Goal: Task Accomplishment & Management: Manage account settings

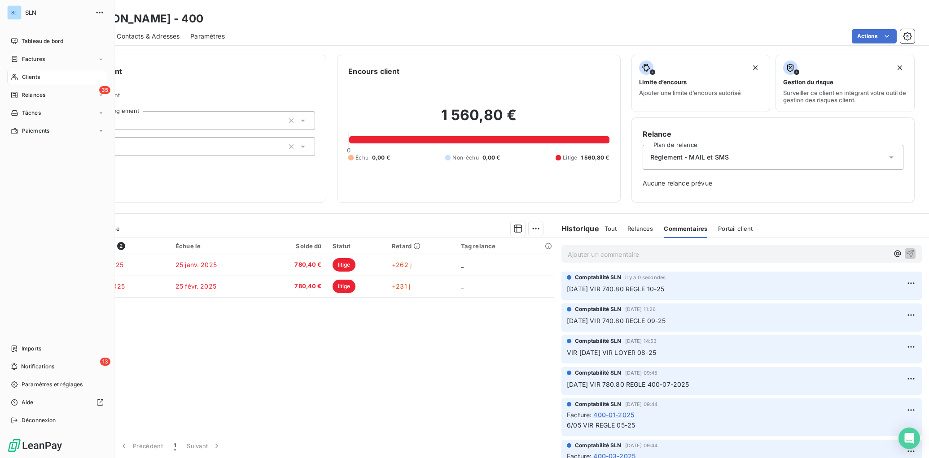
click at [23, 80] on span "Clients" at bounding box center [31, 77] width 18 height 8
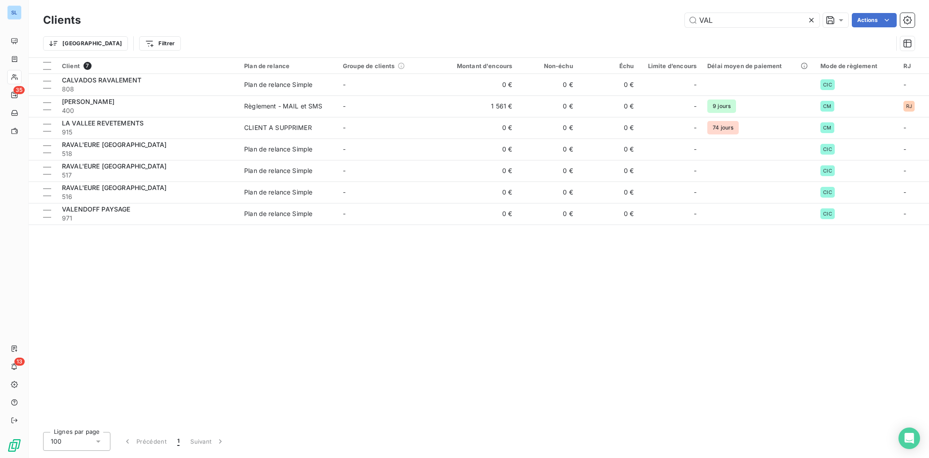
drag, startPoint x: 733, startPoint y: 21, endPoint x: 614, endPoint y: 12, distance: 119.6
click at [614, 12] on div "Clients VAL Actions" at bounding box center [478, 20] width 871 height 19
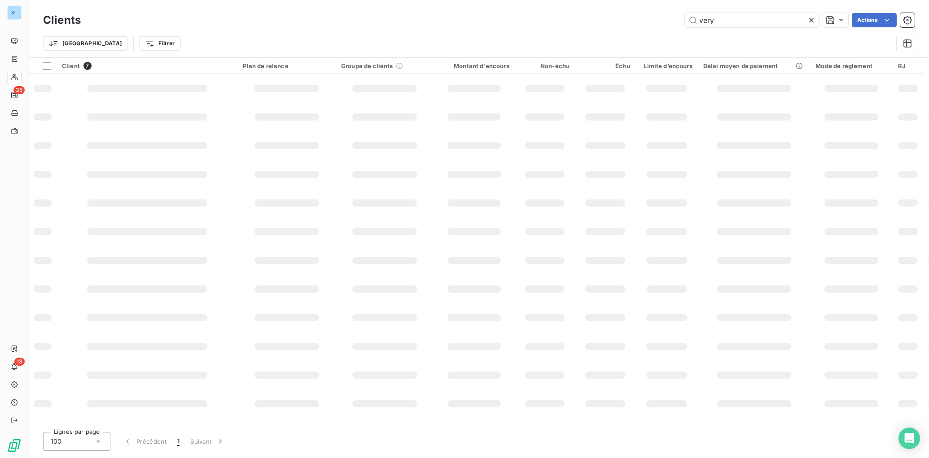
type input "very"
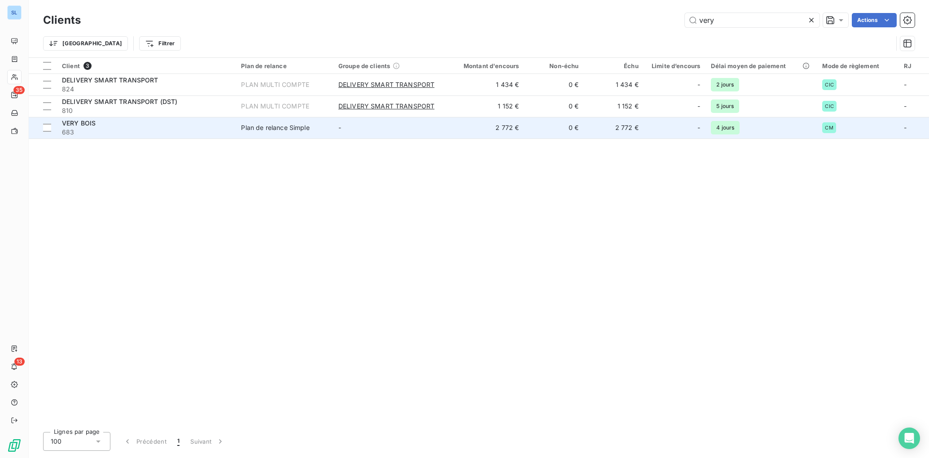
click at [128, 131] on span "683" at bounding box center [146, 132] width 168 height 9
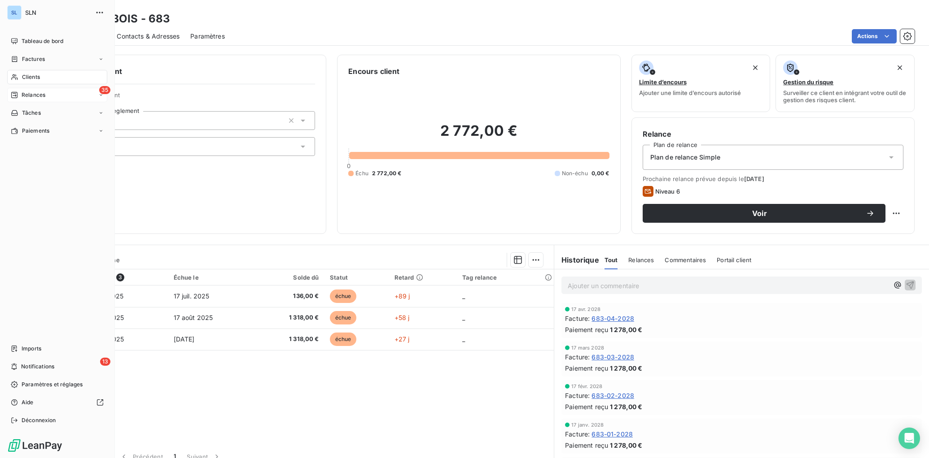
click at [33, 100] on div "35 Relances" at bounding box center [57, 95] width 100 height 14
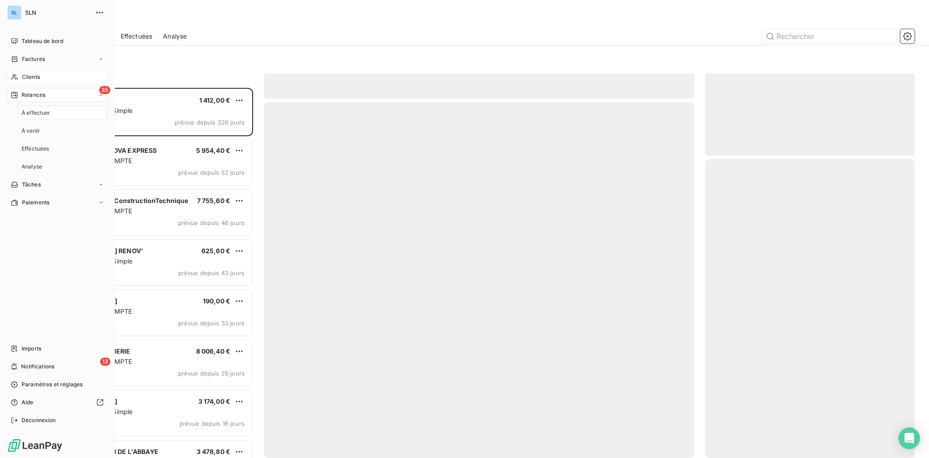
scroll to position [371, 209]
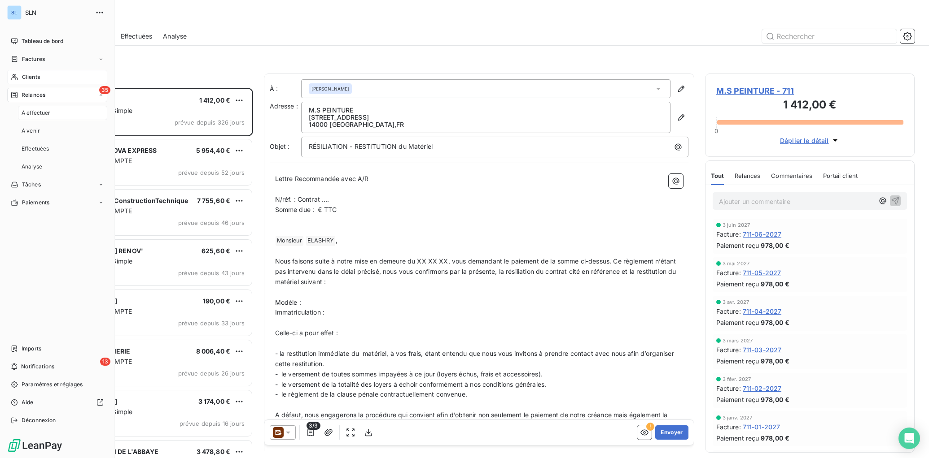
click at [35, 97] on span "Relances" at bounding box center [34, 95] width 24 height 8
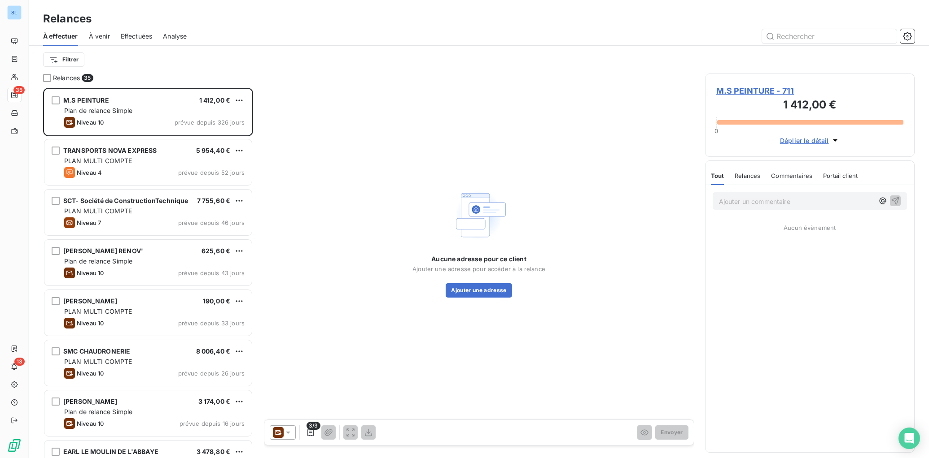
scroll to position [371, 209]
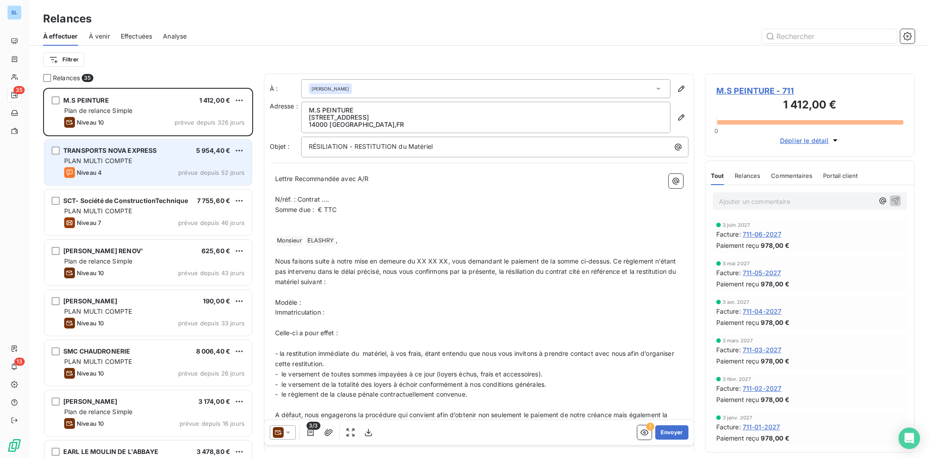
click at [141, 163] on div "PLAN MULTI COMPTE" at bounding box center [154, 161] width 180 height 9
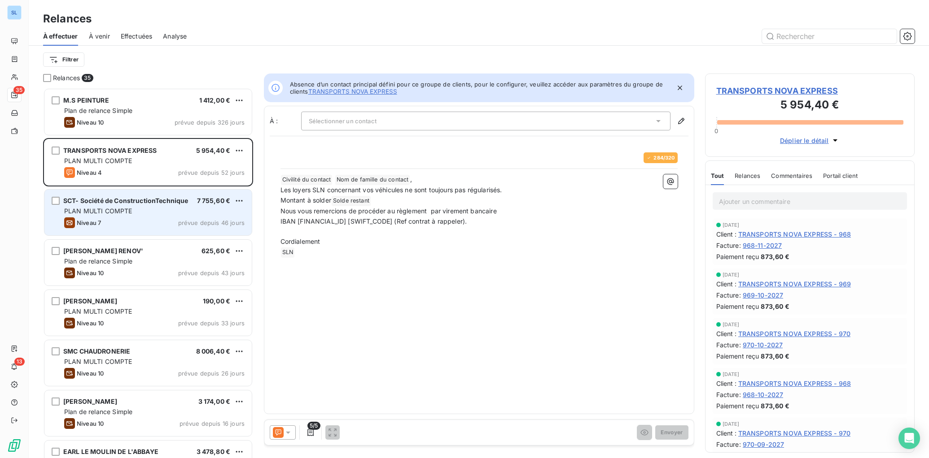
click at [175, 221] on div "Niveau 7 prévue depuis 46 jours" at bounding box center [154, 223] width 180 height 11
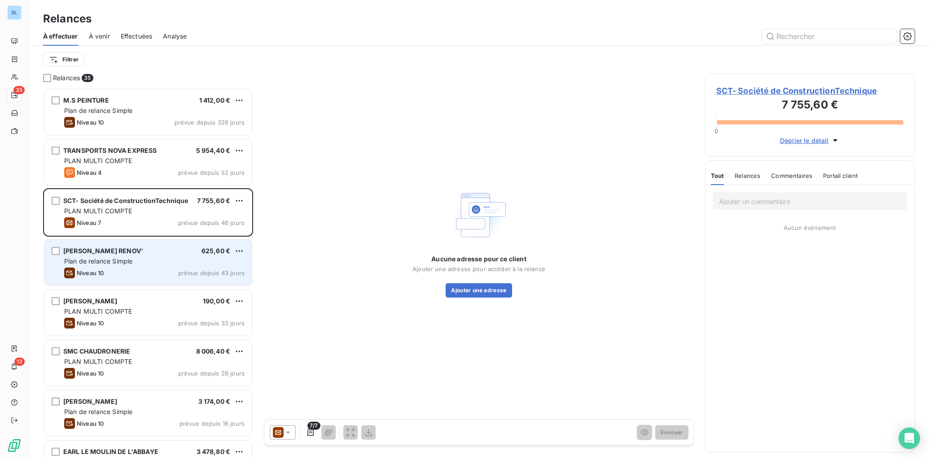
click at [161, 268] on div "Niveau 10 prévue depuis 43 jours" at bounding box center [154, 273] width 180 height 11
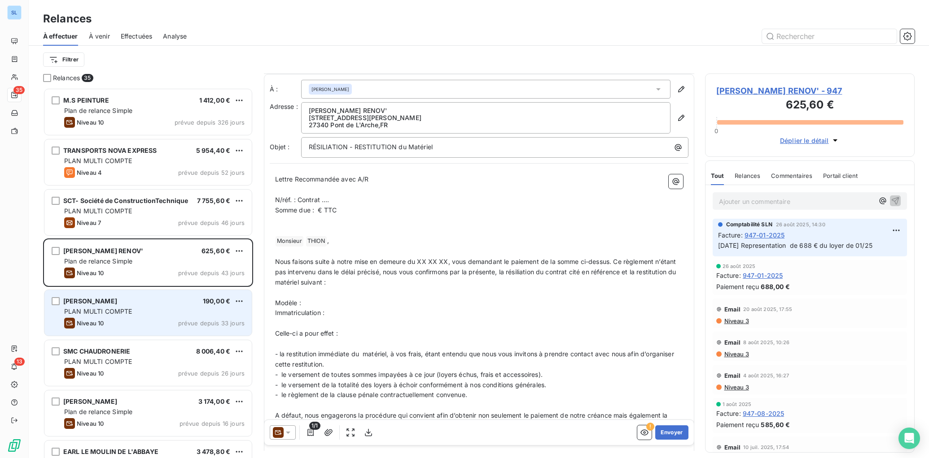
scroll to position [1, 0]
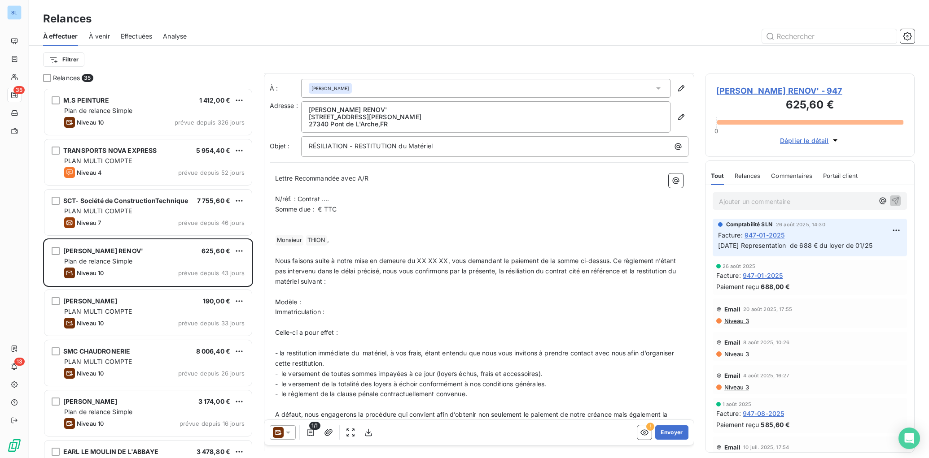
click at [745, 180] on div "Relances" at bounding box center [747, 175] width 26 height 19
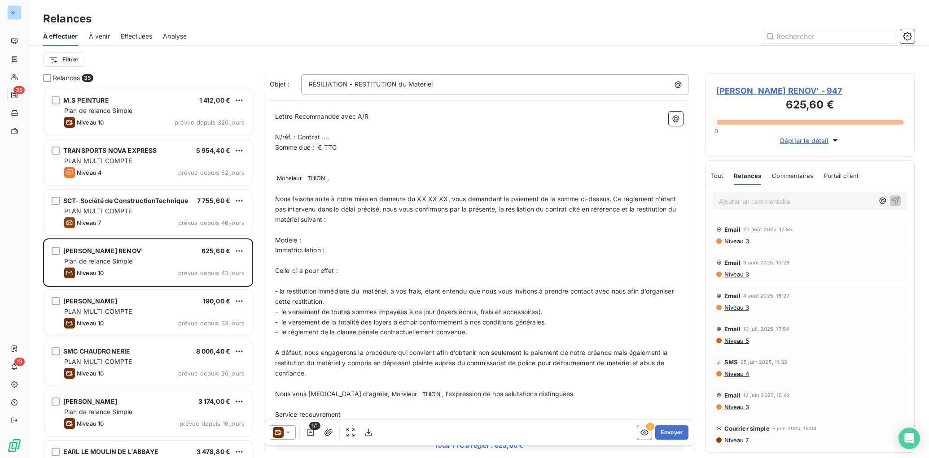
scroll to position [0, 0]
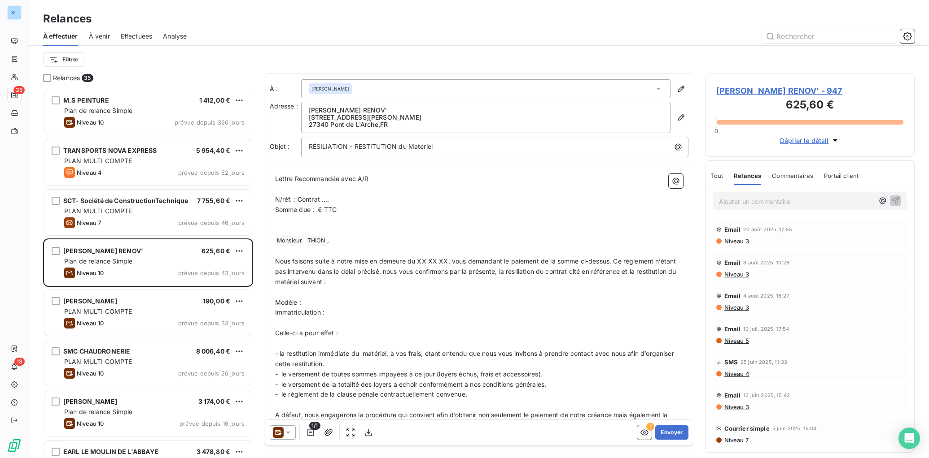
click at [792, 177] on span "Commentaires" at bounding box center [792, 175] width 41 height 7
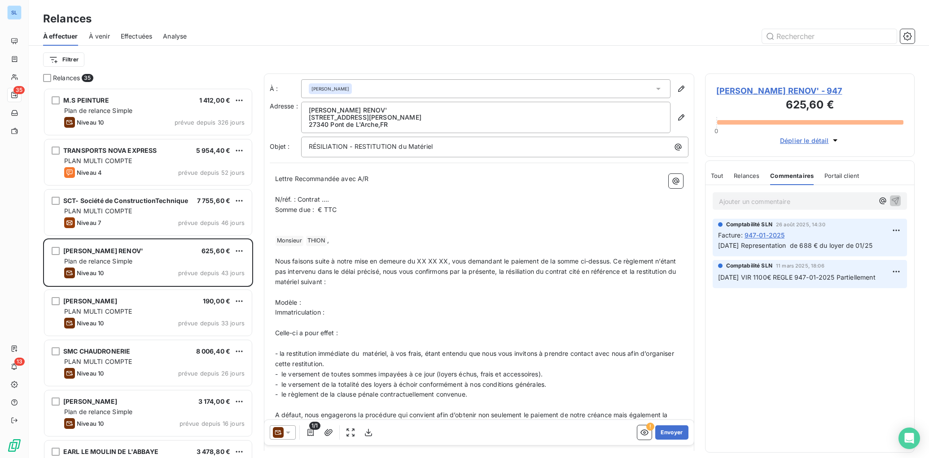
click at [759, 202] on p "Ajouter un commentaire ﻿" at bounding box center [796, 201] width 155 height 11
click at [894, 202] on icon "button" at bounding box center [894, 200] width 9 height 9
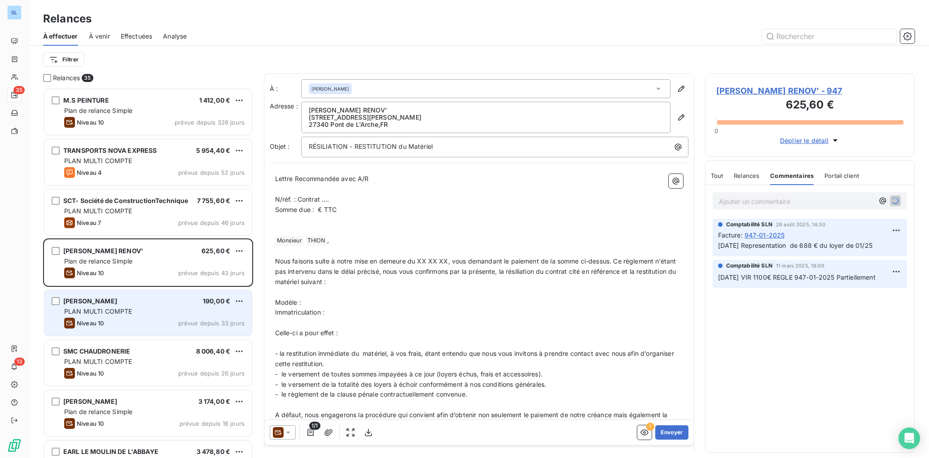
click at [137, 313] on div "PLAN MULTI COMPTE" at bounding box center [154, 311] width 180 height 9
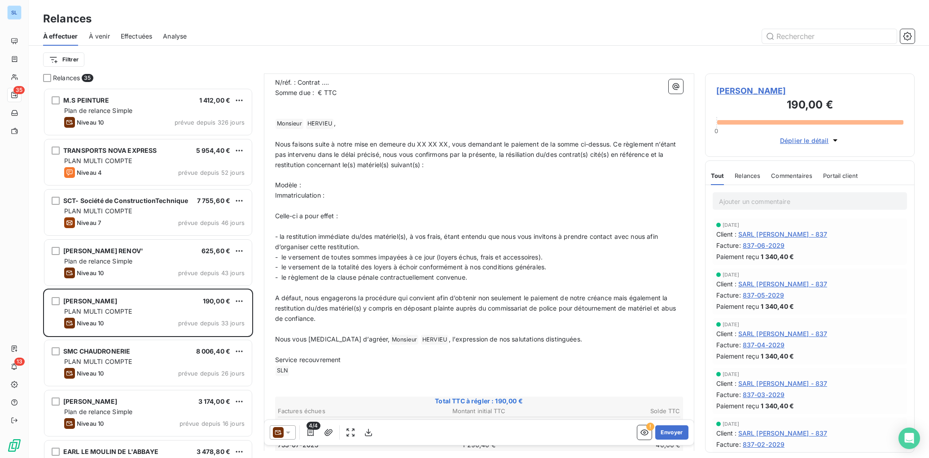
scroll to position [183, 0]
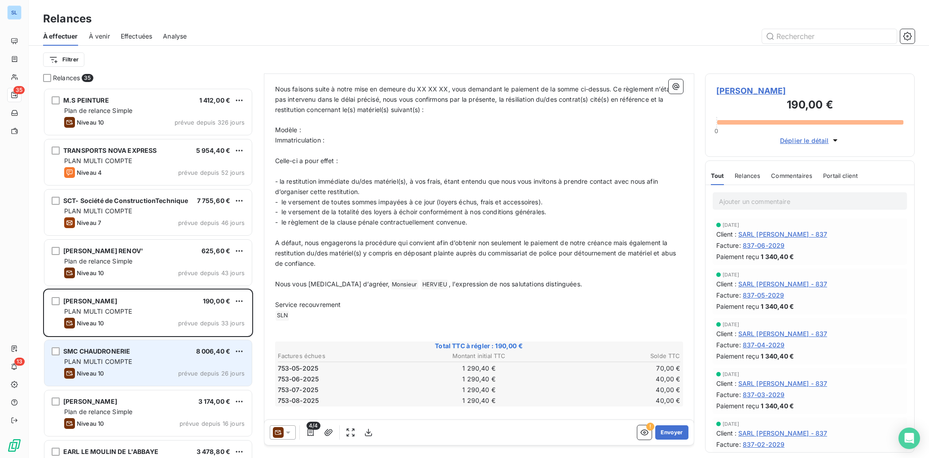
click at [100, 362] on span "PLAN MULTI COMPTE" at bounding box center [98, 362] width 68 height 8
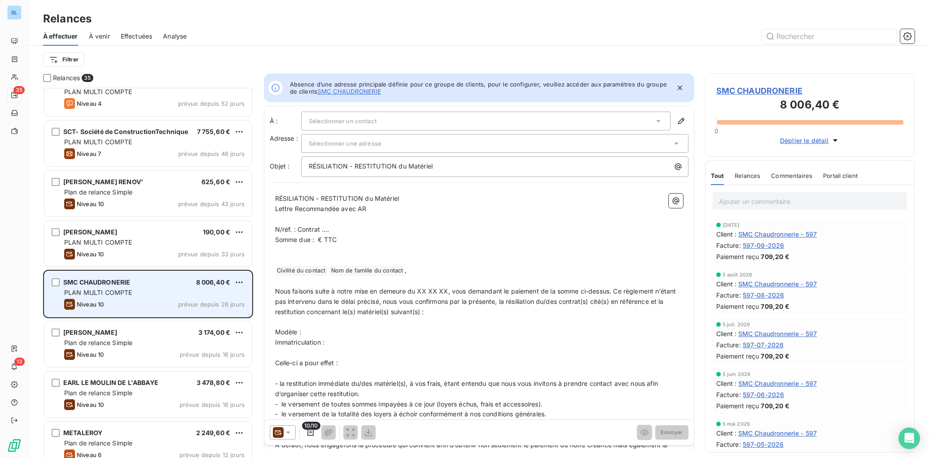
scroll to position [73, 0]
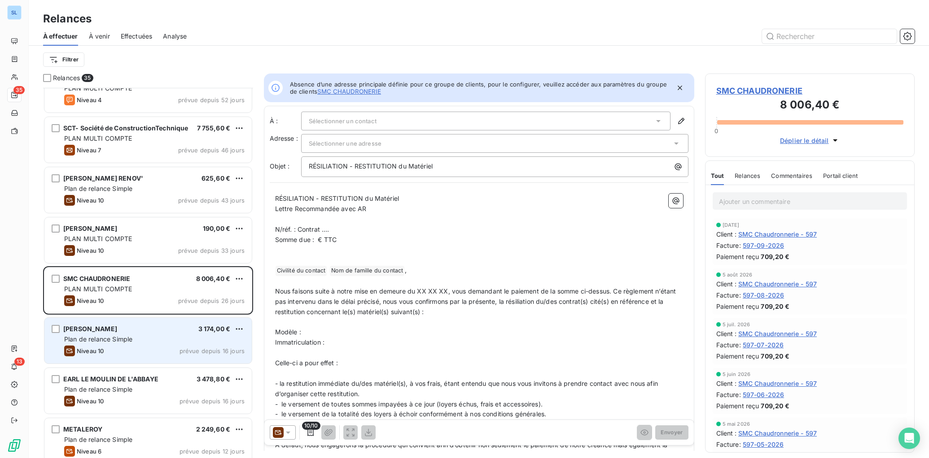
click at [167, 344] on div "Plan de relance Simple" at bounding box center [154, 339] width 180 height 9
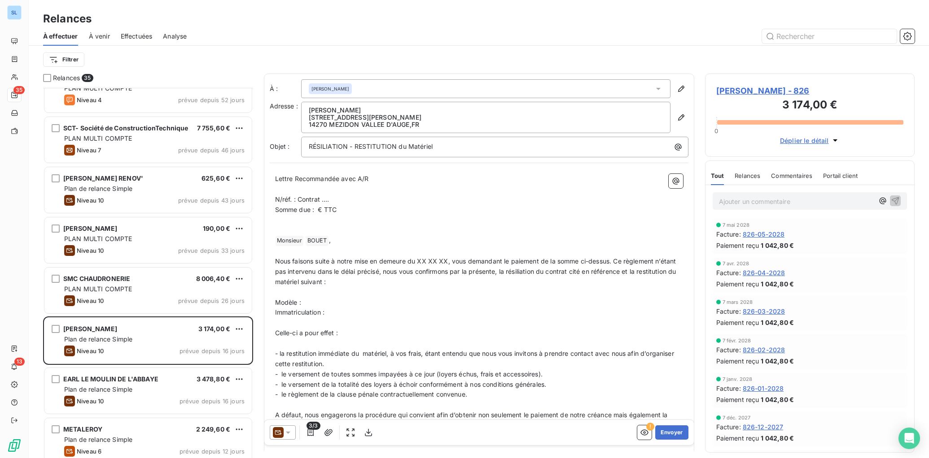
click at [782, 178] on span "Commentaires" at bounding box center [791, 175] width 41 height 7
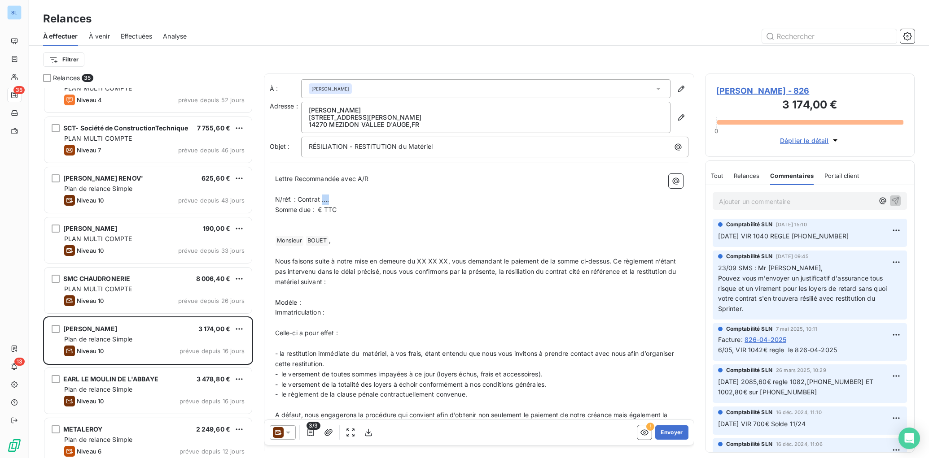
drag, startPoint x: 324, startPoint y: 201, endPoint x: 392, endPoint y: 224, distance: 72.3
click at [346, 202] on p "N/réf. : Contrat …." at bounding box center [479, 200] width 408 height 10
click at [394, 222] on p "﻿" at bounding box center [479, 220] width 408 height 10
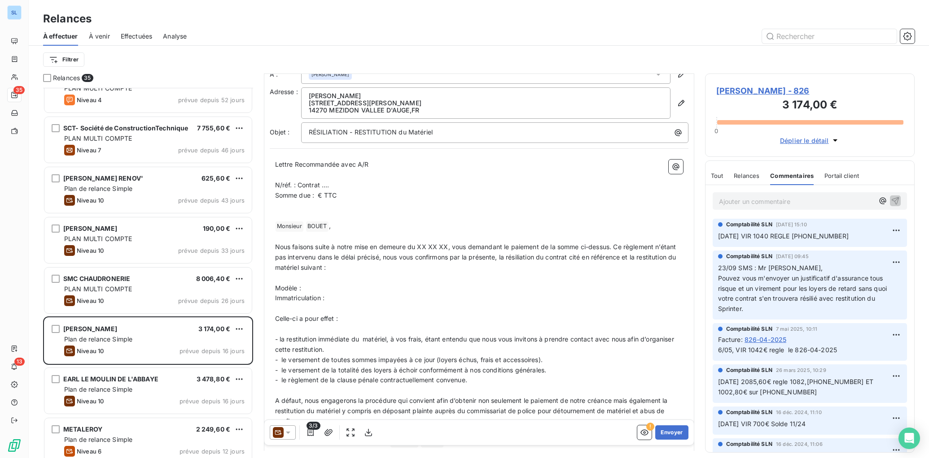
scroll to position [15, 0]
drag, startPoint x: 323, startPoint y: 187, endPoint x: 368, endPoint y: 194, distance: 45.4
click at [333, 186] on p "N/réf. : Contrat …." at bounding box center [479, 185] width 408 height 10
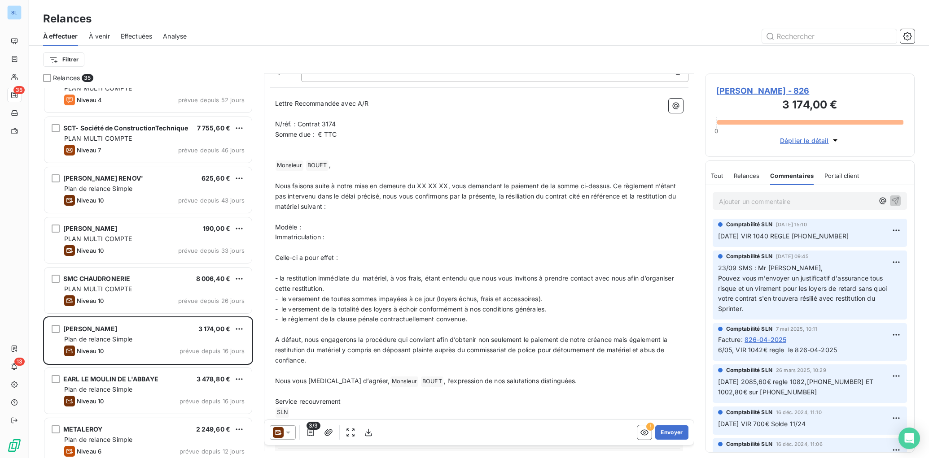
scroll to position [74, 0]
click at [319, 137] on span "Somme due : € TTC" at bounding box center [306, 137] width 62 height 8
drag, startPoint x: 322, startPoint y: 126, endPoint x: 353, endPoint y: 135, distance: 32.5
click at [341, 127] on p "N/réf. : Contrat 3174" at bounding box center [479, 127] width 408 height 10
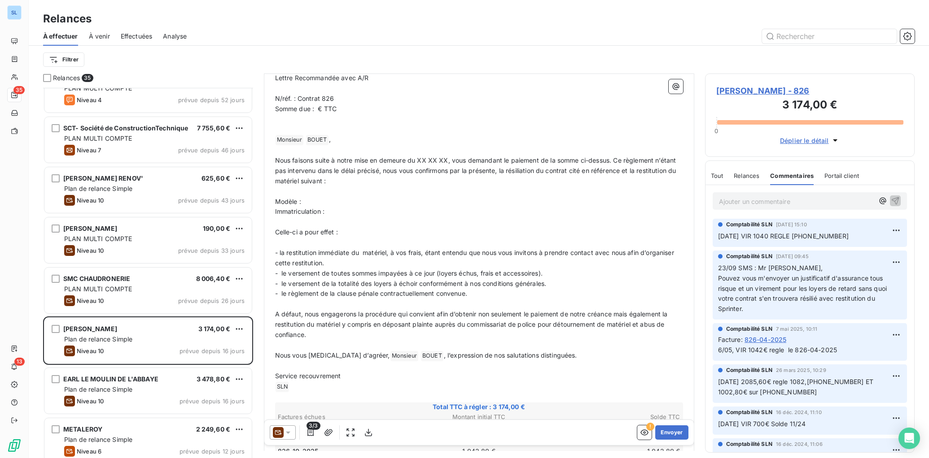
scroll to position [99, 0]
drag, startPoint x: 319, startPoint y: 109, endPoint x: 411, endPoint y: 144, distance: 98.1
click at [319, 109] on span "Somme due : € TTC" at bounding box center [306, 111] width 62 height 8
click at [562, 187] on p "Nous faisons suite à notre mise en demeure du XX XX XX, vous demandant le paie…" at bounding box center [479, 173] width 408 height 31
drag, startPoint x: 334, startPoint y: 162, endPoint x: 449, endPoint y: 159, distance: 114.9
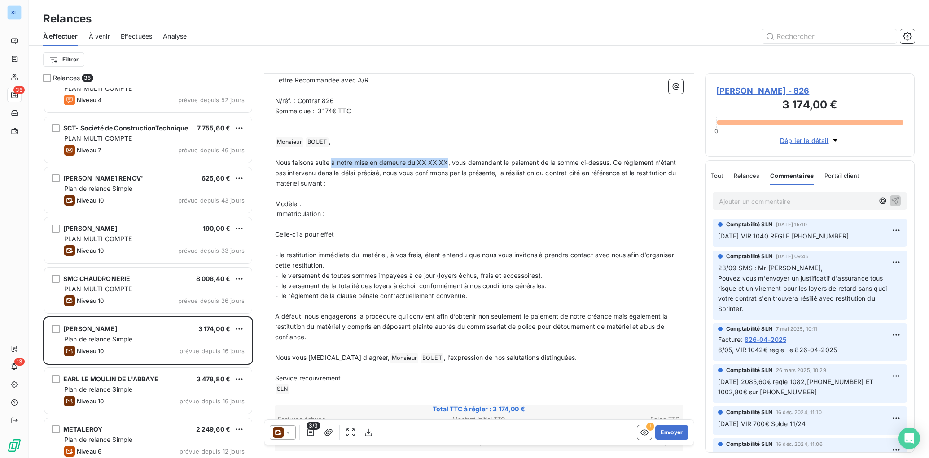
click at [449, 159] on span "Nous faisons suite à notre mise en demeure du XX XX XX, vous demandant le paie…" at bounding box center [476, 173] width 403 height 28
click at [318, 204] on p "Modèle :" at bounding box center [479, 204] width 408 height 10
click at [351, 216] on p "Immatriculation :" at bounding box center [479, 214] width 408 height 10
drag, startPoint x: 304, startPoint y: 204, endPoint x: 327, endPoint y: 205, distance: 22.9
click at [327, 205] on p "Modèle : 826" at bounding box center [479, 204] width 408 height 10
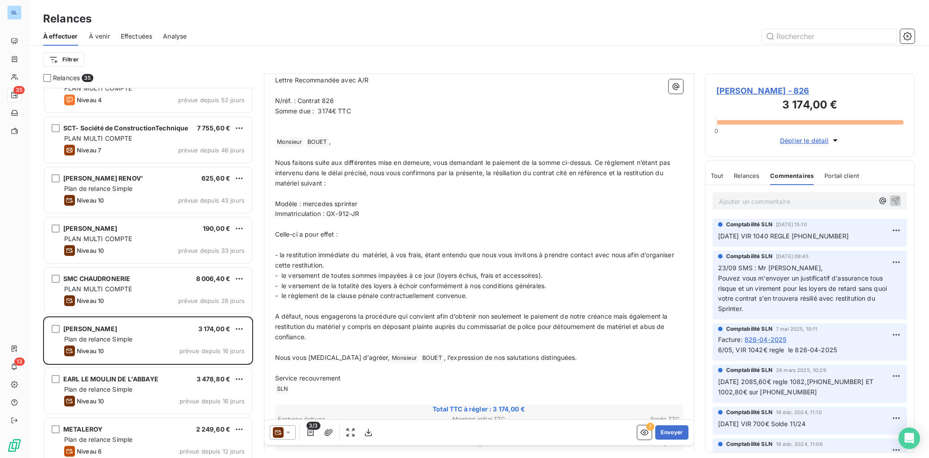
click at [309, 204] on span "Modèle : mercedes sprinter" at bounding box center [316, 204] width 83 height 8
drag, startPoint x: 338, startPoint y: 204, endPoint x: 349, endPoint y: 214, distance: 15.2
click at [338, 204] on span "Modèle : Mercedes sprinter" at bounding box center [316, 204] width 83 height 8
click at [390, 200] on p "Modèle : Mercedes Sprinter" at bounding box center [479, 204] width 408 height 10
click at [368, 234] on p "Celle-ci a pour effet :" at bounding box center [479, 235] width 408 height 10
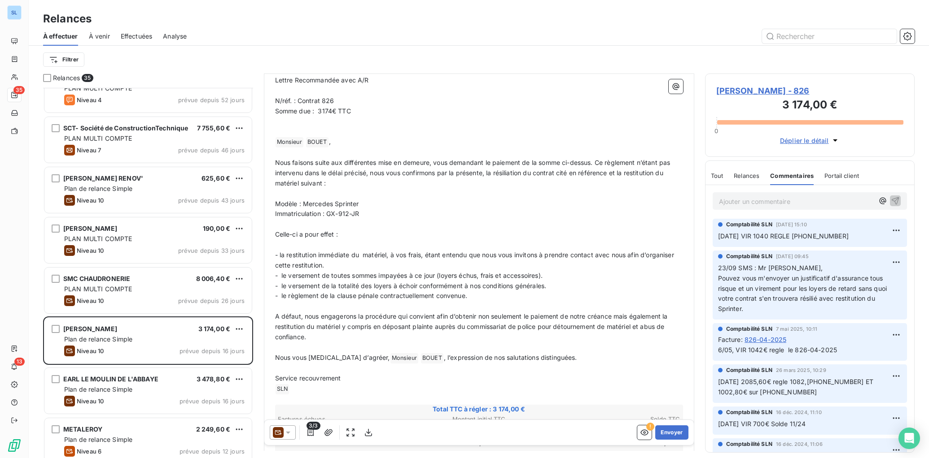
click at [595, 163] on span "Nous faisons suite aux différentes mise en demeure, vous demandant le paiement …" at bounding box center [473, 173] width 397 height 28
drag, startPoint x: 487, startPoint y: 163, endPoint x: 502, endPoint y: 175, distance: 19.8
click at [487, 163] on span "Nous faisons suite aux différentes mise en demeure, vous demandant le paiement …" at bounding box center [473, 173] width 397 height 28
click at [472, 173] on span "Nous faisons suite aux différentes mise en demeure, vous demandant votre attest…" at bounding box center [478, 173] width 406 height 28
drag, startPoint x: 300, startPoint y: 173, endPoint x: 340, endPoint y: 181, distance: 41.2
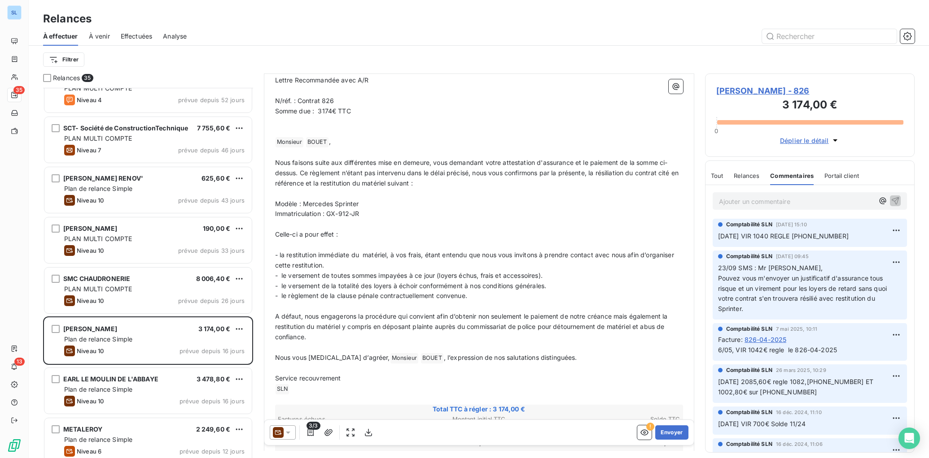
click at [300, 173] on span "Nous faisons suite aux différentes mise en demeure, vous demandant votre attest…" at bounding box center [478, 173] width 406 height 28
click at [437, 180] on p "Nous faisons suite aux différentes mise en demeure, vous demandant votre attest…" at bounding box center [479, 173] width 408 height 31
click at [280, 227] on p "﻿" at bounding box center [479, 224] width 408 height 10
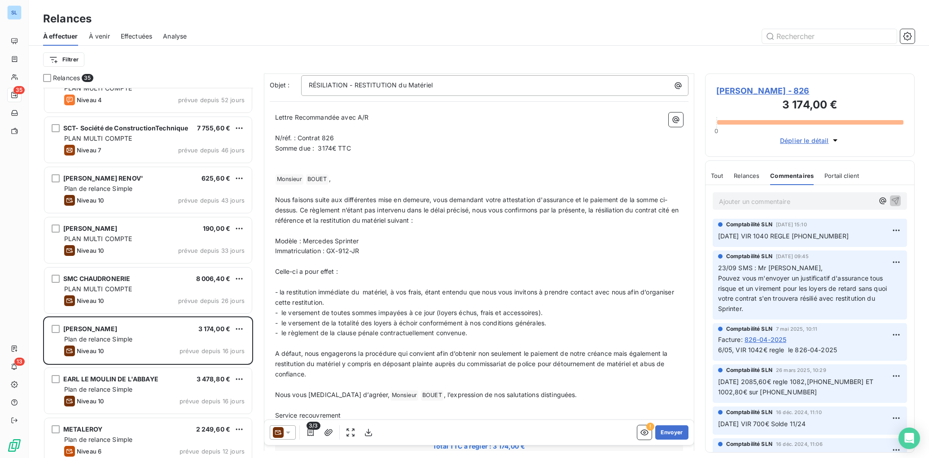
scroll to position [0, 0]
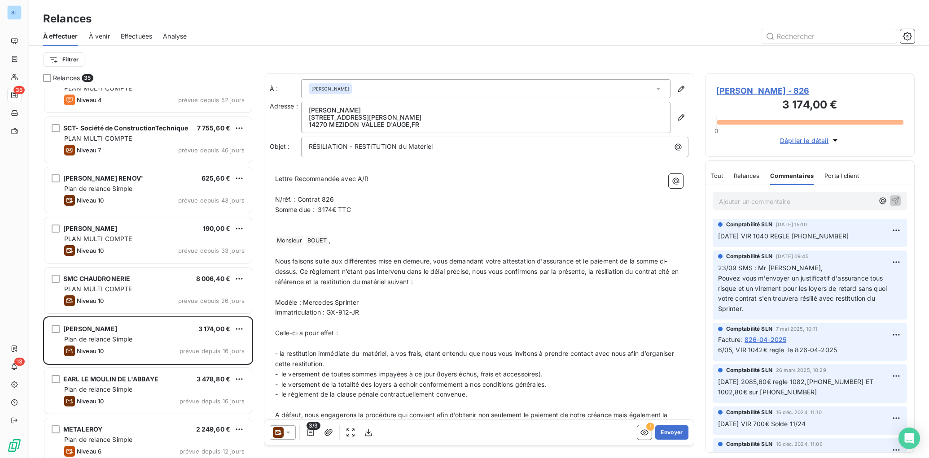
drag, startPoint x: 274, startPoint y: 177, endPoint x: 380, endPoint y: 375, distance: 224.2
click at [380, 375] on div "Lettre Recommandée avec A/R ﻿ N/réf. : Contrat 826 Somme due : 3174€ TTC ﻿ ﻿ ﻿ …" at bounding box center [479, 372] width 419 height 406
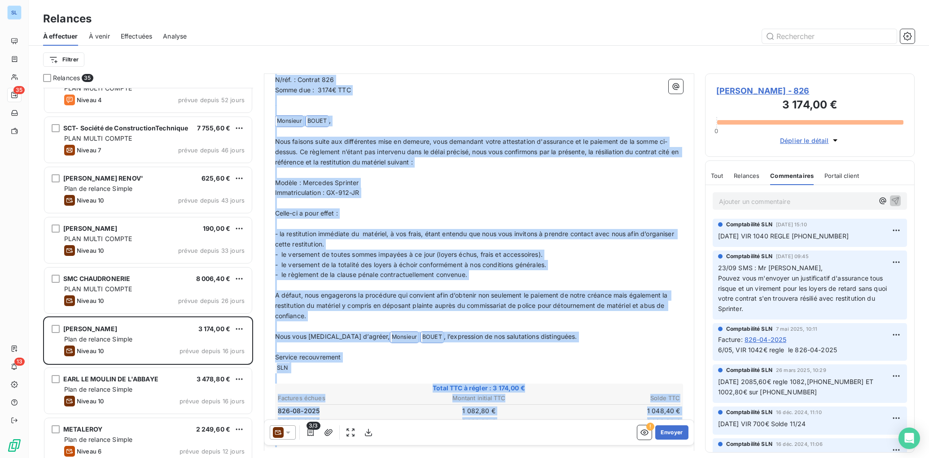
scroll to position [163, 0]
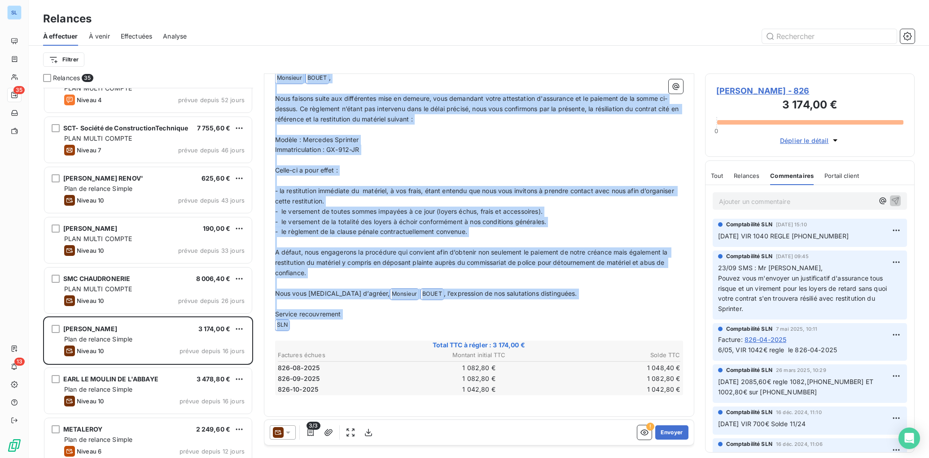
drag, startPoint x: 275, startPoint y: 178, endPoint x: 423, endPoint y: 325, distance: 208.7
click at [423, 325] on div "Lettre Recommandée avec A/R ﻿ N/réf. : Contrat 826 Somme due : 3174€ TTC ﻿ ﻿ ﻿ …" at bounding box center [479, 208] width 408 height 395
copy div "Lettre Recommandée avec A/R ﻿ N/réf. : Contrat 826 Somme due : 3174€ TTC ﻿ ﻿ ﻿ …"
click at [533, 155] on p "﻿" at bounding box center [479, 160] width 408 height 10
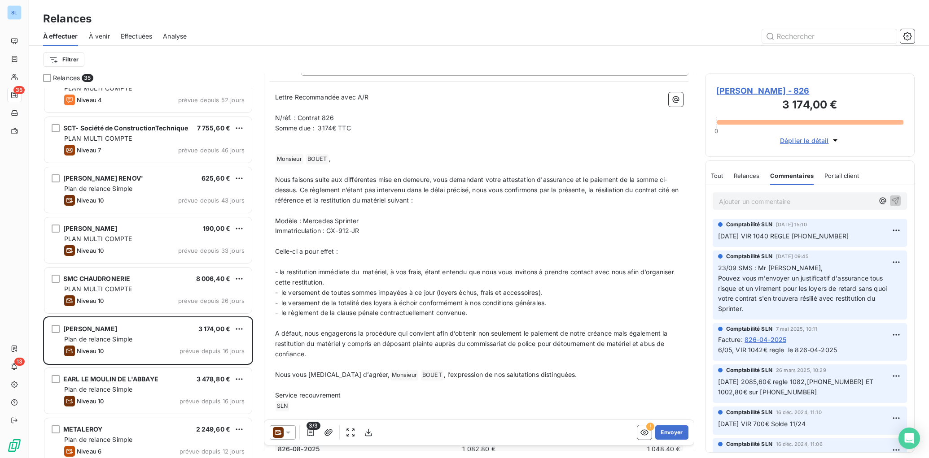
scroll to position [0, 0]
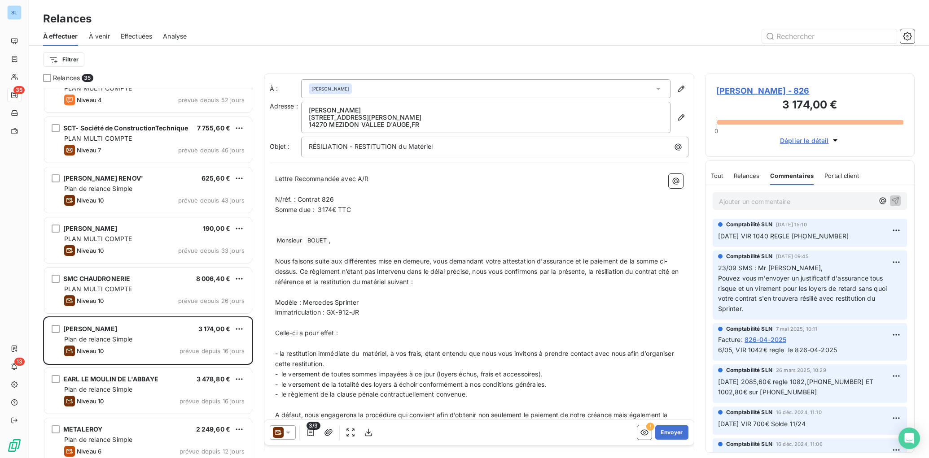
click at [737, 174] on span "Relances" at bounding box center [746, 175] width 26 height 7
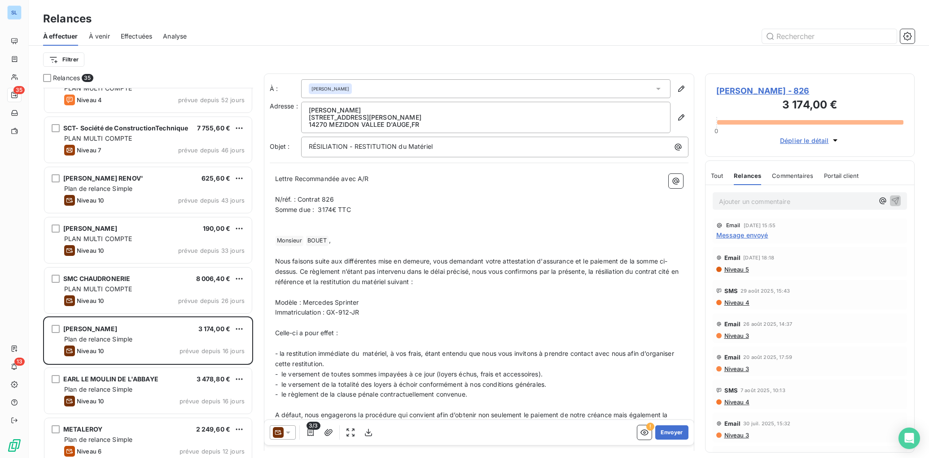
click at [278, 186] on p "﻿" at bounding box center [479, 189] width 408 height 10
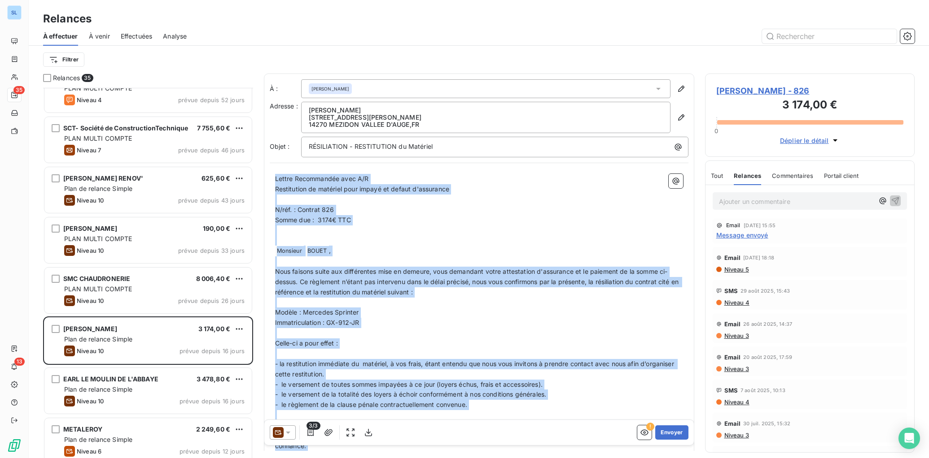
scroll to position [174, 0]
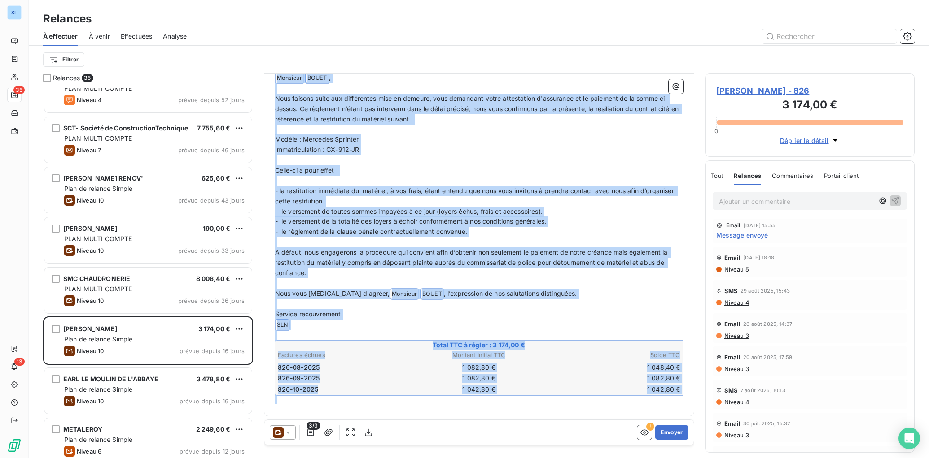
drag, startPoint x: 278, startPoint y: 182, endPoint x: 467, endPoint y: 499, distance: 368.9
click at [467, 458] on html "SL 35 13 Relances À effectuer À venir Effectuées Analyse Filtrer Relances 35 M.…" at bounding box center [464, 229] width 929 height 458
copy div "Lettre Recommandée avec A/R Restitution de matériel pour impayé et defaut d'ass…"
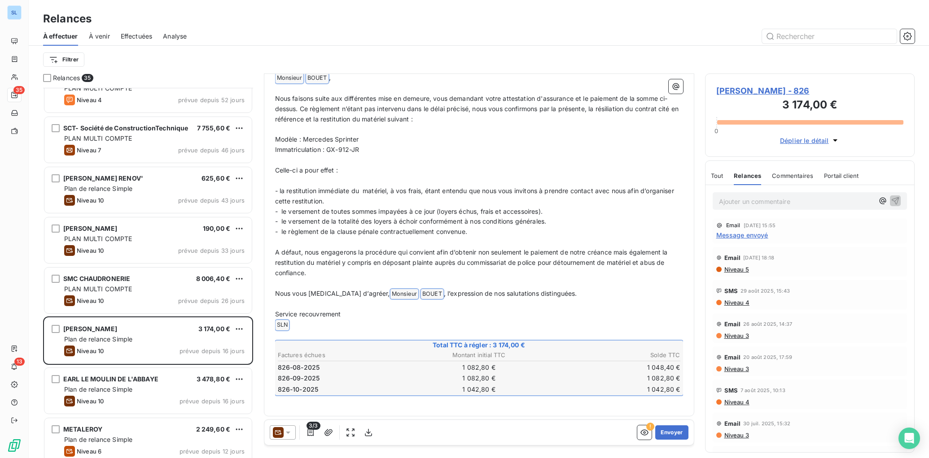
drag, startPoint x: 551, startPoint y: 323, endPoint x: 455, endPoint y: 339, distance: 97.7
click at [551, 323] on p "﻿ SLN ﻿ ﻿" at bounding box center [479, 325] width 408 height 11
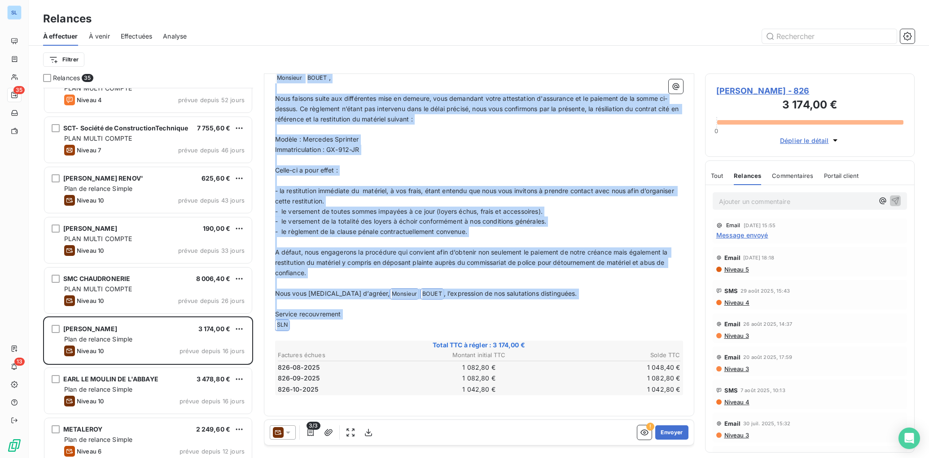
scroll to position [0, 0]
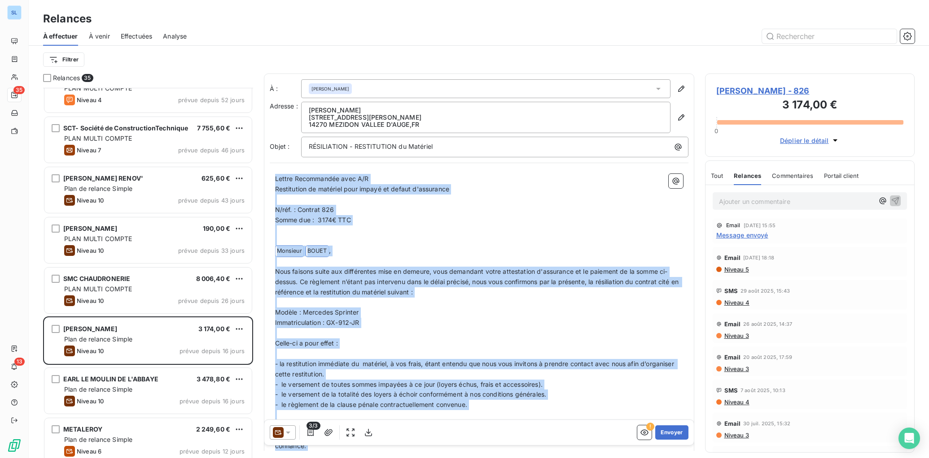
drag, startPoint x: 240, startPoint y: 280, endPoint x: 715, endPoint y: 251, distance: 476.4
click at [233, 48] on div "Relances À effectuer À venir Effectuées Analyse Filtrer Relances 35 M.S PEINTUR…" at bounding box center [479, 229] width 900 height 458
copy div "Lettre Recommandée avec A/R Restitution de matériel pour impayé et defaut d'ass…"
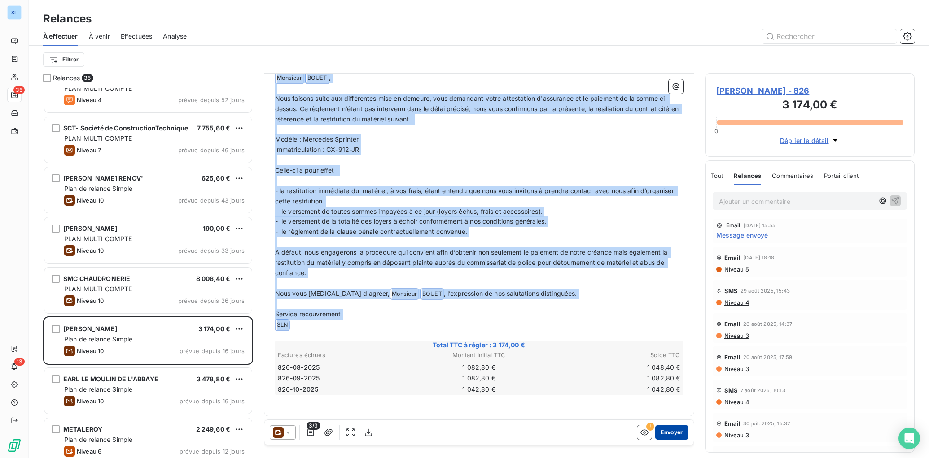
click at [676, 432] on button "Envoyer" at bounding box center [671, 433] width 33 height 14
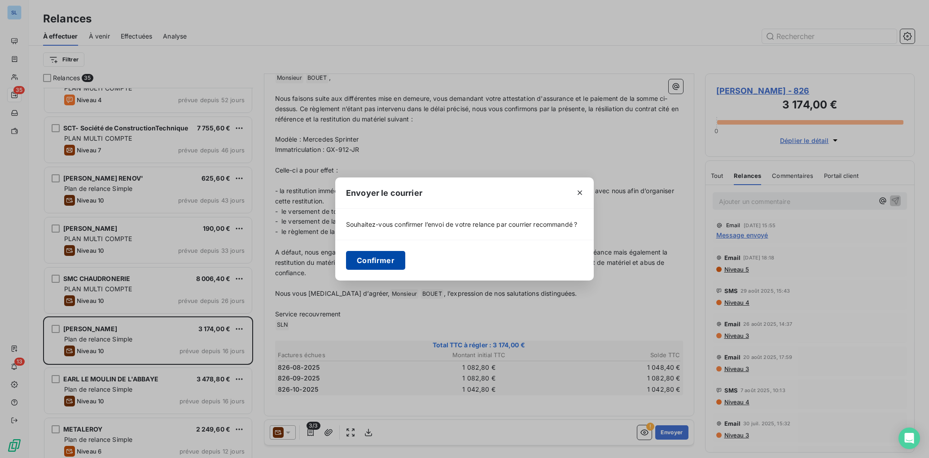
click at [375, 263] on button "Confirmer" at bounding box center [375, 260] width 59 height 19
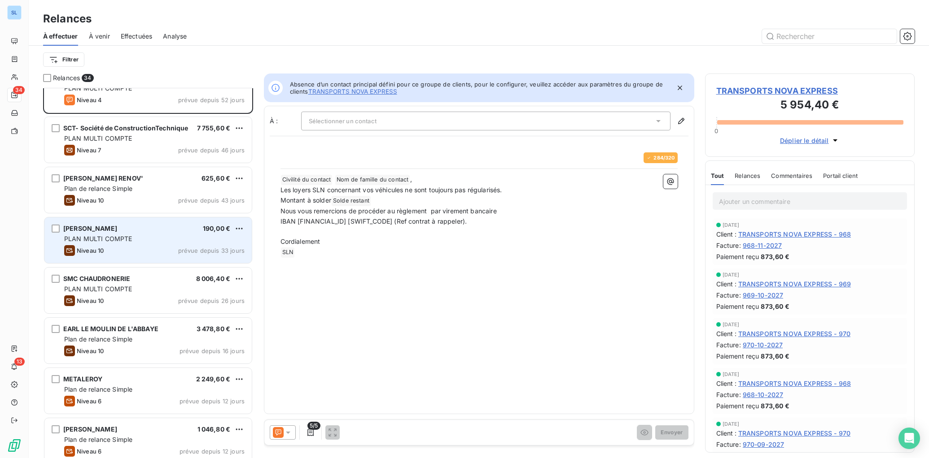
click at [138, 248] on div "Niveau 10 prévue depuis 33 jours" at bounding box center [154, 250] width 180 height 11
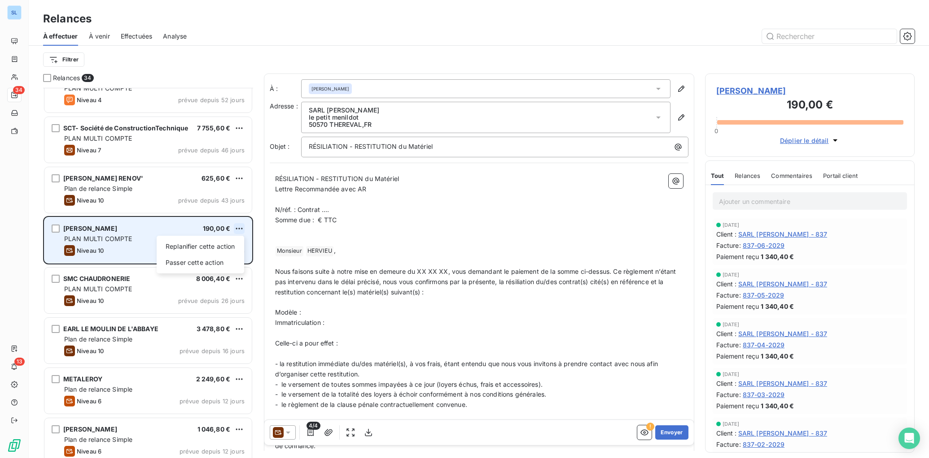
click at [235, 232] on html "SL 34 13 Relances À effectuer À venir Effectuées Analyse Filtrer Relances 34 M.…" at bounding box center [464, 229] width 929 height 458
click at [216, 249] on div "Replanifier cette action" at bounding box center [200, 247] width 80 height 14
select select "9"
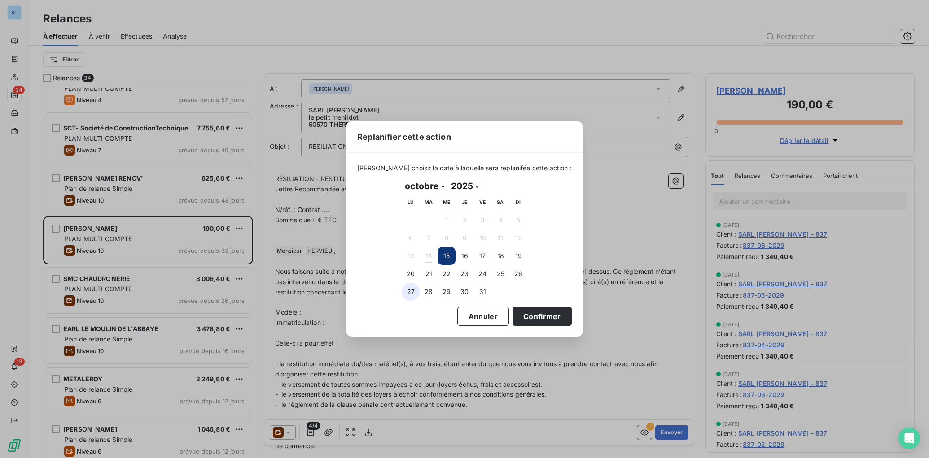
drag, startPoint x: 411, startPoint y: 294, endPoint x: 529, endPoint y: 315, distance: 120.4
click at [411, 294] on button "27" at bounding box center [410, 292] width 18 height 18
drag, startPoint x: 544, startPoint y: 316, endPoint x: 433, endPoint y: 299, distance: 112.0
click at [544, 316] on button "Confirmer" at bounding box center [541, 316] width 59 height 19
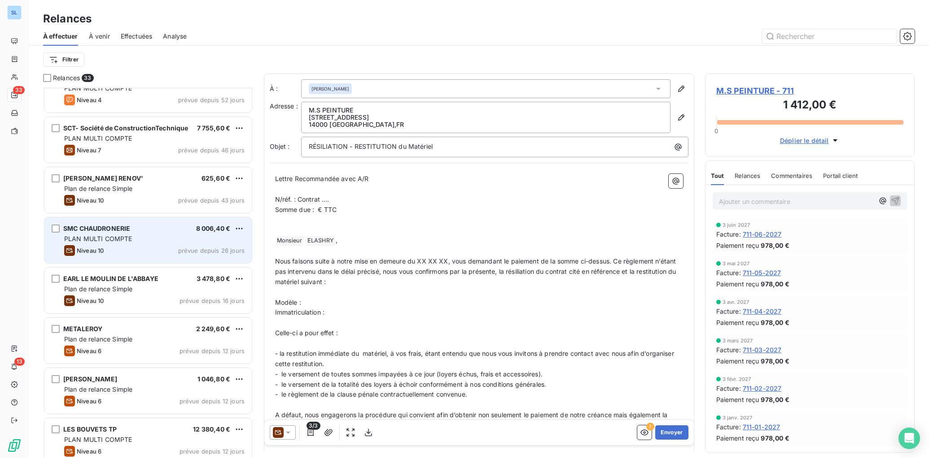
click at [176, 249] on div "Niveau 10 prévue depuis 26 jours" at bounding box center [154, 250] width 180 height 11
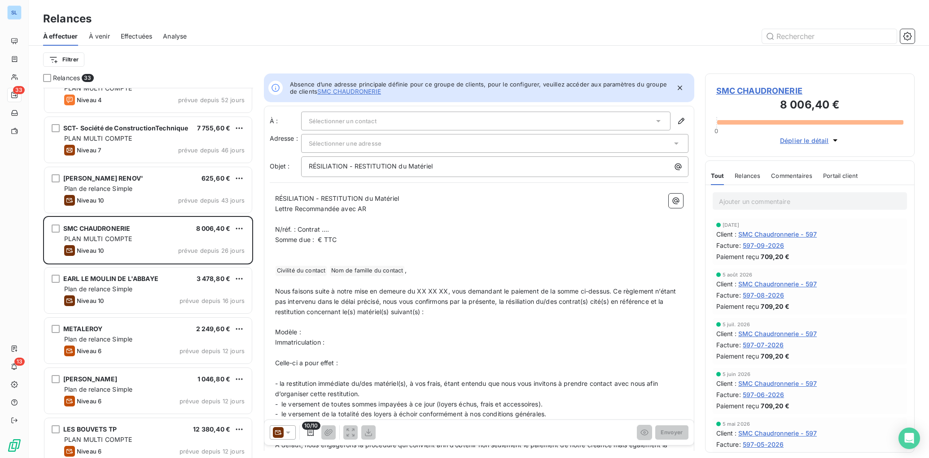
click at [748, 178] on span "Relances" at bounding box center [747, 175] width 26 height 7
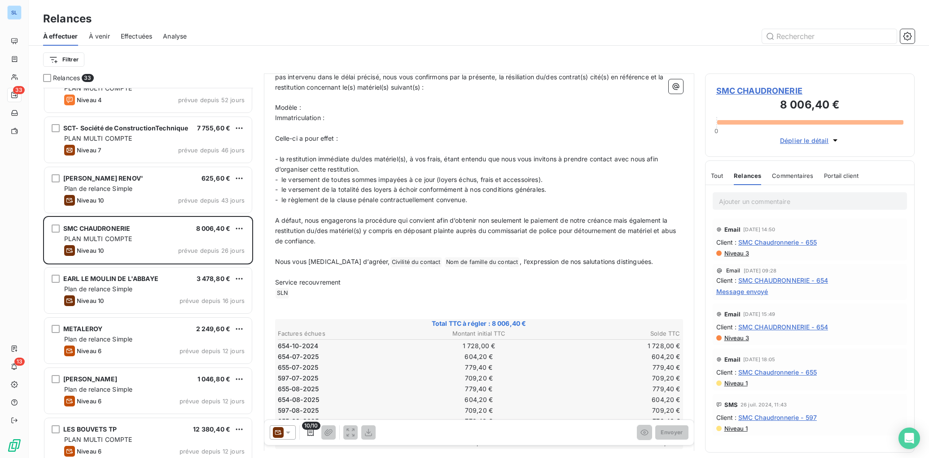
scroll to position [279, 0]
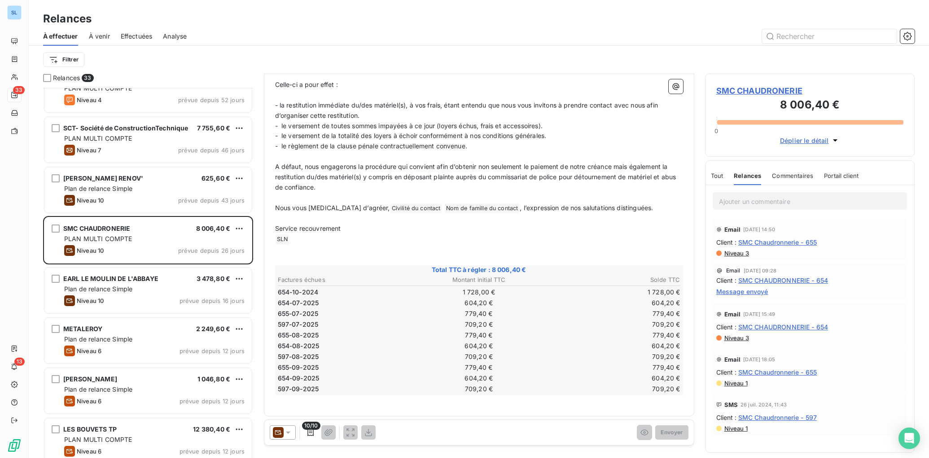
click at [279, 431] on icon at bounding box center [278, 433] width 7 height 4
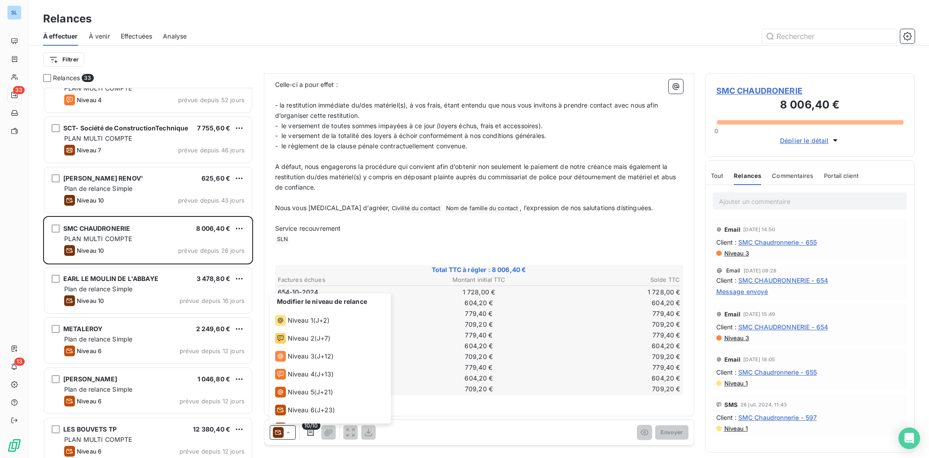
scroll to position [67, 0]
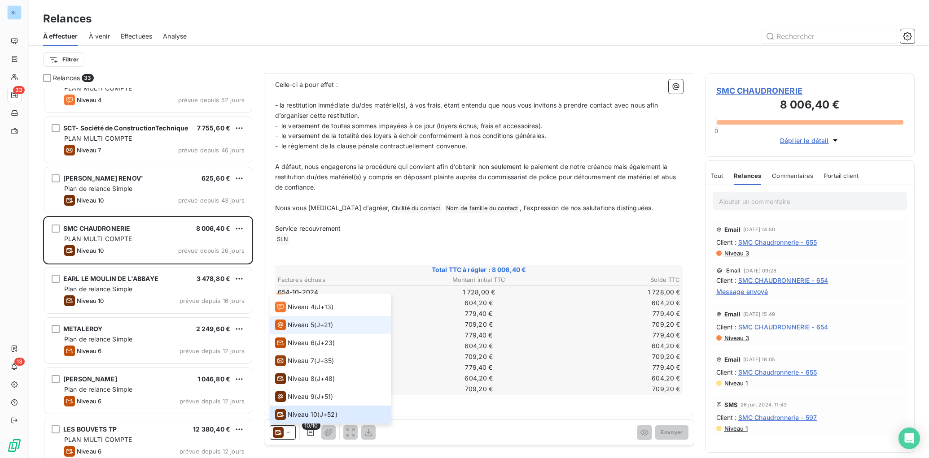
click at [303, 328] on span "Niveau 5" at bounding box center [301, 325] width 26 height 9
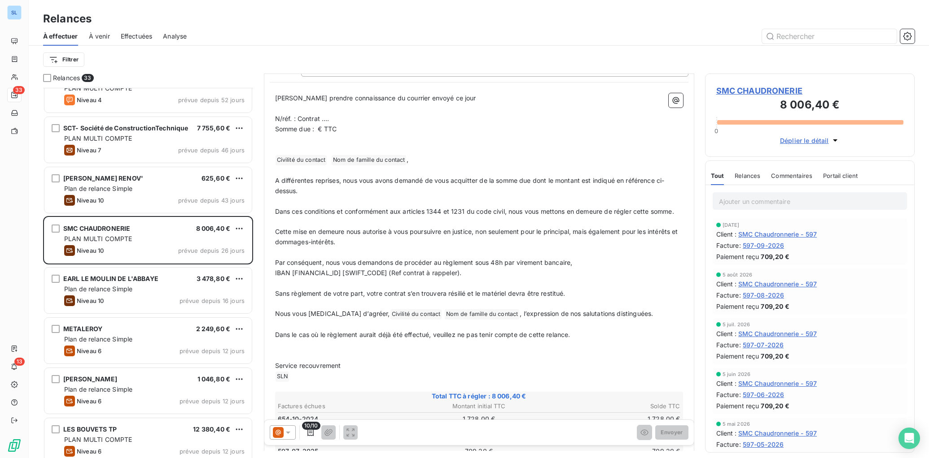
scroll to position [109, 0]
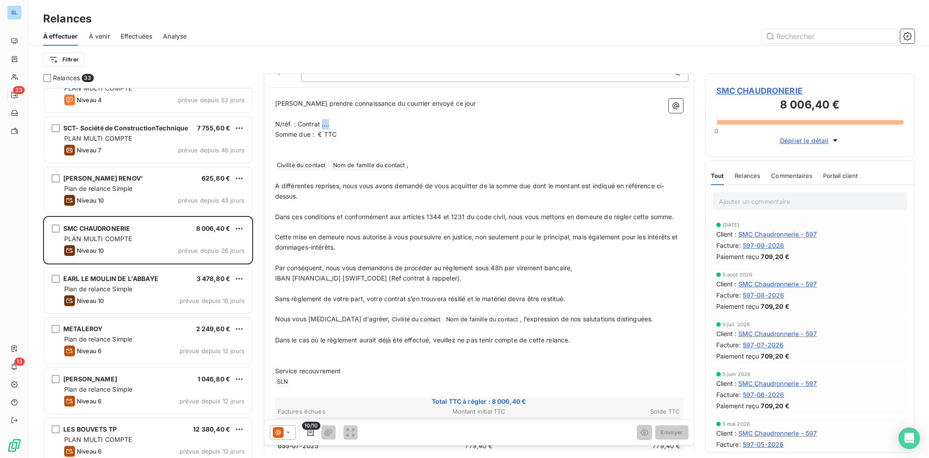
drag, startPoint x: 323, startPoint y: 125, endPoint x: 413, endPoint y: 223, distance: 133.3
click at [340, 126] on p "N/réf. : Contrat …." at bounding box center [479, 124] width 408 height 10
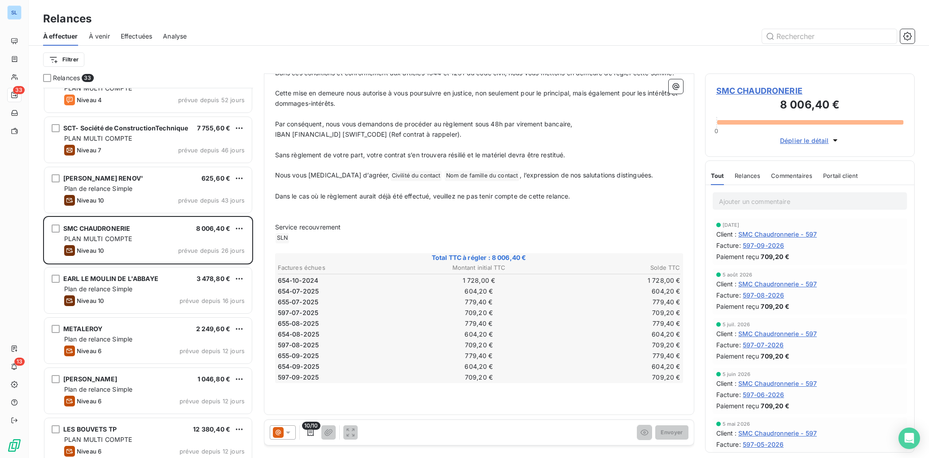
scroll to position [0, 0]
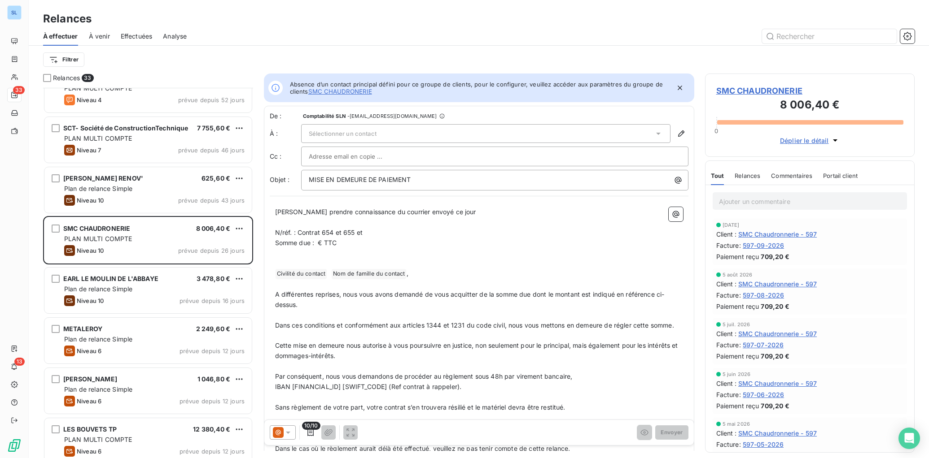
click at [323, 233] on span "N/réf. : Contrat 654 et 655 et" at bounding box center [319, 233] width 88 height 8
drag, startPoint x: 374, startPoint y: 231, endPoint x: 387, endPoint y: 234, distance: 13.3
click at [385, 233] on p "N/réf. : Contrat 597 - 654 et 655 et" at bounding box center [479, 233] width 408 height 10
drag, startPoint x: 318, startPoint y: 243, endPoint x: 393, endPoint y: 257, distance: 75.8
click at [318, 243] on span "Somme due : € TTC" at bounding box center [306, 243] width 62 height 8
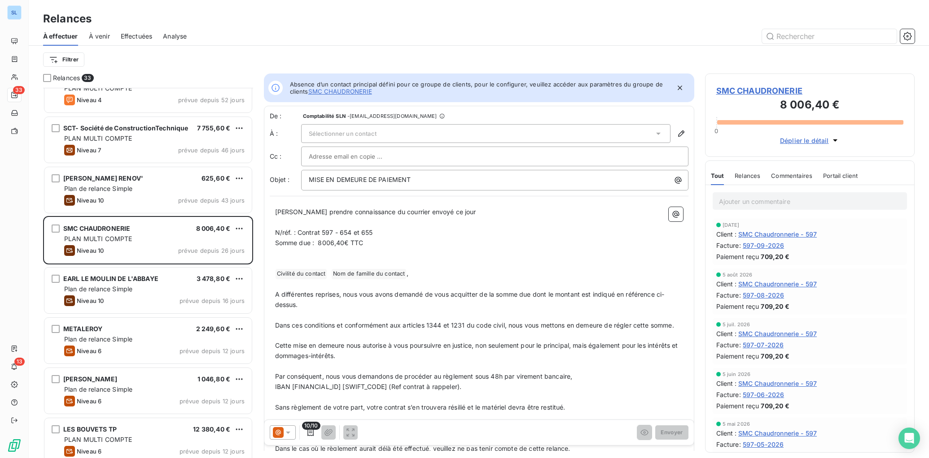
click at [457, 312] on p "﻿" at bounding box center [479, 315] width 408 height 10
click at [316, 132] on span "Sélectionner un contact" at bounding box center [343, 133] width 68 height 7
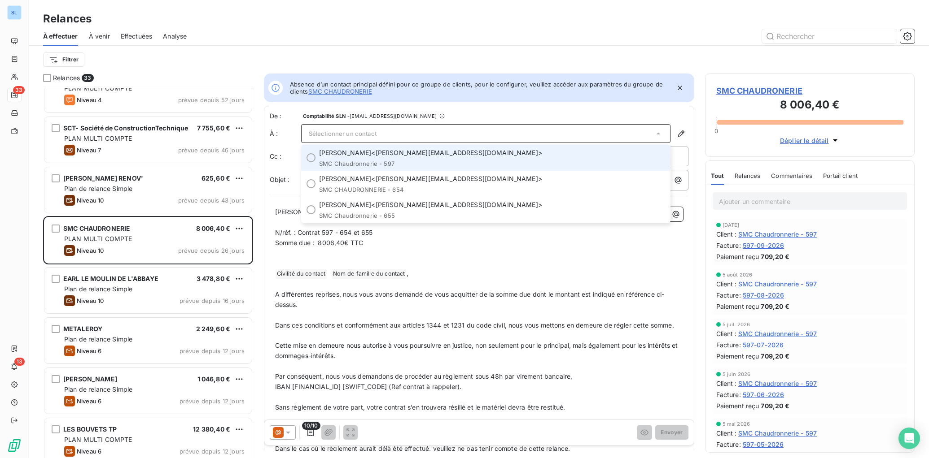
click at [321, 154] on span "Nicolas MARONI" at bounding box center [345, 152] width 52 height 9
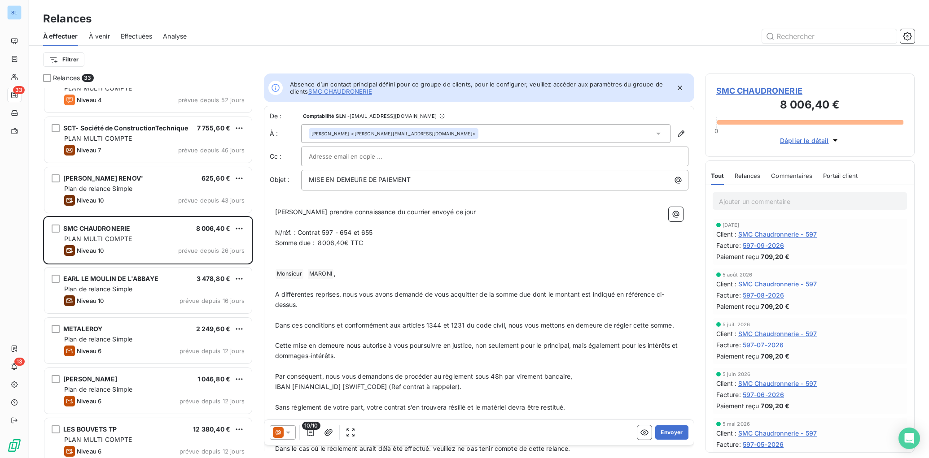
click at [538, 256] on p "﻿" at bounding box center [479, 254] width 408 height 10
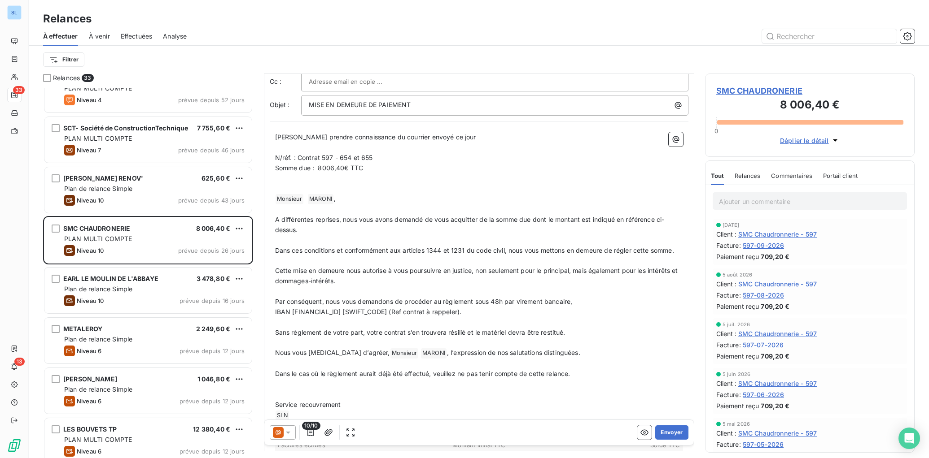
scroll to position [78, 0]
click at [347, 218] on span "A différentes reprises, nous vous avons demandé de vous acquitter de la somme d…" at bounding box center [469, 223] width 389 height 18
drag, startPoint x: 348, startPoint y: 217, endPoint x: 271, endPoint y: 217, distance: 76.3
click at [271, 217] on div "Veuillez prendre connaissance du courrier envoyé ce jour ﻿ N/réf. : Contrat 597…" at bounding box center [479, 355] width 419 height 460
click at [423, 217] on span "A différentes reprises, nous vous avons demandé de vous acquitter de la somme d…" at bounding box center [469, 223] width 389 height 18
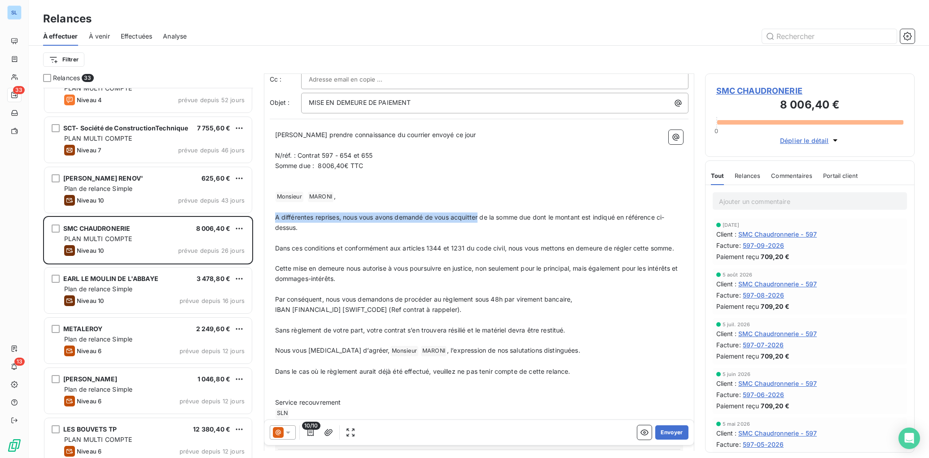
drag, startPoint x: 478, startPoint y: 218, endPoint x: 271, endPoint y: 215, distance: 206.8
click at [271, 215] on div "Veuillez prendre connaissance du courrier envoyé ce jour ﻿ N/réf. : Contrat 597…" at bounding box center [479, 355] width 419 height 460
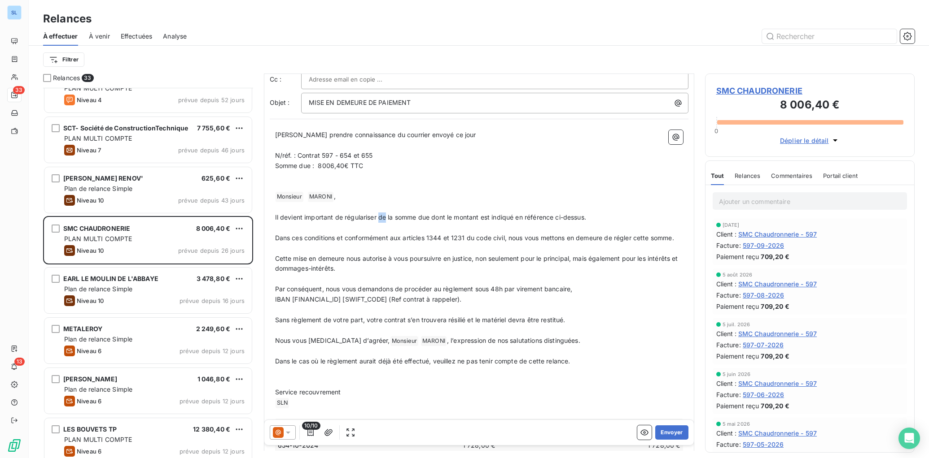
drag, startPoint x: 387, startPoint y: 218, endPoint x: 379, endPoint y: 218, distance: 8.1
click at [379, 218] on span "Il devient important de régulariser de la somme due dont le montant est indiqué…" at bounding box center [430, 218] width 311 height 8
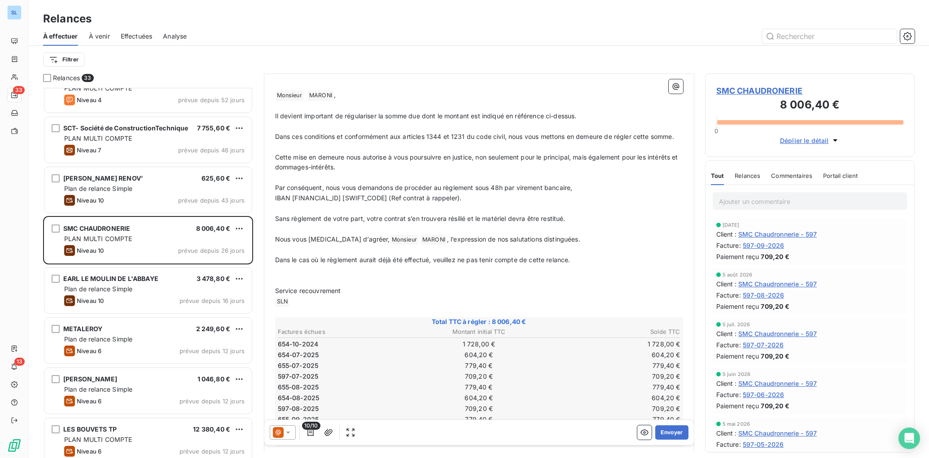
scroll to position [183, 0]
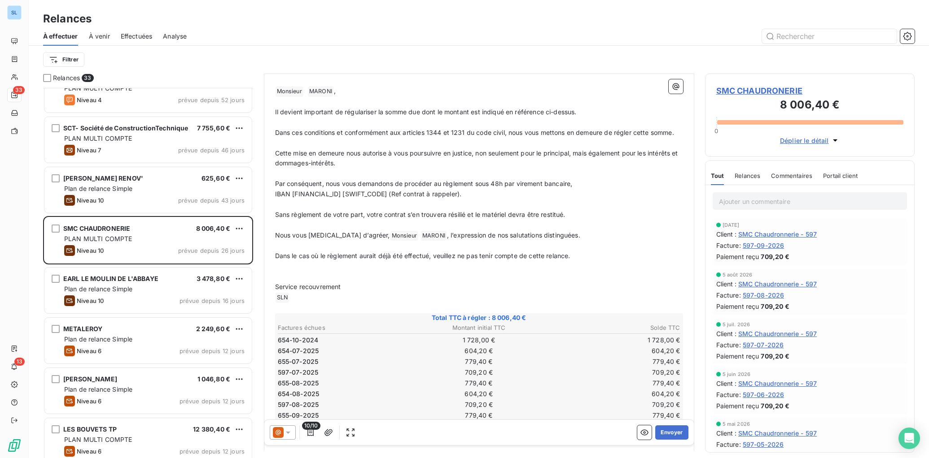
click at [371, 213] on span "Sans règlement de votre part, votre contrat s’en trouvera résilié et le matérie…" at bounding box center [420, 215] width 290 height 8
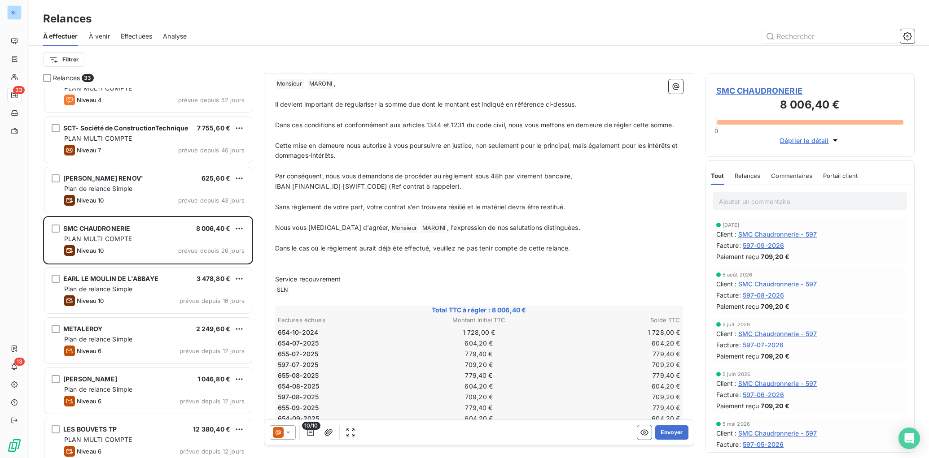
scroll to position [194, 0]
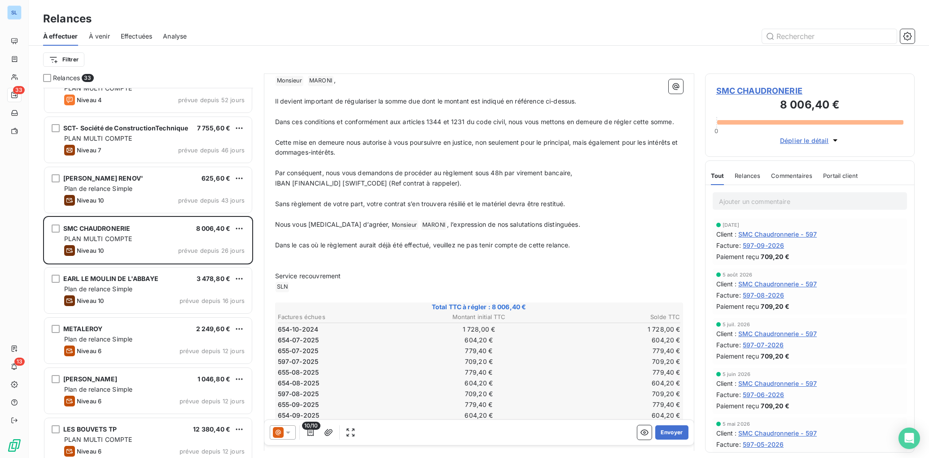
drag, startPoint x: 610, startPoint y: 205, endPoint x: 285, endPoint y: 204, distance: 325.2
click at [278, 205] on p "Sans règlement de votre part, votre contrat s’en trouvera résilié et le matérie…" at bounding box center [479, 204] width 408 height 10
drag, startPoint x: 304, startPoint y: 204, endPoint x: 363, endPoint y: 204, distance: 59.7
click at [304, 204] on span "Sans règlement de votre part, votre contrat s’en trouvera résilié et le matérie…" at bounding box center [420, 204] width 290 height 8
drag, startPoint x: 366, startPoint y: 205, endPoint x: 446, endPoint y: 204, distance: 80.3
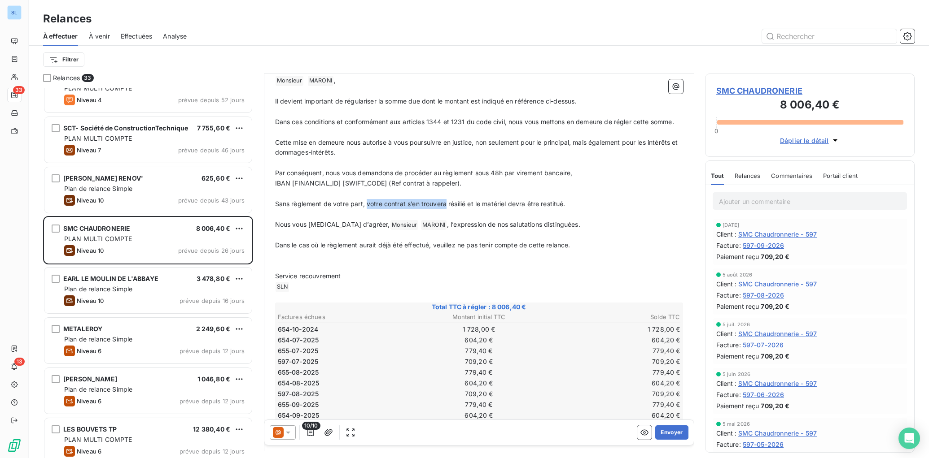
click at [447, 204] on span "Sans règlement de votre part, votre contrat s’en trouvera résilié et le matérie…" at bounding box center [420, 204] width 290 height 8
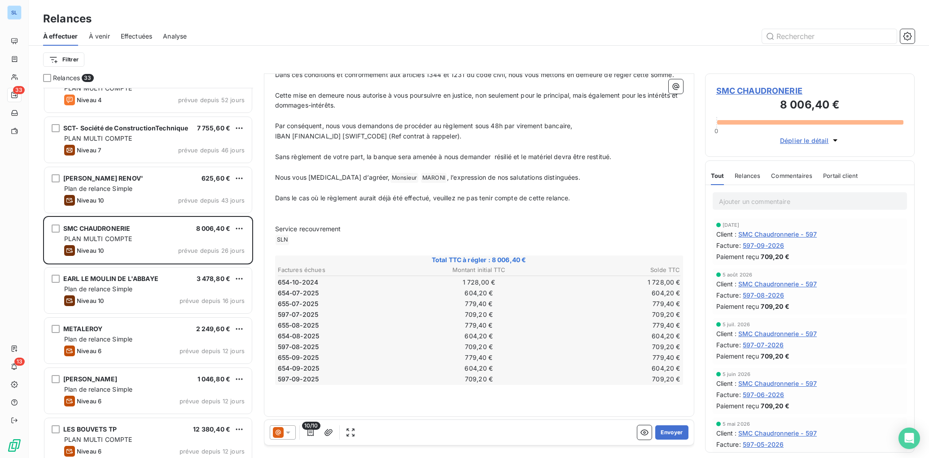
scroll to position [243, 0]
drag, startPoint x: 494, startPoint y: 156, endPoint x: 610, endPoint y: 157, distance: 116.2
click at [610, 157] on span "Sans règlement de votre part, la banque sera amenée à nous demander résilié et …" at bounding box center [443, 155] width 336 height 8
drag, startPoint x: 584, startPoint y: 197, endPoint x: 264, endPoint y: 194, distance: 319.8
click at [264, 193] on div "De : Comptabilité SLN - rappels@leanpay.io À : Nicolas MARONI <n.maroni@smc-cha…" at bounding box center [479, 140] width 430 height 552
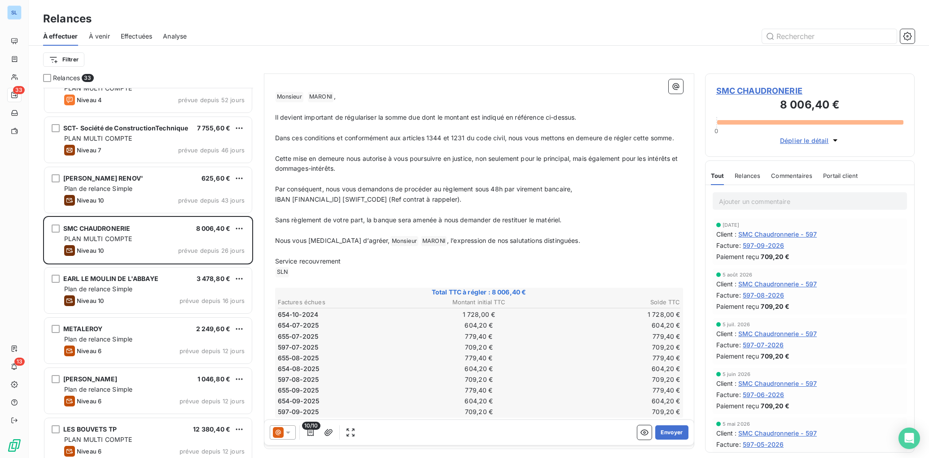
scroll to position [184, 0]
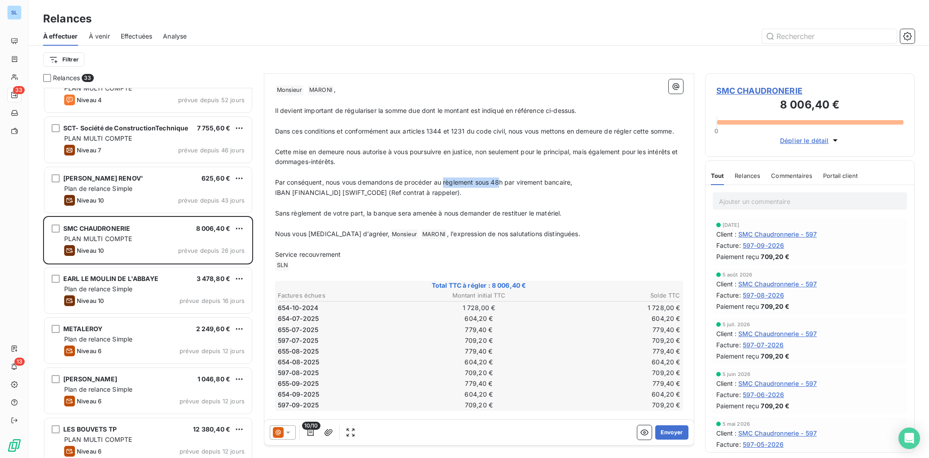
drag, startPoint x: 444, startPoint y: 183, endPoint x: 502, endPoint y: 183, distance: 57.9
click at [502, 183] on span "Par conséquent, nous vous demandons de procéder au règlement sous 48h par virem…" at bounding box center [423, 183] width 297 height 8
click at [492, 183] on span "Par conséquent, nous vous demandons de procéder au règlement sous 48h par virem…" at bounding box center [423, 183] width 297 height 8
drag, startPoint x: 493, startPoint y: 183, endPoint x: 503, endPoint y: 183, distance: 10.3
click at [503, 183] on span "Par conséquent, nous vous demandons de procéder au règlement sous 48h par virem…" at bounding box center [423, 183] width 297 height 8
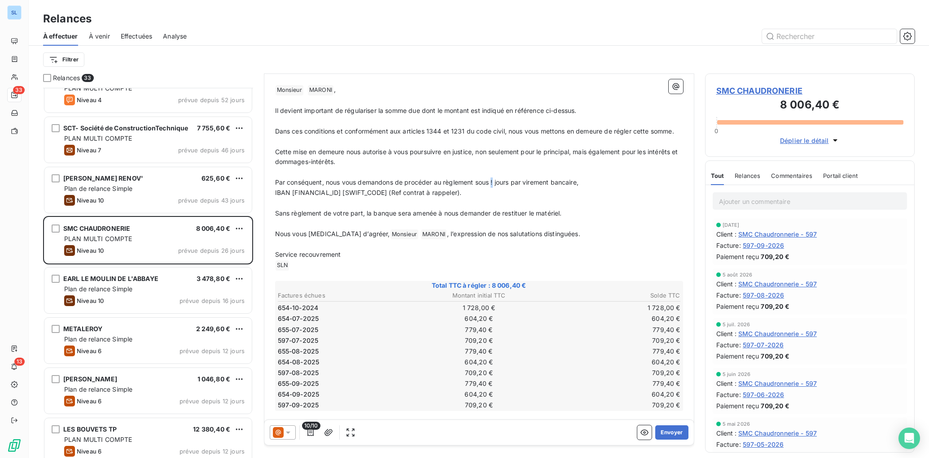
click at [494, 183] on span "Par conséquent, nous vous demandons de procéder au règlement sous ! jours par v…" at bounding box center [426, 183] width 303 height 8
click at [618, 202] on p "﻿" at bounding box center [479, 202] width 408 height 10
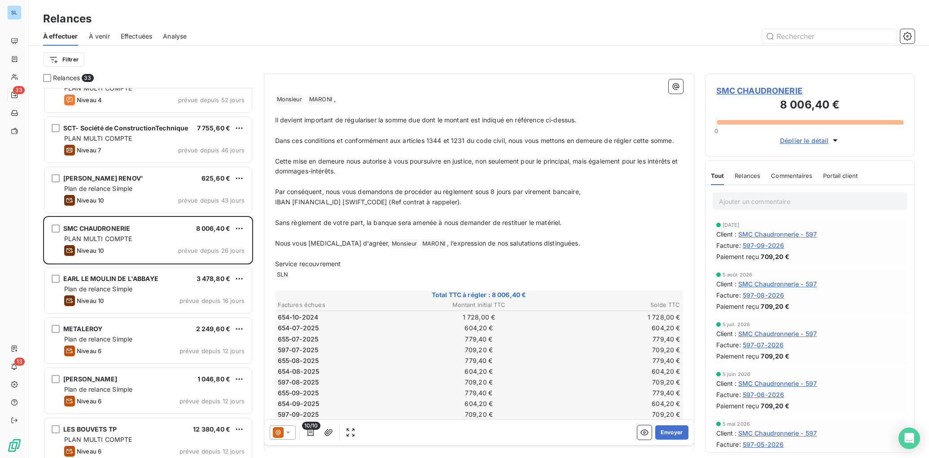
scroll to position [212, 0]
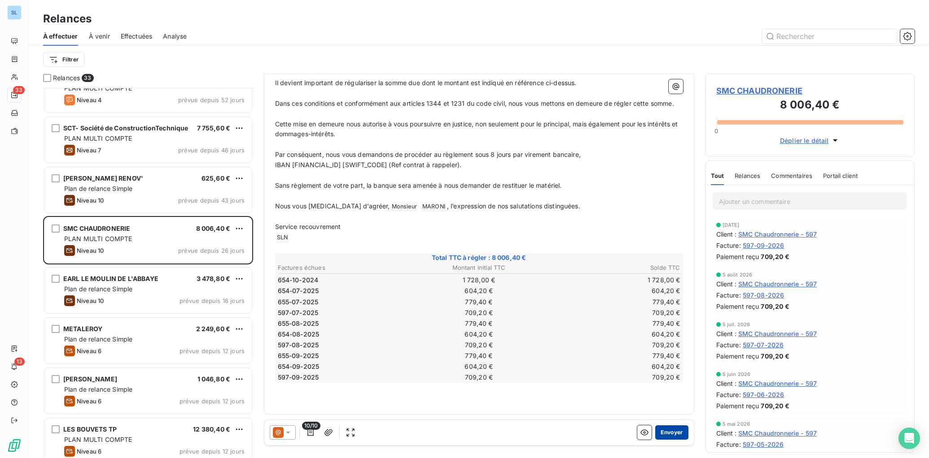
click at [675, 435] on button "Envoyer" at bounding box center [671, 433] width 33 height 14
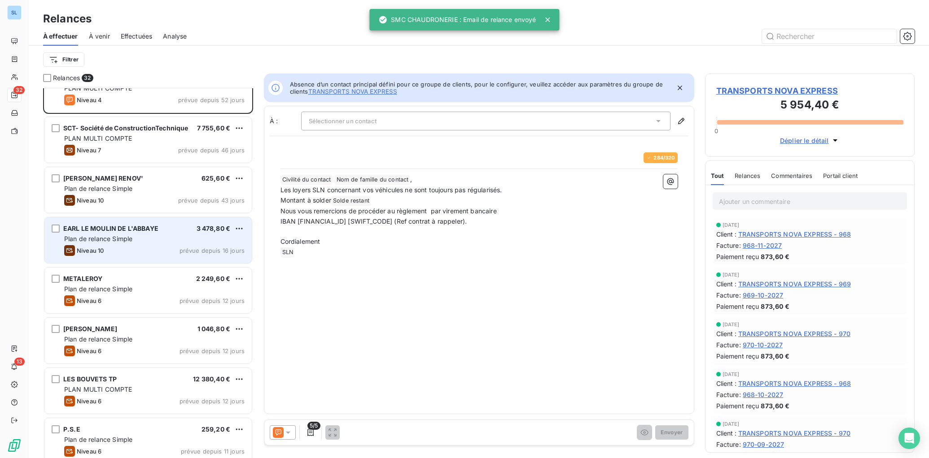
click at [115, 244] on div "EARL LE MOULIN DE L'ABBAYE 3 478,80 € Plan de relance Simple Niveau 10 prévue d…" at bounding box center [147, 241] width 207 height 46
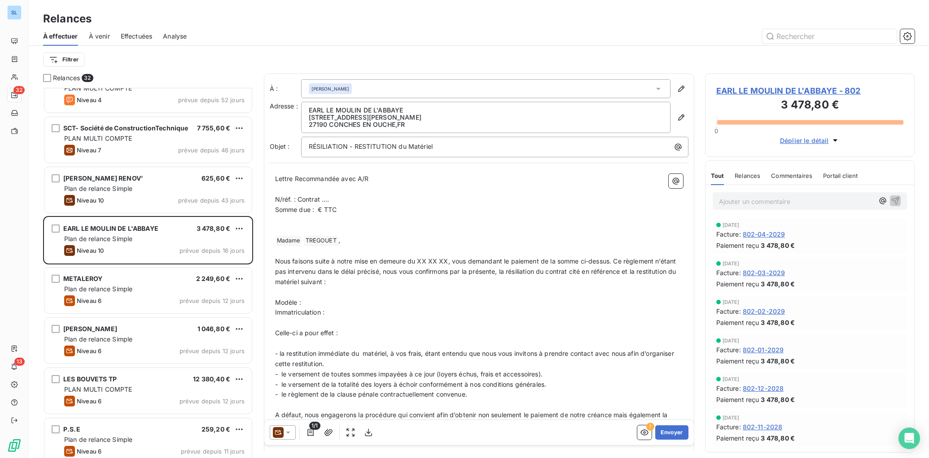
click at [737, 175] on span "Relances" at bounding box center [747, 175] width 26 height 7
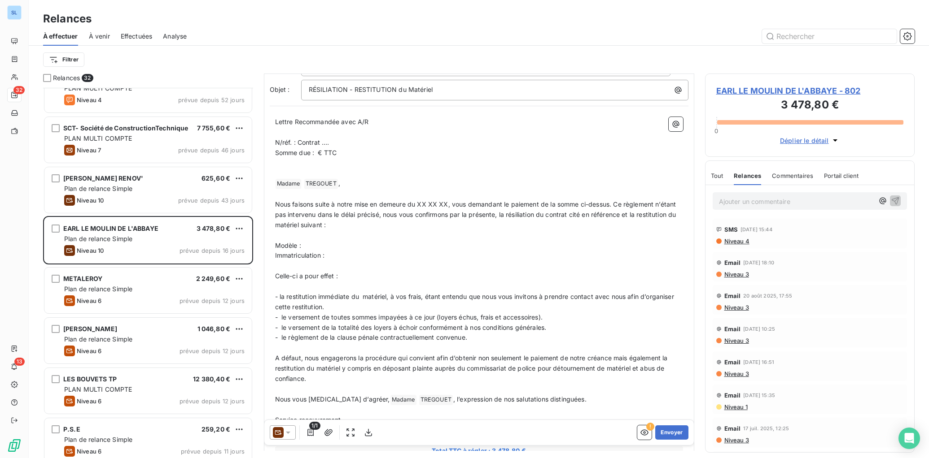
scroll to position [142, 0]
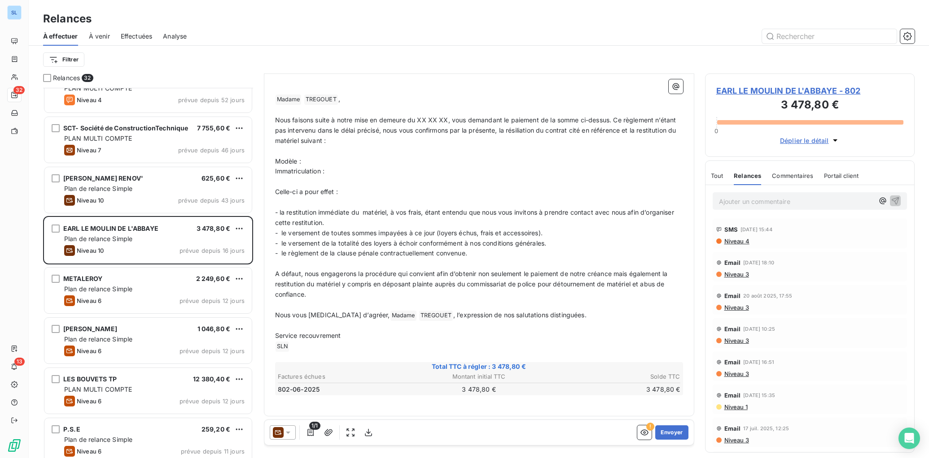
click at [802, 177] on span "Commentaires" at bounding box center [792, 175] width 41 height 7
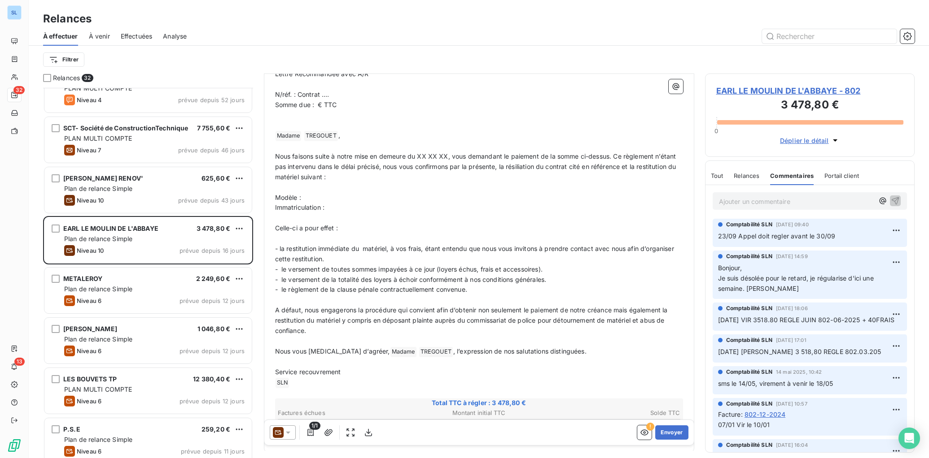
scroll to position [113, 0]
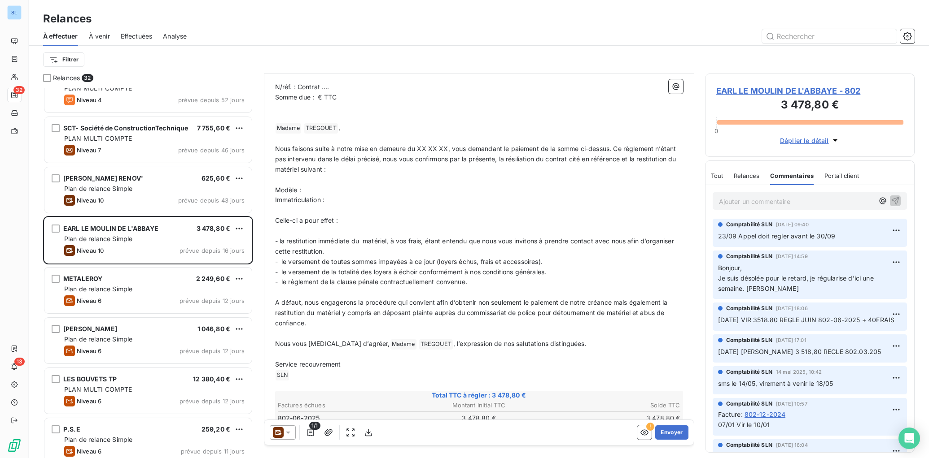
click at [749, 171] on div "Relances" at bounding box center [746, 175] width 26 height 19
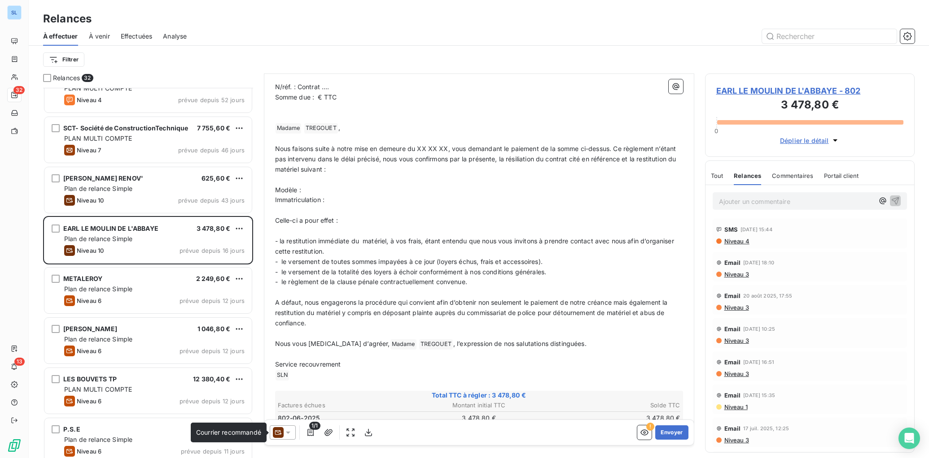
click at [281, 432] on icon at bounding box center [278, 432] width 11 height 11
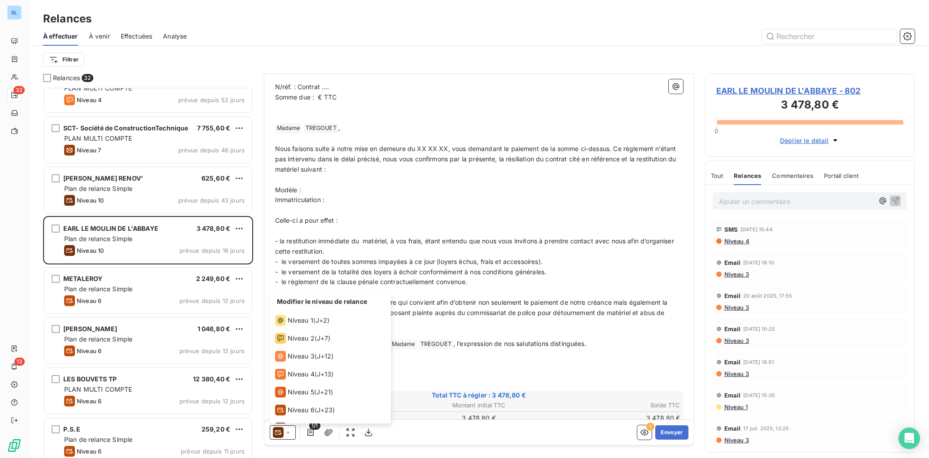
scroll to position [67, 0]
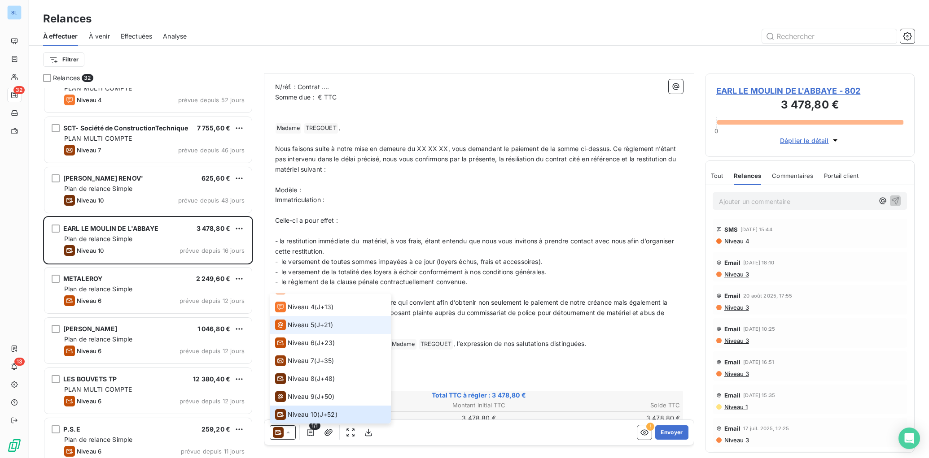
click at [305, 329] on span "Niveau 5" at bounding box center [301, 325] width 26 height 9
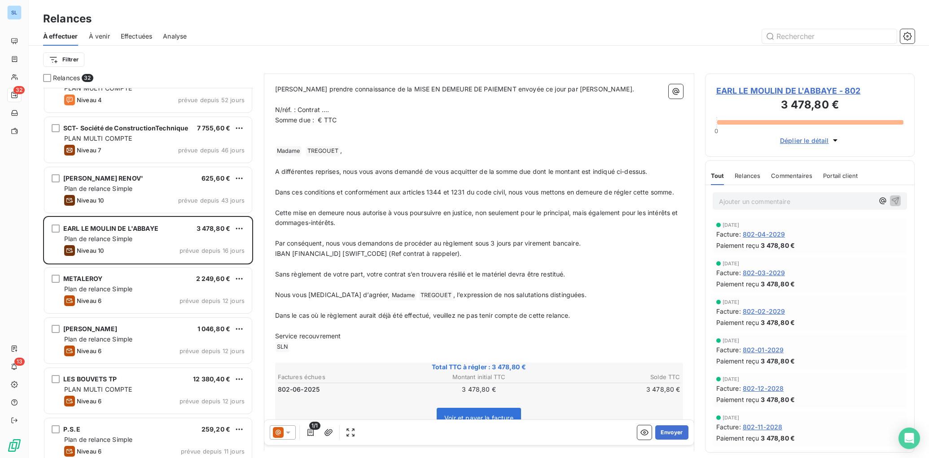
scroll to position [0, 0]
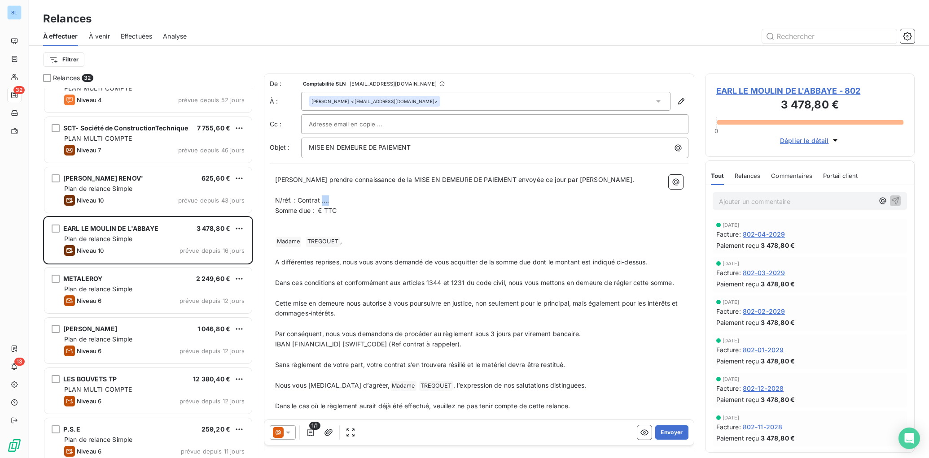
drag, startPoint x: 321, startPoint y: 201, endPoint x: 340, endPoint y: 201, distance: 19.3
click at [340, 201] on p "N/réf. : Contrat …." at bounding box center [479, 201] width 408 height 10
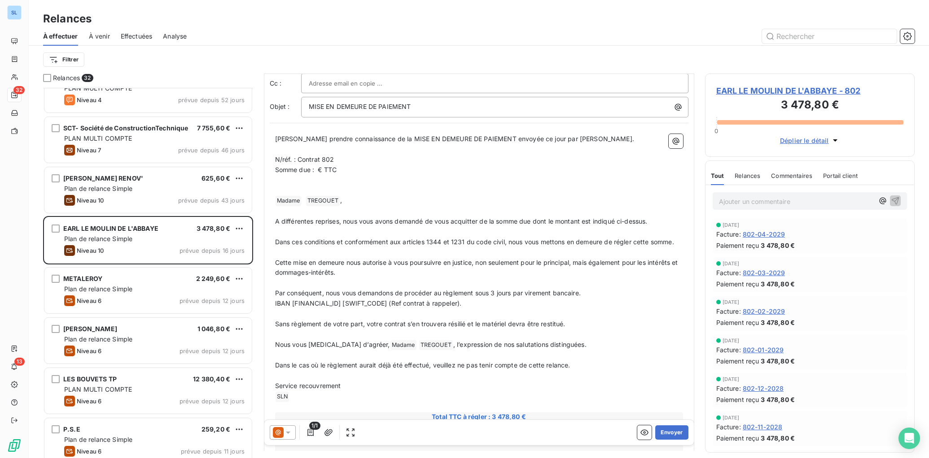
scroll to position [43, 0]
click at [340, 263] on span "Cette mise en demeure nous autorise à vous poursuivre en justice, non seulement…" at bounding box center [477, 266] width 405 height 18
click at [138, 34] on span "Effectuées" at bounding box center [137, 36] width 32 height 9
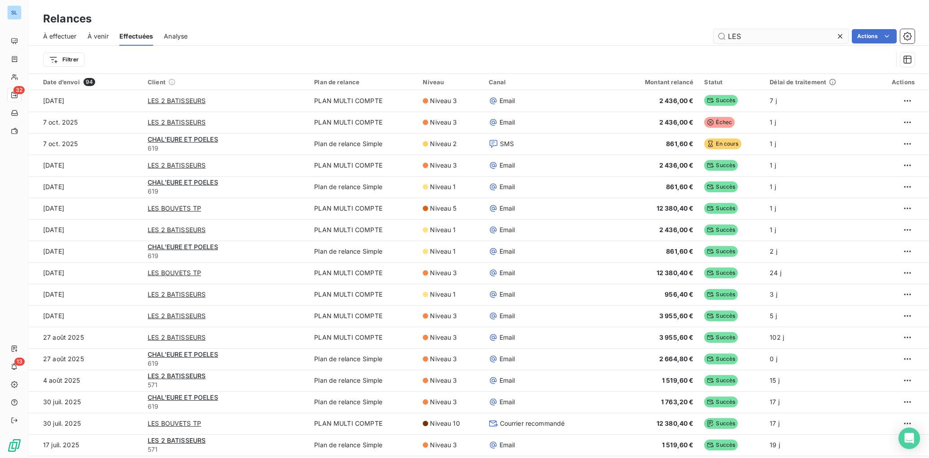
click at [840, 36] on icon at bounding box center [839, 36] width 9 height 9
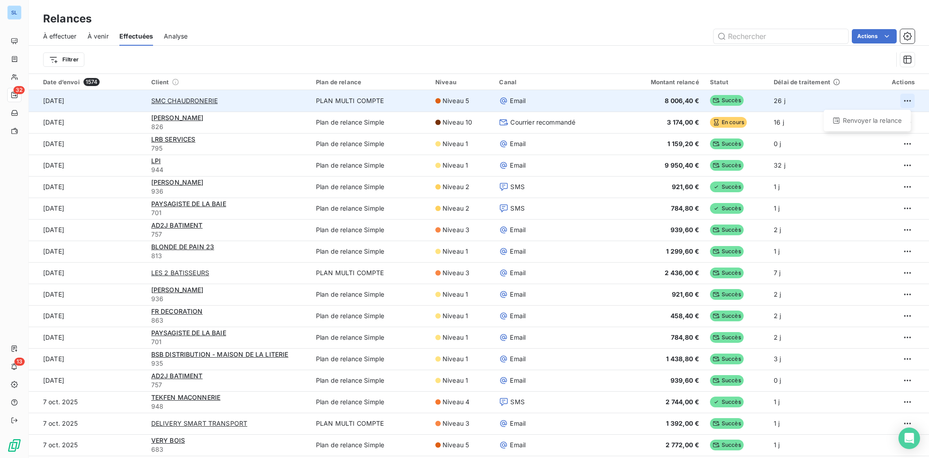
click at [903, 100] on html "SL 32 13 Relances À effectuer À venir Effectuées Analyse Actions Filtrer Date d…" at bounding box center [464, 229] width 929 height 458
click at [688, 103] on html "SL 32 13 Relances À effectuer À venir Effectuées Analyse Actions Filtrer Date d…" at bounding box center [464, 229] width 929 height 458
click at [722, 101] on span "Succès" at bounding box center [727, 100] width 34 height 11
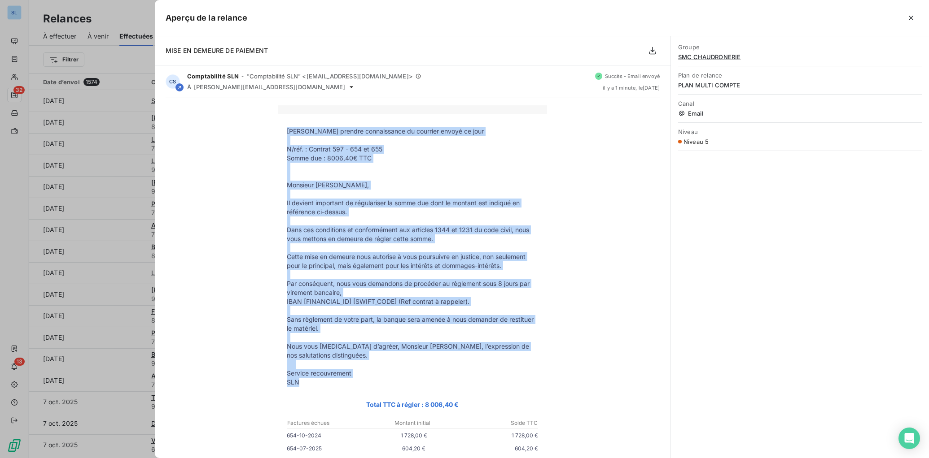
drag, startPoint x: 288, startPoint y: 131, endPoint x: 440, endPoint y: 345, distance: 262.8
click at [453, 379] on tbody "Veuillez prendre connaissance du courrier envoyé ce jour N/réf. : Contrat 597 -…" at bounding box center [412, 353] width 269 height 452
copy tbody "Veuillez prendre connaissance du courrier envoyé ce jour N/réf. : Contrat 597 -…"
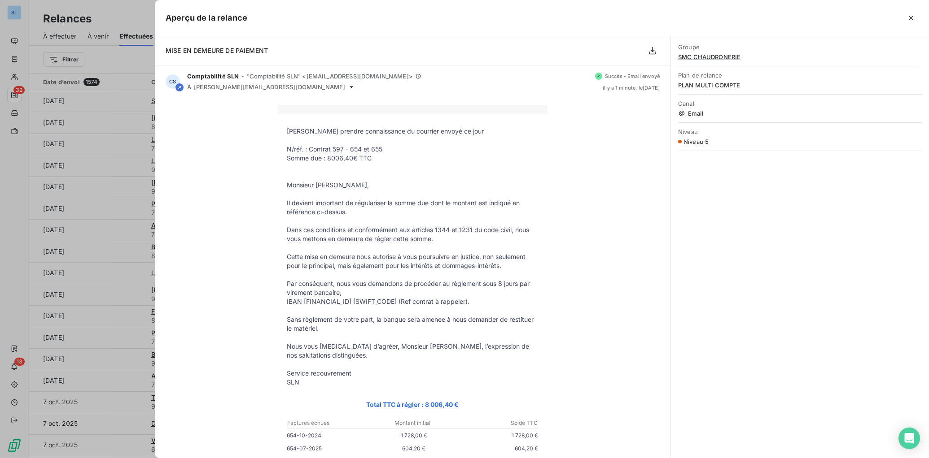
click at [96, 126] on div at bounding box center [464, 229] width 929 height 458
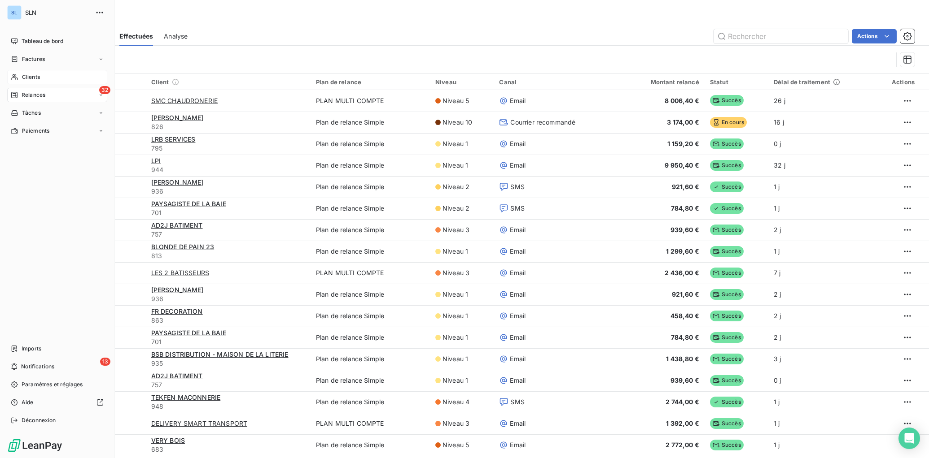
click at [22, 79] on span "Clients" at bounding box center [31, 77] width 18 height 8
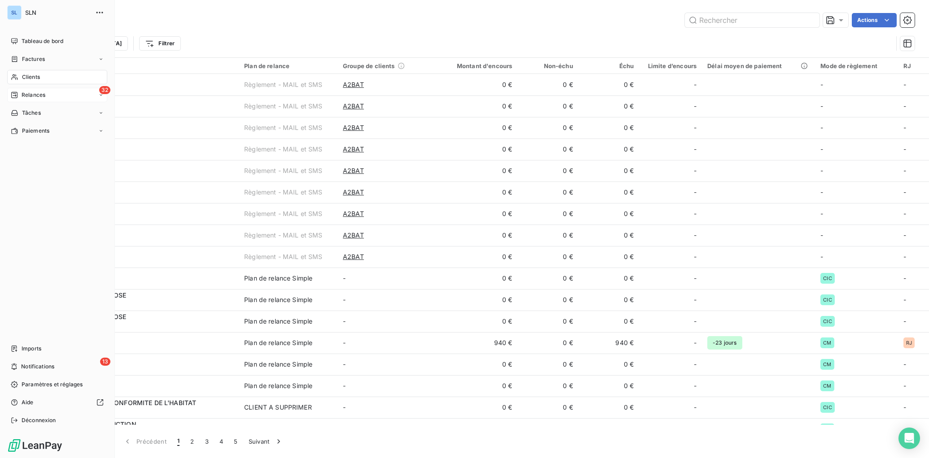
click at [23, 91] on div "32 Relances" at bounding box center [57, 95] width 100 height 14
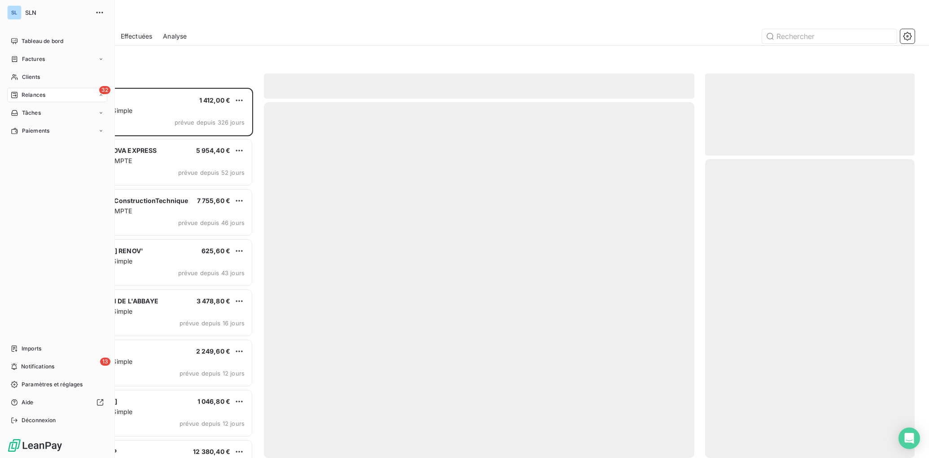
scroll to position [371, 209]
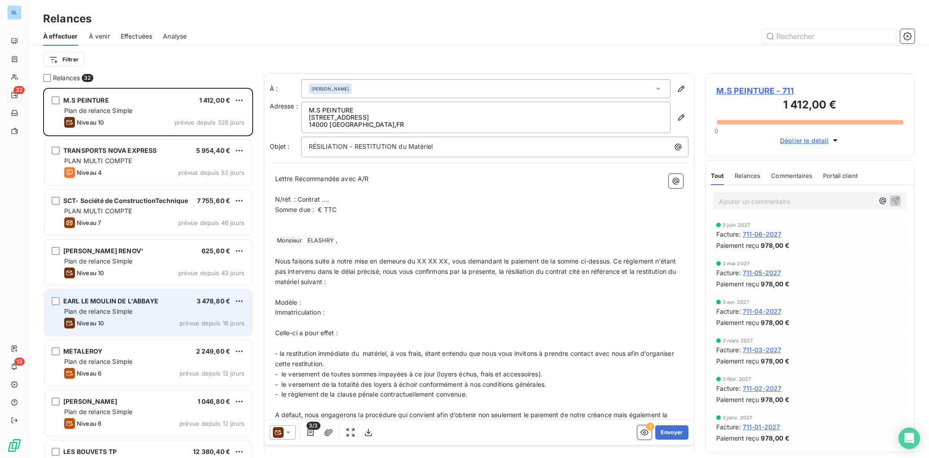
drag, startPoint x: 126, startPoint y: 312, endPoint x: 146, endPoint y: 311, distance: 20.7
click at [126, 312] on span "Plan de relance Simple" at bounding box center [98, 312] width 68 height 8
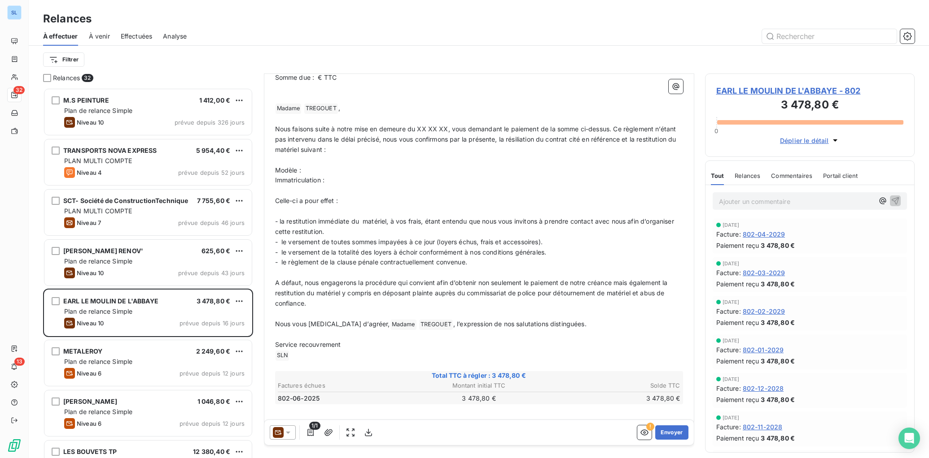
scroll to position [142, 0]
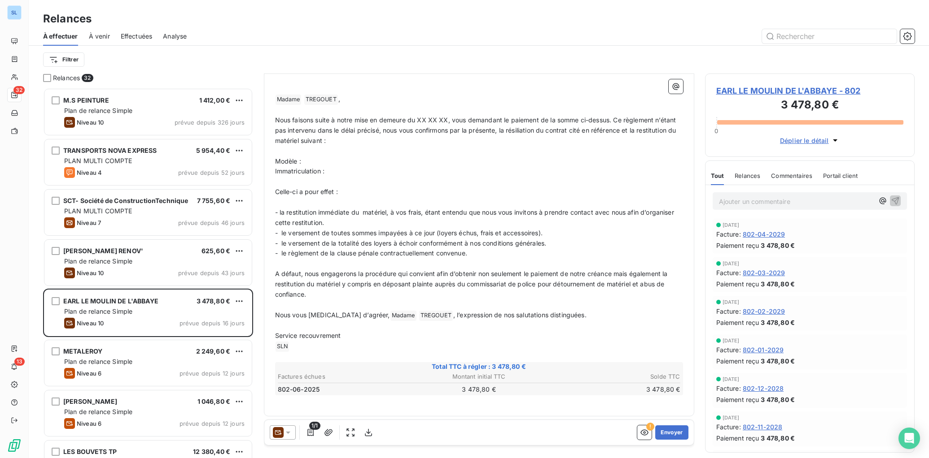
click at [280, 435] on icon at bounding box center [278, 433] width 7 height 4
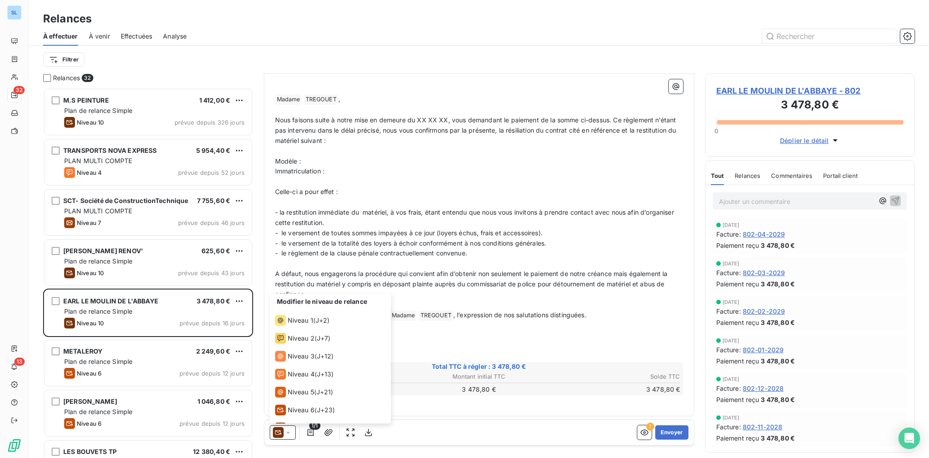
scroll to position [67, 0]
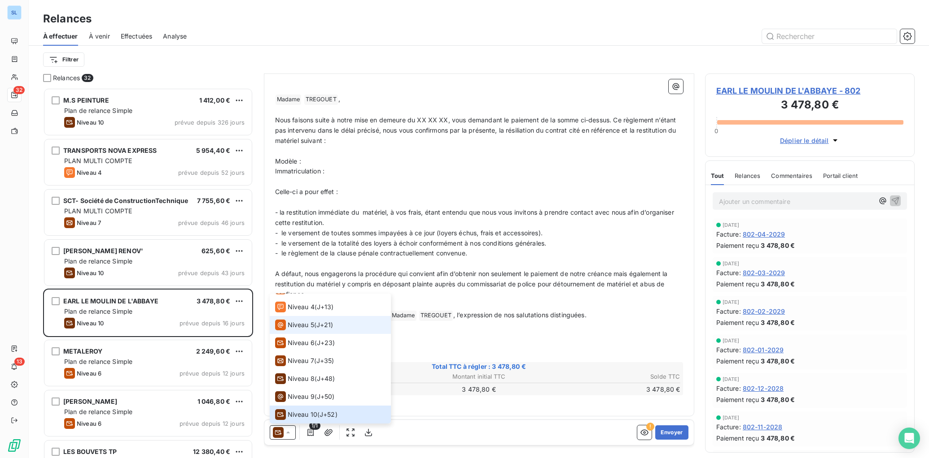
click at [301, 329] on span "Niveau 5" at bounding box center [301, 325] width 26 height 9
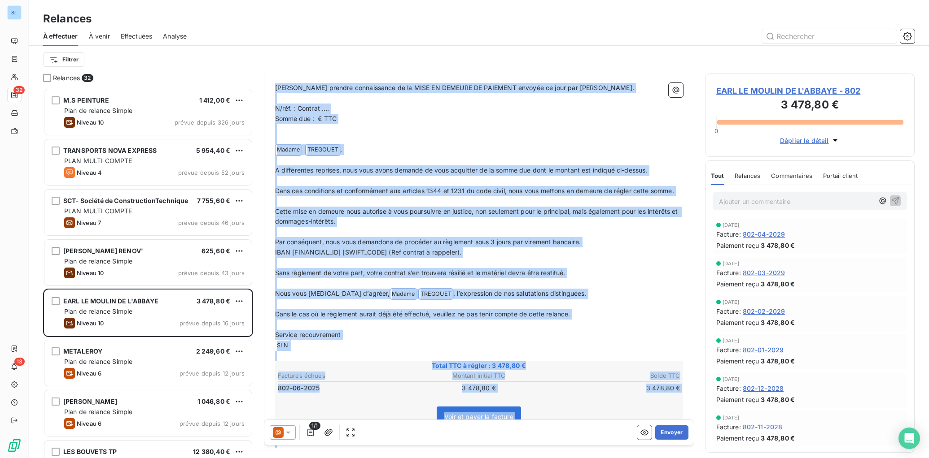
scroll to position [147, 0]
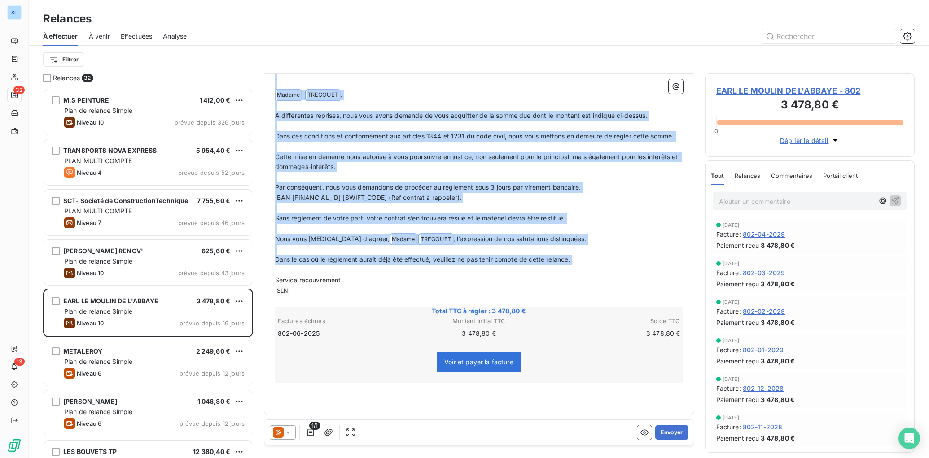
drag, startPoint x: 275, startPoint y: 177, endPoint x: 547, endPoint y: 265, distance: 286.0
click at [547, 265] on div "Veuillez prendre connaissance de la MISE EN DEMEURE DE PAIEMENT envoyée ce jour…" at bounding box center [479, 216] width 408 height 376
click at [589, 256] on p "Dans le cas où le règlement aurait déjà été effectué, veuillez ne pas tenir com…" at bounding box center [479, 260] width 408 height 10
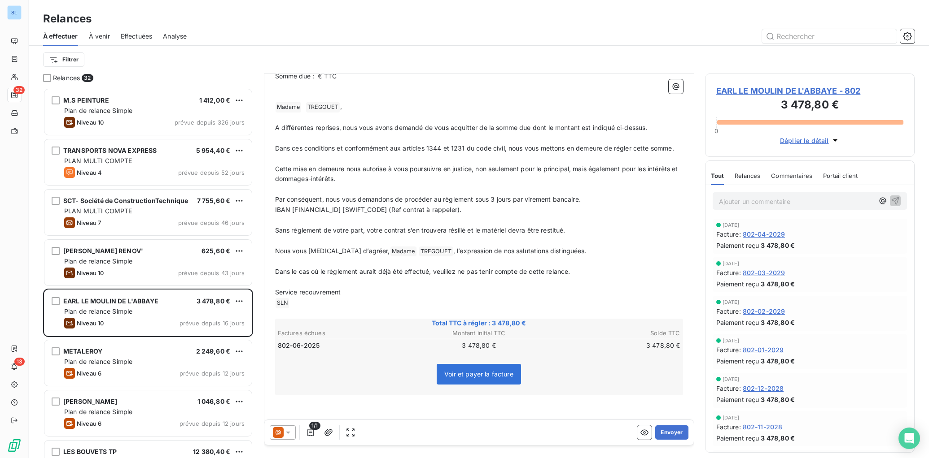
scroll to position [136, 0]
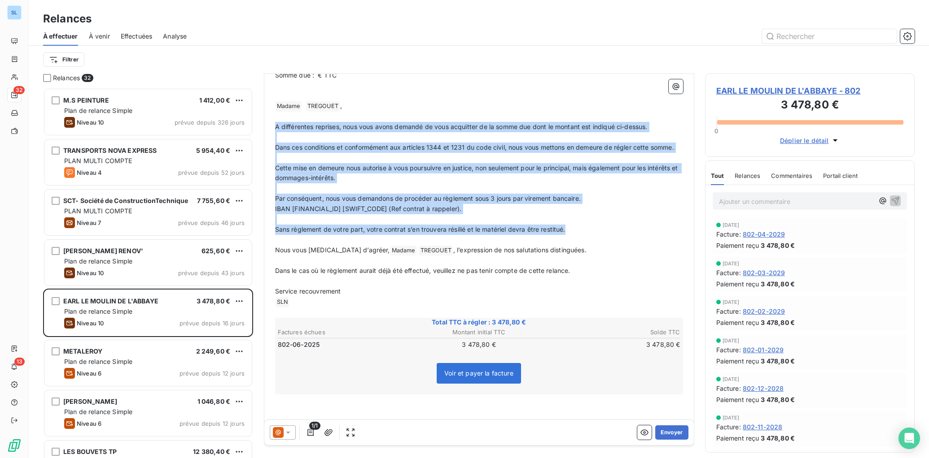
drag, startPoint x: 566, startPoint y: 229, endPoint x: 268, endPoint y: 124, distance: 315.2
click at [267, 123] on div "De : Comptabilité SLN - rappels@leanpay.io À : Hélène TREGOUET <lemoulindelabba…" at bounding box center [479, 182] width 430 height 488
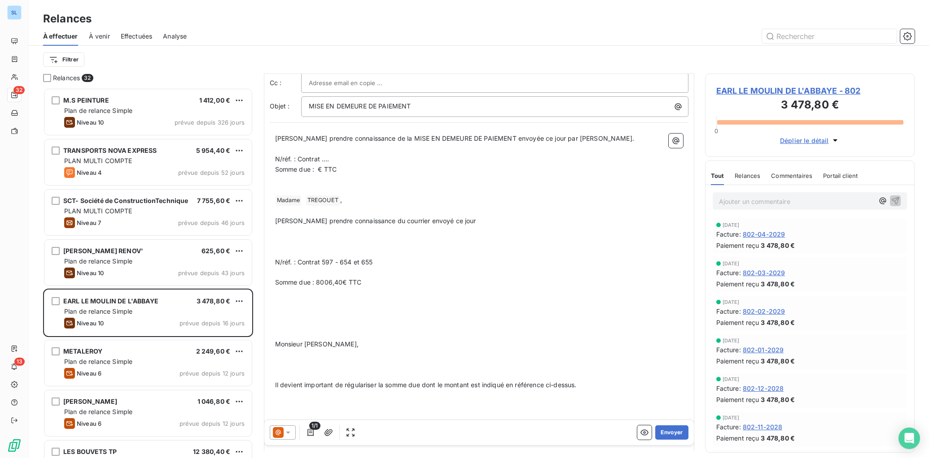
scroll to position [39, 0]
drag, startPoint x: 323, startPoint y: 162, endPoint x: 490, endPoint y: 260, distance: 193.6
click at [351, 163] on p "N/réf. : Contrat …." at bounding box center [479, 162] width 408 height 10
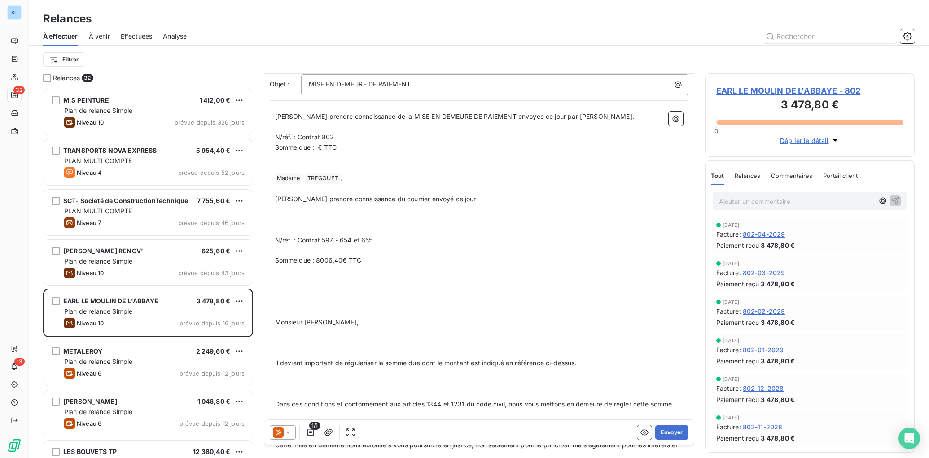
scroll to position [62, 0]
click at [318, 150] on span "Somme due : € TTC" at bounding box center [306, 149] width 62 height 8
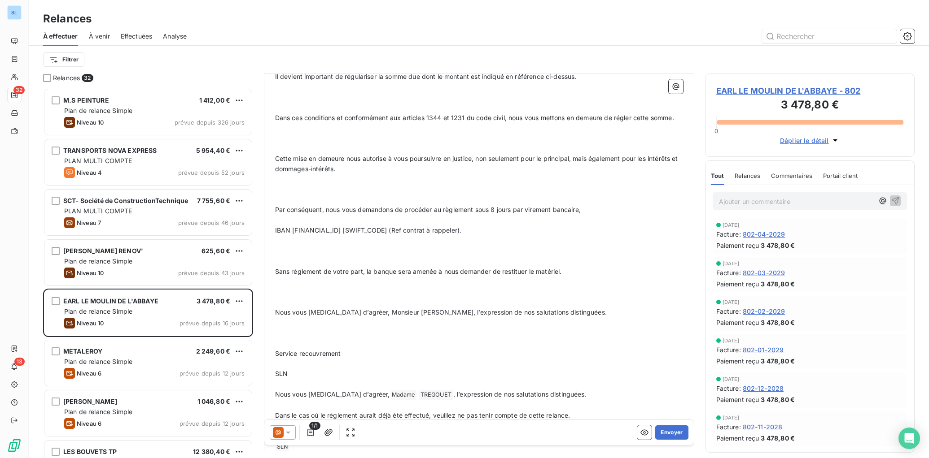
scroll to position [506, 0]
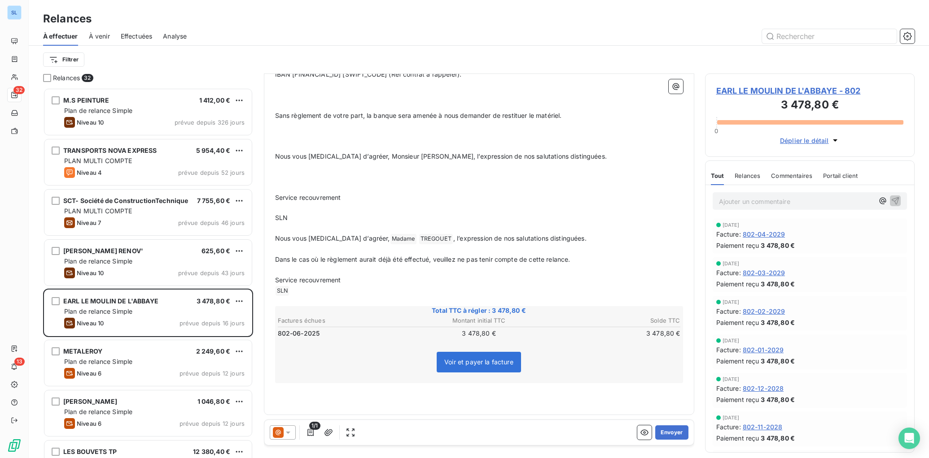
click at [624, 226] on p "﻿" at bounding box center [479, 228] width 408 height 10
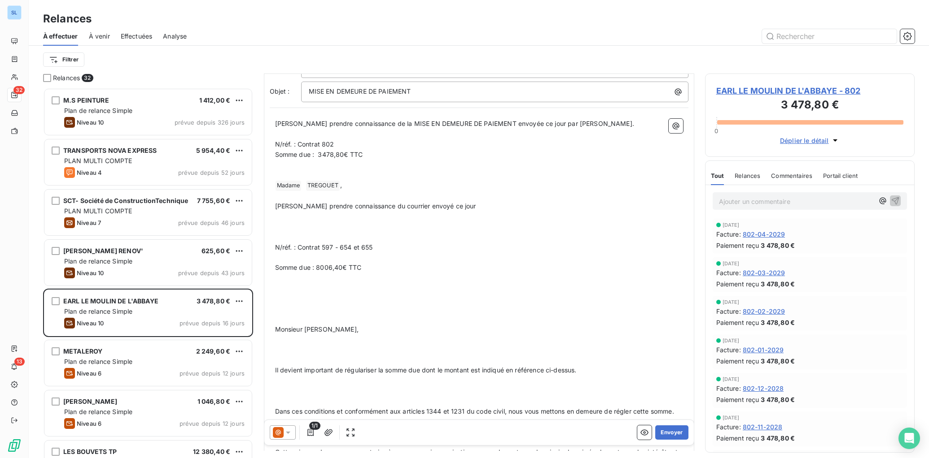
scroll to position [52, 0]
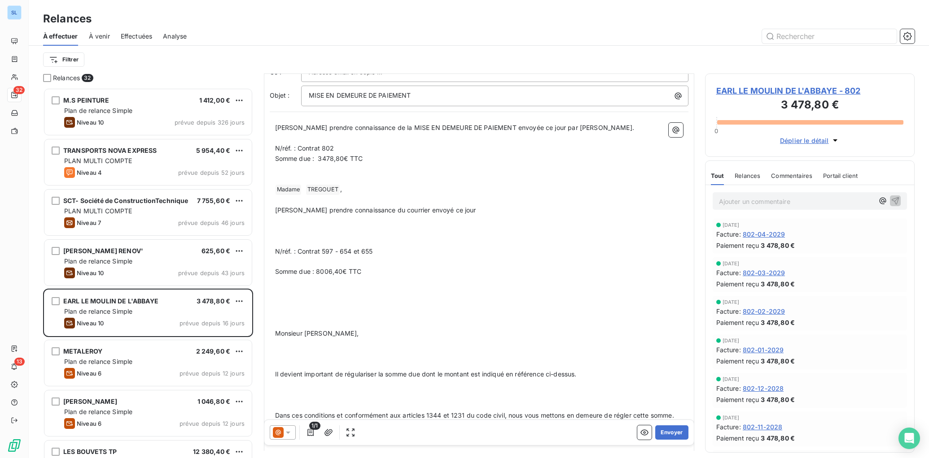
click at [302, 236] on p "﻿" at bounding box center [479, 241] width 408 height 10
drag, startPoint x: 277, startPoint y: 207, endPoint x: 429, endPoint y: 225, distance: 153.1
drag, startPoint x: 399, startPoint y: 258, endPoint x: 392, endPoint y: 257, distance: 7.2
click at [399, 258] on p "﻿" at bounding box center [479, 262] width 408 height 10
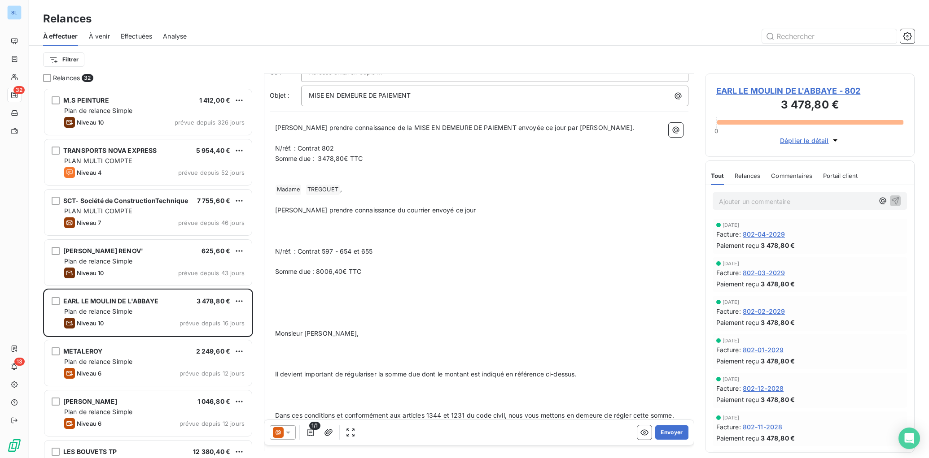
click at [291, 240] on p "﻿" at bounding box center [479, 241] width 408 height 10
drag, startPoint x: 291, startPoint y: 240, endPoint x: 265, endPoint y: 198, distance: 49.5
click at [265, 198] on div "De : Comptabilité SLN - rappels@leanpay.io À : Hélène TREGOUET <lemoulindelabba…" at bounding box center [479, 446] width 430 height 848
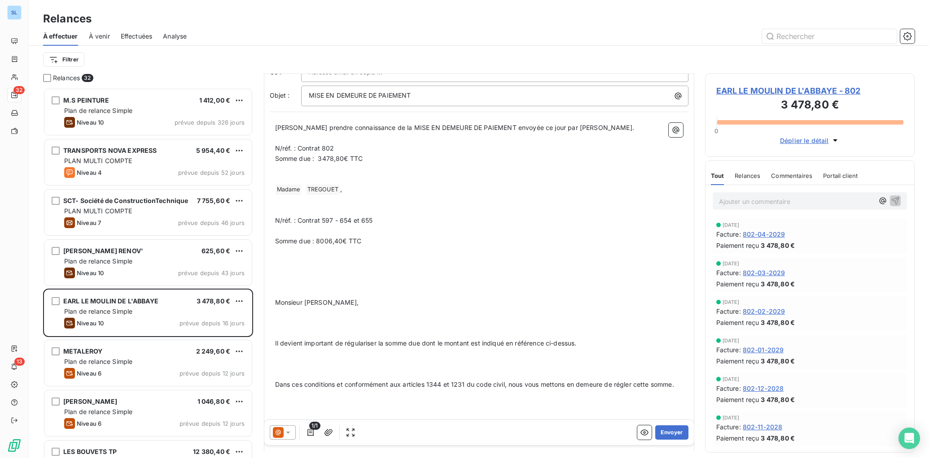
click at [275, 220] on span "N/réf. : Contrat 597 - 654 et 655" at bounding box center [324, 221] width 98 height 8
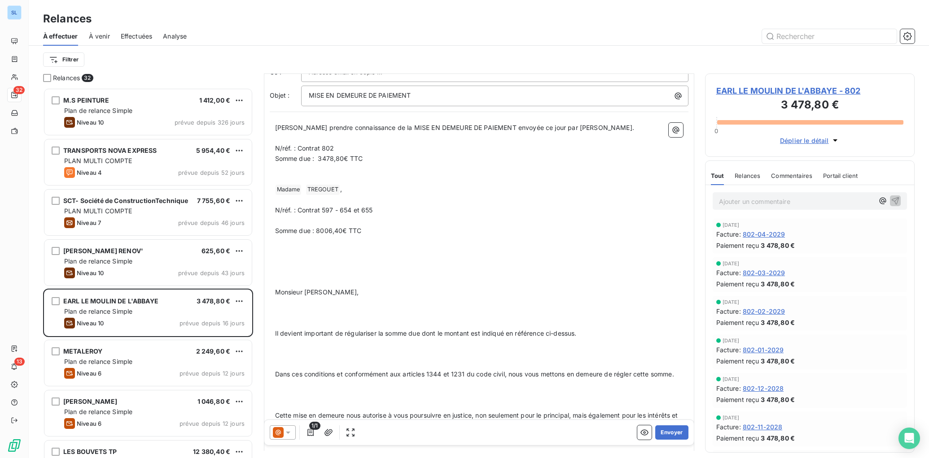
click at [275, 231] on span "Somme due : 8006,40€ TTC" at bounding box center [318, 231] width 87 height 8
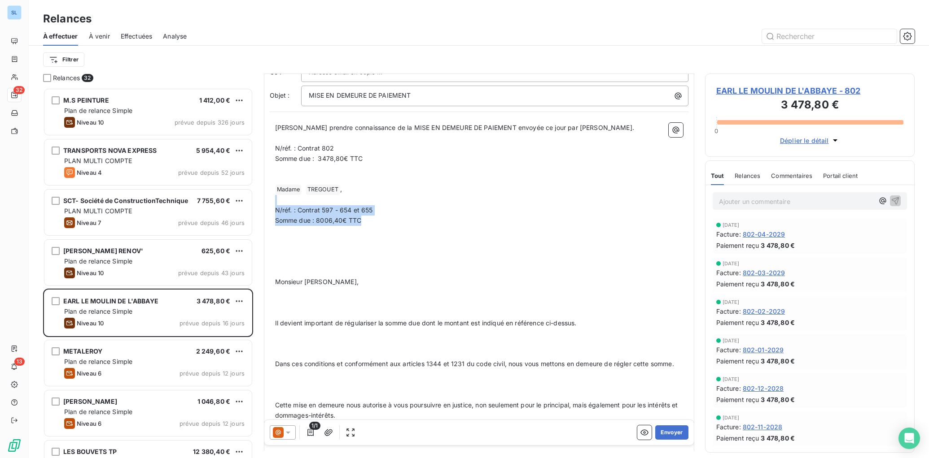
drag, startPoint x: 366, startPoint y: 223, endPoint x: 267, endPoint y: 214, distance: 99.5
click at [264, 203] on div "De : Comptabilité SLN - rappels@leanpay.io À : Hélène TREGOUET <lemoulindelabba…" at bounding box center [479, 420] width 430 height 796
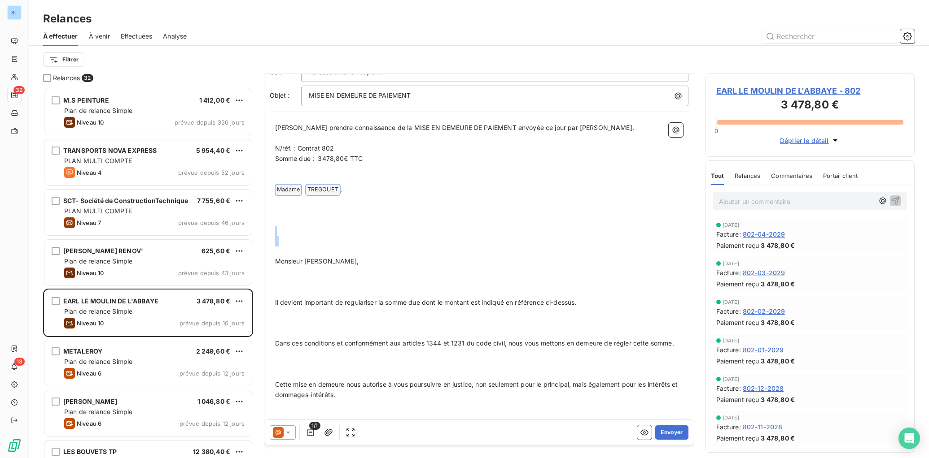
drag, startPoint x: 323, startPoint y: 242, endPoint x: 328, endPoint y: 229, distance: 13.8
click at [328, 229] on div "Veuillez prendre connaissance de la MISE EN DEMEURE DE PAIEMENT envoyée ce jour…" at bounding box center [479, 454] width 408 height 663
drag, startPoint x: 277, startPoint y: 269, endPoint x: 278, endPoint y: 212, distance: 57.4
click at [278, 212] on div "Veuillez prendre connaissance de la MISE EN DEMEURE DE PAIEMENT envoyée ce jour…" at bounding box center [479, 454] width 408 height 663
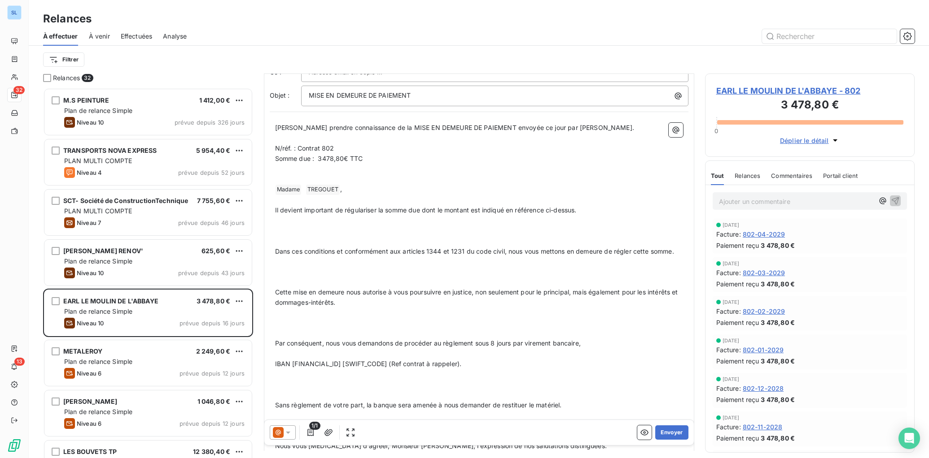
click at [309, 243] on p "﻿" at bounding box center [479, 241] width 408 height 10
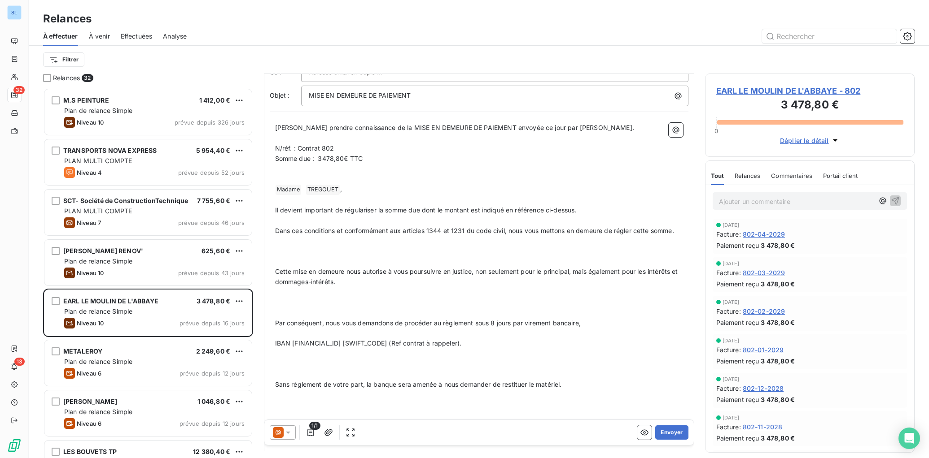
click at [296, 261] on p "﻿" at bounding box center [479, 262] width 408 height 10
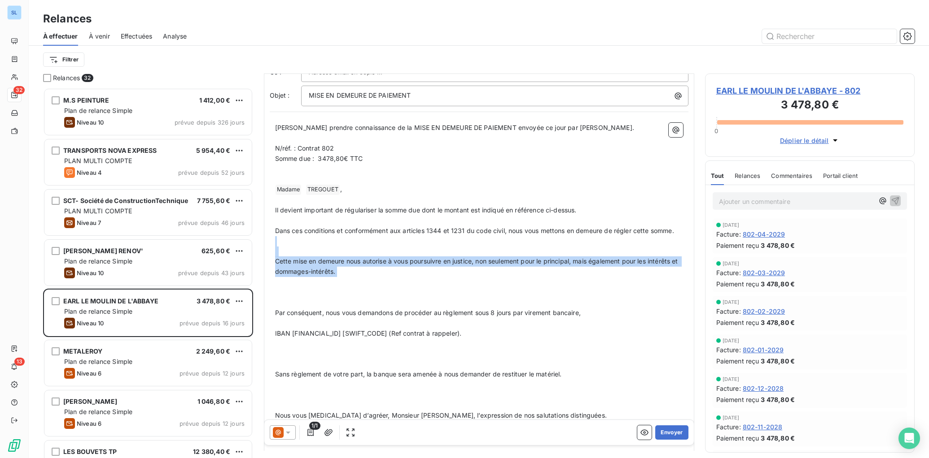
drag, startPoint x: 316, startPoint y: 270, endPoint x: 271, endPoint y: 245, distance: 52.0
click at [271, 245] on div "Veuillez prendre connaissance de la MISE EN DEMEURE DE PAIEMENT envoyée ce jour…" at bounding box center [479, 393] width 419 height 551
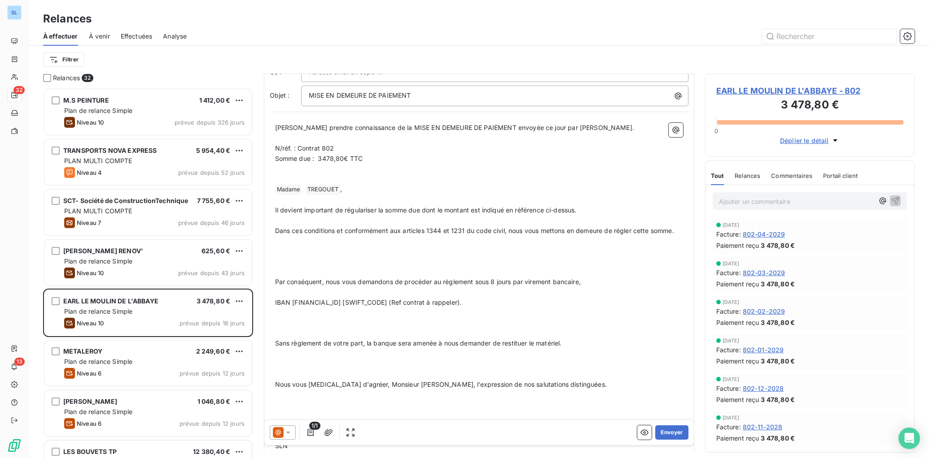
drag, startPoint x: 274, startPoint y: 280, endPoint x: 279, endPoint y: 282, distance: 5.4
click at [274, 280] on div "Veuillez prendre connaissance de la MISE EN DEMEURE DE PAIEMENT envoyée ce jour…" at bounding box center [479, 378] width 419 height 520
click at [297, 290] on p "﻿" at bounding box center [479, 293] width 408 height 10
click at [276, 283] on span "Par conséquent, nous vous demandons de procéder au règlement sous 8 jours par v…" at bounding box center [427, 282] width 305 height 8
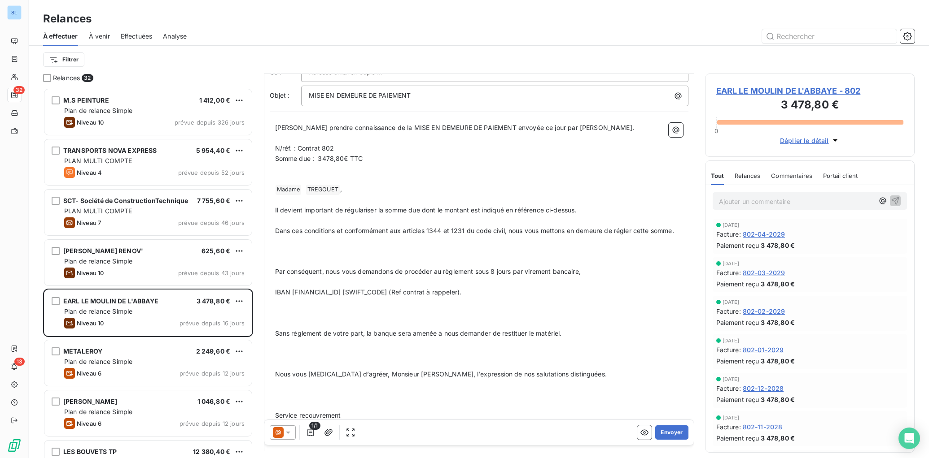
drag, startPoint x: 572, startPoint y: 334, endPoint x: 270, endPoint y: 330, distance: 302.4
click at [270, 330] on div "Veuillez prendre connaissance de la MISE EN DEMEURE DE PAIEMENT envoyée ce jour…" at bounding box center [479, 373] width 419 height 510
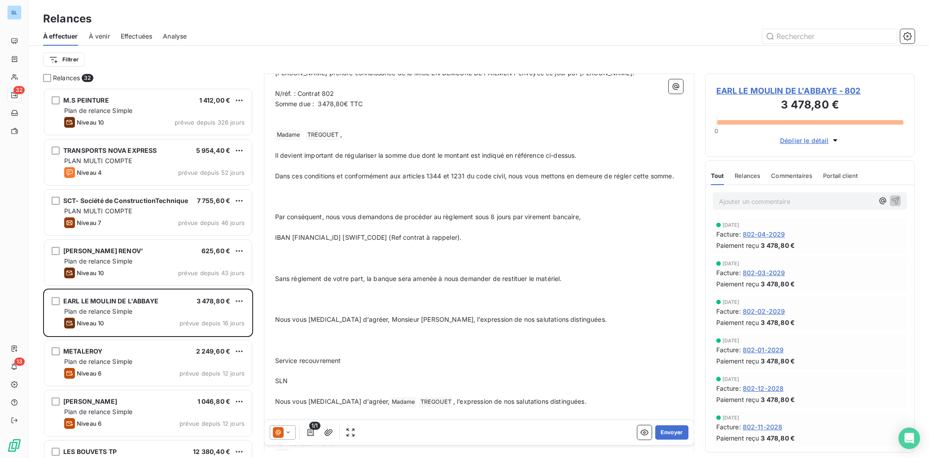
scroll to position [108, 0]
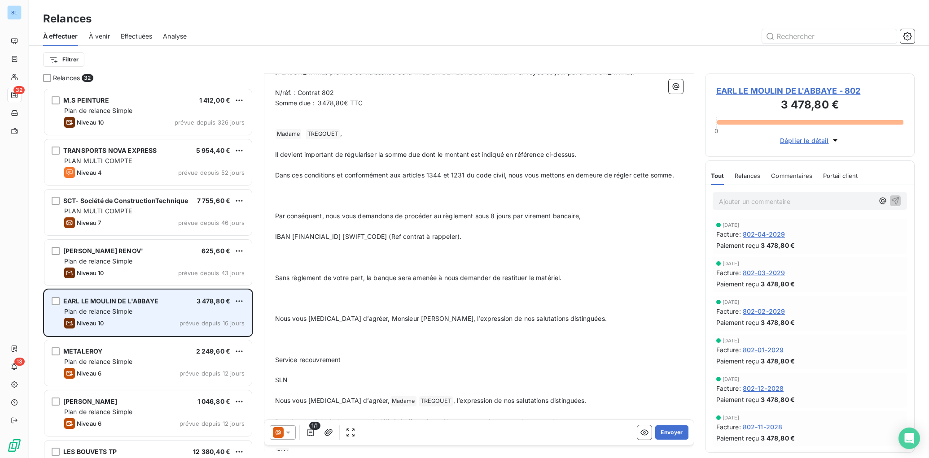
click at [111, 321] on div "Niveau 10 prévue depuis 16 jours" at bounding box center [154, 323] width 180 height 11
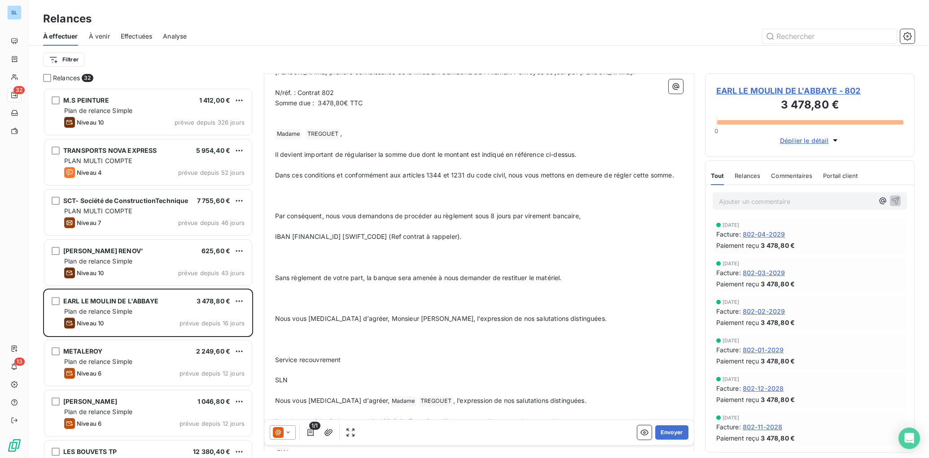
click at [284, 433] on icon at bounding box center [287, 432] width 9 height 9
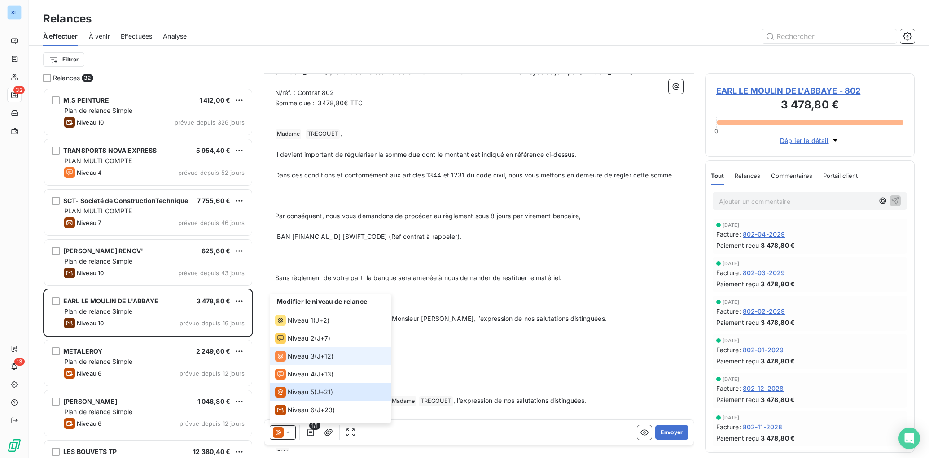
click at [300, 359] on span "Niveau 3" at bounding box center [301, 356] width 27 height 9
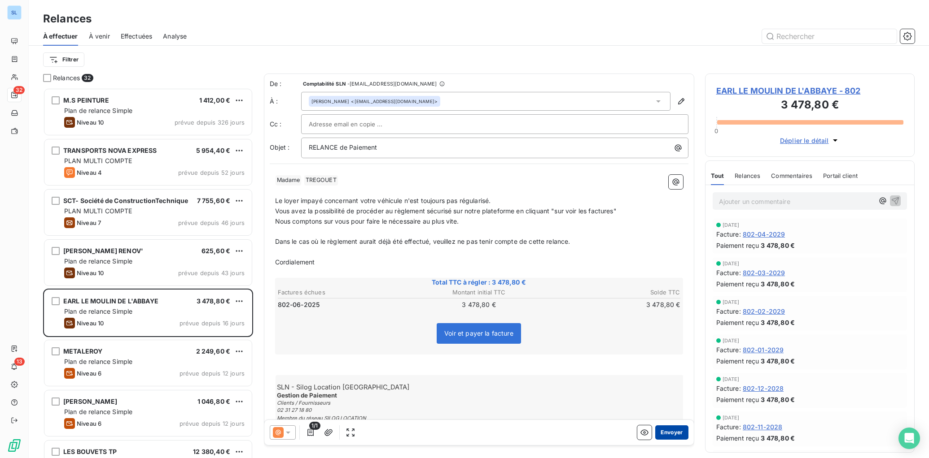
click at [672, 435] on button "Envoyer" at bounding box center [671, 433] width 33 height 14
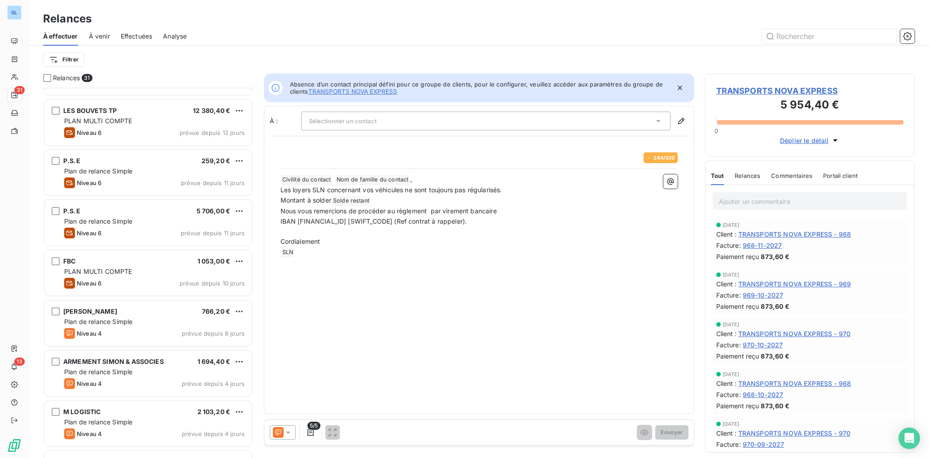
scroll to position [282, 0]
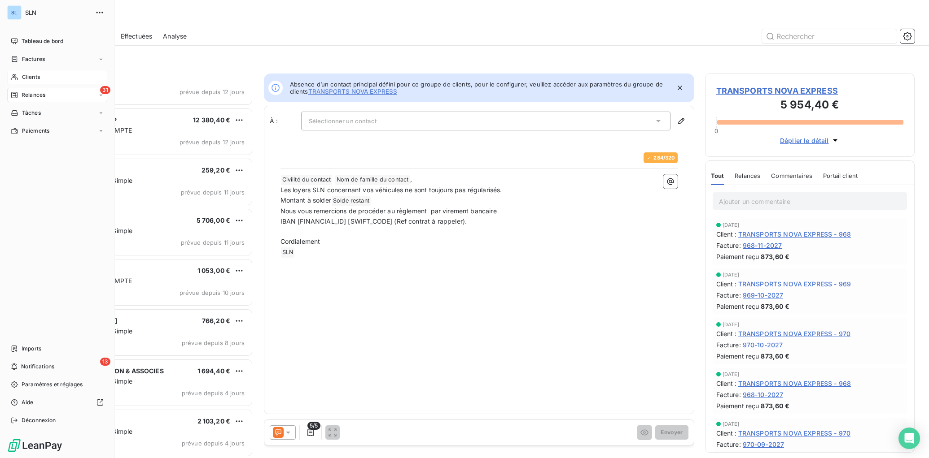
click at [24, 79] on span "Clients" at bounding box center [31, 77] width 18 height 8
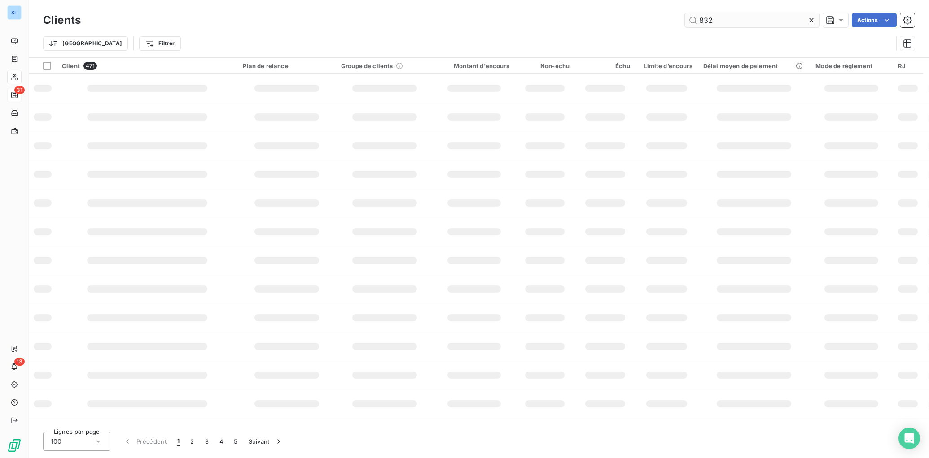
type input "832"
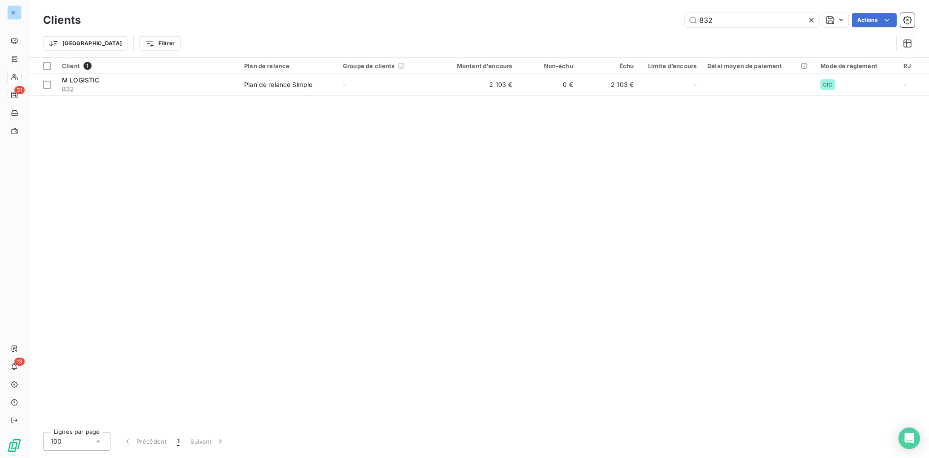
drag, startPoint x: 221, startPoint y: 89, endPoint x: 249, endPoint y: 99, distance: 29.9
click at [221, 89] on span "832" at bounding box center [147, 89] width 171 height 9
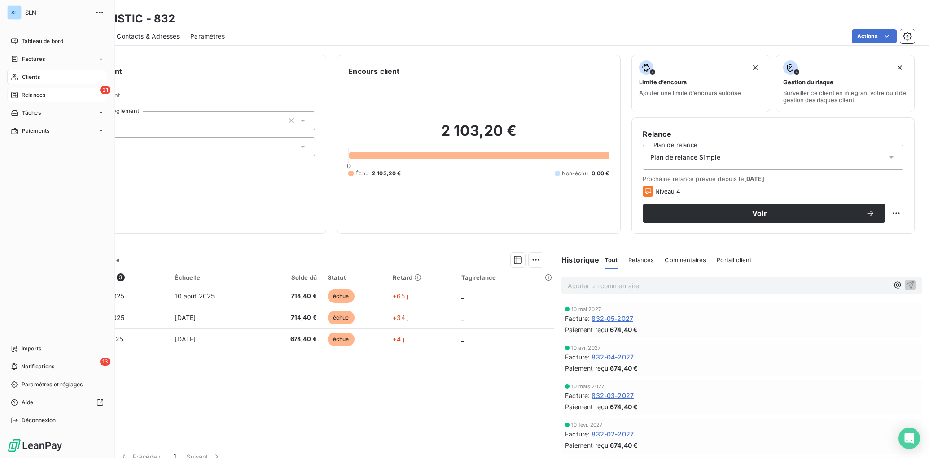
click at [36, 83] on div "Clients" at bounding box center [57, 77] width 100 height 14
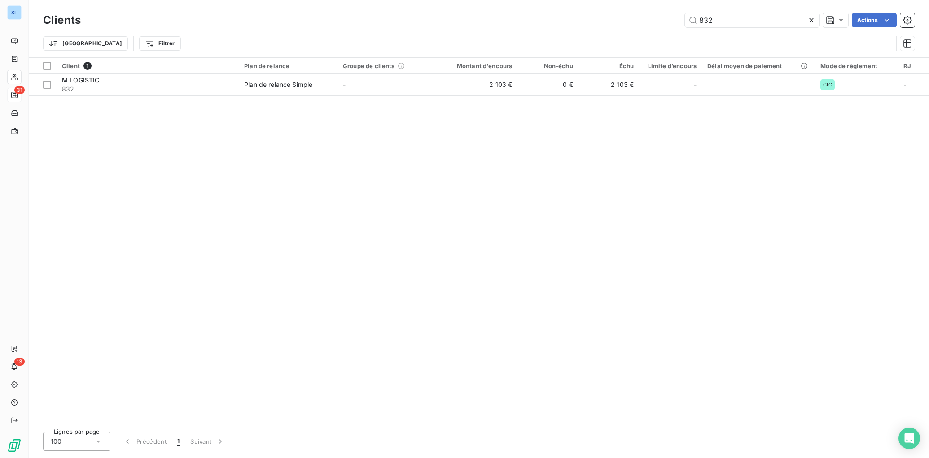
drag, startPoint x: 719, startPoint y: 18, endPoint x: 625, endPoint y: 10, distance: 94.5
click at [640, 16] on div "832 Actions" at bounding box center [503, 20] width 823 height 14
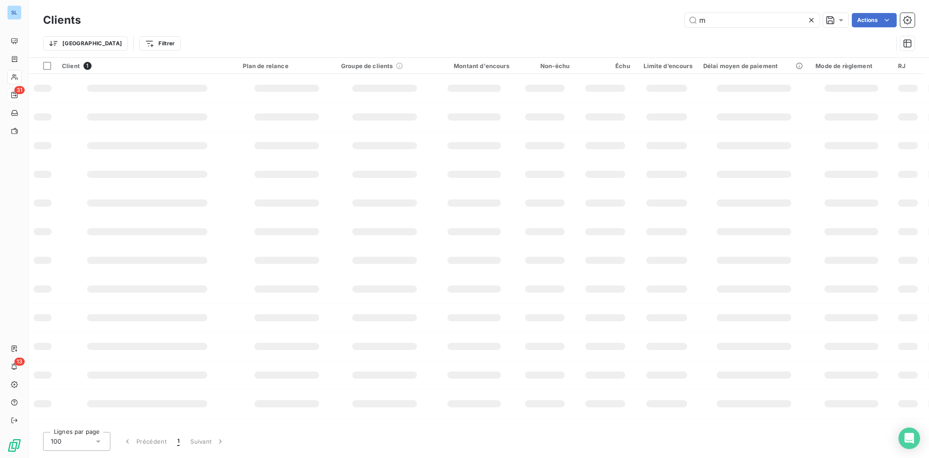
type input "m"
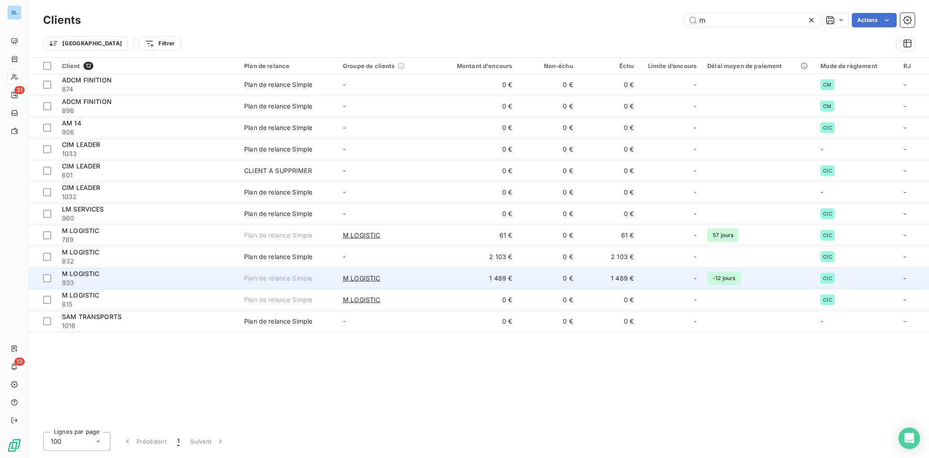
click at [102, 280] on span "933" at bounding box center [147, 283] width 171 height 9
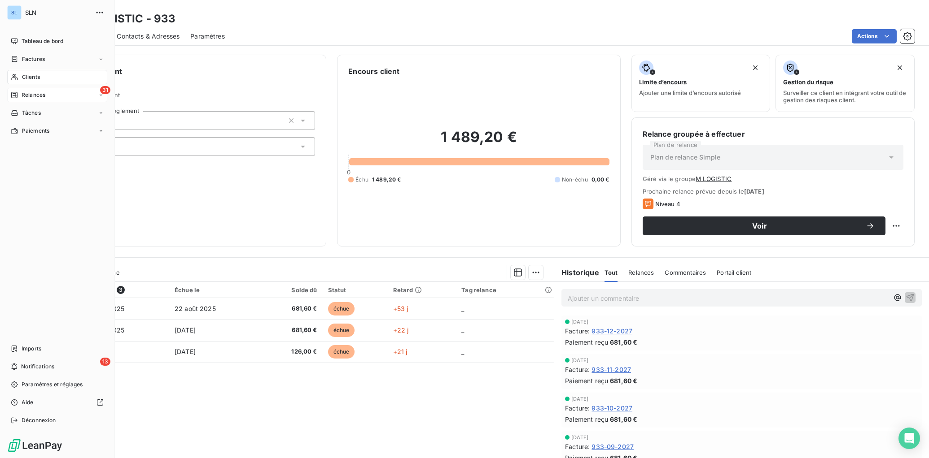
click at [35, 77] on span "Clients" at bounding box center [31, 77] width 18 height 8
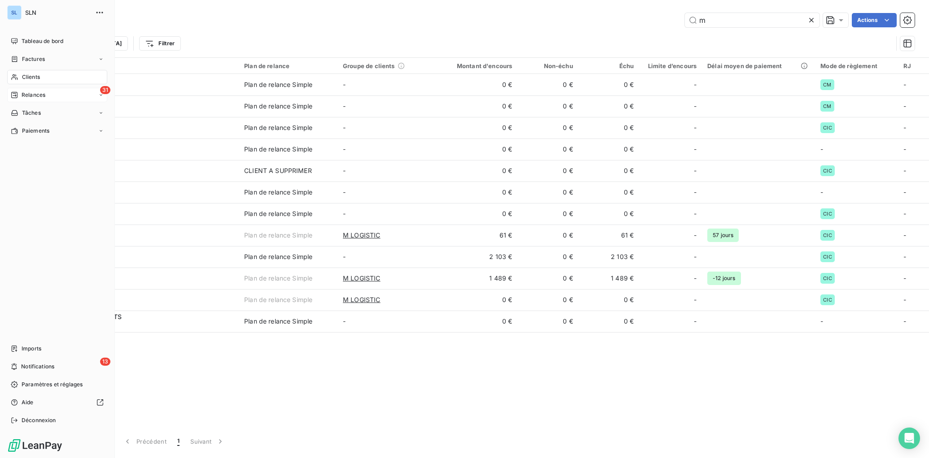
click at [31, 95] on span "Relances" at bounding box center [34, 95] width 24 height 8
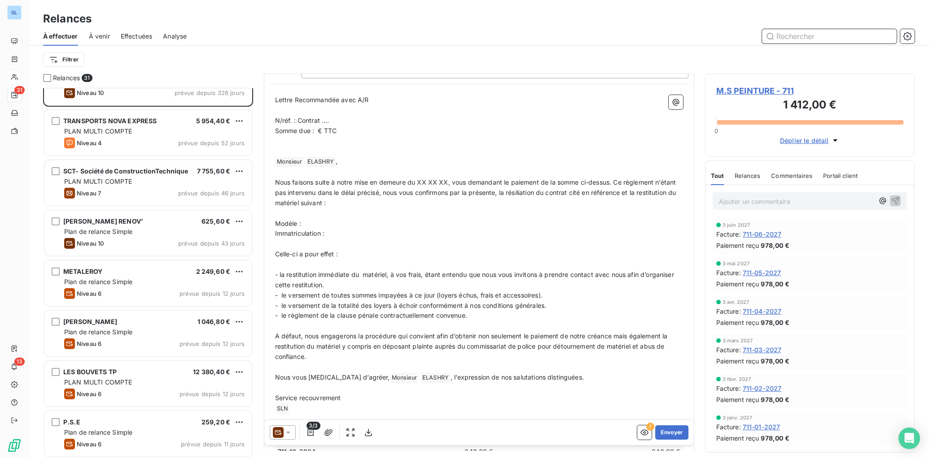
scroll to position [32, 0]
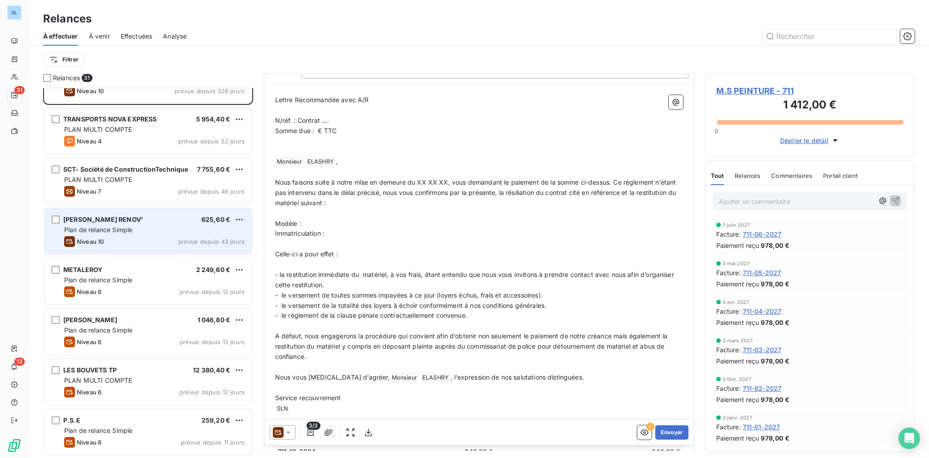
click at [140, 228] on div "Plan de relance Simple" at bounding box center [154, 230] width 180 height 9
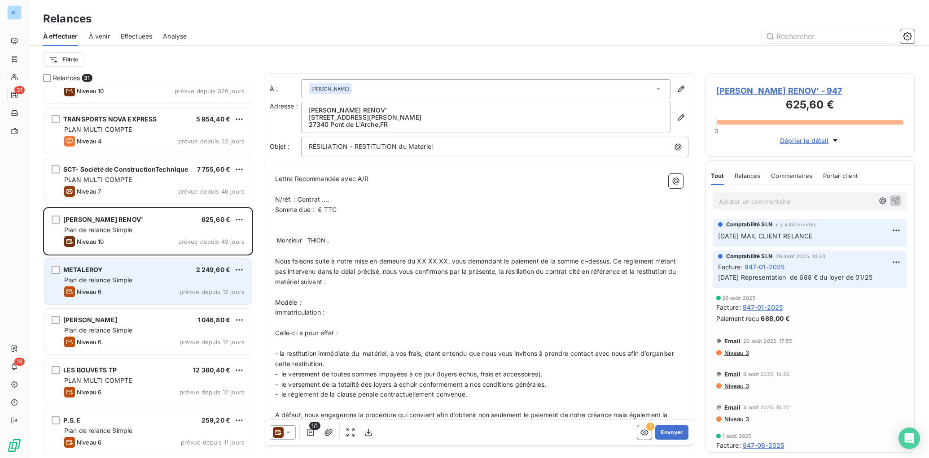
click at [142, 285] on div "METALEROY 2 249,60 € Plan de relance Simple Niveau 6 prévue depuis 12 jours" at bounding box center [147, 282] width 207 height 46
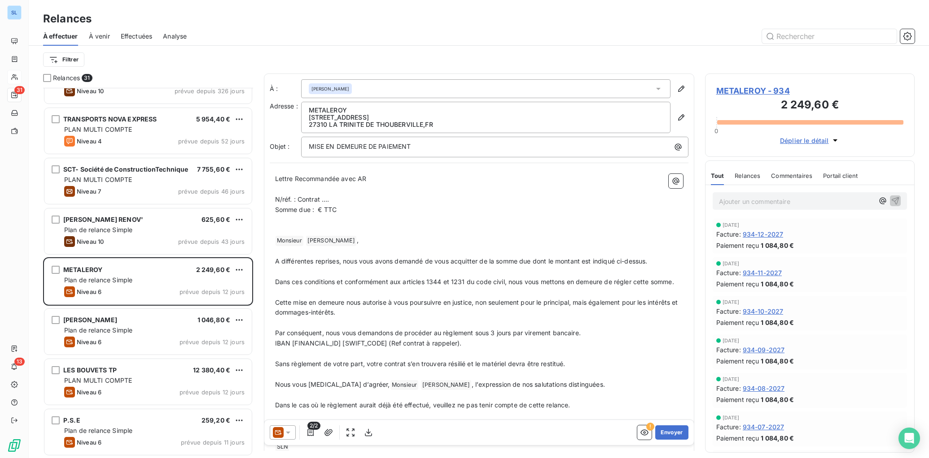
click at [748, 174] on span "Relances" at bounding box center [747, 175] width 26 height 7
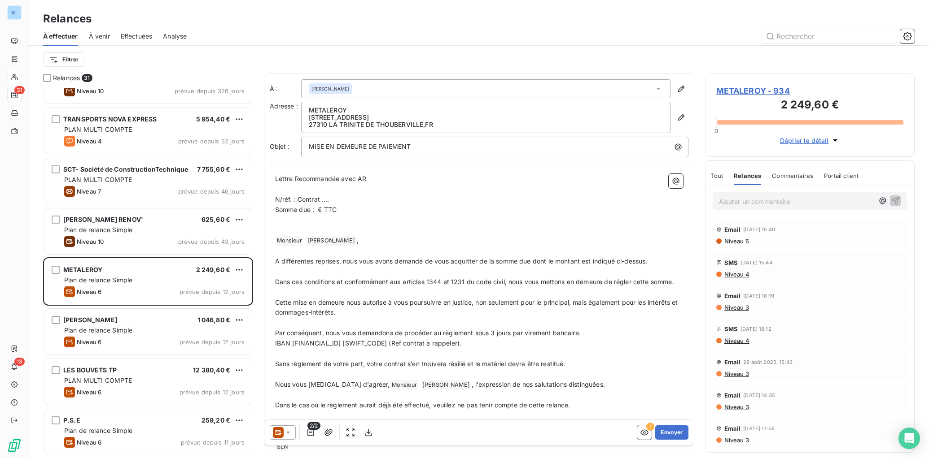
click at [787, 175] on span "Commentaires" at bounding box center [792, 175] width 41 height 7
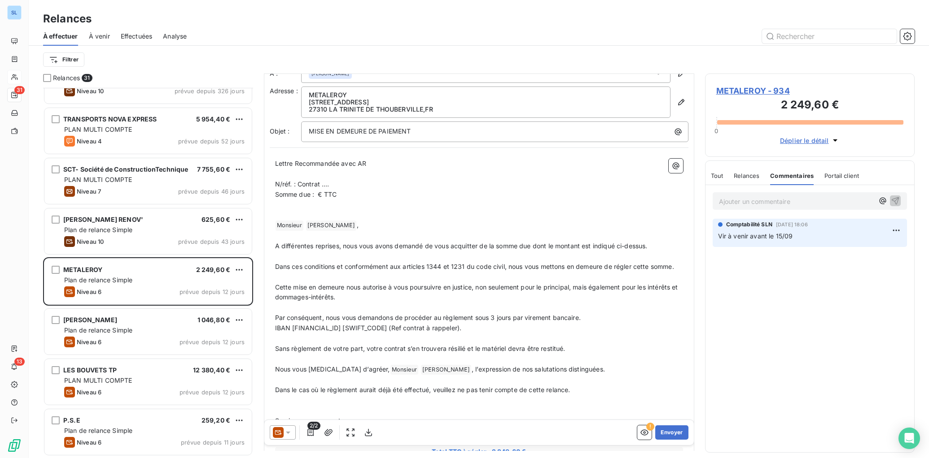
scroll to position [122, 0]
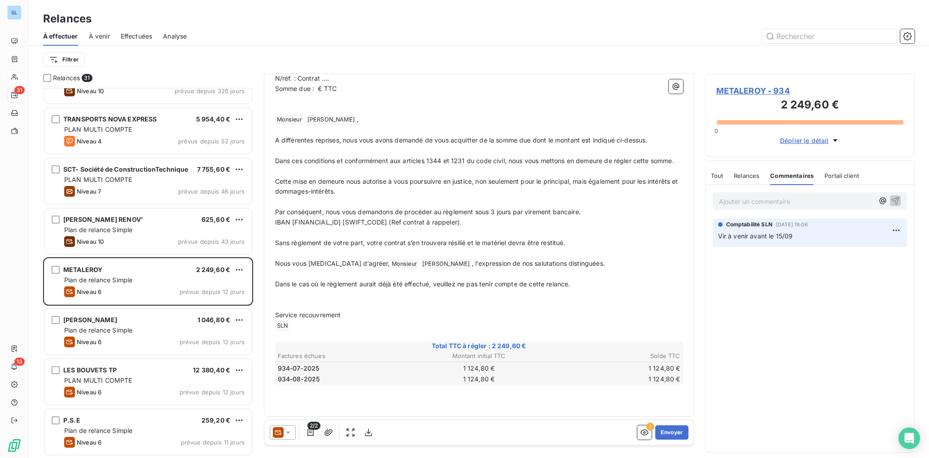
click at [743, 174] on span "Relances" at bounding box center [746, 175] width 26 height 7
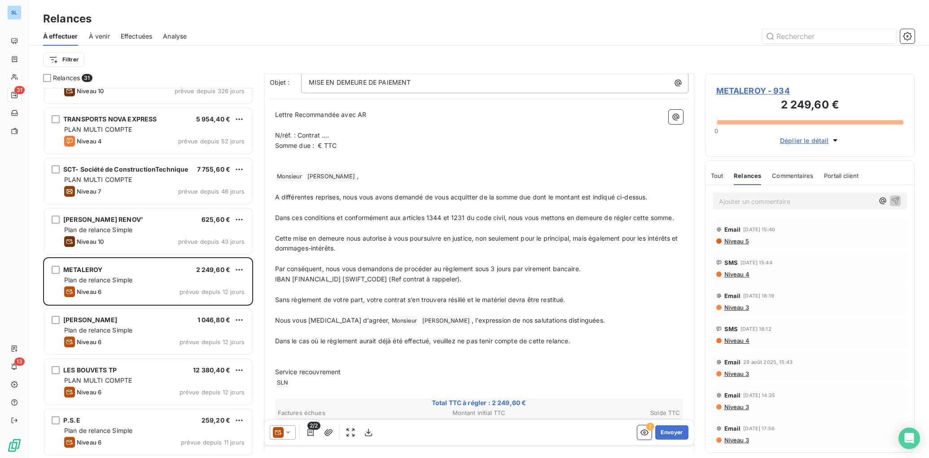
scroll to position [76, 0]
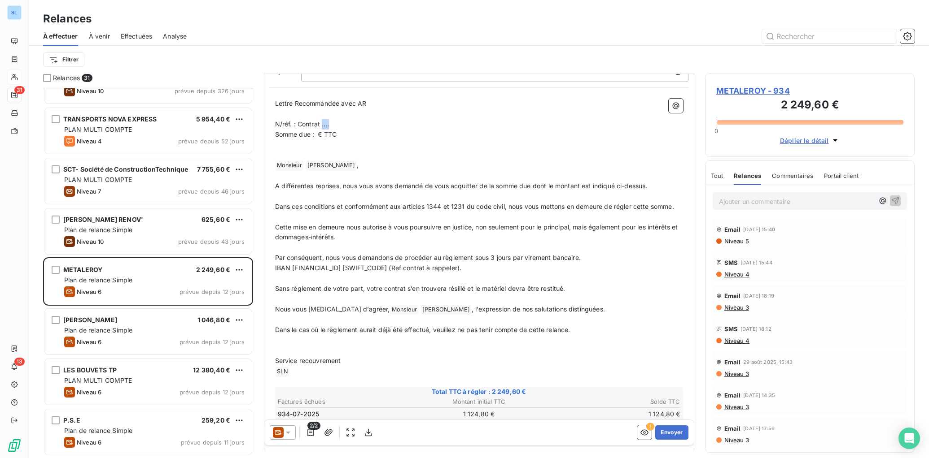
drag, startPoint x: 322, startPoint y: 126, endPoint x: 430, endPoint y: 149, distance: 110.5
click at [353, 128] on p "N/réf. : Contrat …." at bounding box center [479, 124] width 408 height 10
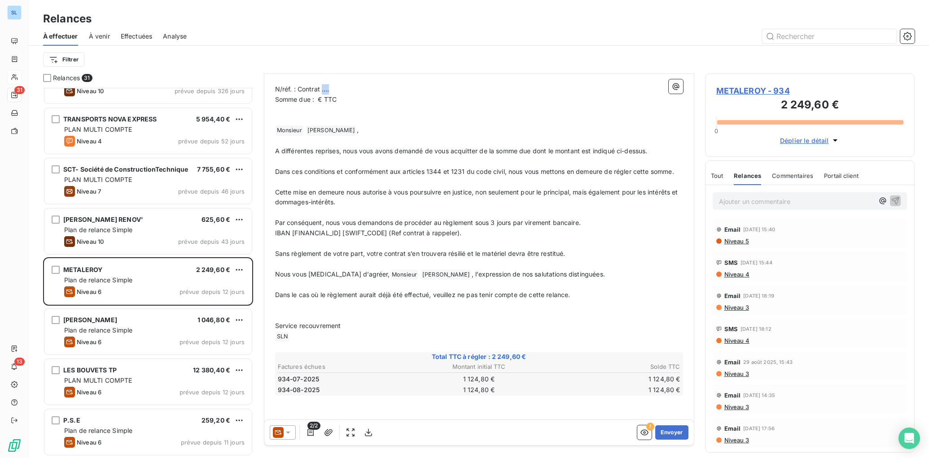
scroll to position [122, 0]
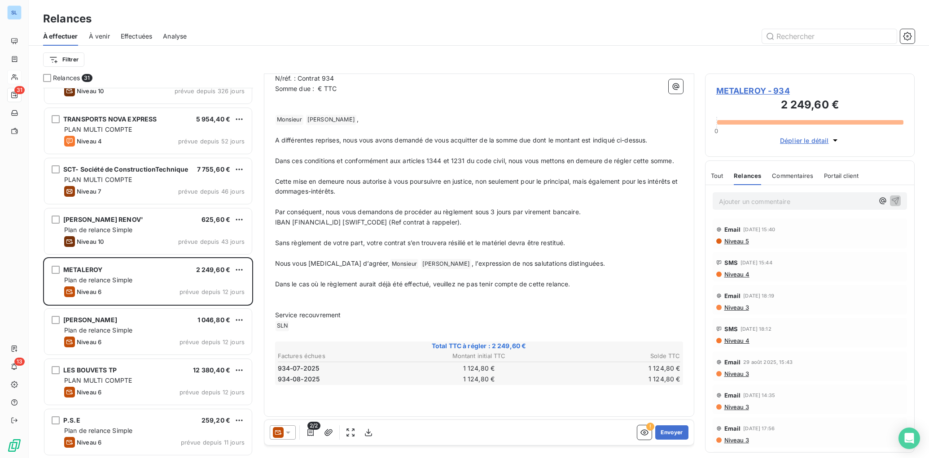
drag, startPoint x: 318, startPoint y: 89, endPoint x: 378, endPoint y: 112, distance: 64.5
click at [318, 89] on span "Somme due : € TTC" at bounding box center [306, 89] width 62 height 8
click at [288, 432] on icon at bounding box center [288, 433] width 4 height 2
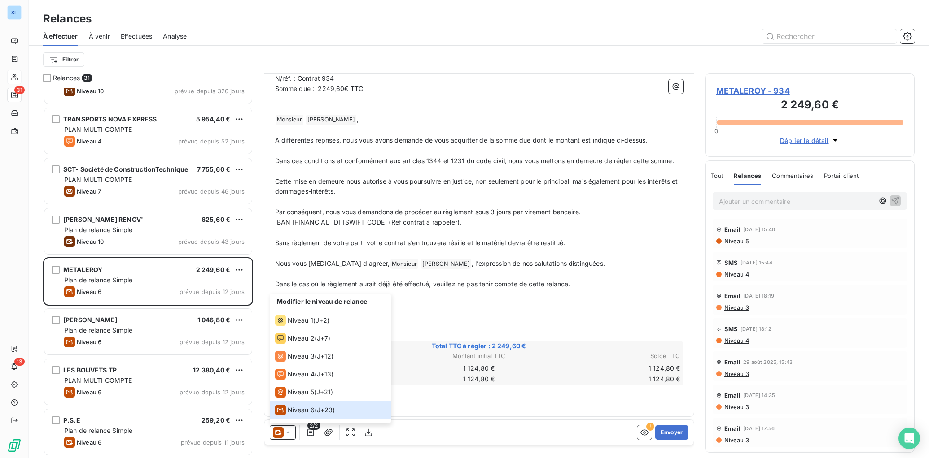
click at [804, 175] on span "Commentaires" at bounding box center [792, 175] width 41 height 7
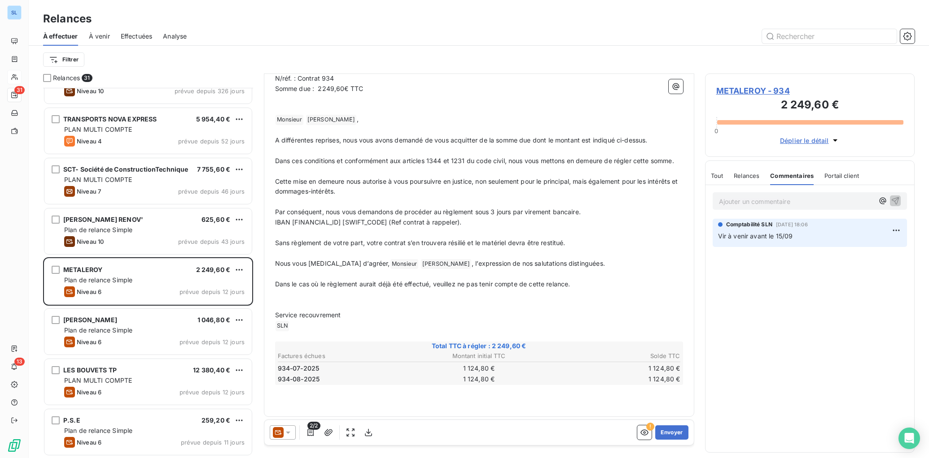
click at [746, 174] on span "Relances" at bounding box center [746, 175] width 26 height 7
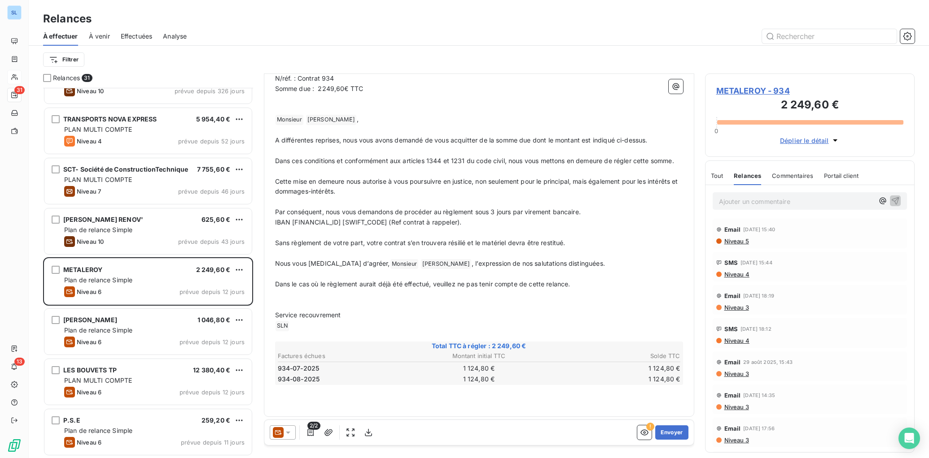
click at [784, 174] on span "Commentaires" at bounding box center [792, 175] width 41 height 7
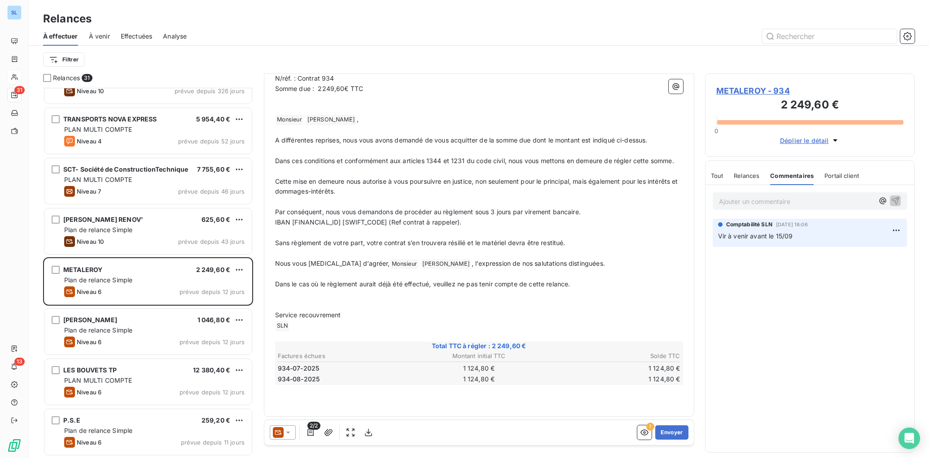
click at [748, 174] on span "Relances" at bounding box center [746, 175] width 26 height 7
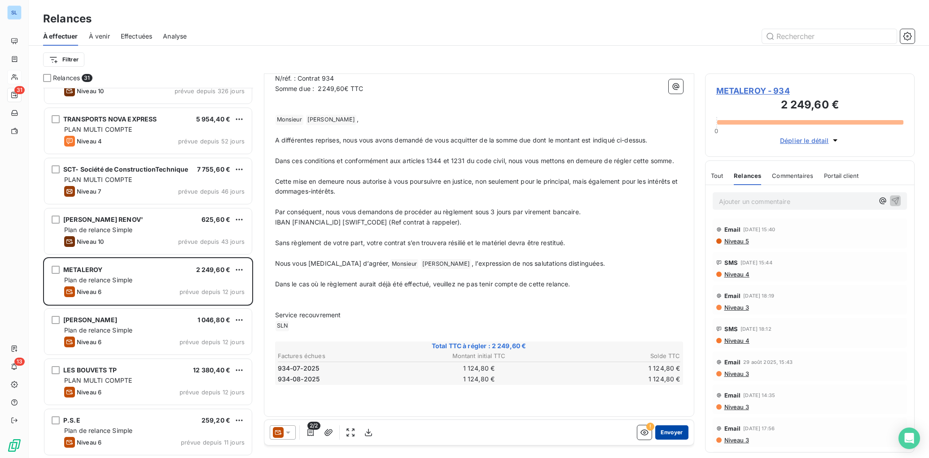
click at [672, 432] on button "Envoyer" at bounding box center [671, 433] width 33 height 14
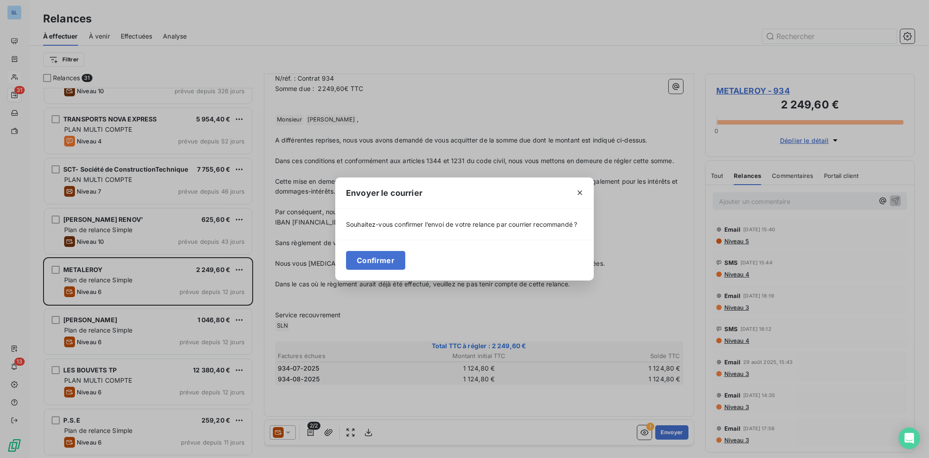
drag, startPoint x: 379, startPoint y: 257, endPoint x: 409, endPoint y: 262, distance: 30.1
click at [379, 257] on button "Confirmer" at bounding box center [375, 260] width 59 height 19
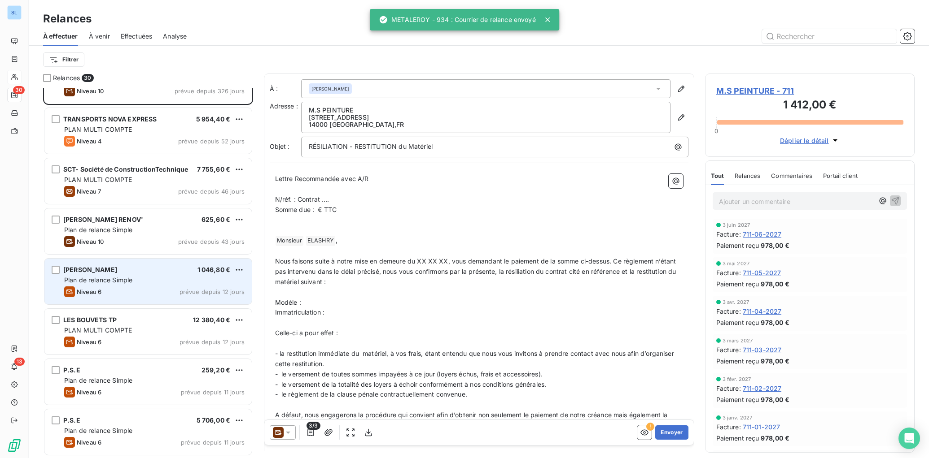
click at [122, 286] on div "MENARD VINCENT 1 046,80 € Plan de relance Simple Niveau 6 prévue depuis 12 jours" at bounding box center [147, 282] width 207 height 46
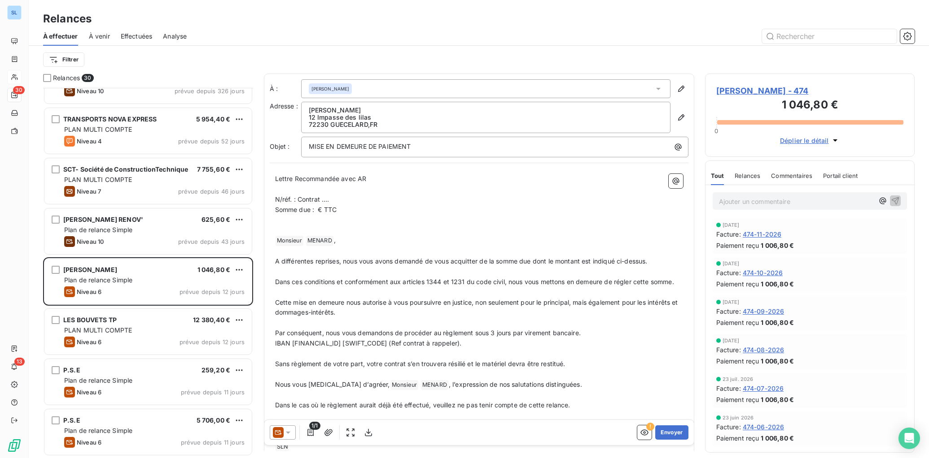
click at [740, 176] on span "Relances" at bounding box center [747, 175] width 26 height 7
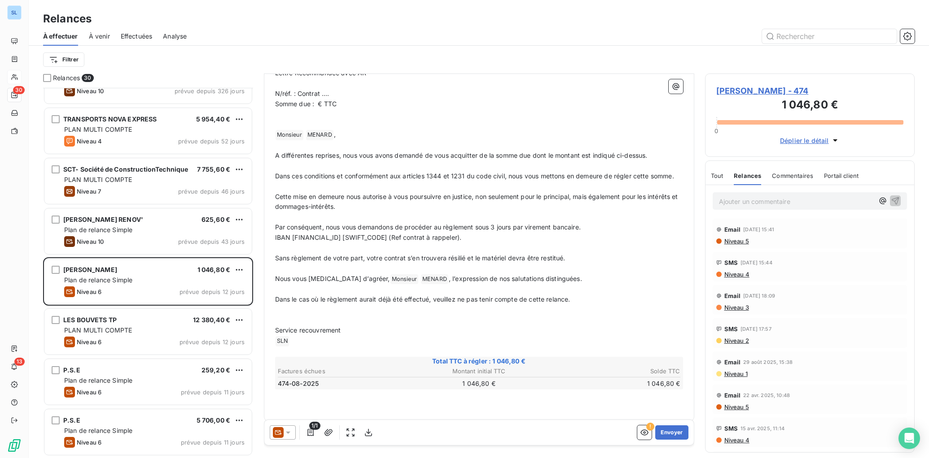
scroll to position [107, 0]
click at [802, 173] on span "Commentaires" at bounding box center [792, 175] width 41 height 7
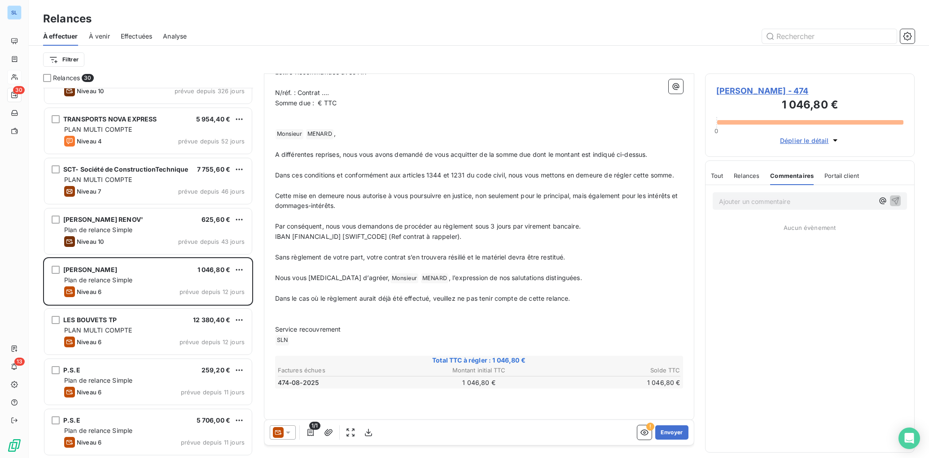
click at [724, 177] on div "Tout Relances Commentaires Portail client" at bounding box center [785, 175] width 148 height 19
click at [719, 176] on span "Tout" at bounding box center [717, 175] width 13 height 7
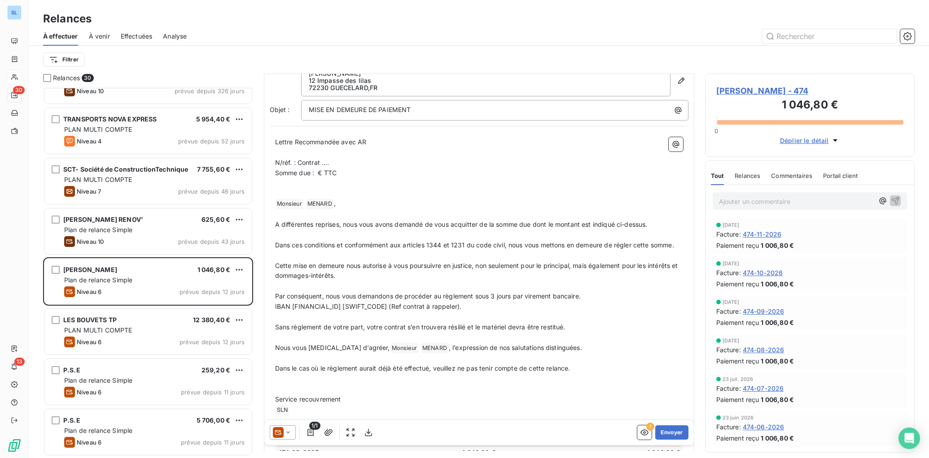
scroll to position [0, 0]
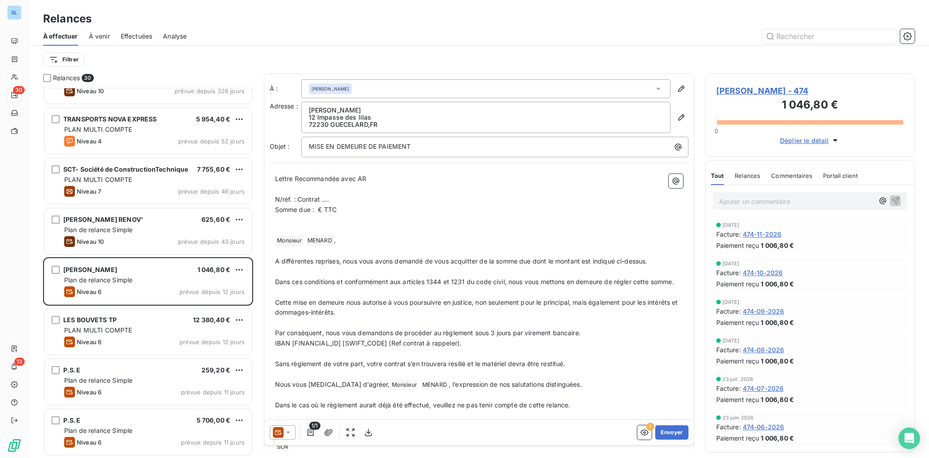
click at [746, 176] on span "Relances" at bounding box center [747, 175] width 26 height 7
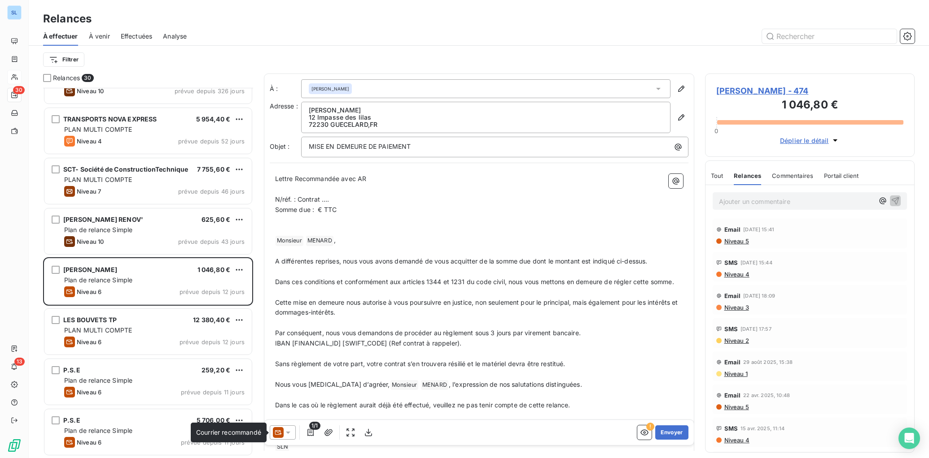
click at [281, 433] on icon at bounding box center [278, 432] width 11 height 11
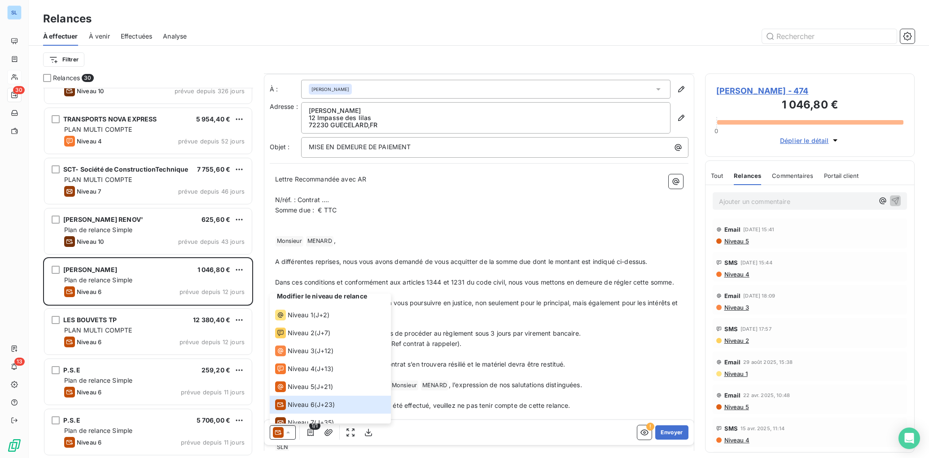
scroll to position [111, 0]
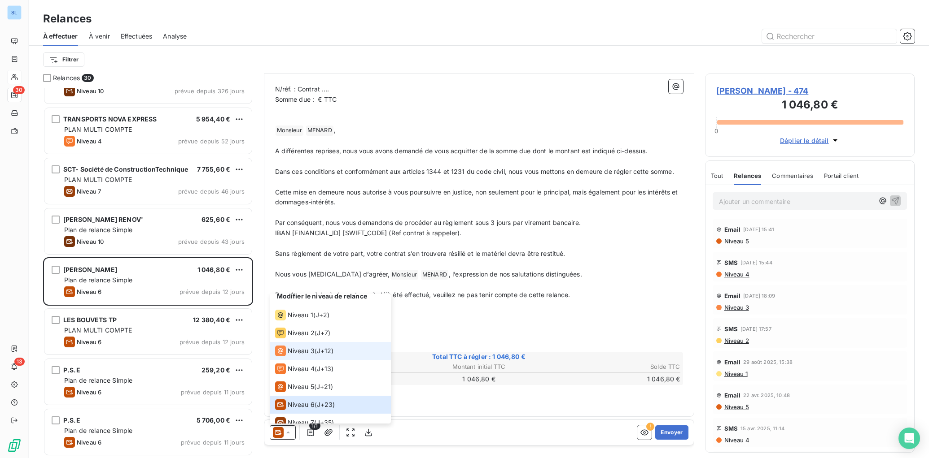
click at [315, 353] on div "Niveau 3 ( J+12 )" at bounding box center [304, 351] width 59 height 11
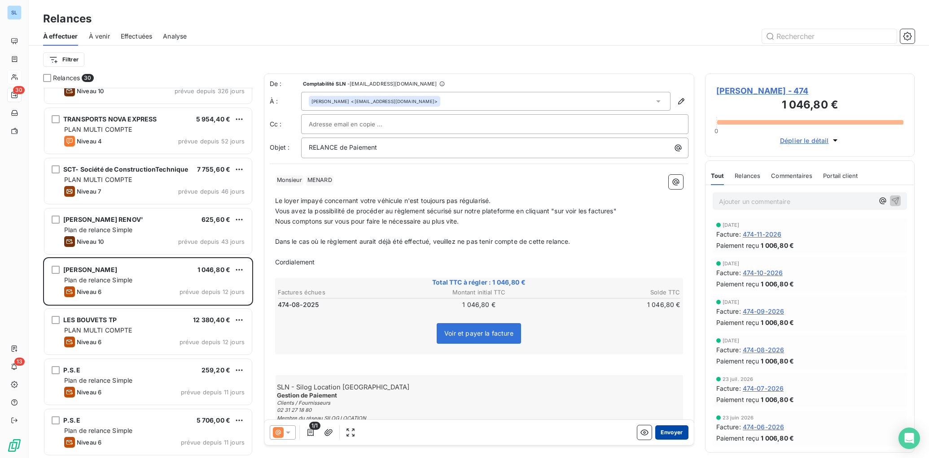
click at [670, 434] on button "Envoyer" at bounding box center [671, 433] width 33 height 14
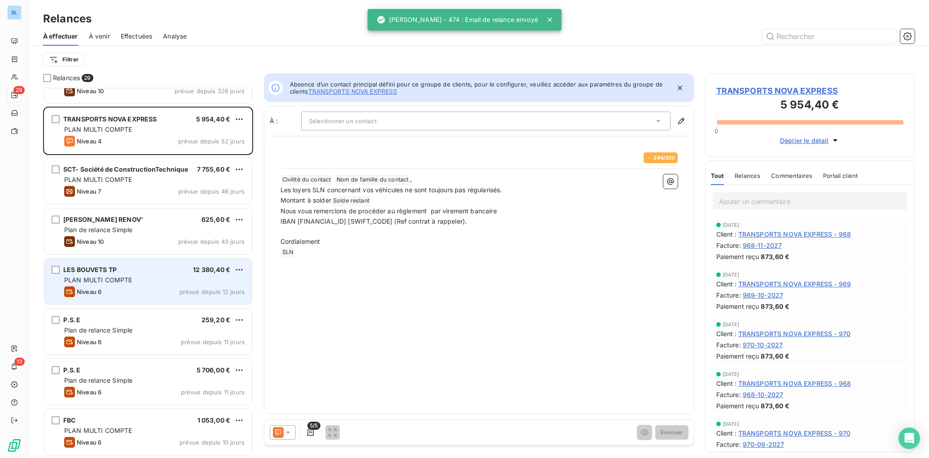
click at [99, 281] on span "PLAN MULTI COMPTE" at bounding box center [98, 280] width 68 height 8
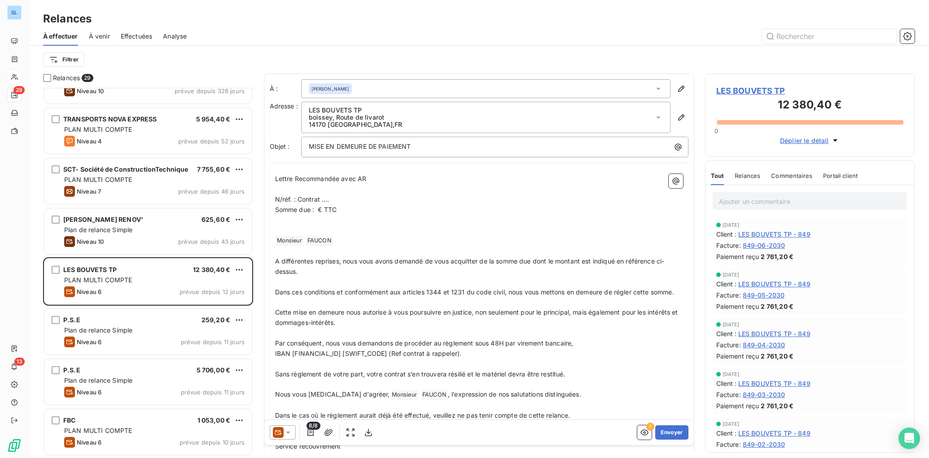
click at [790, 173] on span "Commentaires" at bounding box center [791, 175] width 41 height 7
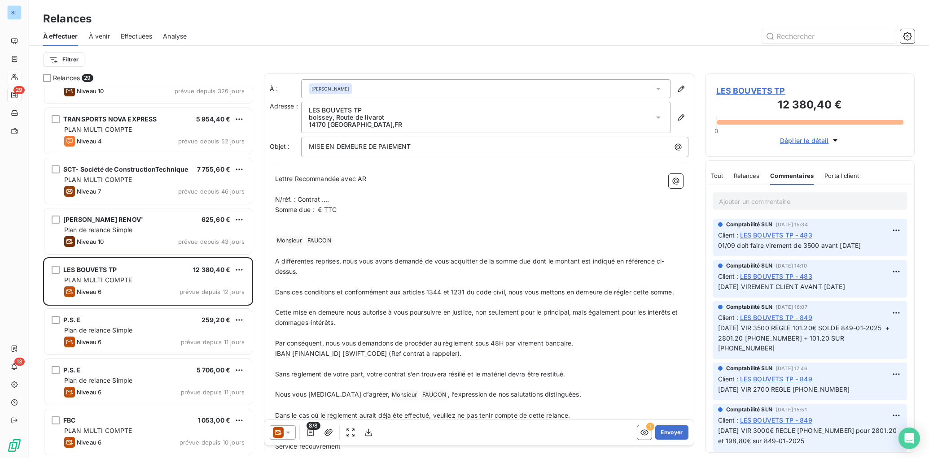
click at [759, 174] on div "Tout Relances Commentaires Portail client" at bounding box center [785, 175] width 148 height 19
click at [741, 176] on span "Relances" at bounding box center [746, 175] width 26 height 7
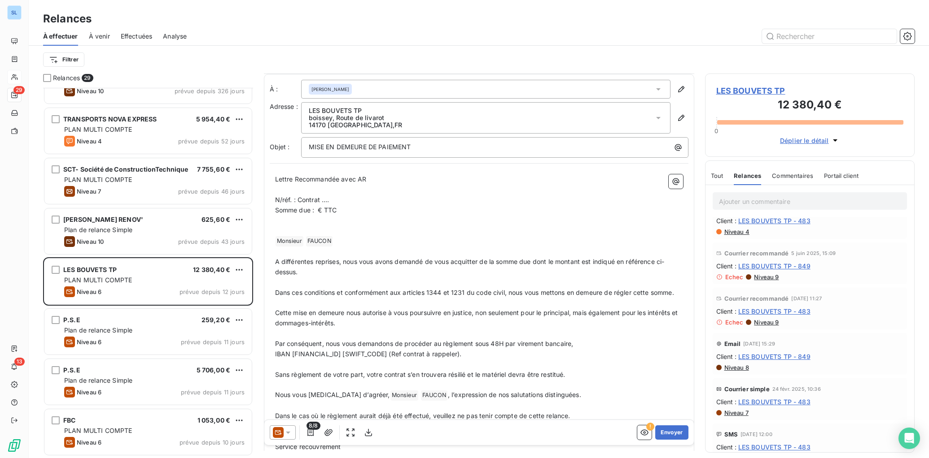
scroll to position [196, 0]
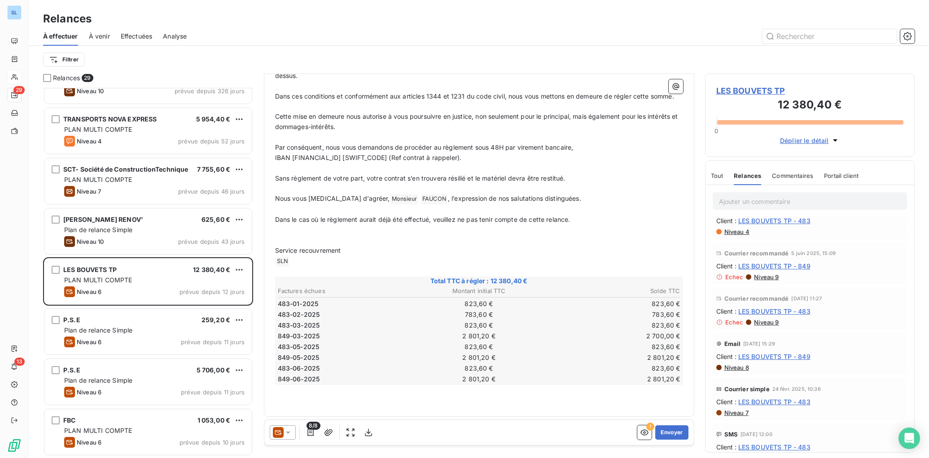
click at [285, 433] on icon at bounding box center [287, 432] width 9 height 9
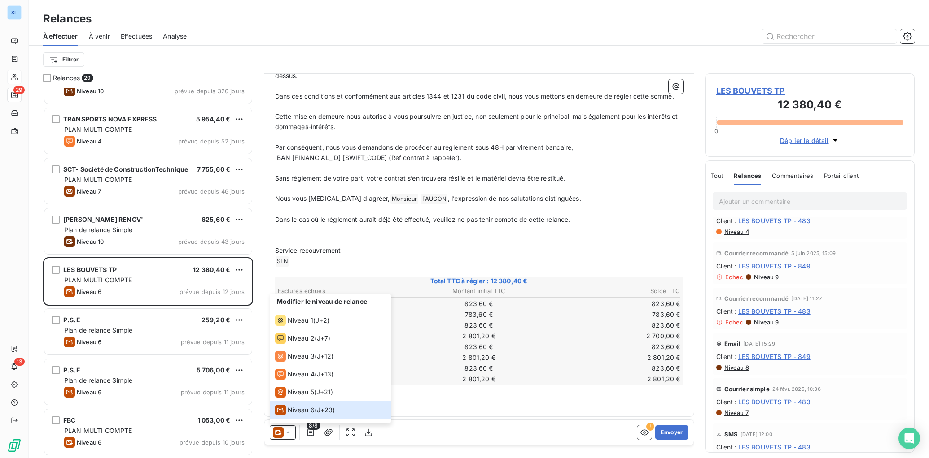
click at [507, 404] on p "﻿" at bounding box center [479, 401] width 408 height 10
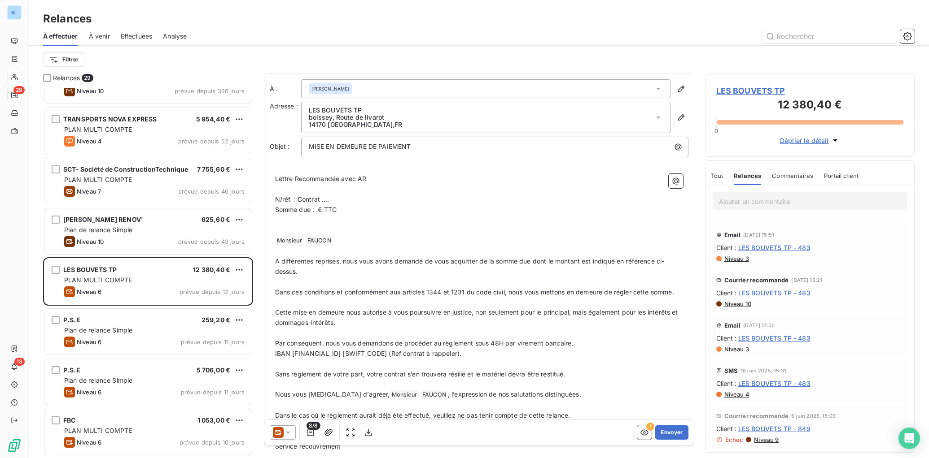
scroll to position [0, 0]
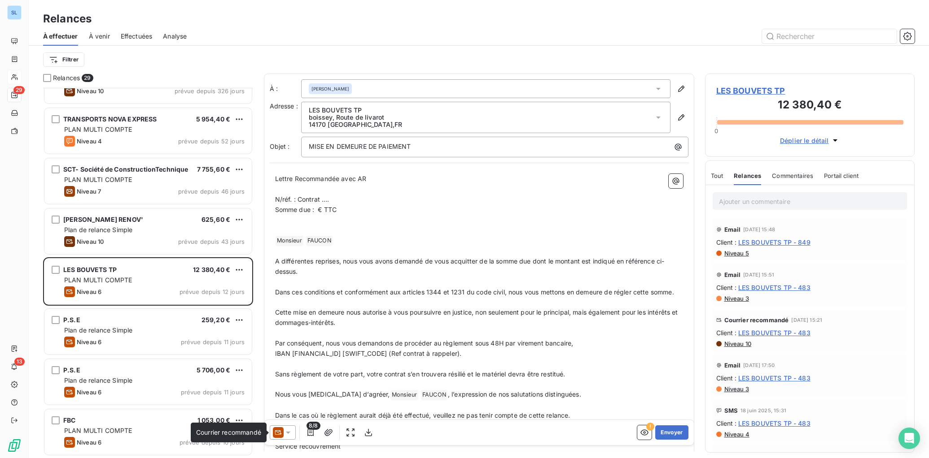
click at [276, 433] on icon at bounding box center [278, 432] width 11 height 11
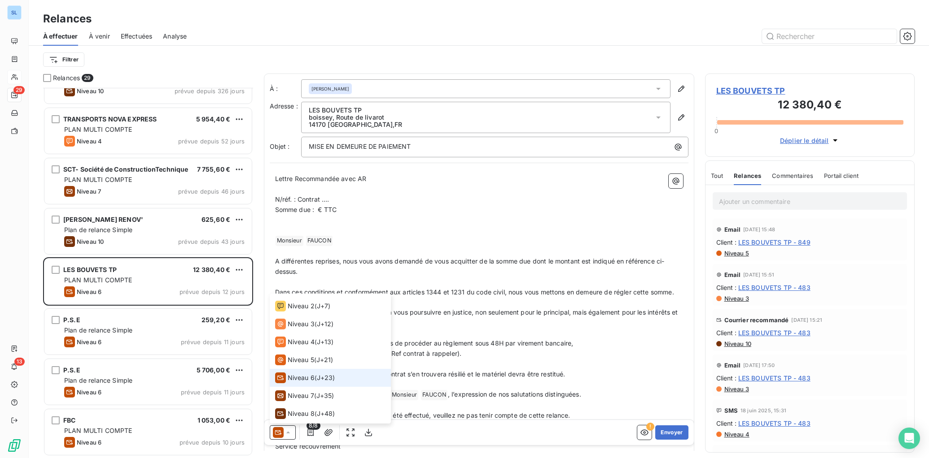
scroll to position [38, 0]
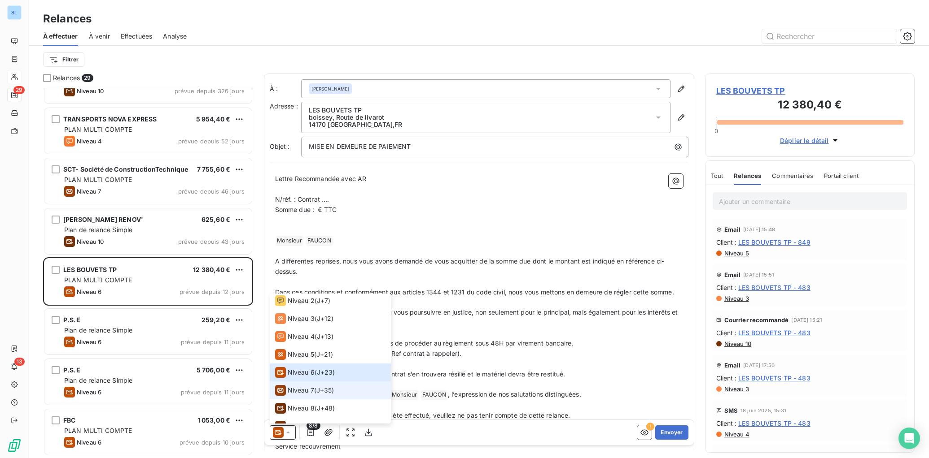
click at [300, 391] on span "Niveau 7" at bounding box center [301, 390] width 26 height 9
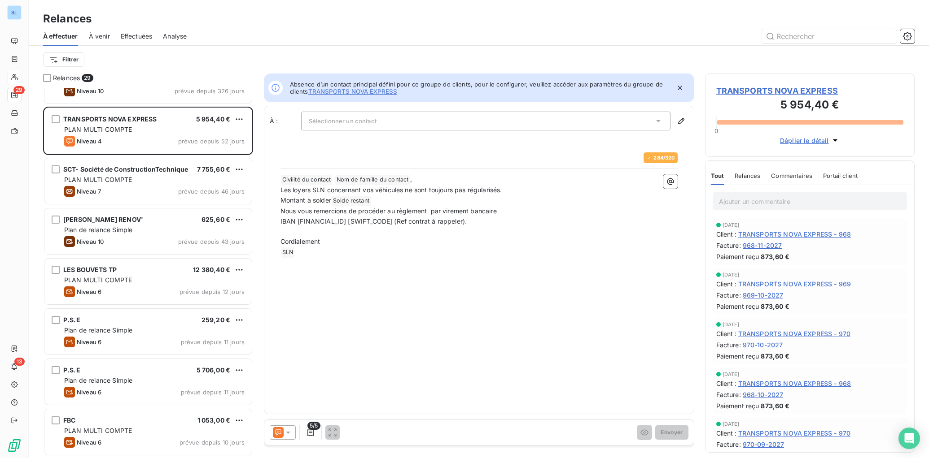
click at [274, 429] on icon at bounding box center [278, 432] width 11 height 11
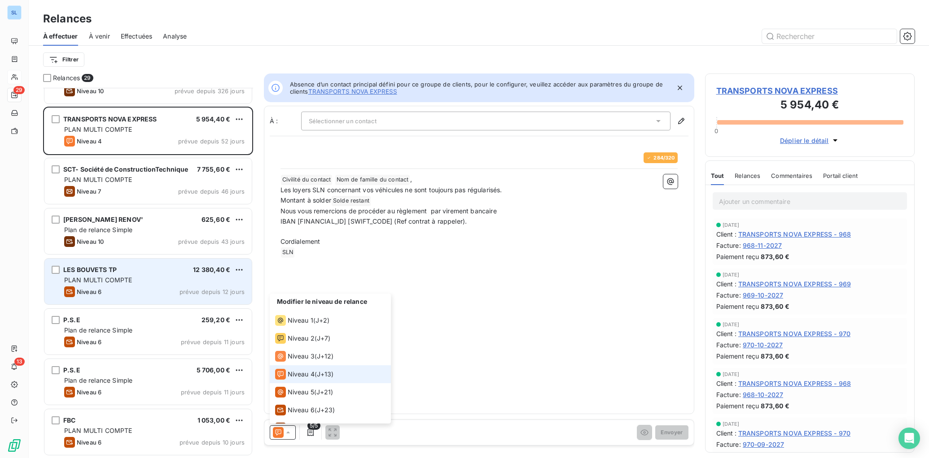
click at [125, 289] on div "Niveau 6 prévue depuis 12 jours" at bounding box center [154, 292] width 180 height 11
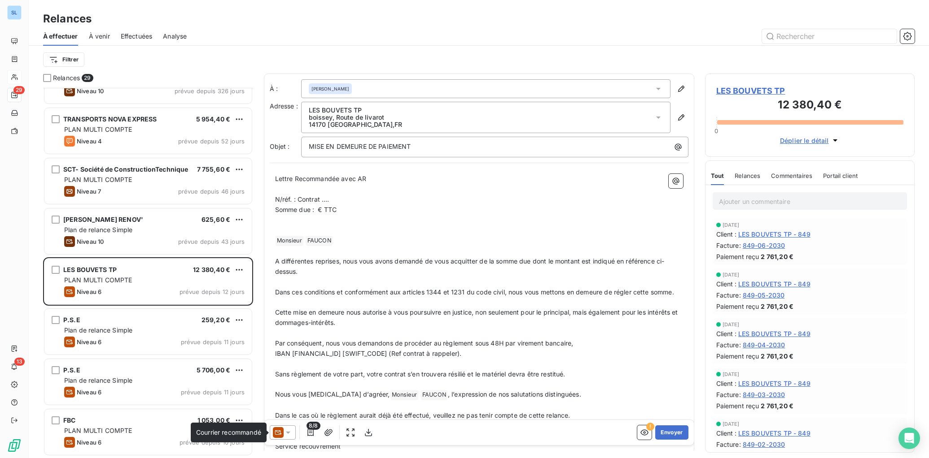
drag, startPoint x: 279, startPoint y: 434, endPoint x: 277, endPoint y: 426, distance: 8.2
click at [279, 434] on icon at bounding box center [278, 432] width 11 height 11
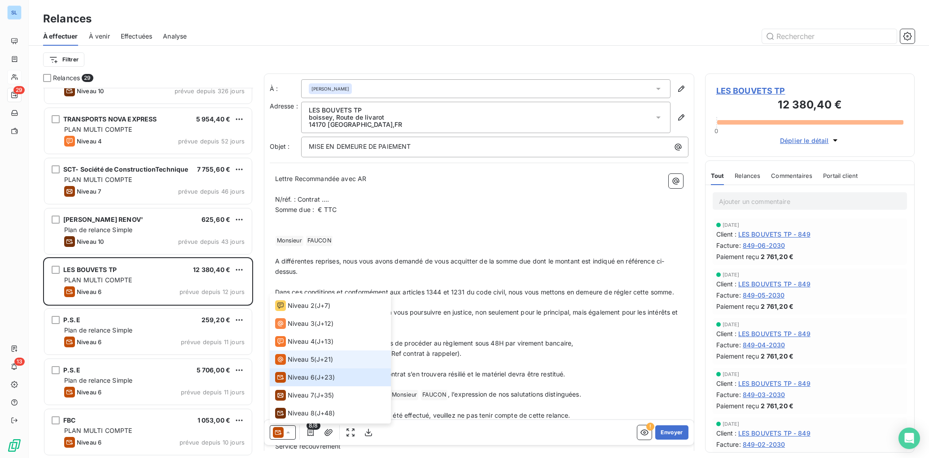
scroll to position [35, 0]
click at [294, 396] on span "Niveau 7" at bounding box center [301, 393] width 26 height 9
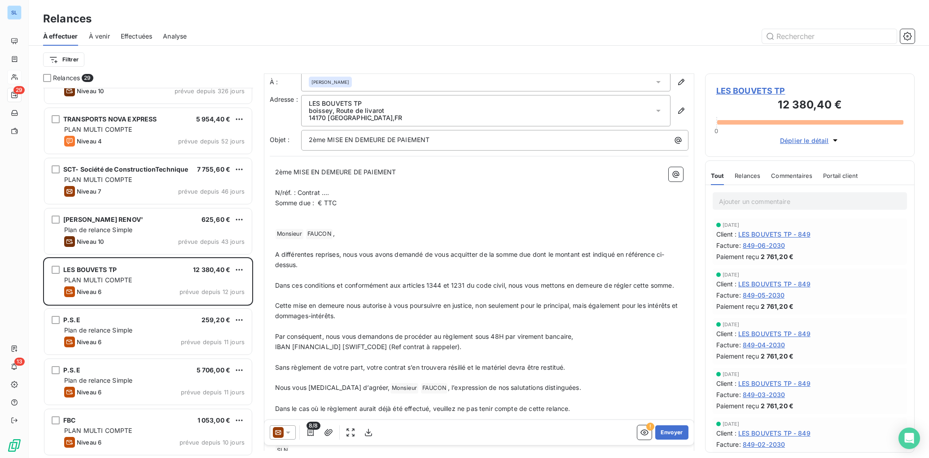
scroll to position [0, 0]
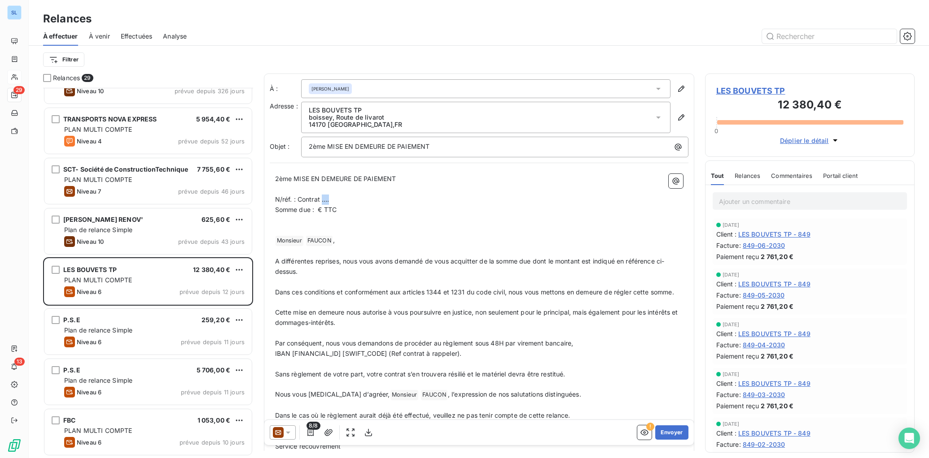
drag, startPoint x: 322, startPoint y: 199, endPoint x: 419, endPoint y: 236, distance: 104.2
click at [360, 202] on p "N/réf. : Contrat …." at bounding box center [479, 200] width 408 height 10
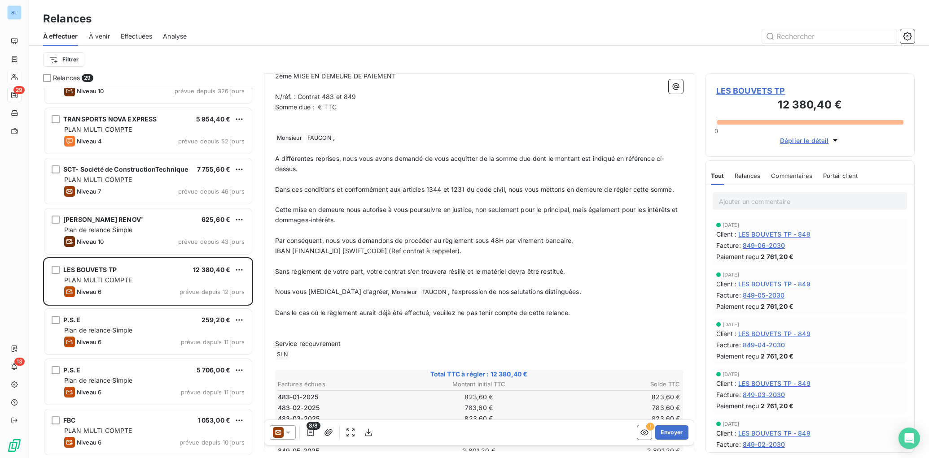
scroll to position [109, 0]
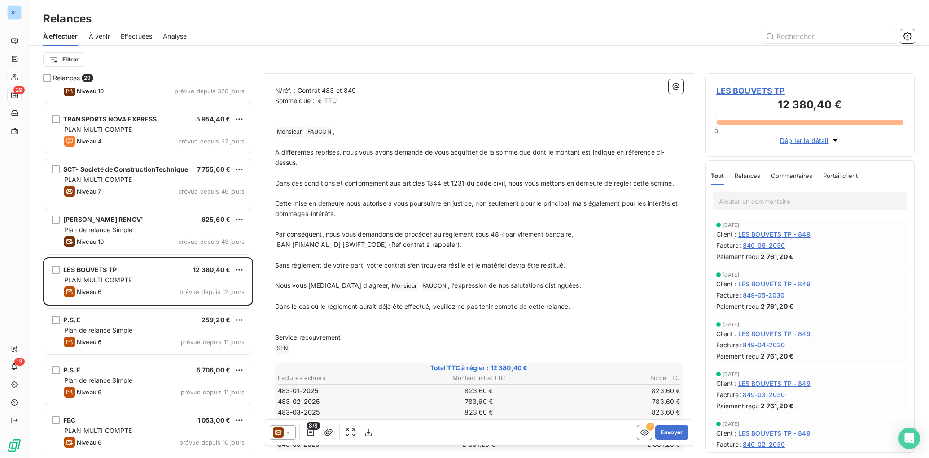
click at [317, 100] on span "Somme due : € TTC" at bounding box center [306, 101] width 62 height 8
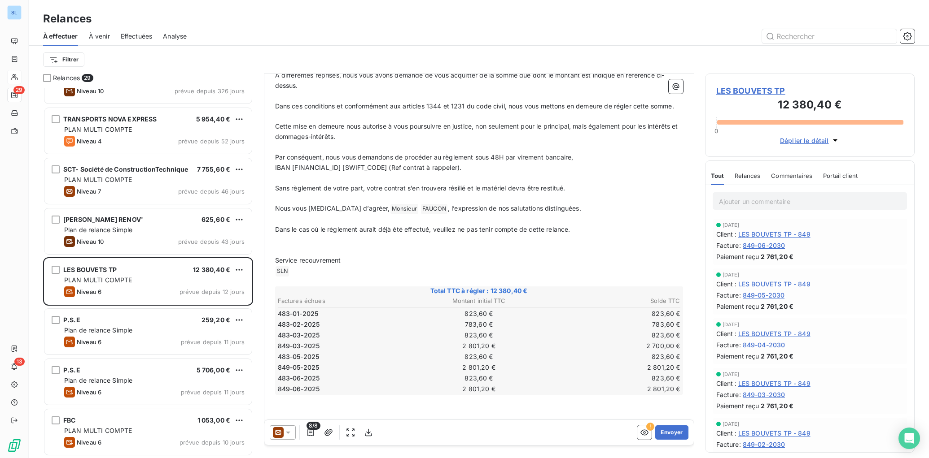
scroll to position [207, 0]
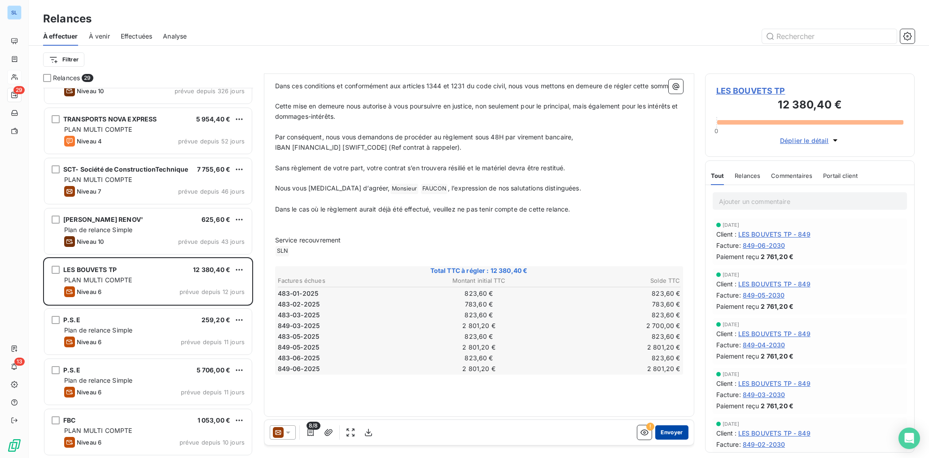
click at [673, 438] on button "Envoyer" at bounding box center [671, 433] width 33 height 14
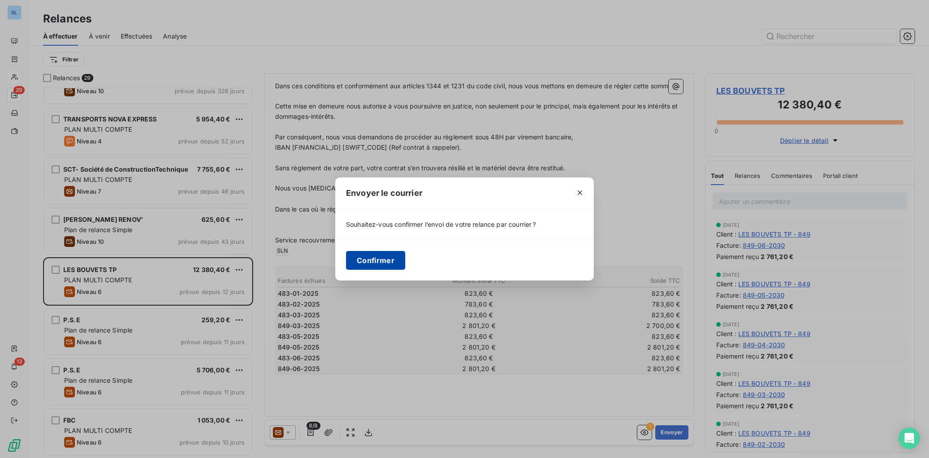
click at [386, 262] on button "Confirmer" at bounding box center [375, 260] width 59 height 19
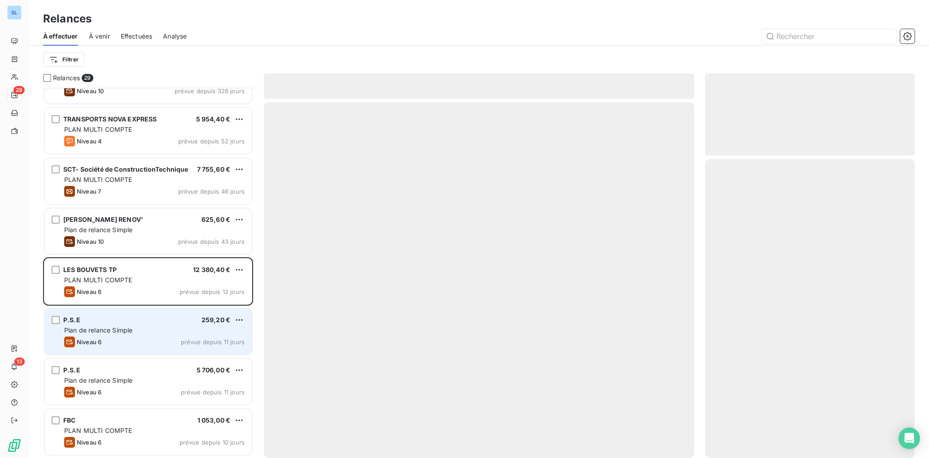
click at [163, 335] on div "P.S.E 259,20 € Plan de relance Simple Niveau 6 prévue depuis 11 jours" at bounding box center [147, 332] width 207 height 46
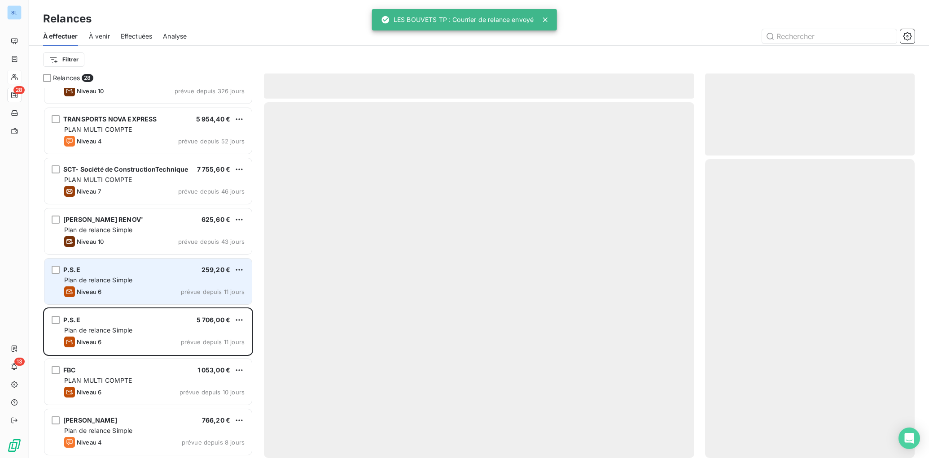
click at [138, 284] on div "Plan de relance Simple" at bounding box center [154, 280] width 180 height 9
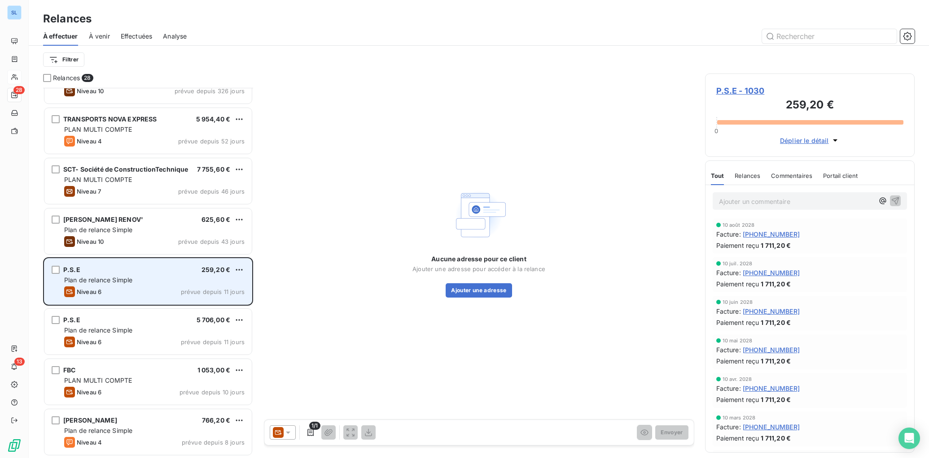
click at [114, 283] on span "Plan de relance Simple" at bounding box center [98, 280] width 68 height 8
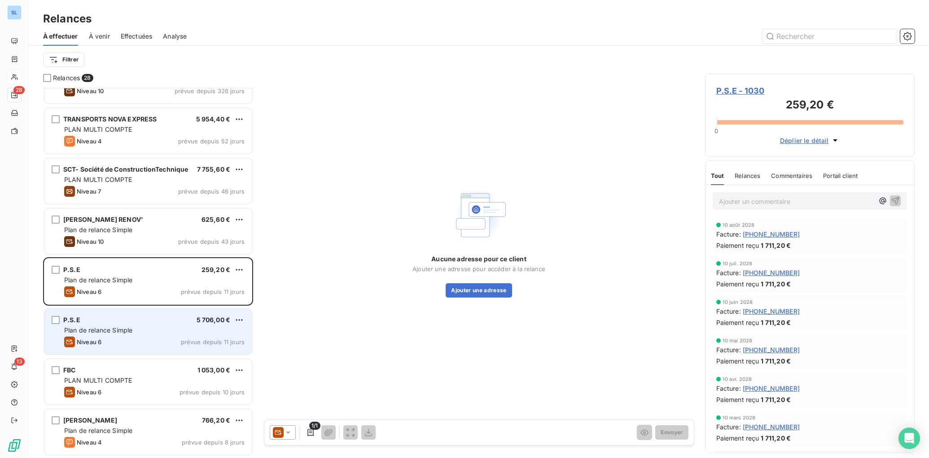
click at [119, 328] on span "Plan de relance Simple" at bounding box center [98, 331] width 68 height 8
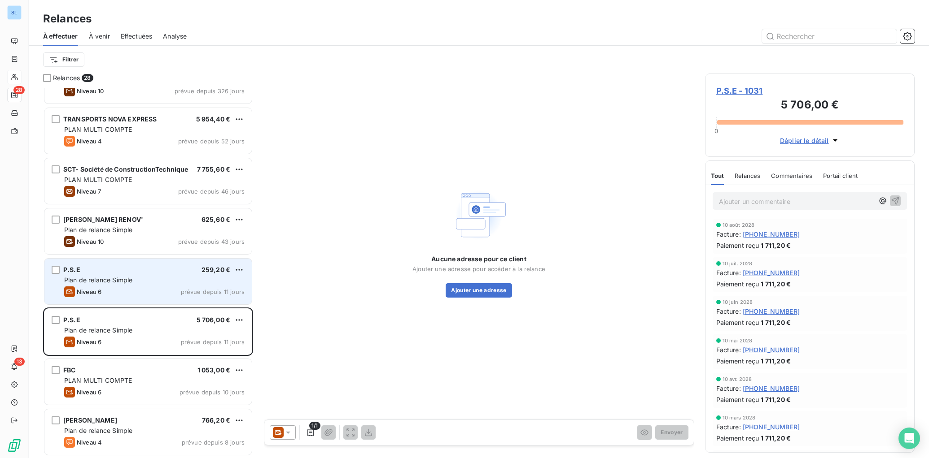
click at [146, 284] on div "Plan de relance Simple" at bounding box center [154, 280] width 180 height 9
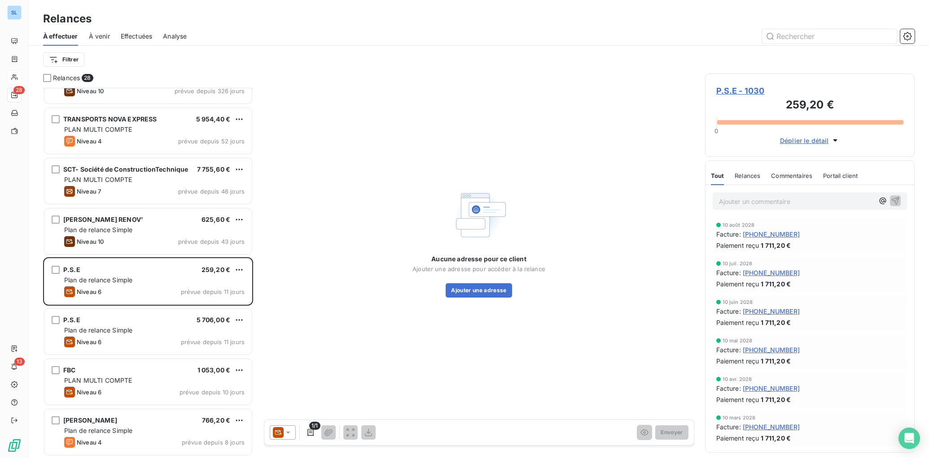
click at [736, 91] on span "P.S.E - 1030" at bounding box center [810, 91] width 188 height 12
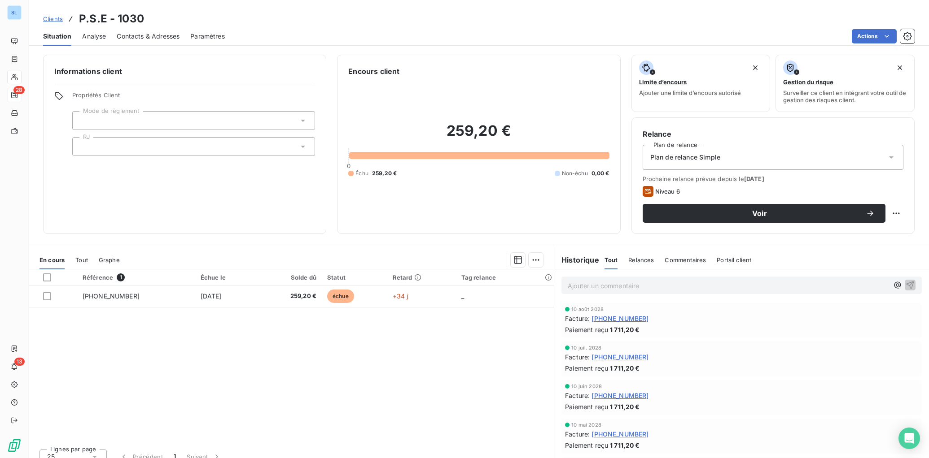
click at [140, 35] on span "Contacts & Adresses" at bounding box center [148, 36] width 63 height 9
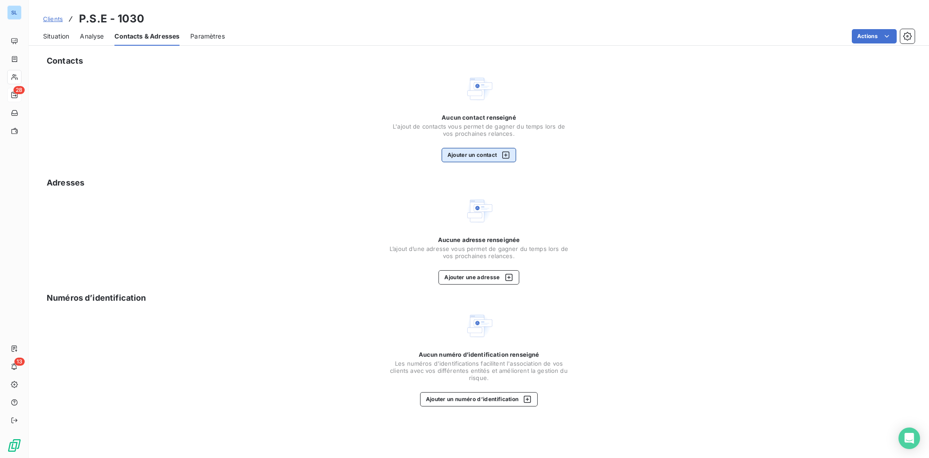
click at [469, 160] on button "Ajouter un contact" at bounding box center [478, 155] width 75 height 14
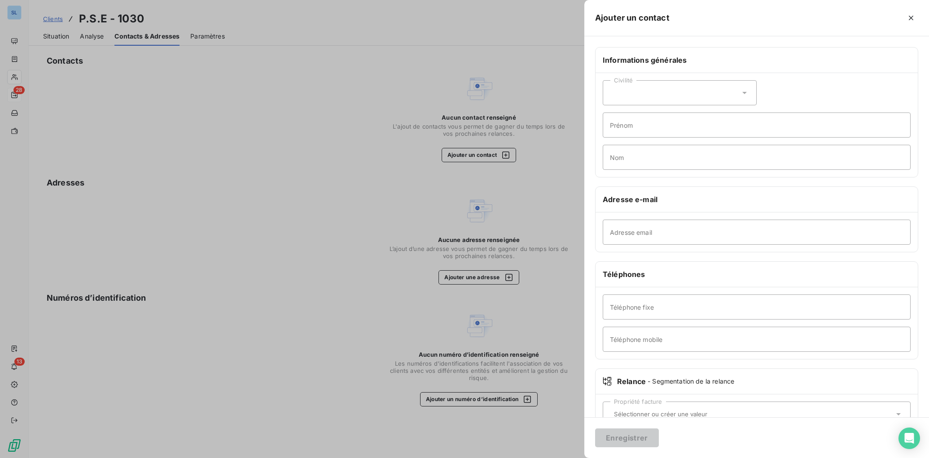
click at [632, 98] on div "Civilité" at bounding box center [679, 92] width 154 height 25
drag, startPoint x: 629, startPoint y: 129, endPoint x: 631, endPoint y: 146, distance: 16.7
click at [629, 129] on span "Monsieur" at bounding box center [633, 131] width 27 height 9
click at [631, 164] on input "Nom" at bounding box center [756, 157] width 308 height 25
paste input "RAMANGALAHY"
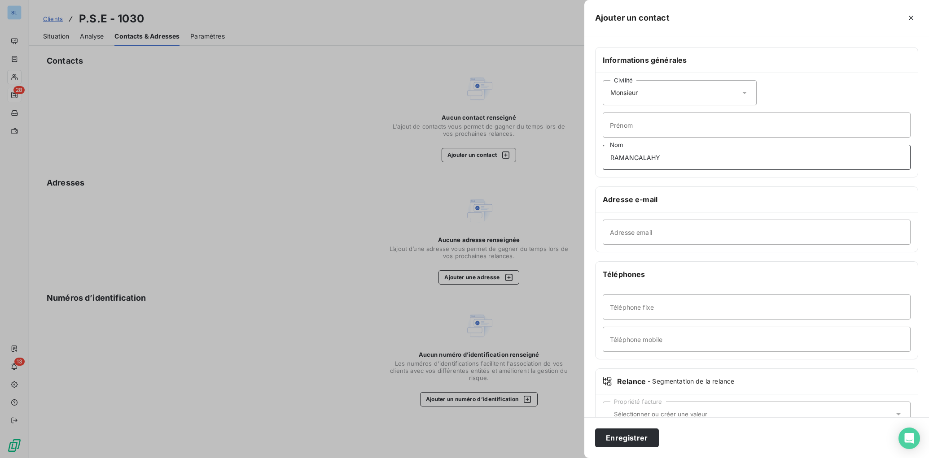
type input "RAMANGALAHY"
click at [643, 126] on input "Prénom" at bounding box center [756, 125] width 308 height 25
paste input "RIJA"
drag, startPoint x: 655, startPoint y: 128, endPoint x: 575, endPoint y: 122, distance: 80.0
click at [575, 458] on div "Ajouter un contact Informations générales Civilité Monsieur RIJA Prénom RAMANGA…" at bounding box center [464, 458] width 929 height 0
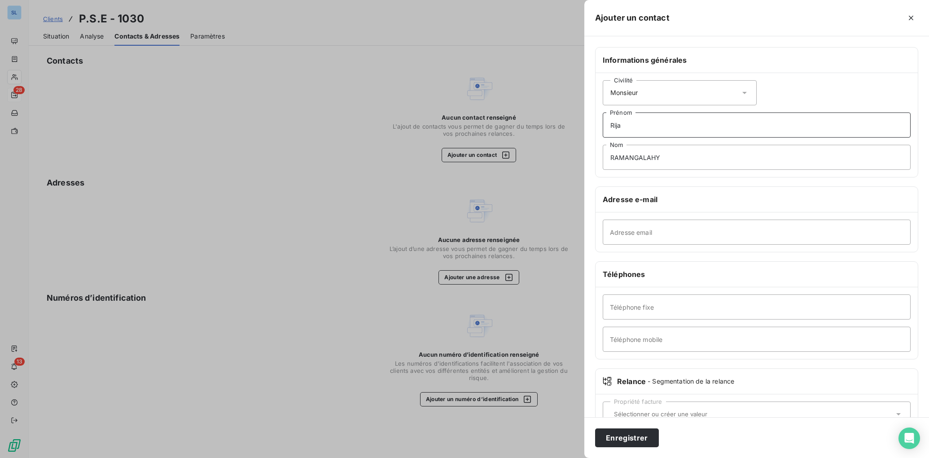
type input "Rija"
click at [629, 232] on input "Adresse email" at bounding box center [756, 232] width 308 height 25
paste input "psesasu.rija@gmail.com"
drag, startPoint x: 624, startPoint y: 235, endPoint x: 663, endPoint y: 257, distance: 44.8
click at [624, 235] on input "psesasu.rija@gmail.com" at bounding box center [756, 232] width 308 height 25
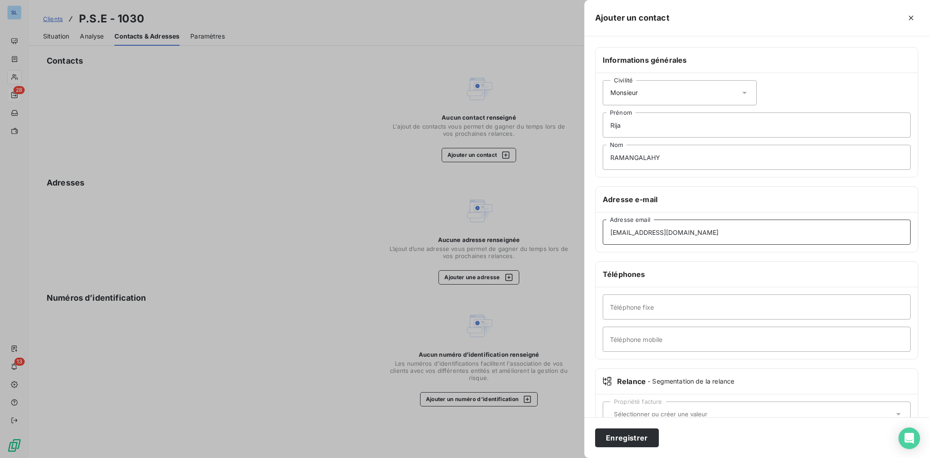
type input "psesasu.rija@gmail.com"
click at [640, 343] on input "Téléphone mobile" at bounding box center [756, 339] width 308 height 25
paste input "0651662894"
click at [624, 343] on input "0651662894" at bounding box center [756, 339] width 308 height 25
type input "0651662894"
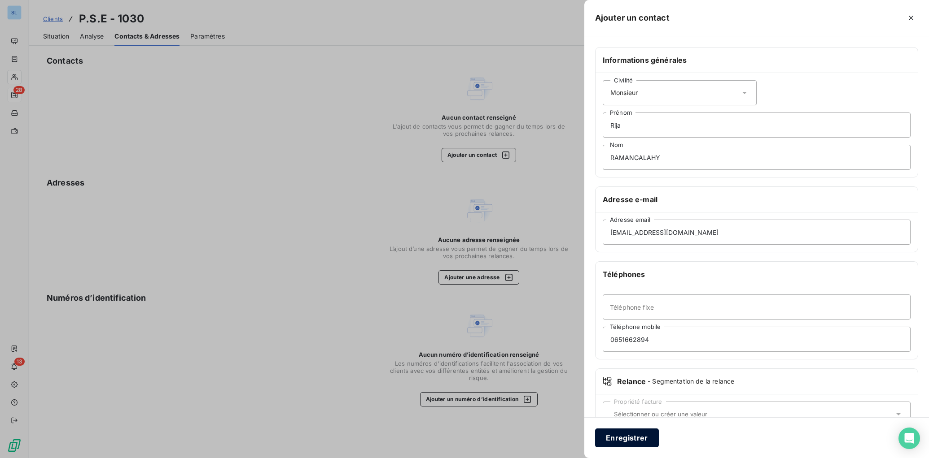
click at [625, 437] on button "Enregistrer" at bounding box center [627, 438] width 64 height 19
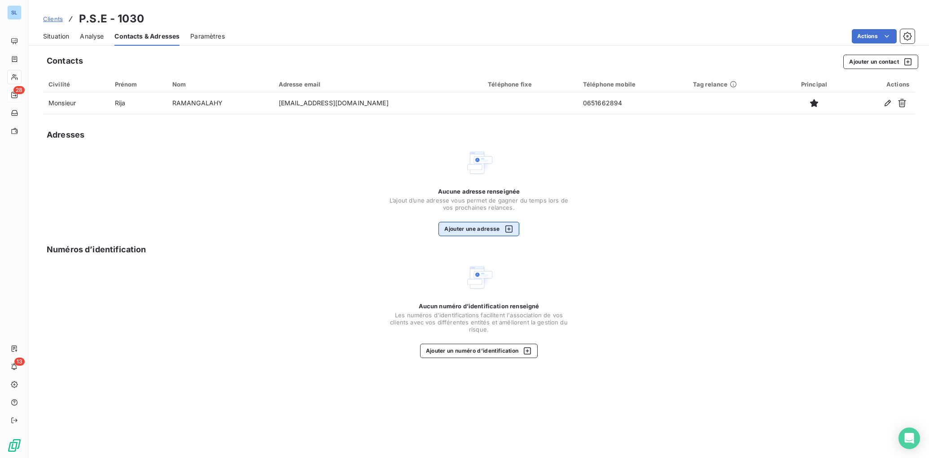
click at [462, 229] on button "Ajouter une adresse" at bounding box center [478, 229] width 80 height 14
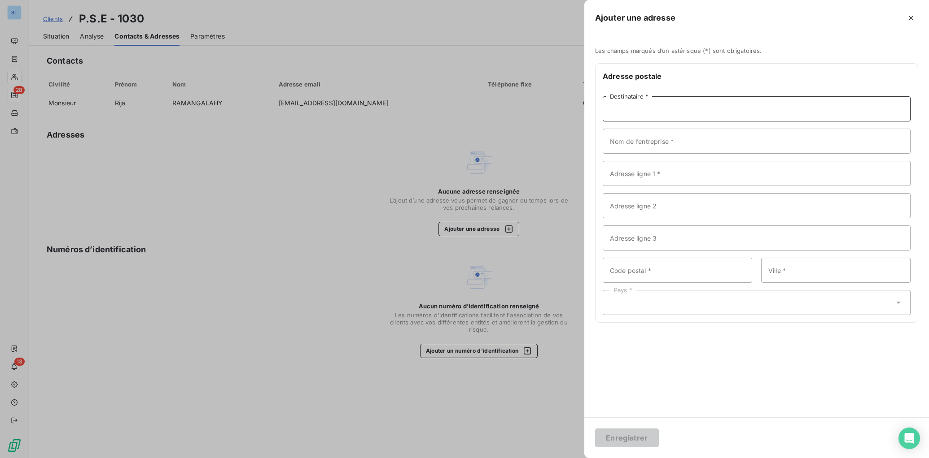
click at [645, 112] on input "Destinataire *" at bounding box center [756, 108] width 308 height 25
click at [618, 145] on input "Nom de l’entreprise *" at bounding box center [756, 141] width 308 height 25
click at [617, 181] on input "Adresse ligne 1 *" at bounding box center [756, 180] width 308 height 25
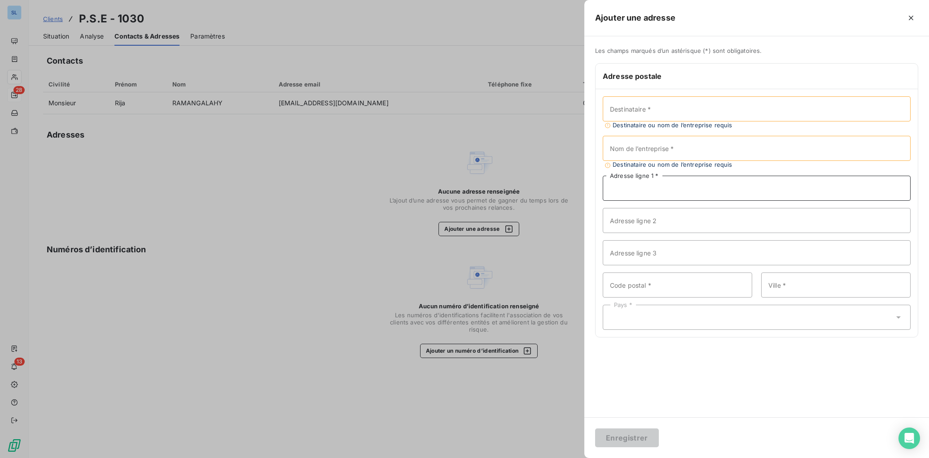
paste input "6B RUE DU BEL AIR"
type input "6B RUE DU BEL AIR"
click at [637, 116] on input "Destinataire *" at bounding box center [756, 108] width 308 height 25
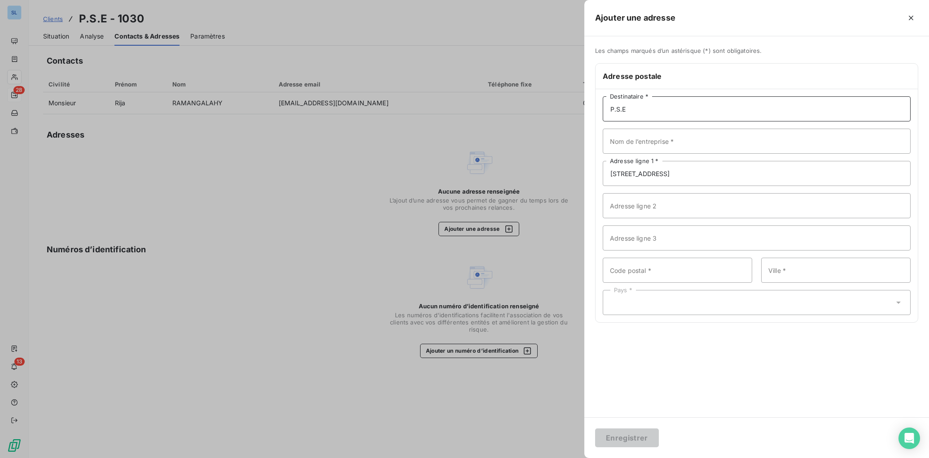
drag, startPoint x: 623, startPoint y: 112, endPoint x: 594, endPoint y: 111, distance: 28.3
click at [595, 111] on div "P.S.E Destinataire * Nom de l’entreprise * 6B RUE DU BEL AIR Adresse ligne 1 * …" at bounding box center [756, 205] width 322 height 233
type input "P.S.E"
click at [637, 142] on input "Nom de l’entreprise *" at bounding box center [756, 141] width 308 height 25
paste input "P.S.E"
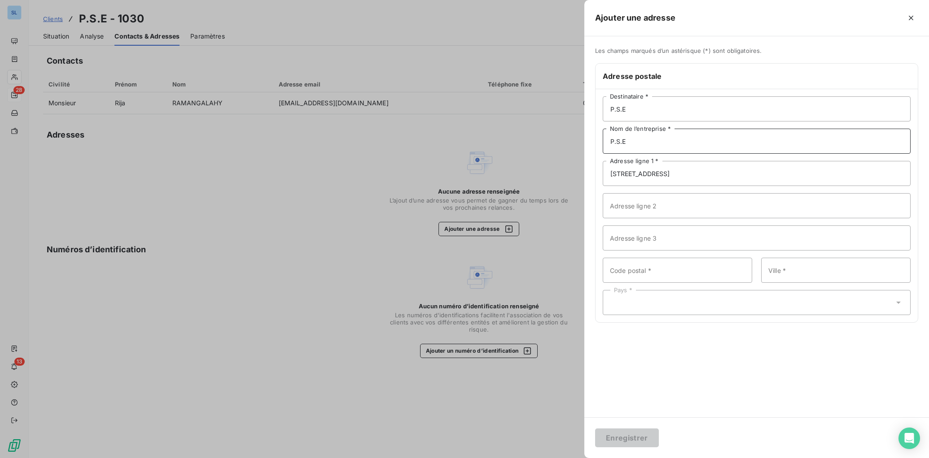
type input "P.S.E"
drag, startPoint x: 637, startPoint y: 111, endPoint x: 607, endPoint y: 110, distance: 29.6
click at [607, 110] on input "P.S.E" at bounding box center [756, 108] width 308 height 25
click at [646, 279] on input "Code postal *" at bounding box center [676, 270] width 149 height 25
type input "27220"
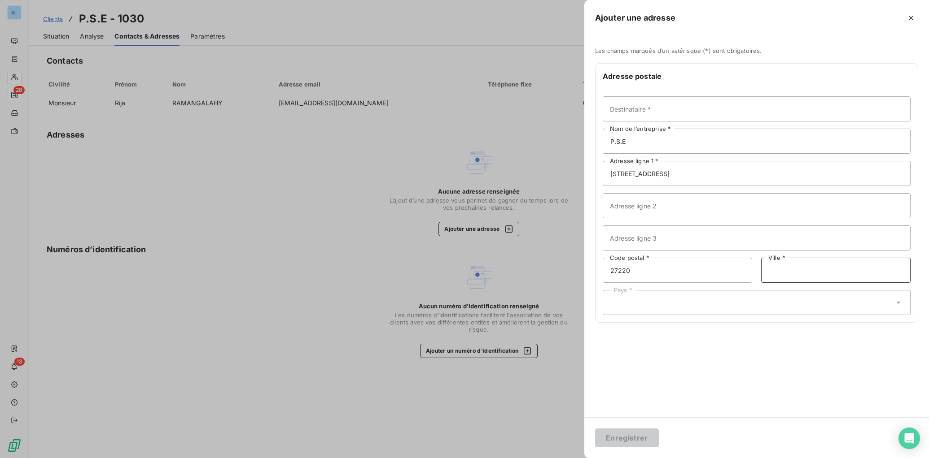
click at [781, 273] on input "Ville *" at bounding box center [835, 270] width 149 height 25
paste input "SAINT-ANDRE-DE-L'EURE"
type input "SAINT-ANDRE-DE-L'EURE"
click at [734, 301] on div "Pays *" at bounding box center [756, 302] width 308 height 25
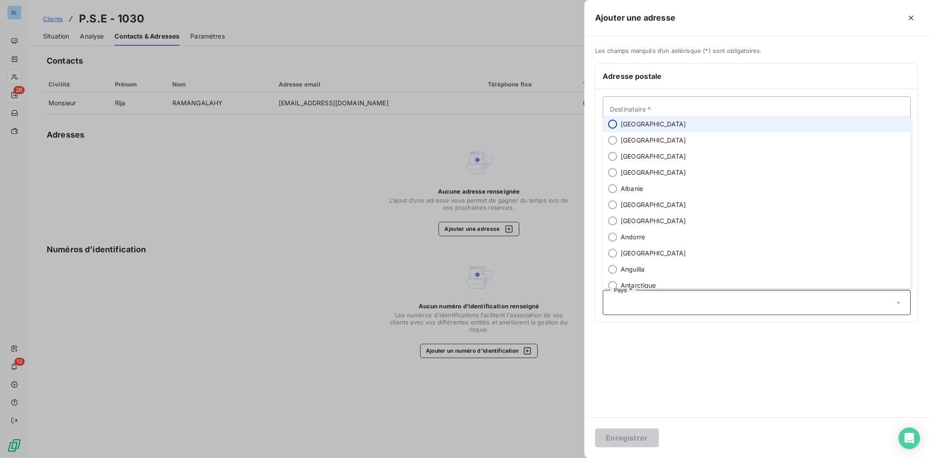
click at [611, 126] on input "radio" at bounding box center [612, 124] width 9 height 9
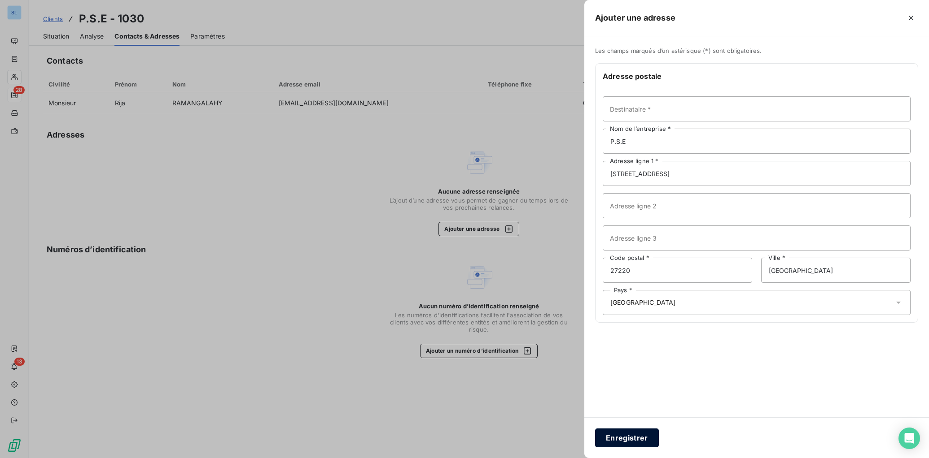
drag, startPoint x: 636, startPoint y: 440, endPoint x: 659, endPoint y: 419, distance: 30.8
click at [636, 440] on button "Enregistrer" at bounding box center [627, 438] width 64 height 19
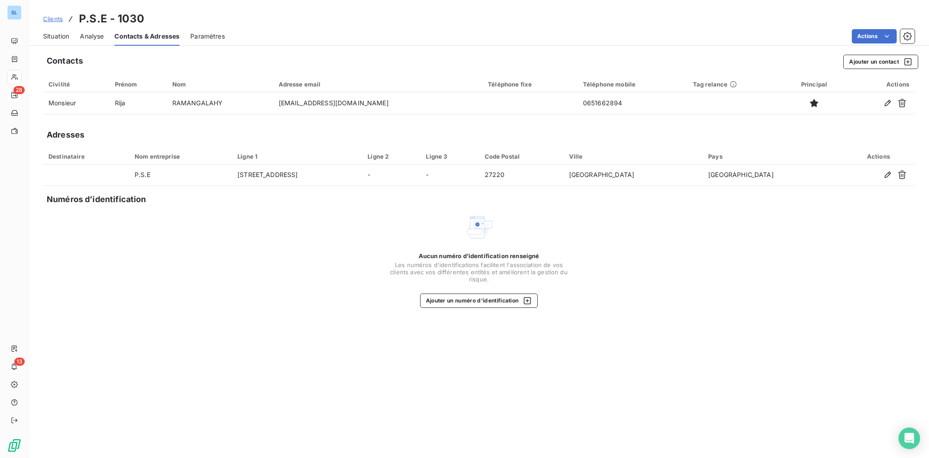
click at [50, 20] on span "Clients" at bounding box center [53, 18] width 20 height 7
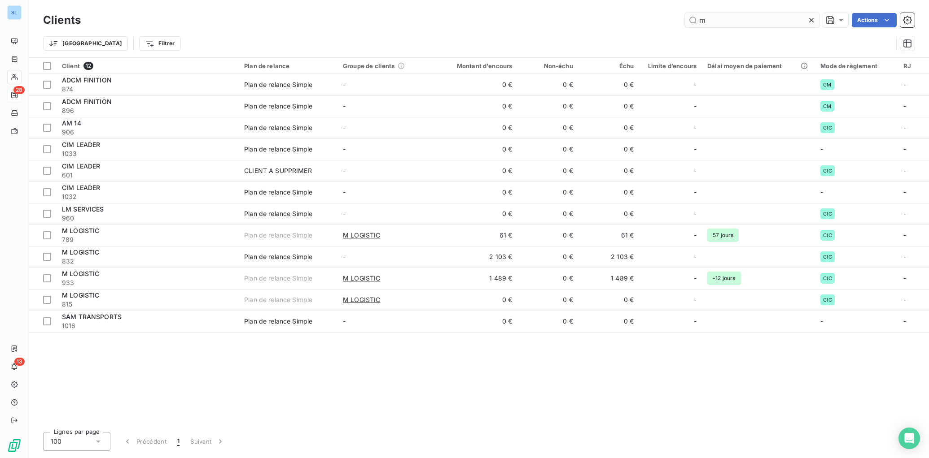
drag, startPoint x: 722, startPoint y: 17, endPoint x: 689, endPoint y: 19, distance: 33.7
click at [691, 19] on input "m" at bounding box center [752, 20] width 135 height 14
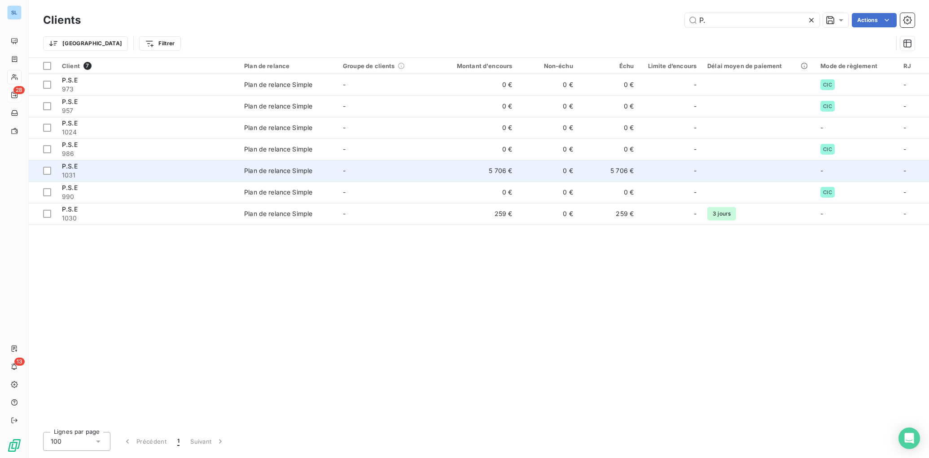
type input "P."
click at [125, 175] on span "1031" at bounding box center [147, 175] width 171 height 9
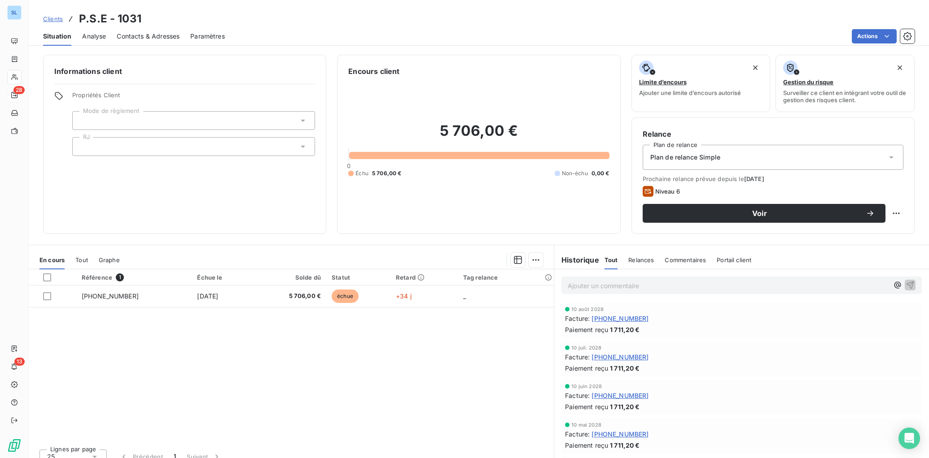
click at [152, 39] on span "Contacts & Adresses" at bounding box center [148, 36] width 63 height 9
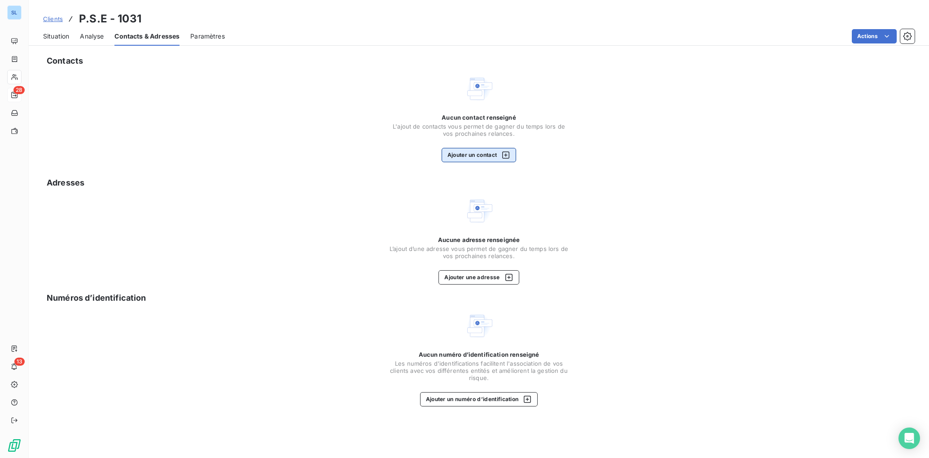
click at [484, 156] on button "Ajouter un contact" at bounding box center [478, 155] width 75 height 14
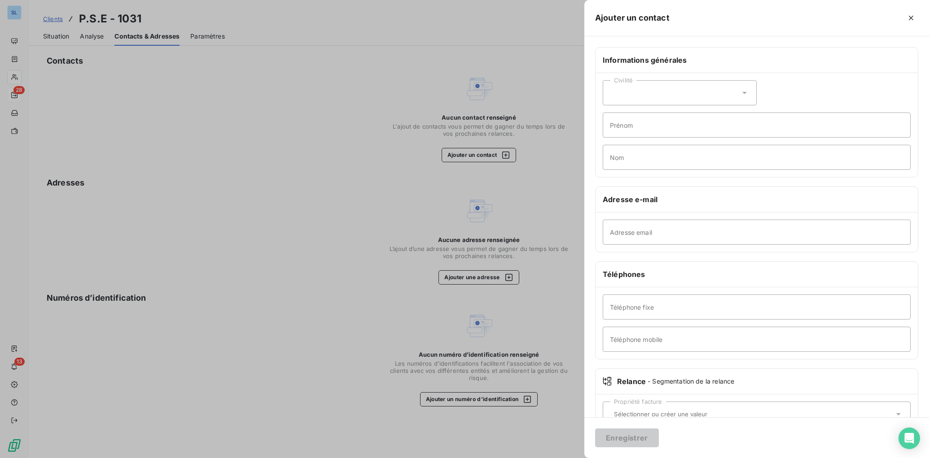
click at [378, 187] on div at bounding box center [464, 229] width 929 height 458
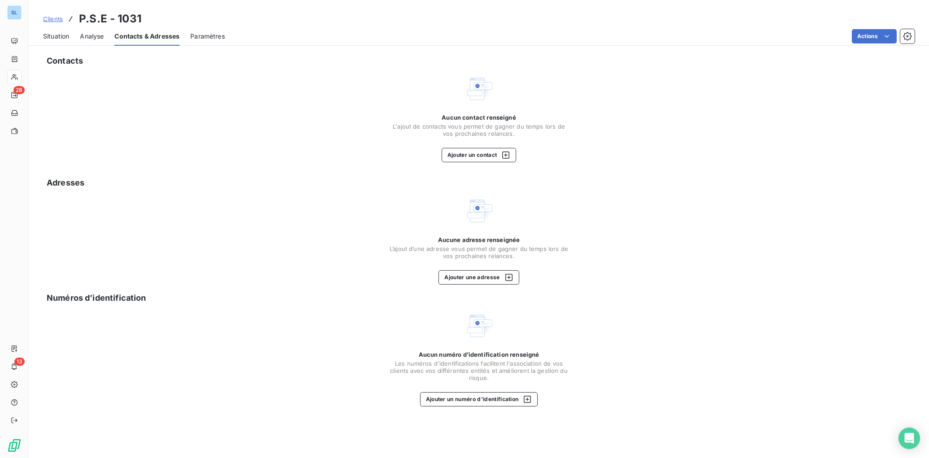
click at [47, 20] on span "Clients" at bounding box center [53, 18] width 20 height 7
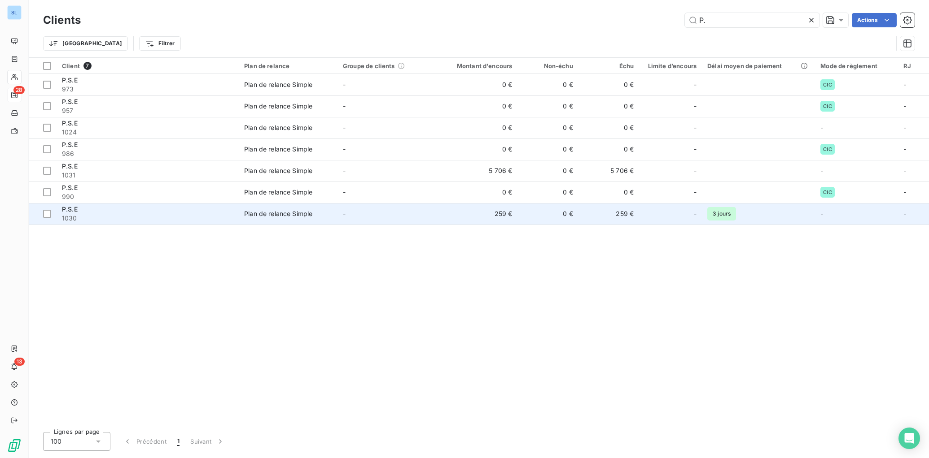
click at [148, 219] on span "1030" at bounding box center [147, 218] width 171 height 9
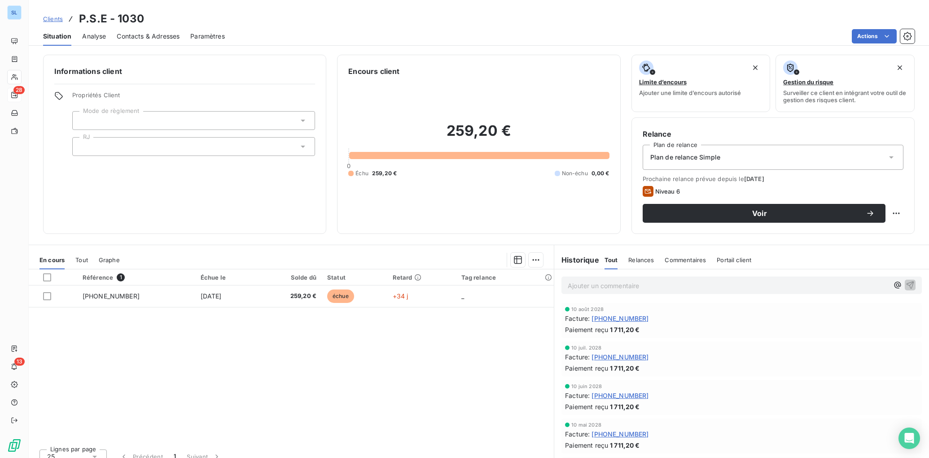
click at [148, 29] on div "Contacts & Adresses" at bounding box center [148, 36] width 63 height 19
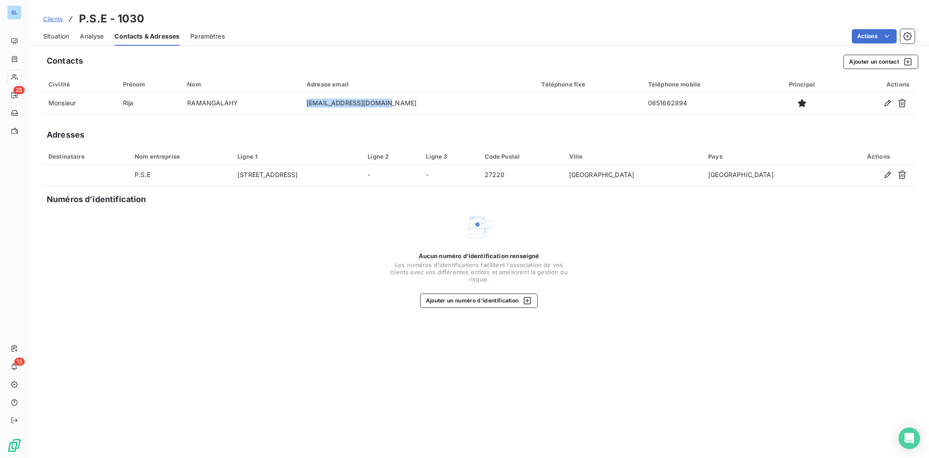
drag, startPoint x: 419, startPoint y: 108, endPoint x: 331, endPoint y: 149, distance: 97.1
click at [330, 105] on td "psesasu.rija@gmail.com" at bounding box center [418, 103] width 235 height 22
drag, startPoint x: 337, startPoint y: 302, endPoint x: 293, endPoint y: 289, distance: 45.4
click at [337, 302] on div "Aucun numéro d’identification renseigné Les numéros d'identifications faciliten…" at bounding box center [478, 260] width 871 height 95
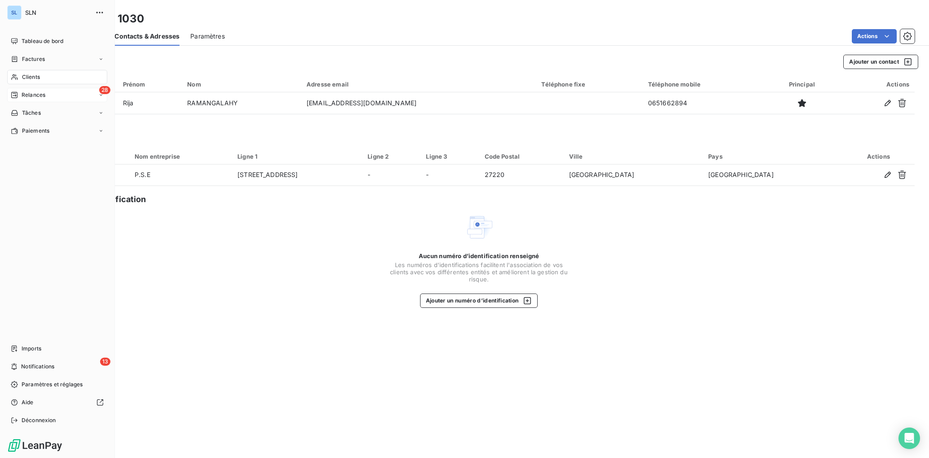
click at [23, 81] on div "Clients" at bounding box center [57, 77] width 100 height 14
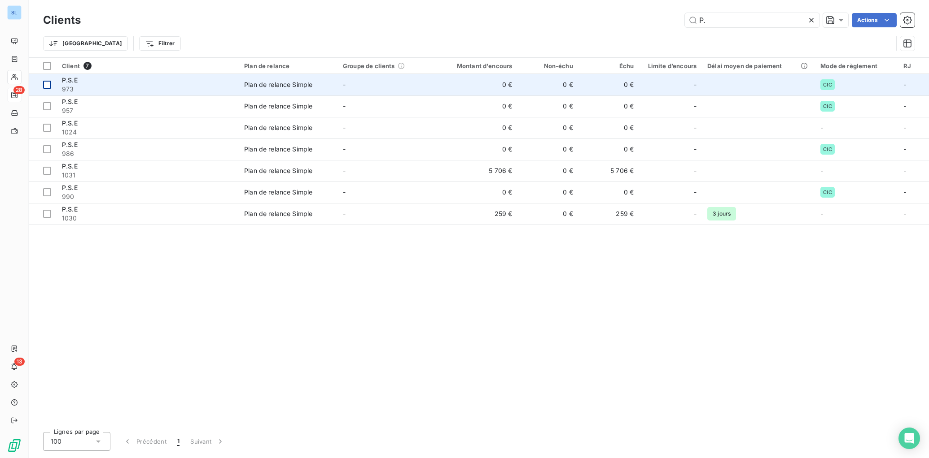
drag, startPoint x: 46, startPoint y: 85, endPoint x: 46, endPoint y: 92, distance: 6.7
click at [46, 85] on div at bounding box center [47, 85] width 8 height 8
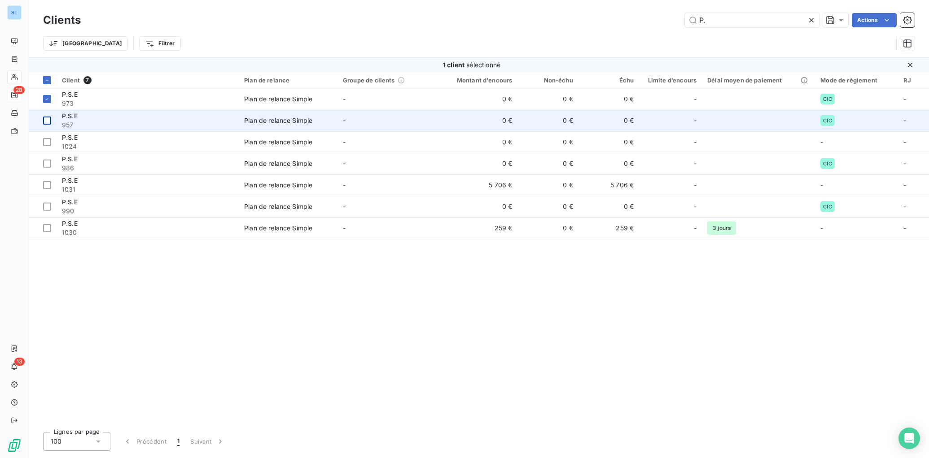
click at [49, 122] on div at bounding box center [47, 121] width 8 height 8
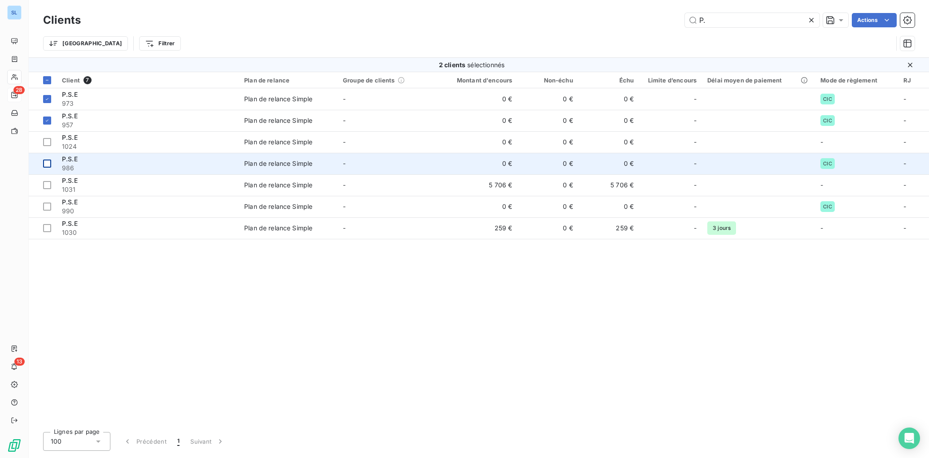
drag, startPoint x: 48, startPoint y: 145, endPoint x: 49, endPoint y: 157, distance: 12.6
click at [48, 145] on div at bounding box center [47, 142] width 8 height 8
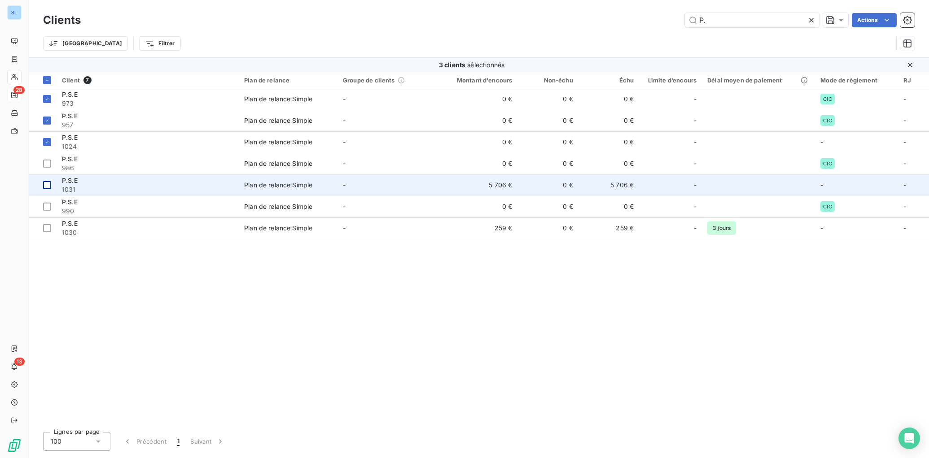
drag, startPoint x: 49, startPoint y: 164, endPoint x: 49, endPoint y: 183, distance: 19.3
click at [49, 164] on div at bounding box center [47, 164] width 8 height 8
click at [47, 185] on div at bounding box center [47, 185] width 8 height 8
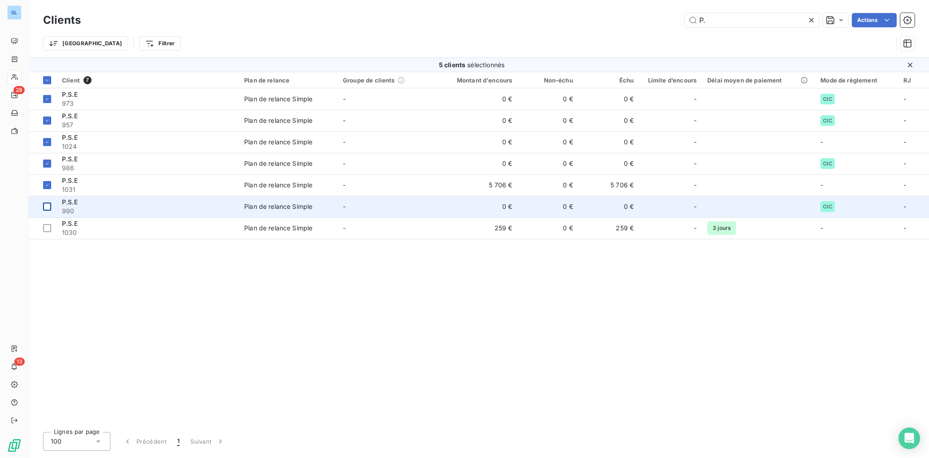
click at [48, 209] on div at bounding box center [47, 207] width 8 height 8
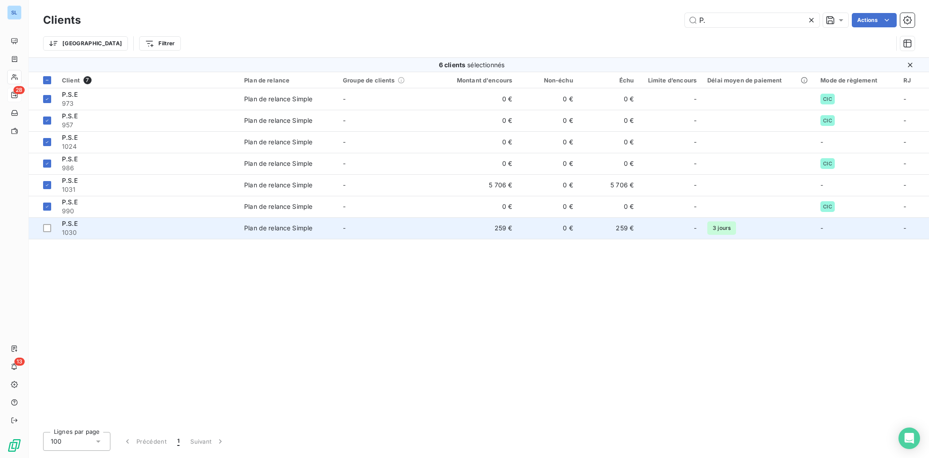
drag, startPoint x: 47, startPoint y: 232, endPoint x: 111, endPoint y: 229, distance: 64.7
click at [47, 232] on div at bounding box center [47, 228] width 8 height 8
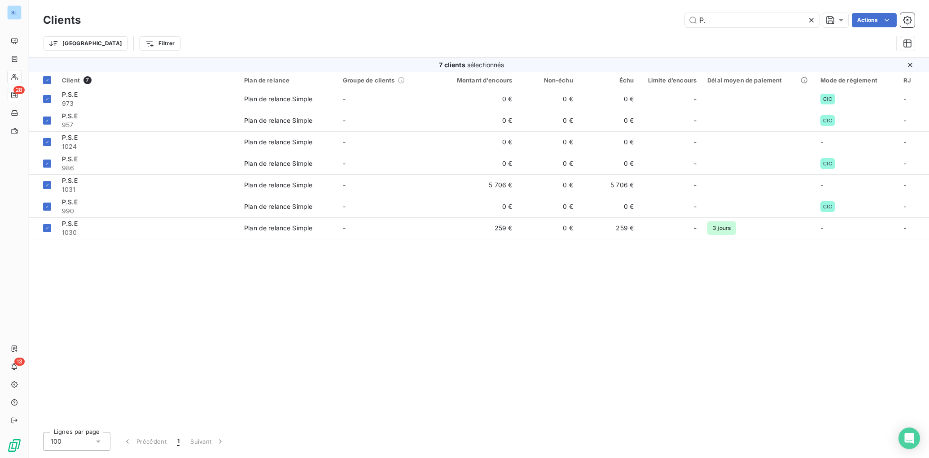
click at [870, 24] on html "SL 28 13 Clients P. Actions Trier Filtrer 7 clients sélectionnés Client 7 Plan …" at bounding box center [464, 229] width 929 height 458
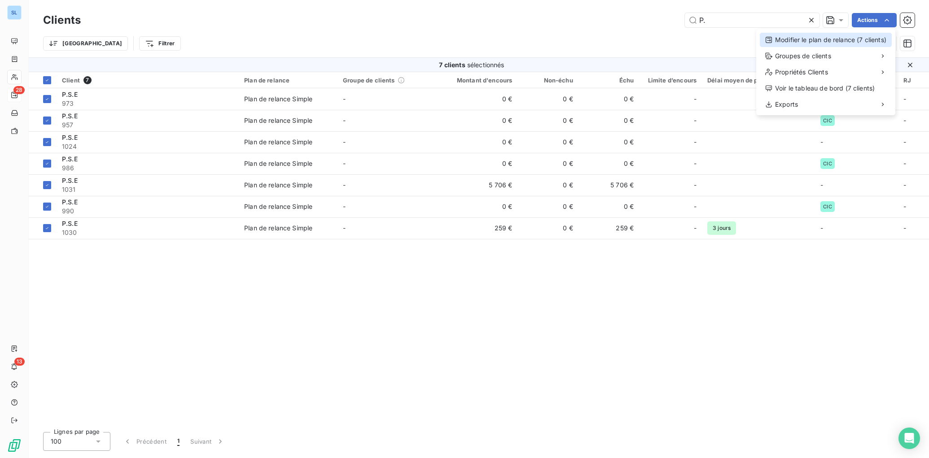
click at [847, 44] on div "Modifier le plan de relance (7 clients)" at bounding box center [825, 40] width 132 height 14
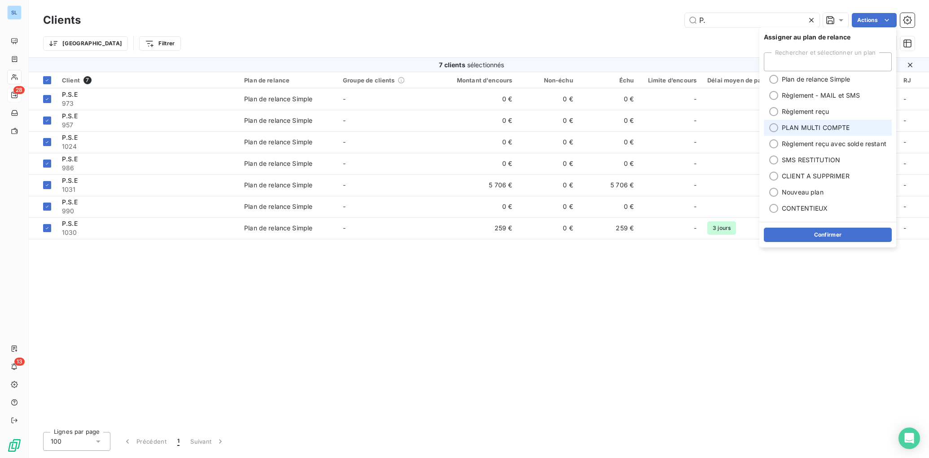
drag, startPoint x: 774, startPoint y: 127, endPoint x: 777, endPoint y: 135, distance: 8.5
click at [774, 127] on div at bounding box center [773, 127] width 9 height 9
click at [832, 237] on button "Confirmer" at bounding box center [827, 235] width 128 height 14
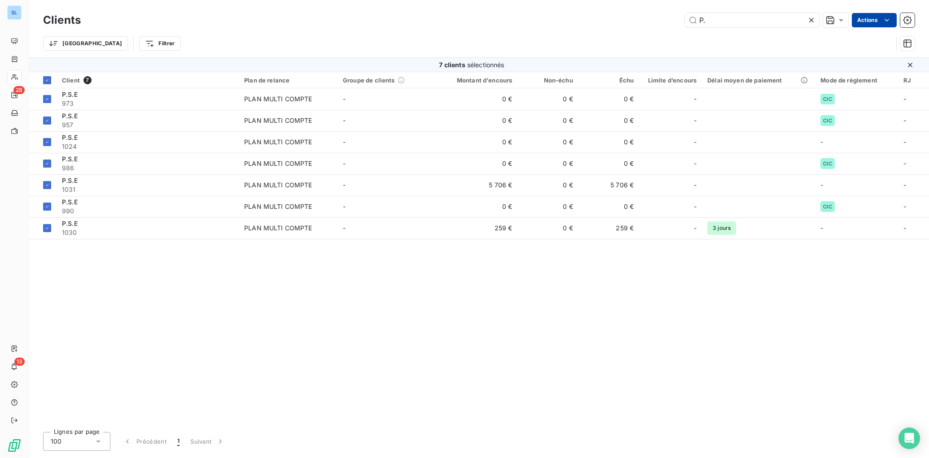
click at [870, 21] on html "SL 28 13 Clients P. Actions Trier Filtrer 7 clients sélectionnés Client 7 Plan …" at bounding box center [464, 229] width 929 height 458
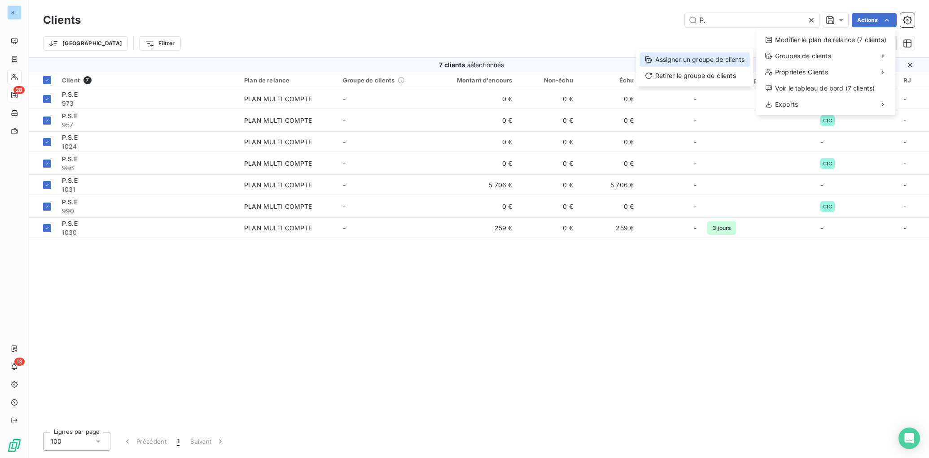
click at [728, 59] on div "Assigner un groupe de clients" at bounding box center [695, 59] width 110 height 14
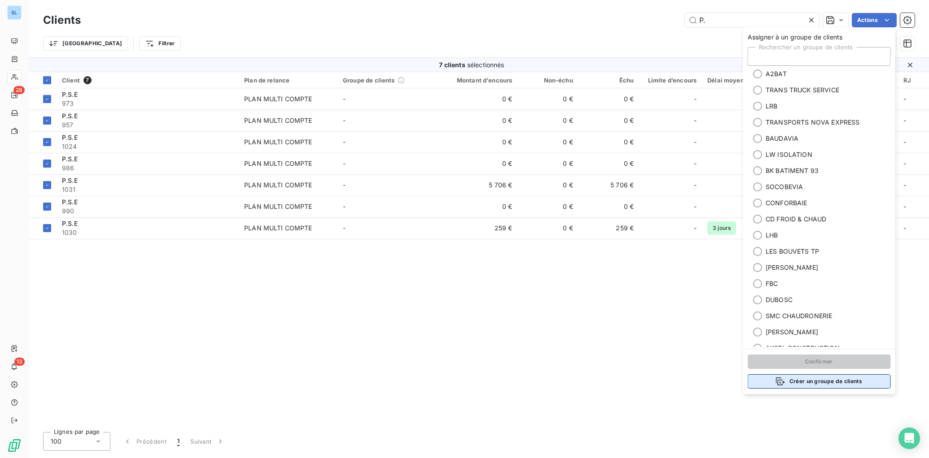
click at [829, 384] on button "Créer un groupe de clients" at bounding box center [818, 382] width 143 height 14
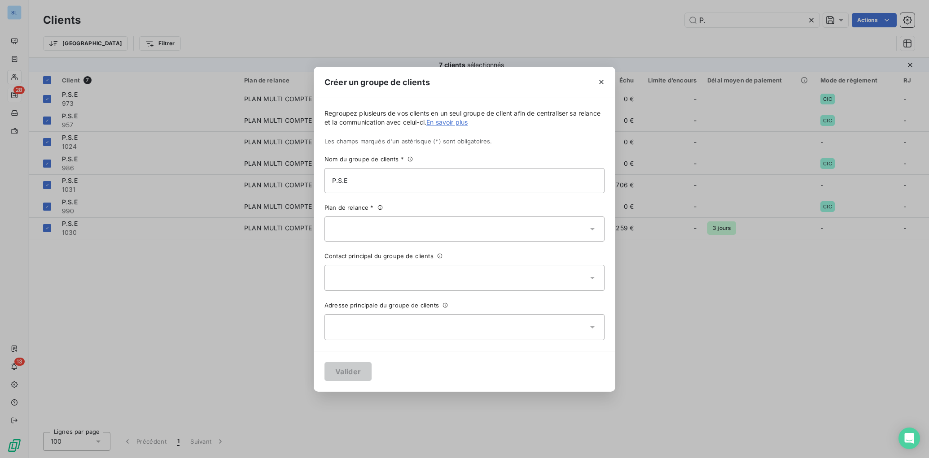
type input "P.S.E"
click at [565, 227] on div at bounding box center [464, 229] width 280 height 25
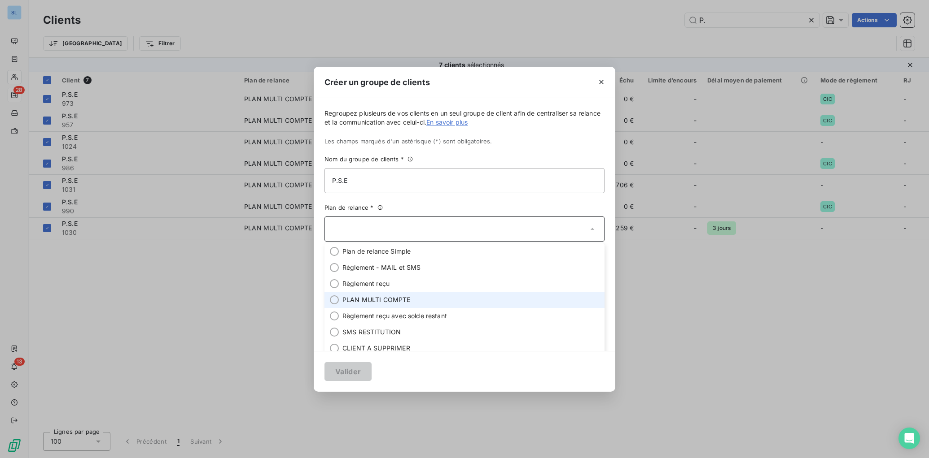
click at [332, 301] on div at bounding box center [334, 300] width 9 height 9
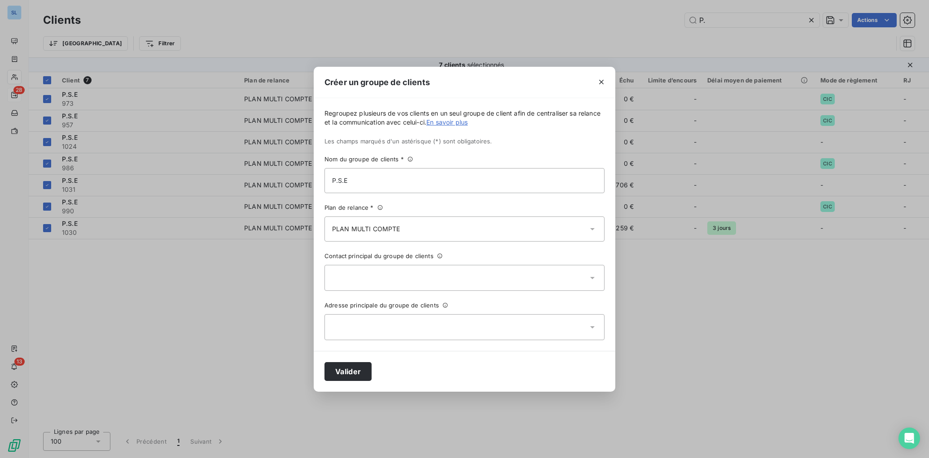
click at [346, 274] on div at bounding box center [464, 278] width 280 height 26
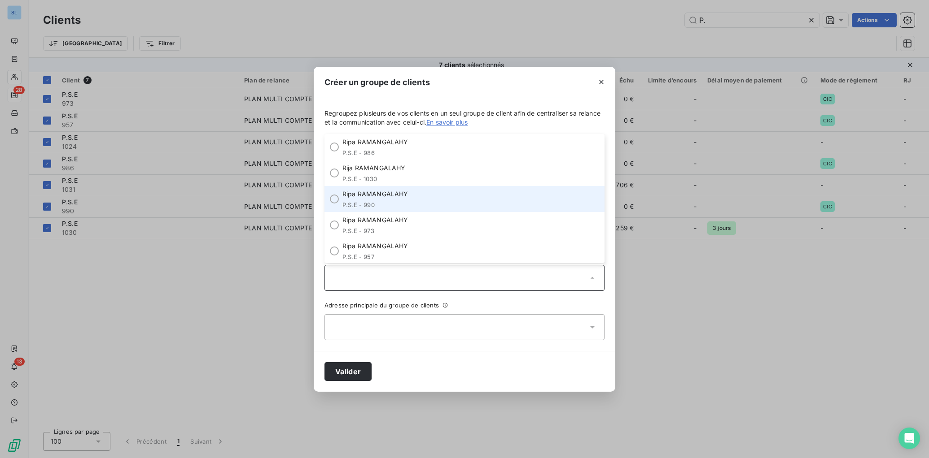
scroll to position [1, 0]
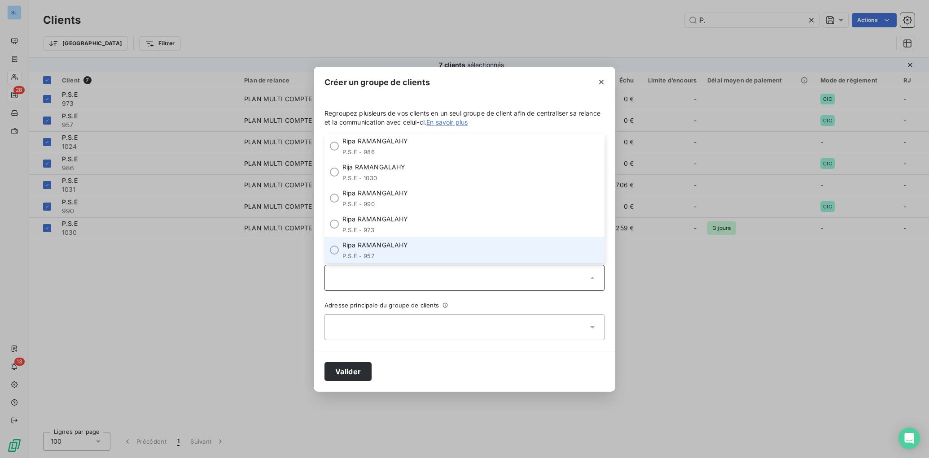
click at [374, 253] on span "P.S.E - 957" at bounding box center [374, 256] width 65 height 7
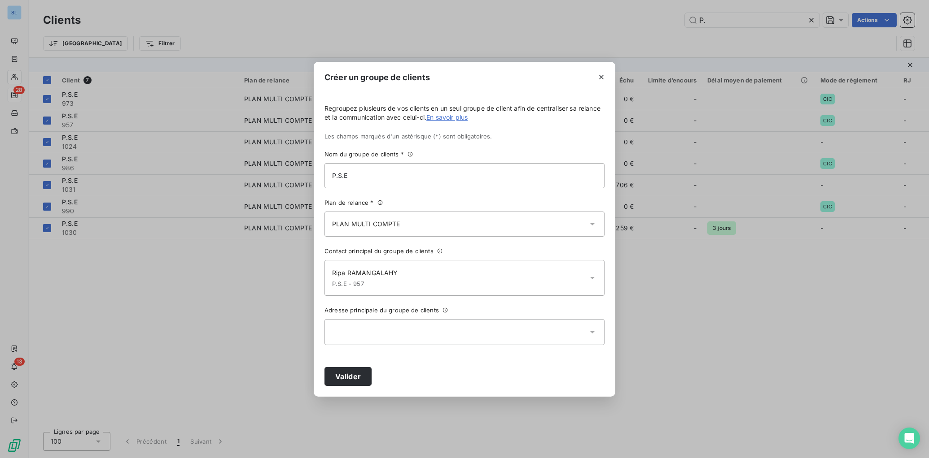
click at [370, 335] on div at bounding box center [464, 332] width 280 height 26
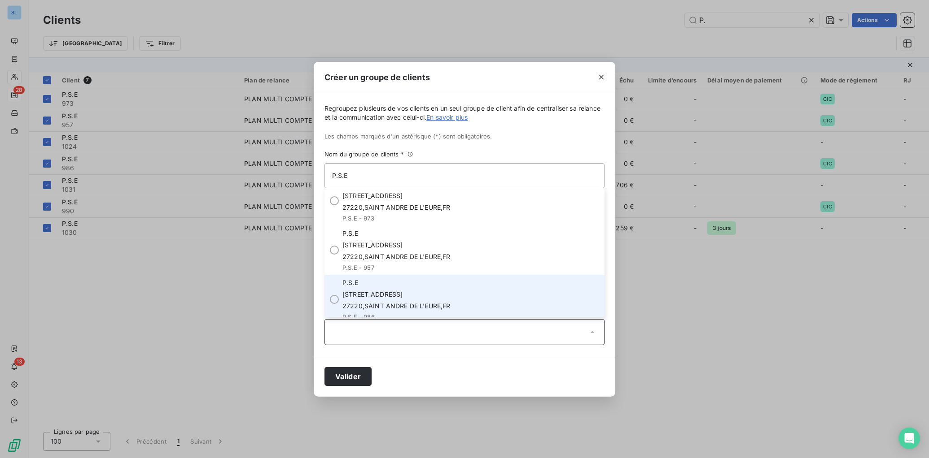
scroll to position [2, 0]
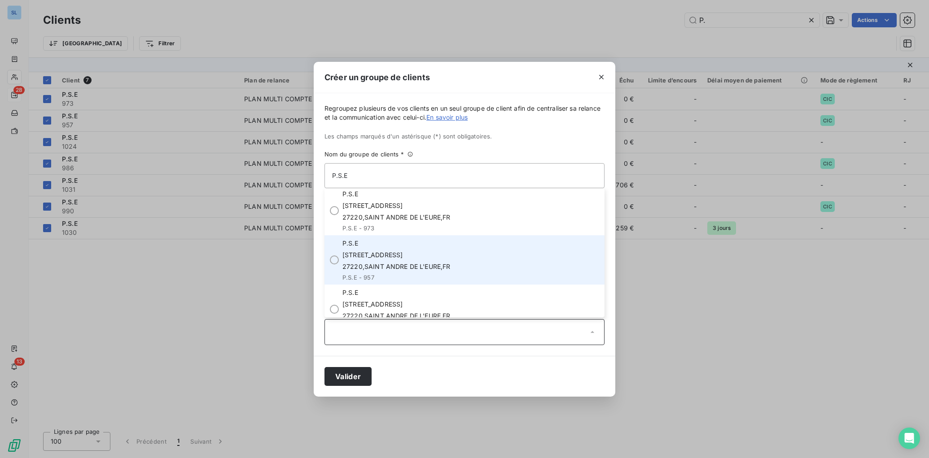
click at [382, 268] on span "27220 , SAINT ANDRE DE L'EURE , FR" at bounding box center [396, 266] width 108 height 9
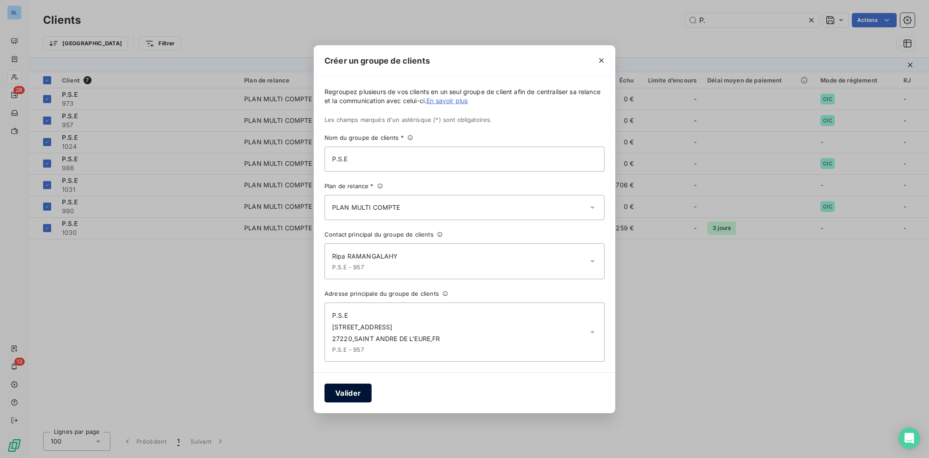
click at [347, 392] on button "Valider" at bounding box center [347, 393] width 47 height 19
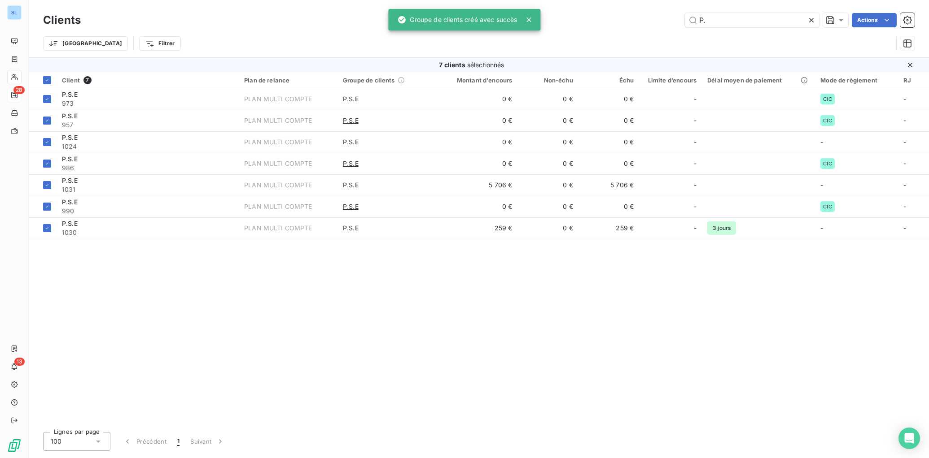
click at [459, 365] on div "Client 7 Plan de relance Groupe de clients Montant d'encours Non-échu Échu Limi…" at bounding box center [479, 248] width 900 height 353
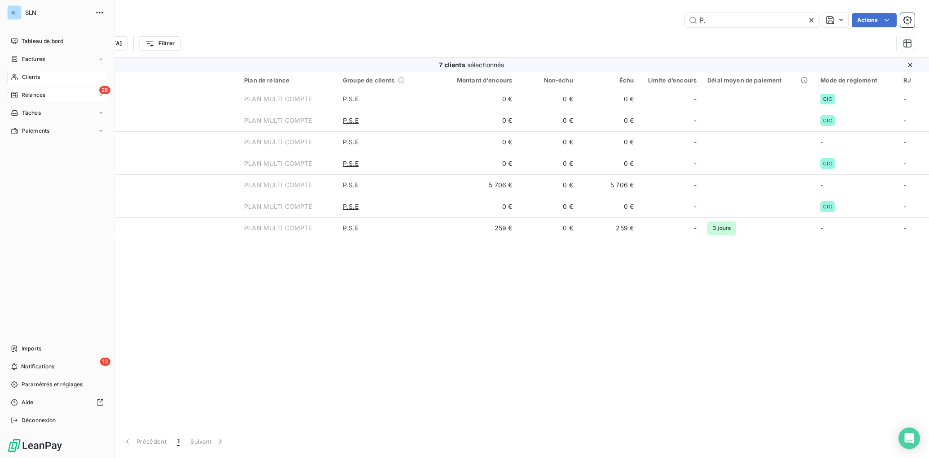
click at [39, 96] on span "Relances" at bounding box center [34, 95] width 24 height 8
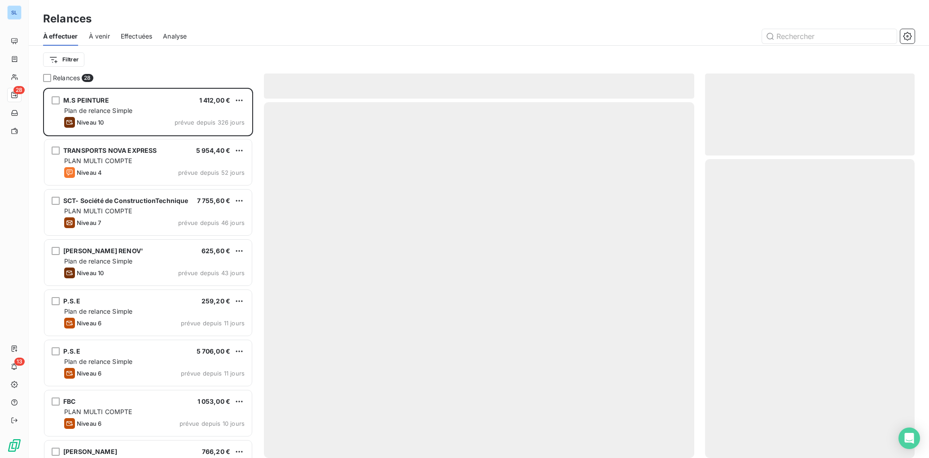
scroll to position [371, 209]
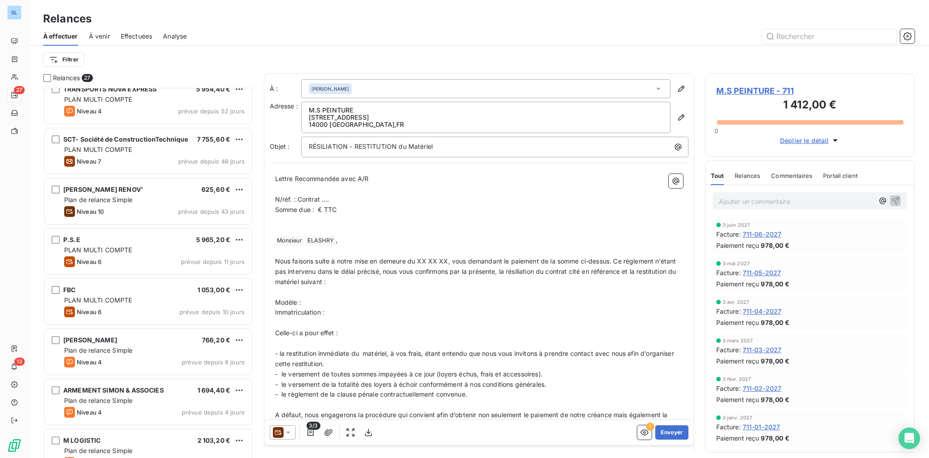
scroll to position [63, 0]
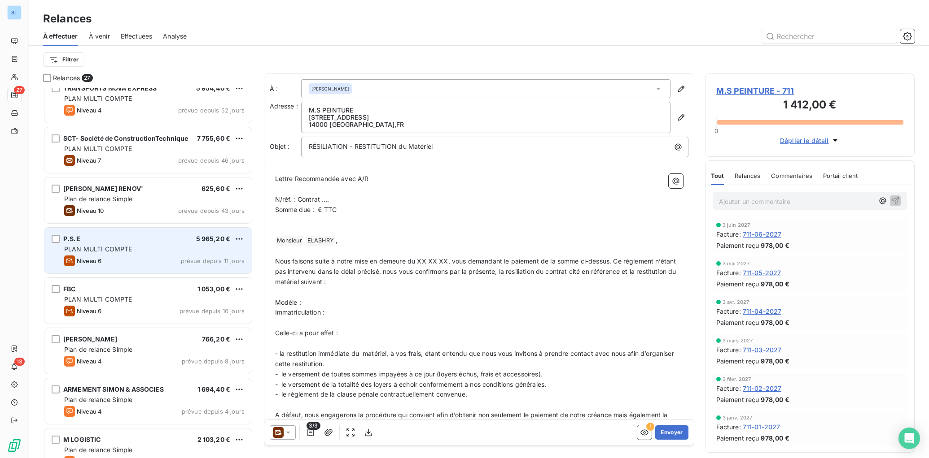
drag, startPoint x: 135, startPoint y: 263, endPoint x: 148, endPoint y: 264, distance: 13.0
click at [135, 263] on div "Niveau 6 prévue depuis 11 jours" at bounding box center [154, 261] width 180 height 11
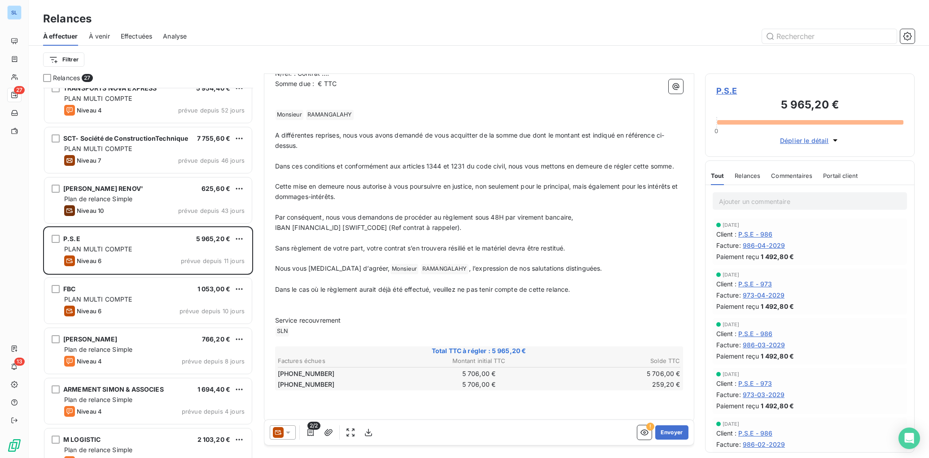
scroll to position [132, 0]
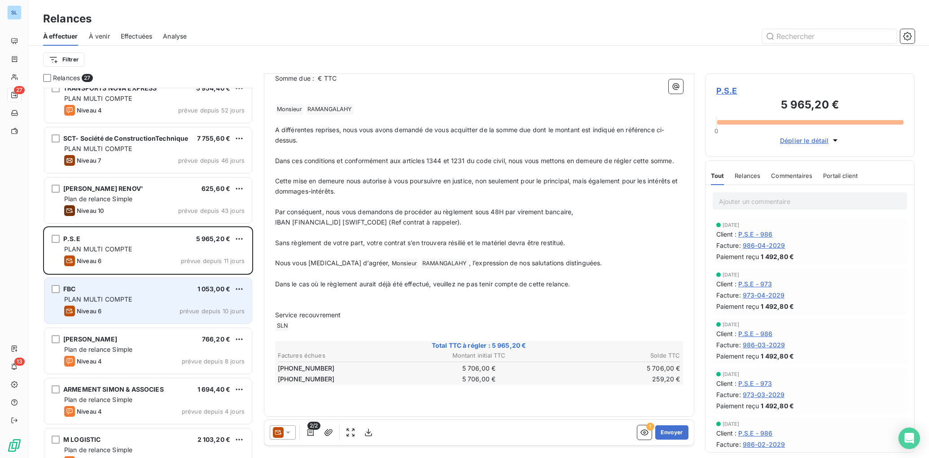
click at [143, 297] on div "PLAN MULTI COMPTE" at bounding box center [154, 299] width 180 height 9
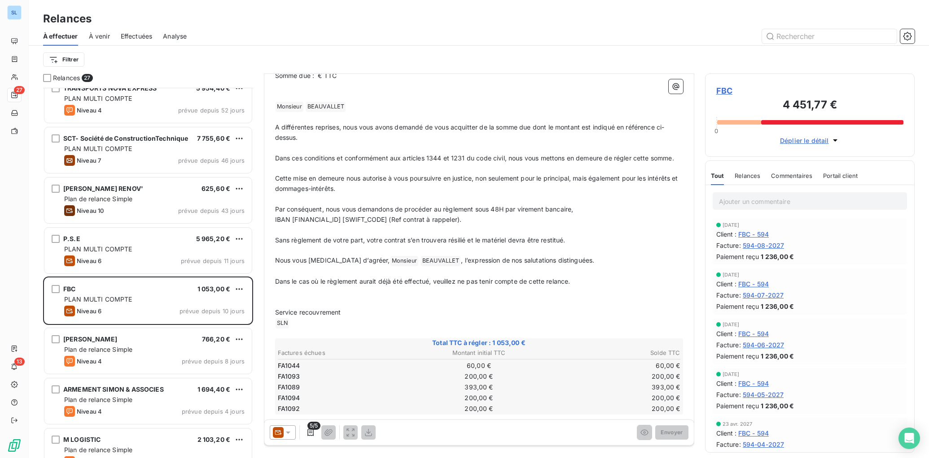
scroll to position [184, 0]
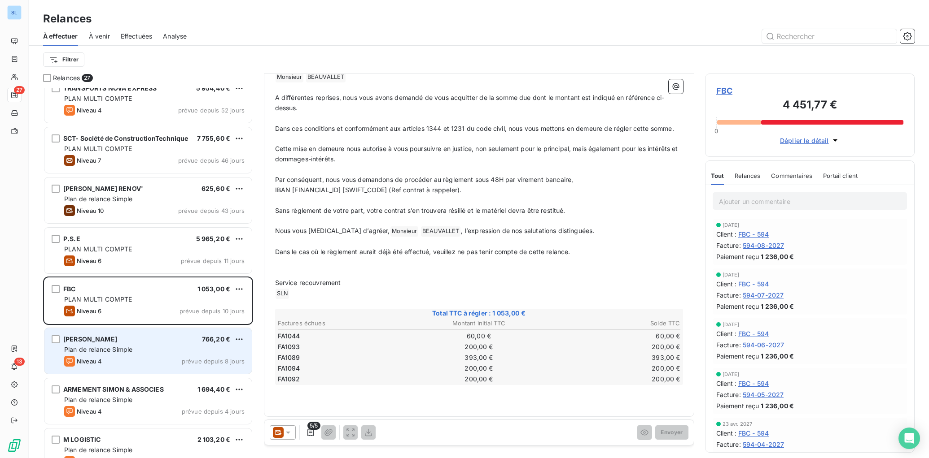
click at [161, 358] on div "Niveau 4 prévue depuis 8 jours" at bounding box center [154, 361] width 180 height 11
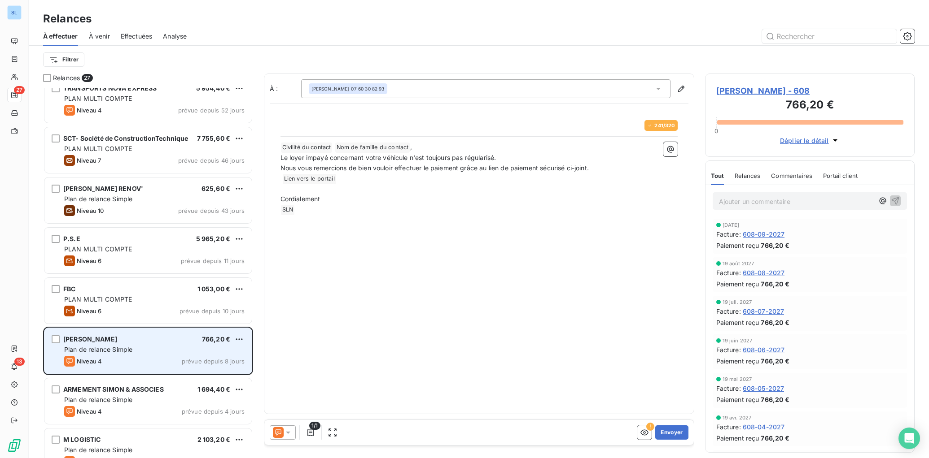
scroll to position [371, 209]
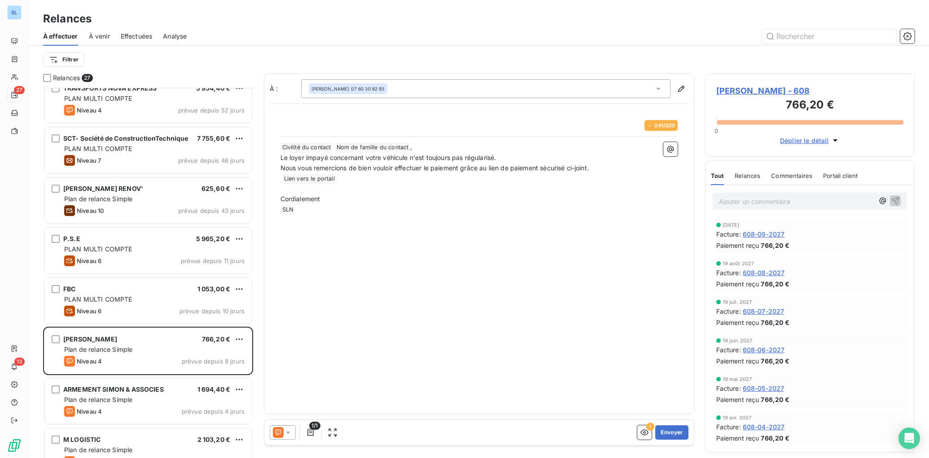
click at [751, 178] on span "Relances" at bounding box center [747, 175] width 26 height 7
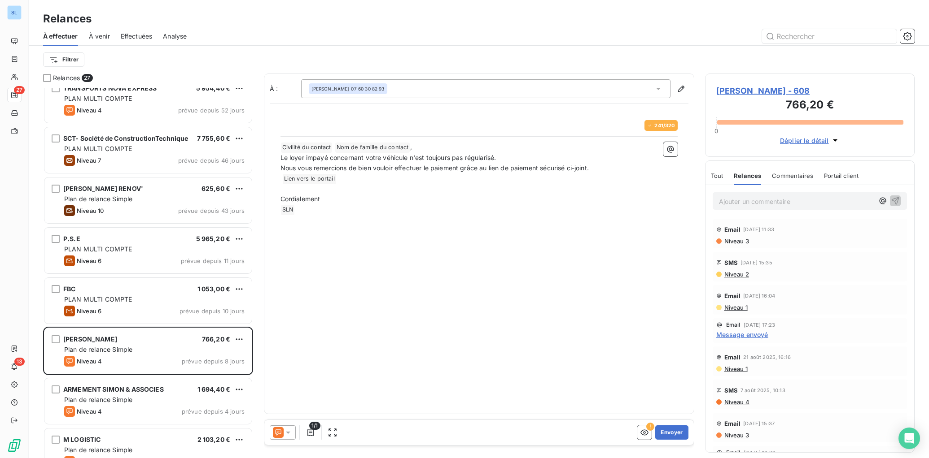
click at [785, 175] on span "Commentaires" at bounding box center [792, 175] width 41 height 7
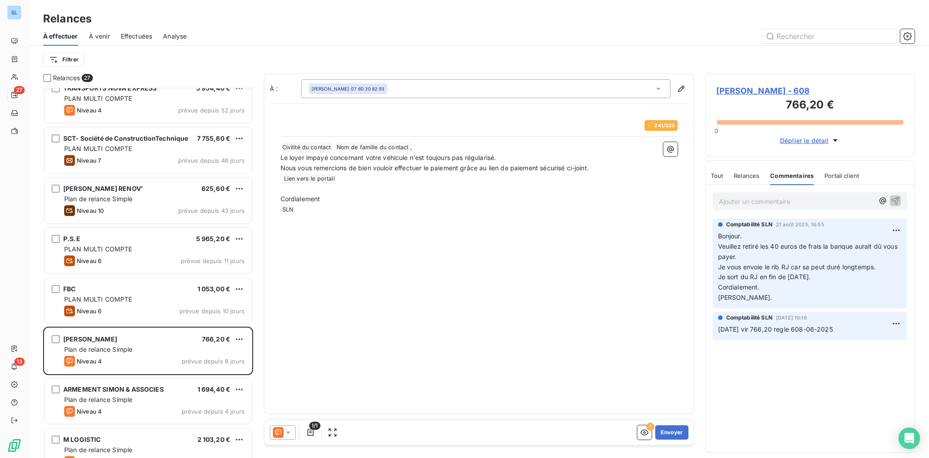
click at [747, 176] on span "Relances" at bounding box center [746, 175] width 26 height 7
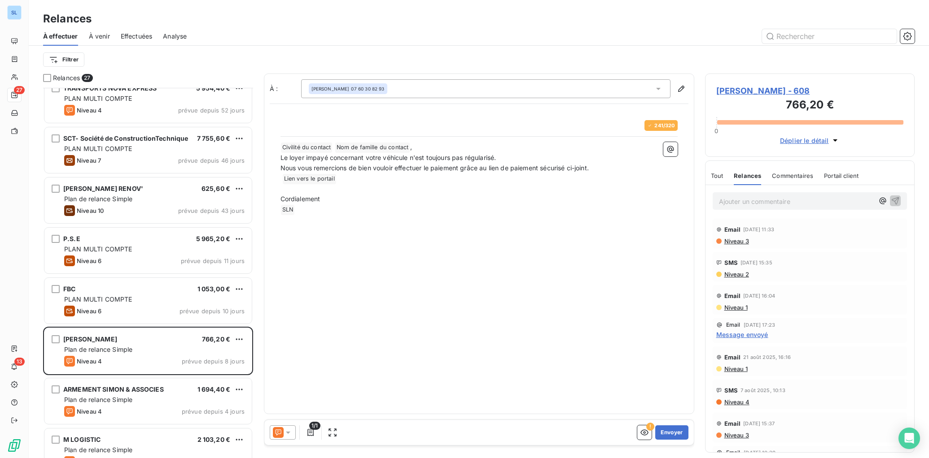
drag, startPoint x: 284, startPoint y: 434, endPoint x: 281, endPoint y: 424, distance: 10.4
click at [284, 434] on icon at bounding box center [287, 432] width 9 height 9
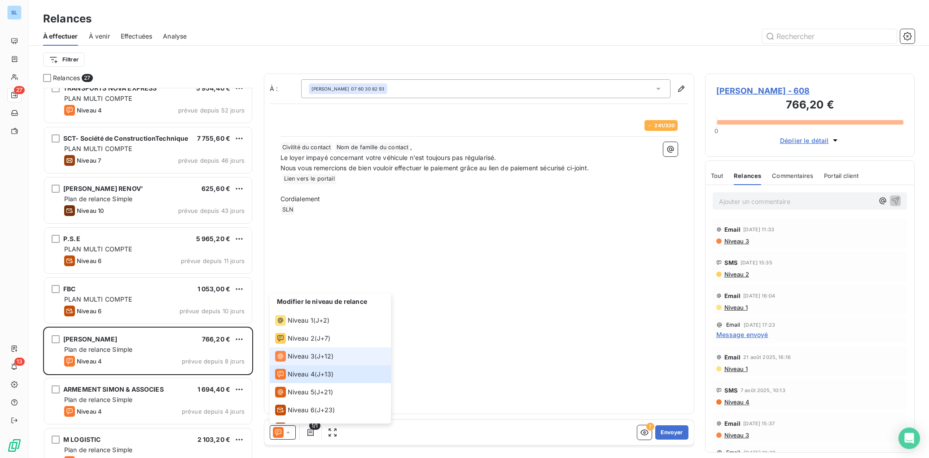
click at [300, 353] on span "Niveau 3" at bounding box center [301, 356] width 27 height 9
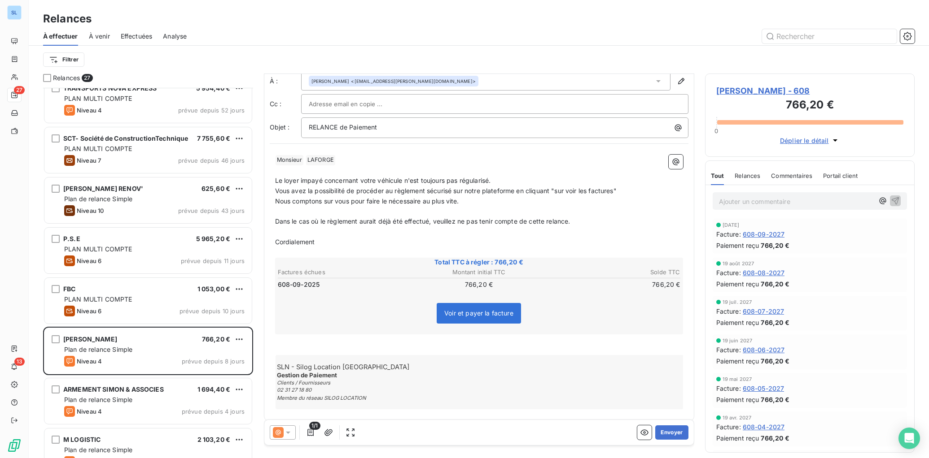
scroll to position [26, 0]
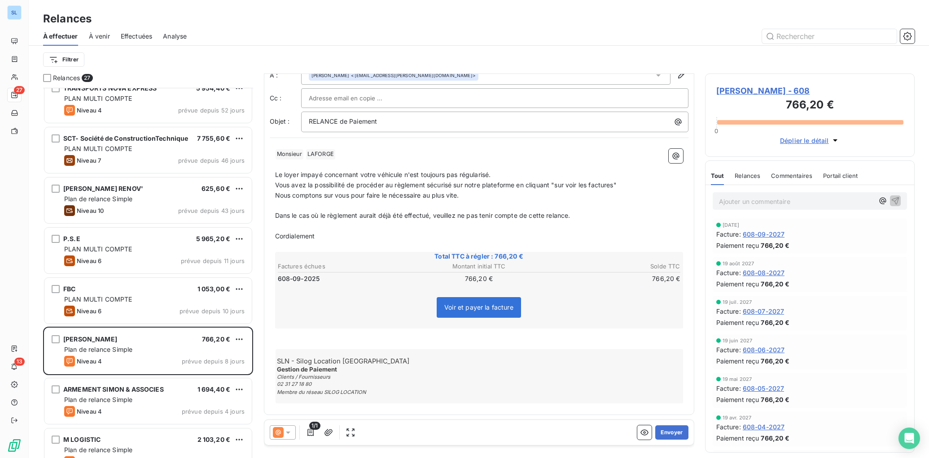
click at [747, 181] on div "Relances" at bounding box center [747, 175] width 26 height 19
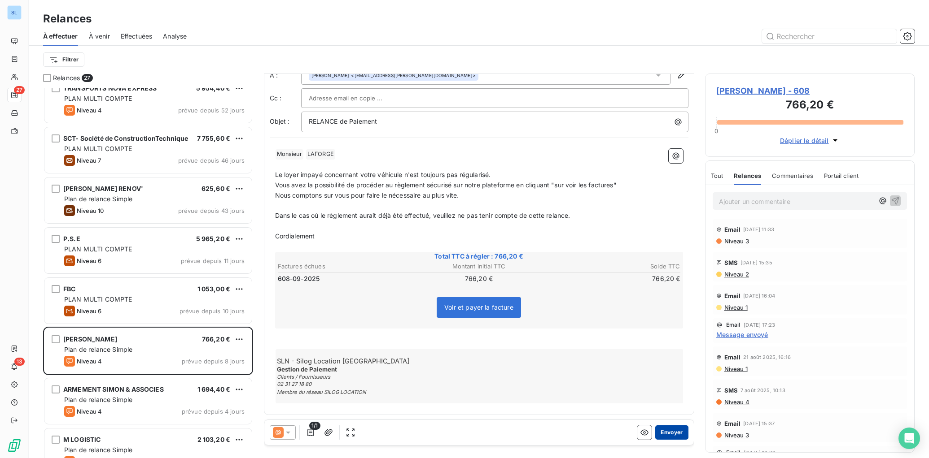
click at [675, 436] on button "Envoyer" at bounding box center [671, 433] width 33 height 14
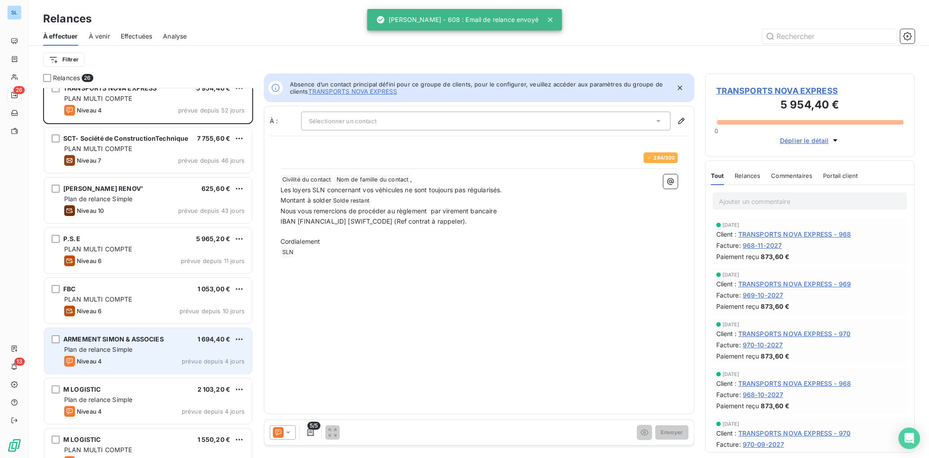
click at [157, 344] on div "ARMEMENT SIMON & ASSOCIES 1 694,40 € Plan de relance Simple Niveau 4 prévue dep…" at bounding box center [147, 351] width 207 height 46
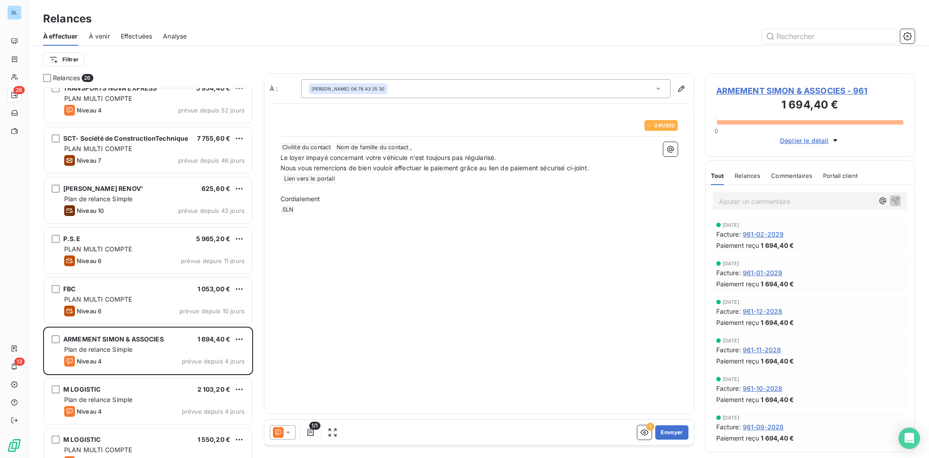
drag, startPoint x: 284, startPoint y: 438, endPoint x: 279, endPoint y: 431, distance: 8.7
click at [283, 438] on div at bounding box center [283, 433] width 26 height 14
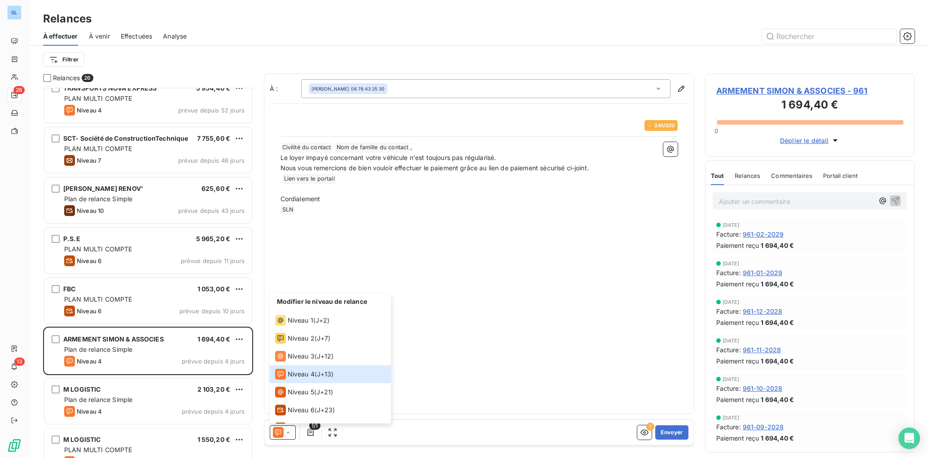
scroll to position [0, 0]
click at [753, 176] on span "Relances" at bounding box center [747, 175] width 26 height 7
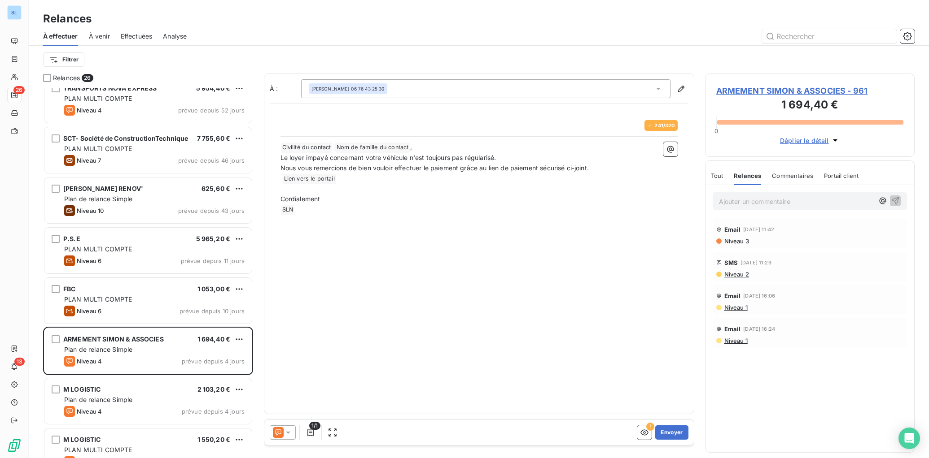
click at [286, 434] on icon at bounding box center [287, 432] width 9 height 9
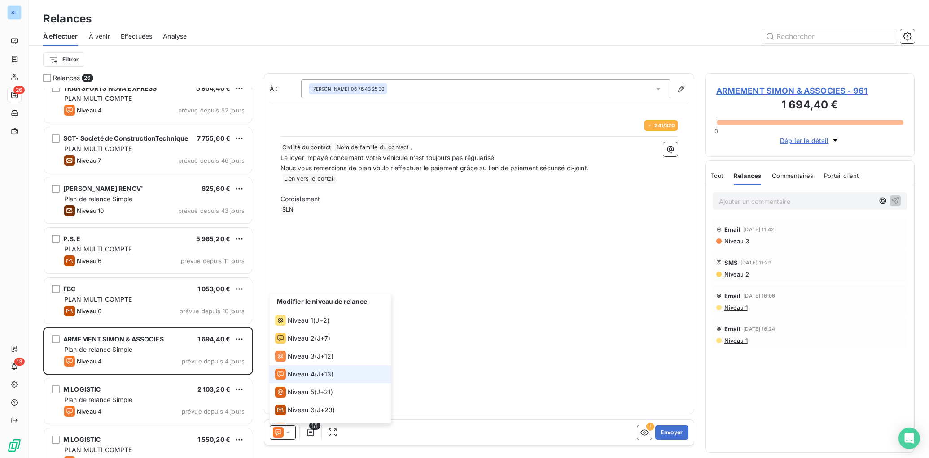
click at [314, 375] on span "Niveau 4" at bounding box center [301, 374] width 27 height 9
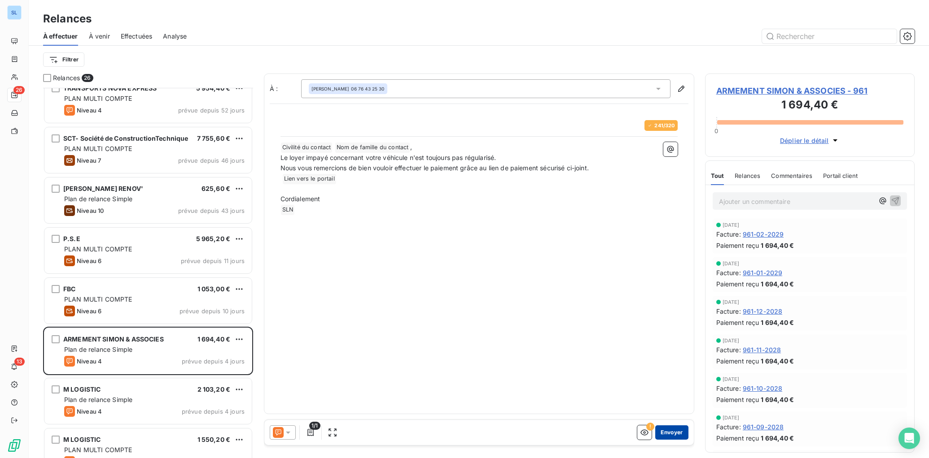
click at [675, 436] on button "Envoyer" at bounding box center [671, 433] width 33 height 14
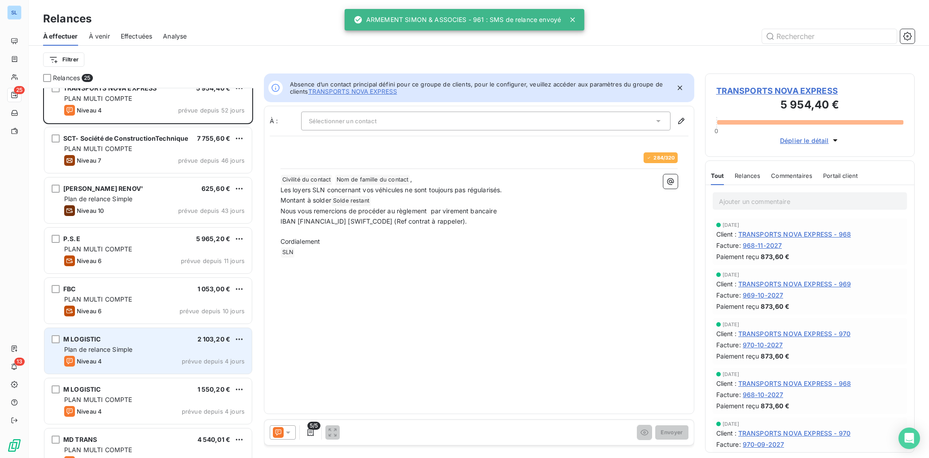
click at [158, 348] on div "Plan de relance Simple" at bounding box center [154, 349] width 180 height 9
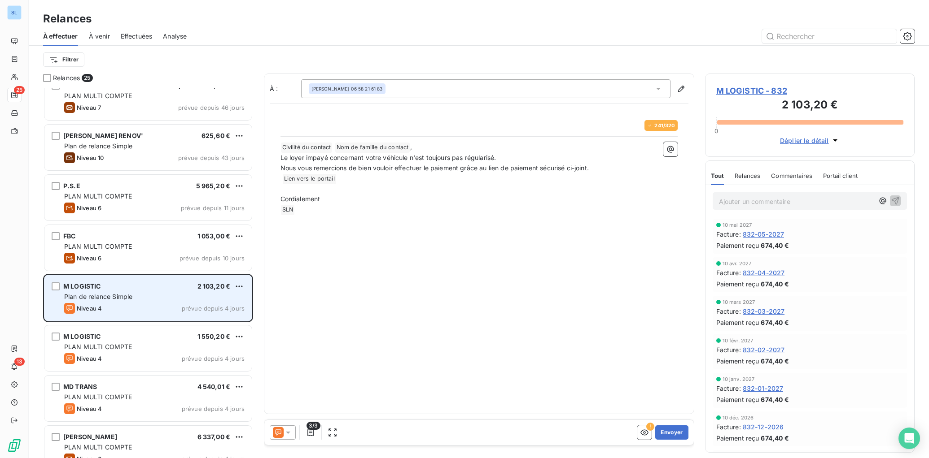
scroll to position [117, 0]
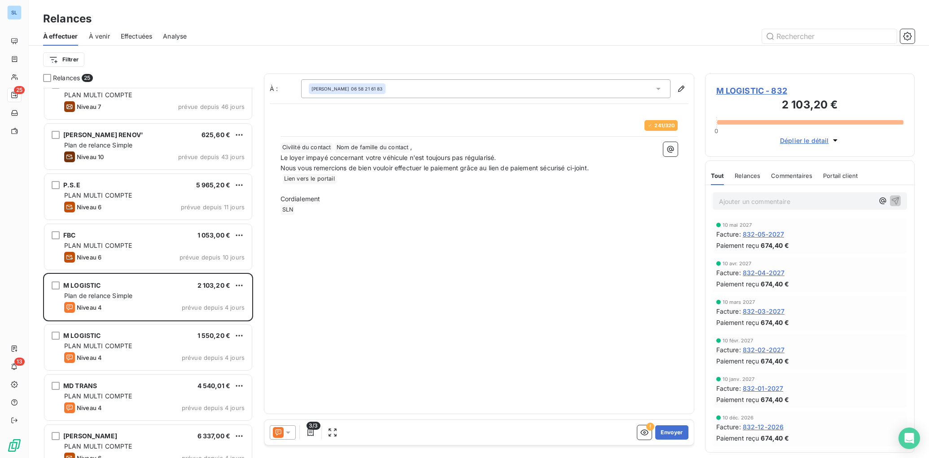
click at [285, 432] on icon at bounding box center [287, 432] width 9 height 9
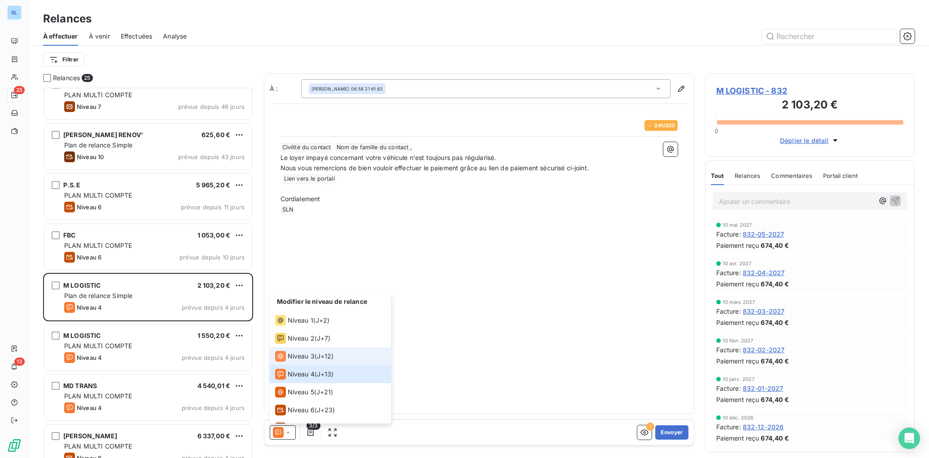
click at [302, 359] on span "Niveau 3" at bounding box center [301, 356] width 27 height 9
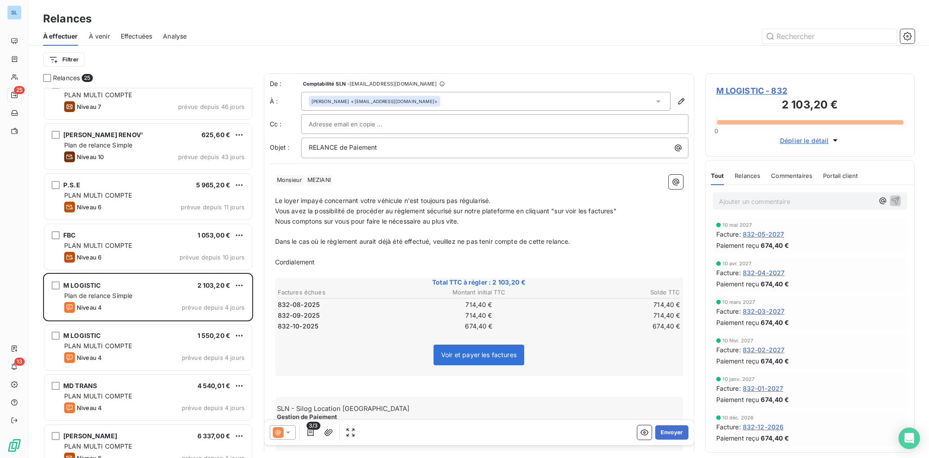
click at [284, 433] on icon at bounding box center [287, 432] width 9 height 9
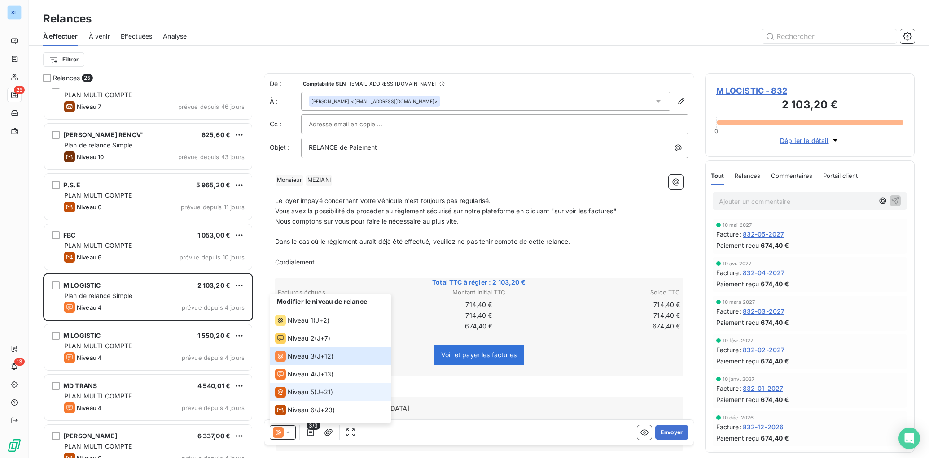
click at [289, 390] on span "Niveau 5" at bounding box center [301, 392] width 26 height 9
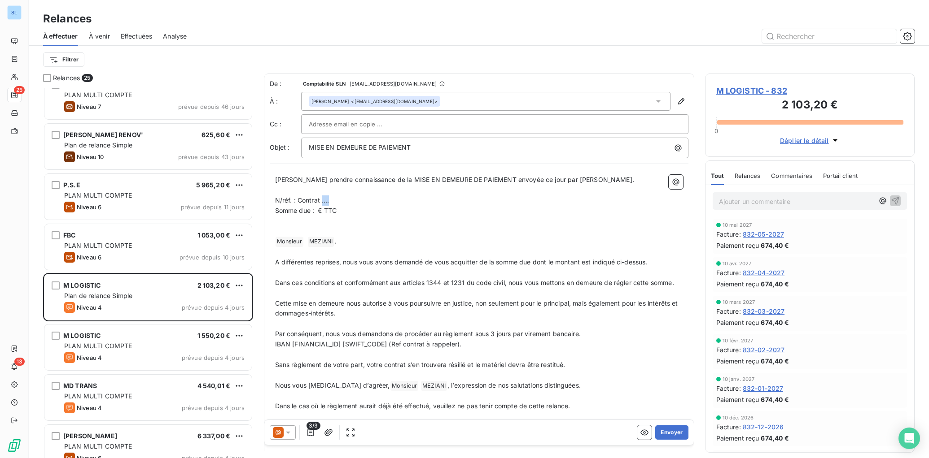
drag, startPoint x: 323, startPoint y: 202, endPoint x: 353, endPoint y: 205, distance: 29.8
click at [353, 205] on div "Veuillez prendre connaissance de la MISE EN DEMEURE DE PAIEMENT envoyée ce jour…" at bounding box center [479, 373] width 408 height 397
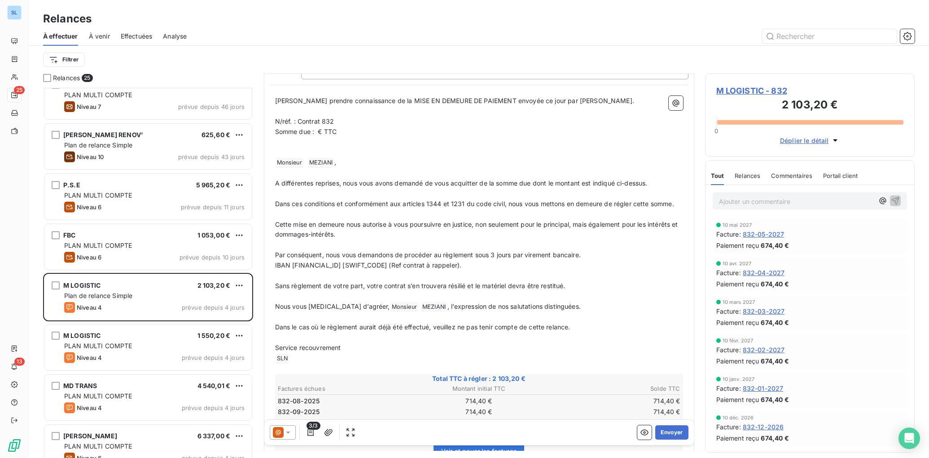
scroll to position [96, 0]
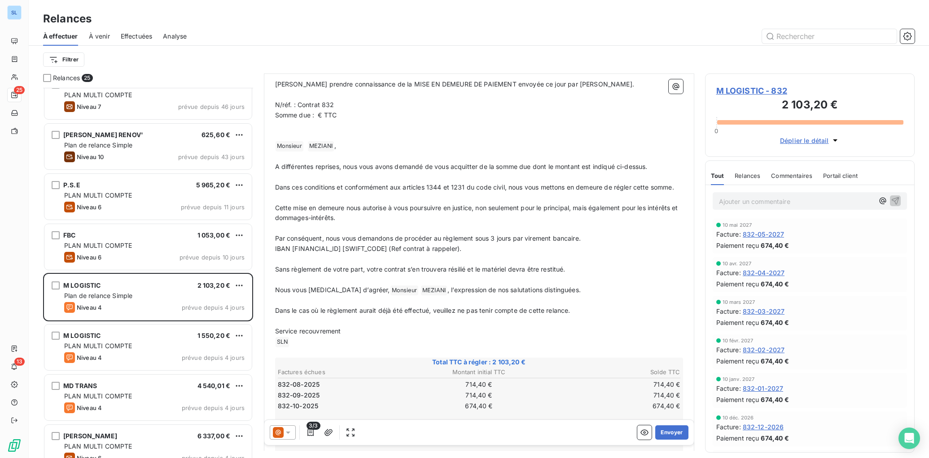
click at [318, 115] on span "Somme due : € TTC" at bounding box center [306, 115] width 62 height 8
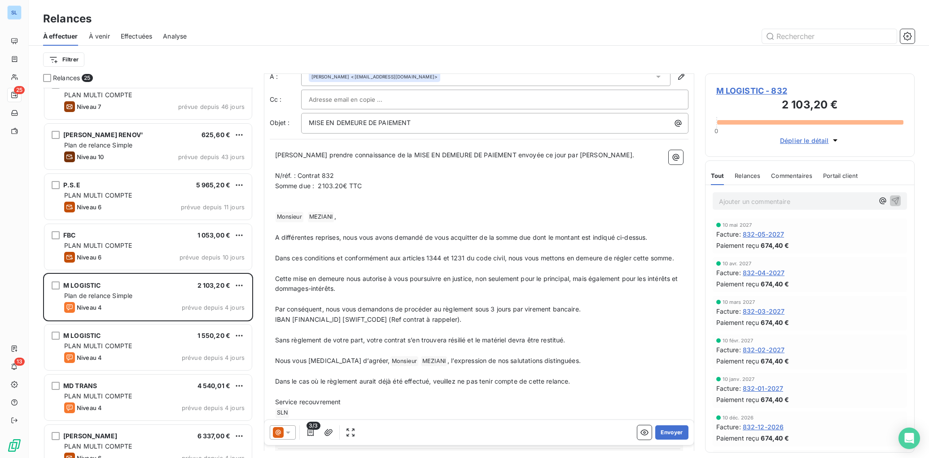
scroll to position [26, 0]
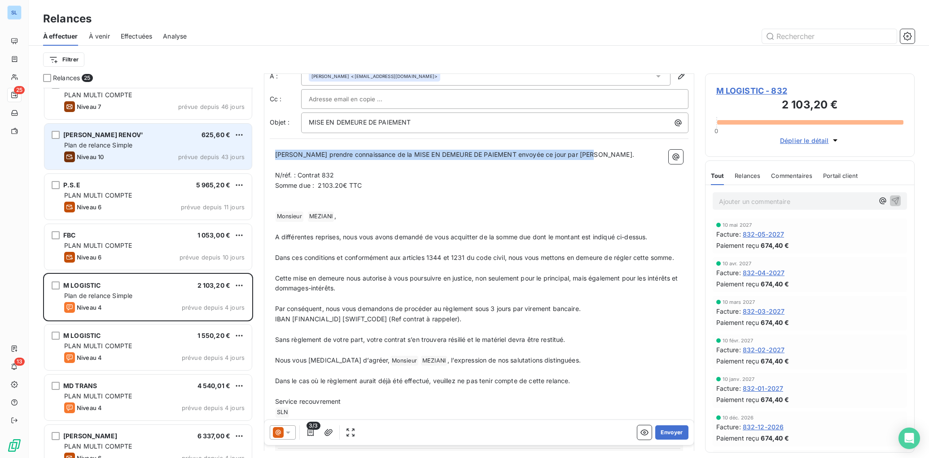
drag, startPoint x: 580, startPoint y: 155, endPoint x: 187, endPoint y: 135, distance: 393.0
click at [186, 134] on div "Relances 25 TRANSPORTS NOVA EXPRESS 5 954,40 € PLAN MULTI COMPTE Niveau 4 prévu…" at bounding box center [479, 266] width 900 height 385
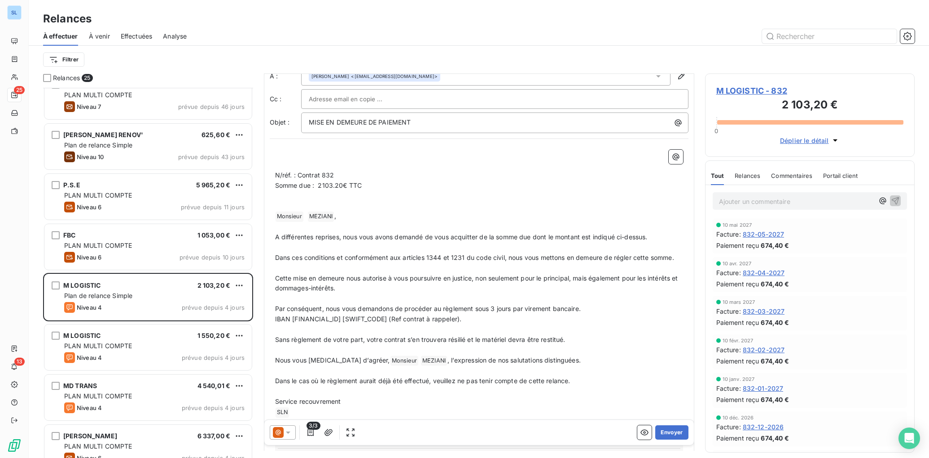
drag, startPoint x: 652, startPoint y: 238, endPoint x: 270, endPoint y: 234, distance: 381.8
click at [271, 234] on div "﻿ ﻿ N/réf. : Contrat 832 Somme due : 2103.20€ TTC ﻿ ﻿ ﻿ Monsieur ﻿ MEZIANI ﻿ , …" at bounding box center [479, 348] width 419 height 408
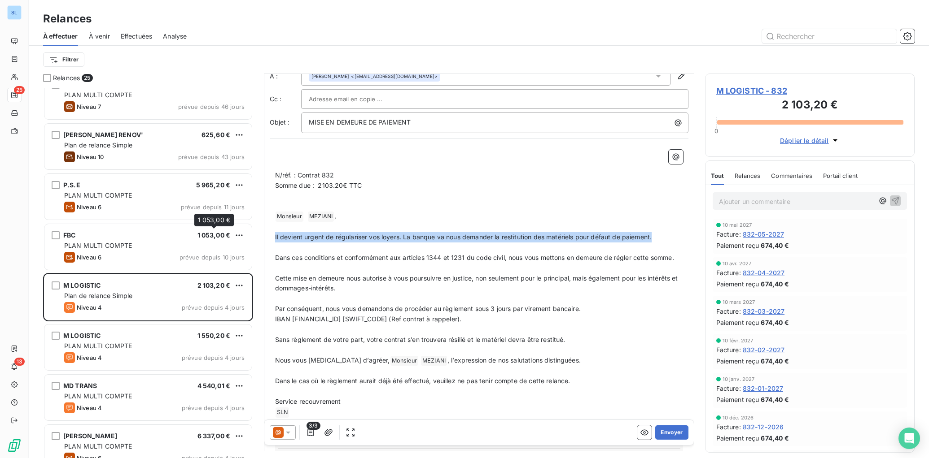
drag, startPoint x: 669, startPoint y: 237, endPoint x: 446, endPoint y: 299, distance: 231.4
click at [227, 238] on div "Relances 25 TRANSPORTS NOVA EXPRESS 5 954,40 € PLAN MULTI COMPTE Niveau 4 prévu…" at bounding box center [479, 266] width 900 height 385
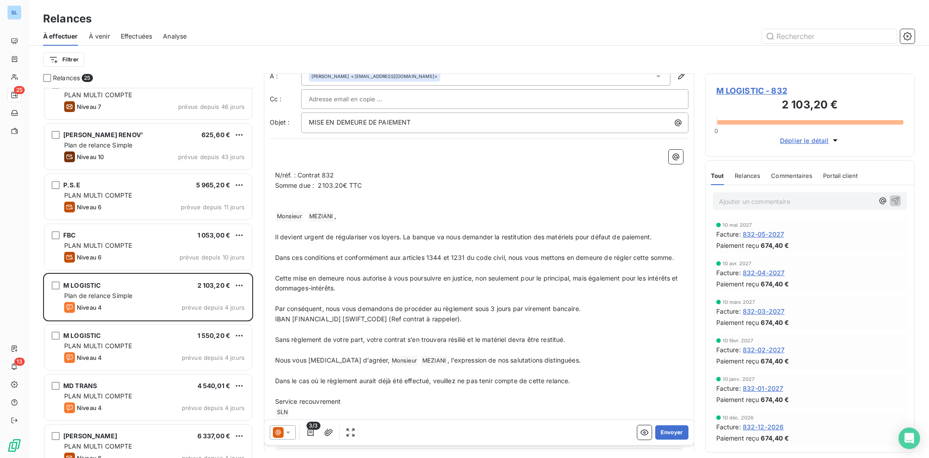
drag, startPoint x: 545, startPoint y: 313, endPoint x: 565, endPoint y: 273, distance: 44.1
click at [545, 313] on p "Par conséquent, nous vous demandons de procéder au règlement sous 3 jours par v…" at bounding box center [479, 309] width 408 height 10
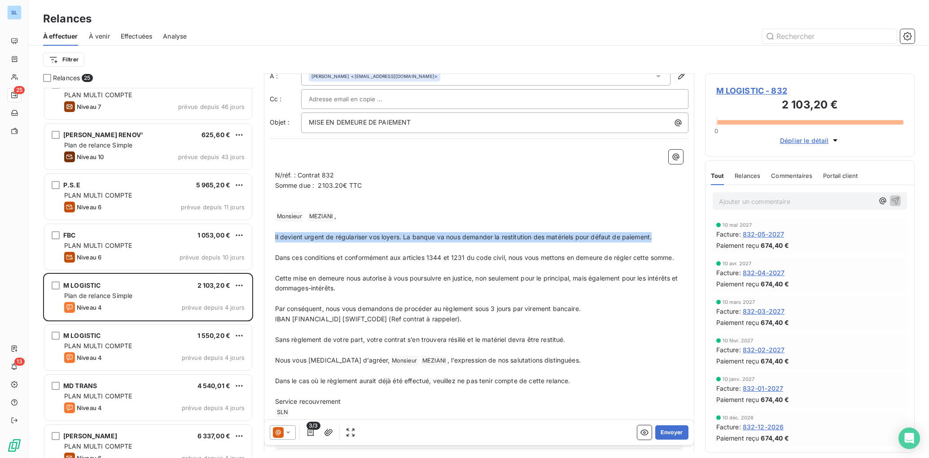
drag, startPoint x: 657, startPoint y: 239, endPoint x: 265, endPoint y: 233, distance: 392.5
click at [265, 233] on div "De : Comptabilité SLN - rappels@leanpay.io À : Kalid MEZIANI <mlogistic.normand…" at bounding box center [479, 303] width 430 height 510
copy span "Il devient urgent de régulariser vos loyers. La banque va nous demander la rest…"
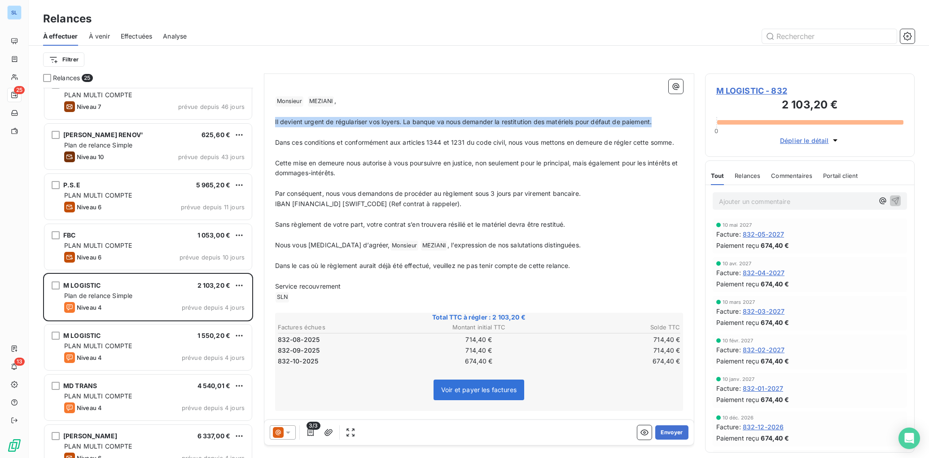
scroll to position [169, 0]
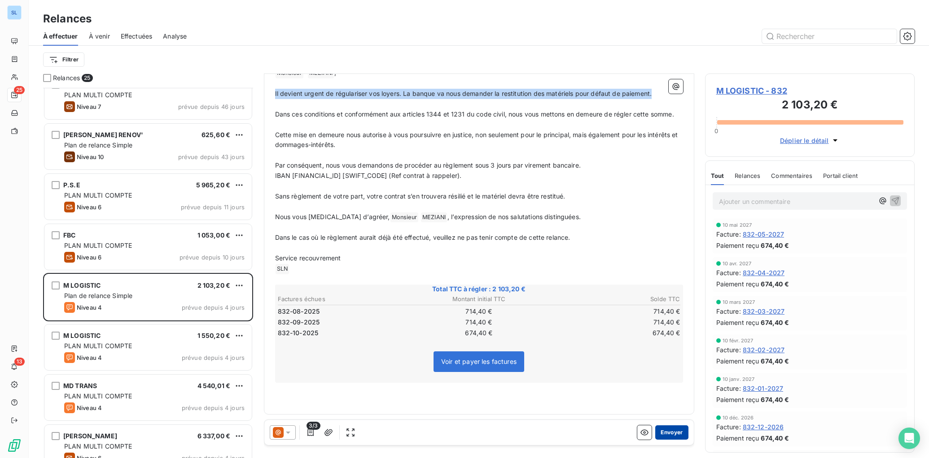
click at [664, 435] on button "Envoyer" at bounding box center [671, 433] width 33 height 14
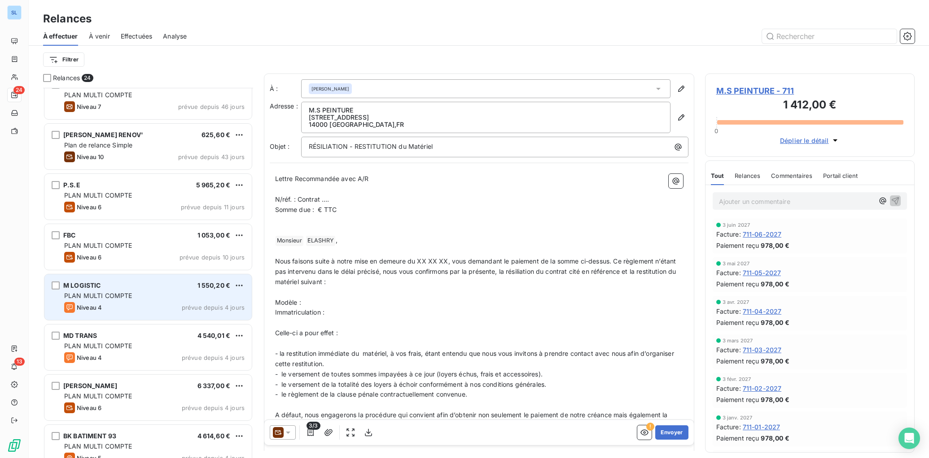
click at [114, 301] on div "M LOGISTIC 1 550,20 € PLAN MULTI COMPTE Niveau 4 prévue depuis 4 jours" at bounding box center [147, 298] width 207 height 46
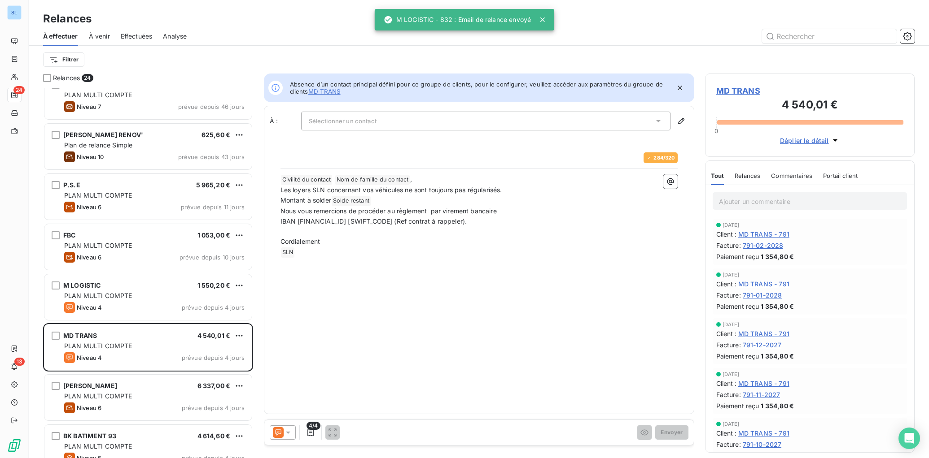
click at [282, 433] on icon at bounding box center [278, 432] width 11 height 11
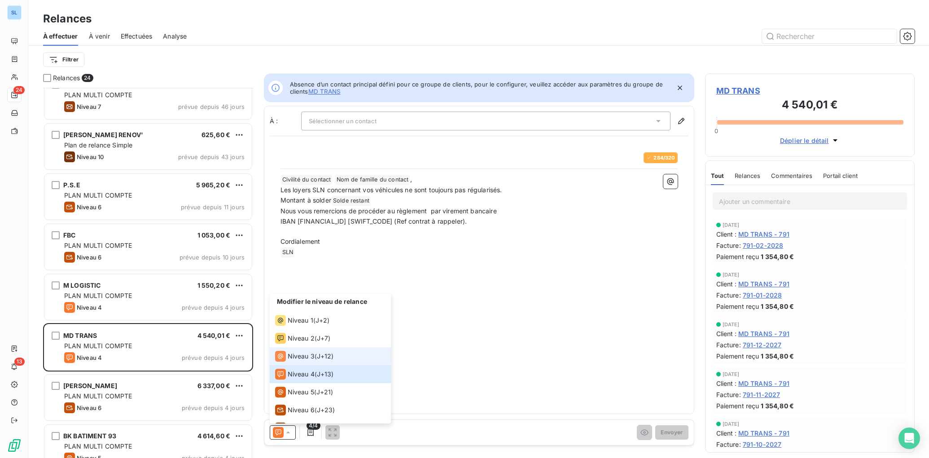
click at [310, 362] on li "Niveau 3 ( J+12 )" at bounding box center [330, 357] width 121 height 18
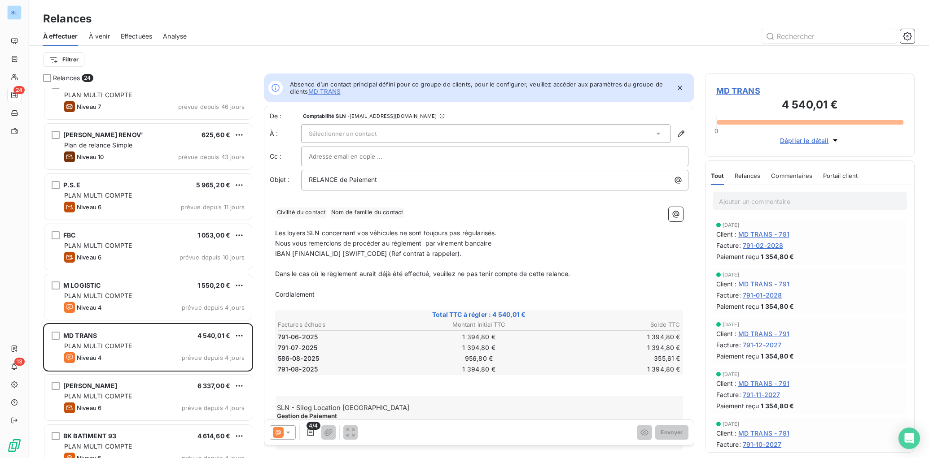
drag, startPoint x: 281, startPoint y: 429, endPoint x: 284, endPoint y: 424, distance: 5.5
click at [281, 429] on icon at bounding box center [278, 432] width 11 height 11
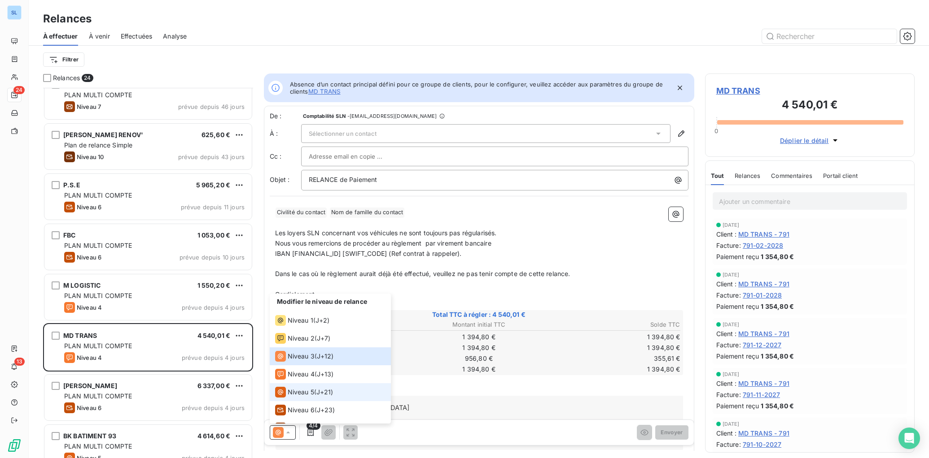
click at [309, 391] on span "Niveau 5" at bounding box center [301, 392] width 26 height 9
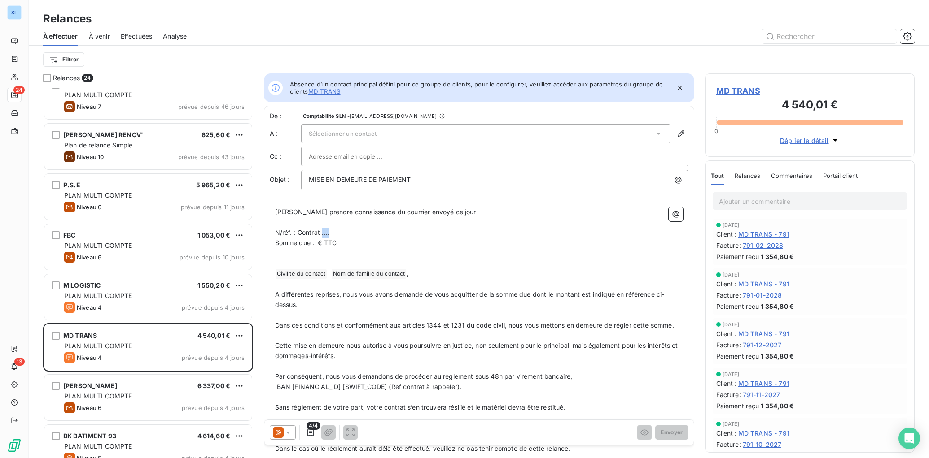
drag, startPoint x: 322, startPoint y: 233, endPoint x: 459, endPoint y: 261, distance: 140.1
click at [352, 233] on p "N/réf. : Contrat …." at bounding box center [479, 233] width 408 height 10
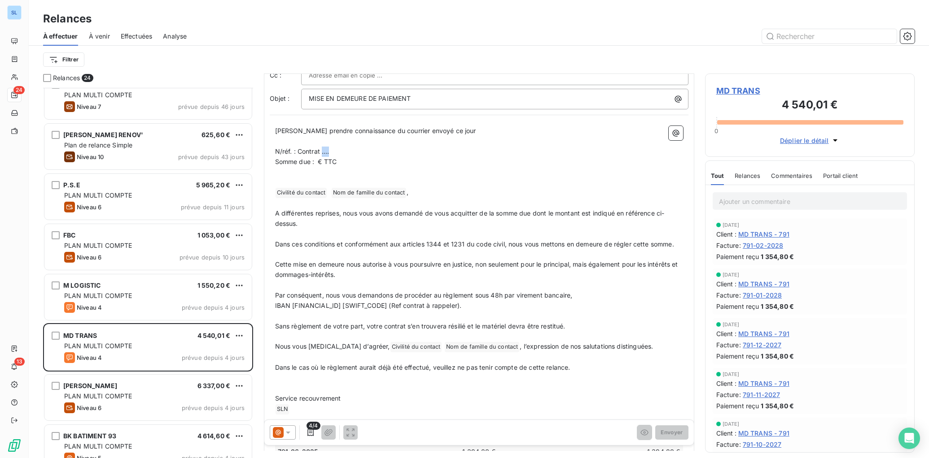
scroll to position [135, 0]
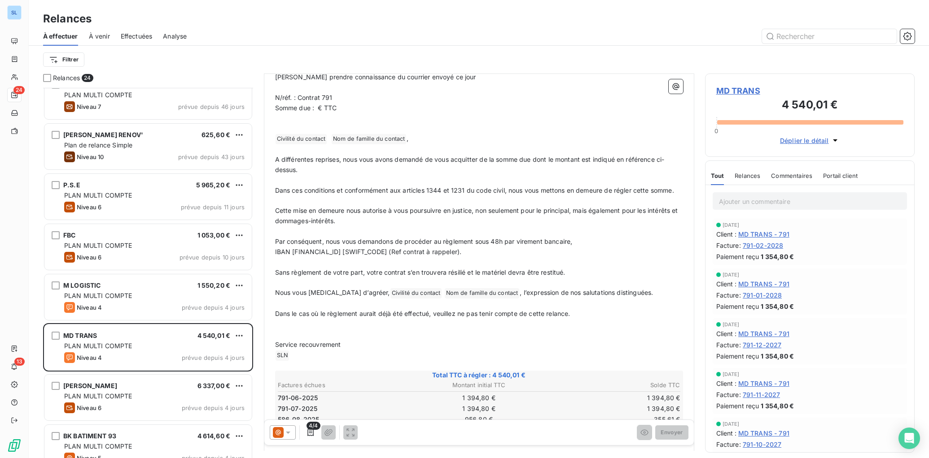
click at [318, 108] on span "Somme due : € TTC" at bounding box center [306, 108] width 62 height 8
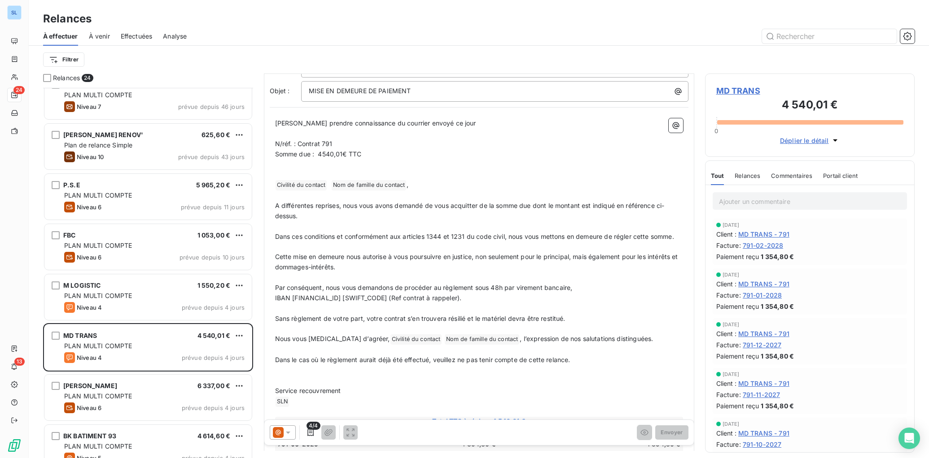
scroll to position [82, 0]
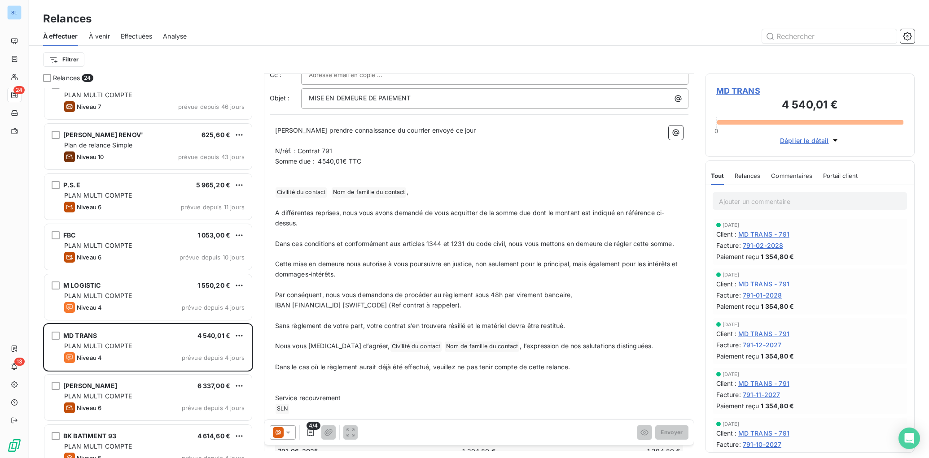
drag, startPoint x: 303, startPoint y: 227, endPoint x: 272, endPoint y: 213, distance: 34.2
click at [272, 214] on div "Veuillez prendre connaissance du courrier envoyé ce jour ﻿ N/réf. : Contrat 791…" at bounding box center [479, 318] width 419 height 396
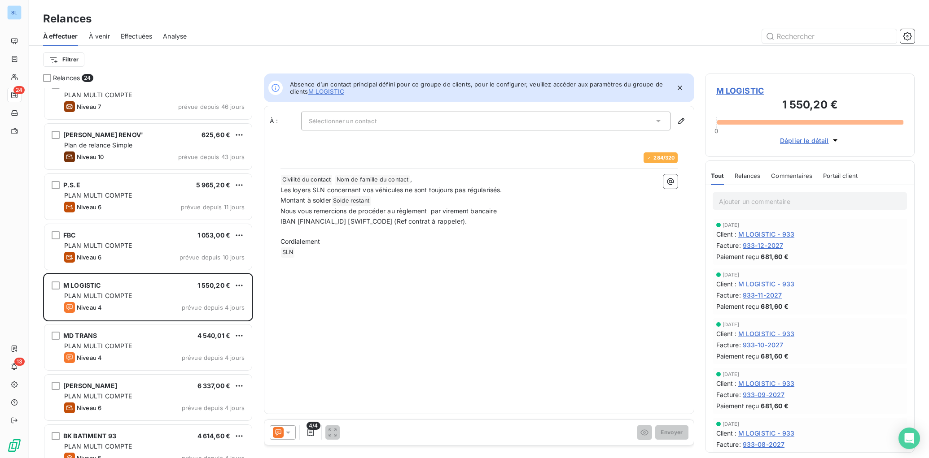
click at [288, 431] on icon at bounding box center [287, 432] width 9 height 9
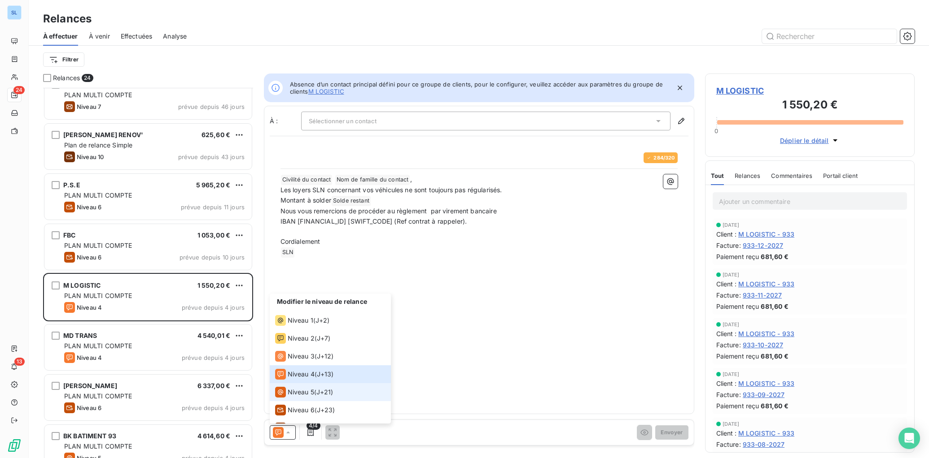
click at [310, 393] on span "Niveau 5" at bounding box center [301, 392] width 26 height 9
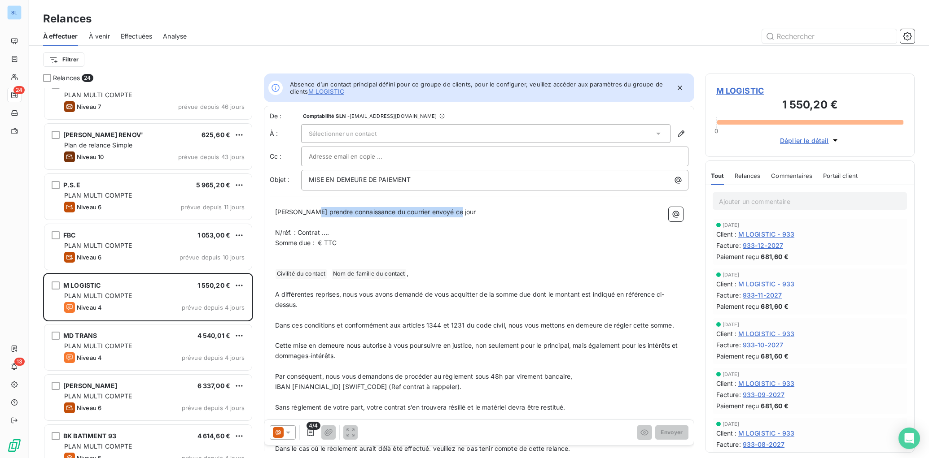
drag, startPoint x: 463, startPoint y: 215, endPoint x: 305, endPoint y: 214, distance: 158.3
click at [305, 214] on p "Veuillez prendre connaissance du courrier envoyé ce jour" at bounding box center [479, 212] width 408 height 10
drag, startPoint x: 273, startPoint y: 224, endPoint x: 274, endPoint y: 206, distance: 18.4
click at [274, 206] on div "Veuillez prendre connaissance du courrier envoyé ce jour ﻿ N/réf. : Contrat …. …" at bounding box center [479, 400] width 419 height 396
drag, startPoint x: 279, startPoint y: 219, endPoint x: 272, endPoint y: 205, distance: 16.3
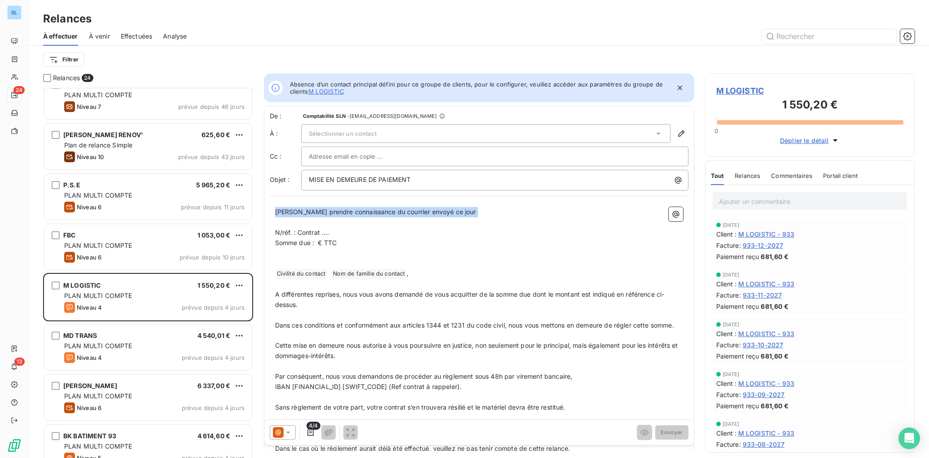
click at [272, 205] on div "Veuillez prendre connaissance du courrier envoyé ce jour ﻿ N/réf. : Contrat …. …" at bounding box center [479, 400] width 419 height 396
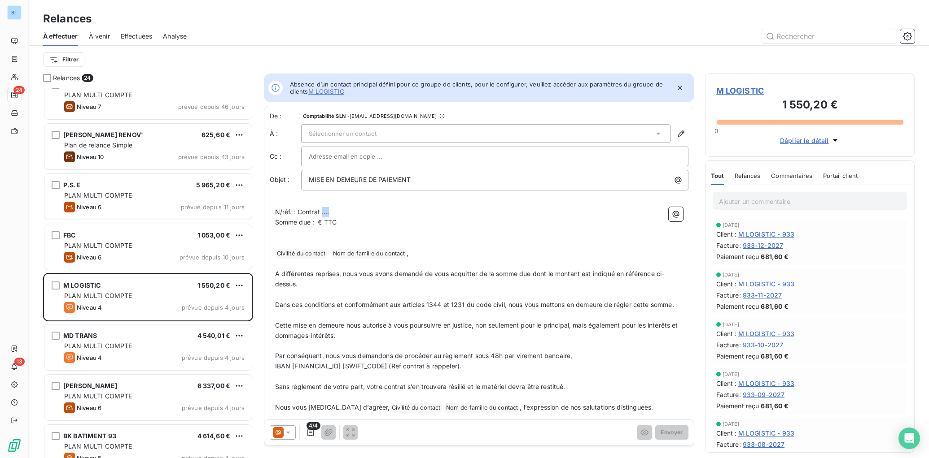
drag, startPoint x: 321, startPoint y: 213, endPoint x: 358, endPoint y: 225, distance: 39.2
click at [340, 214] on p "N/réf. : Contrat …." at bounding box center [479, 212] width 408 height 10
click at [136, 35] on span "Effectuées" at bounding box center [137, 36] width 32 height 9
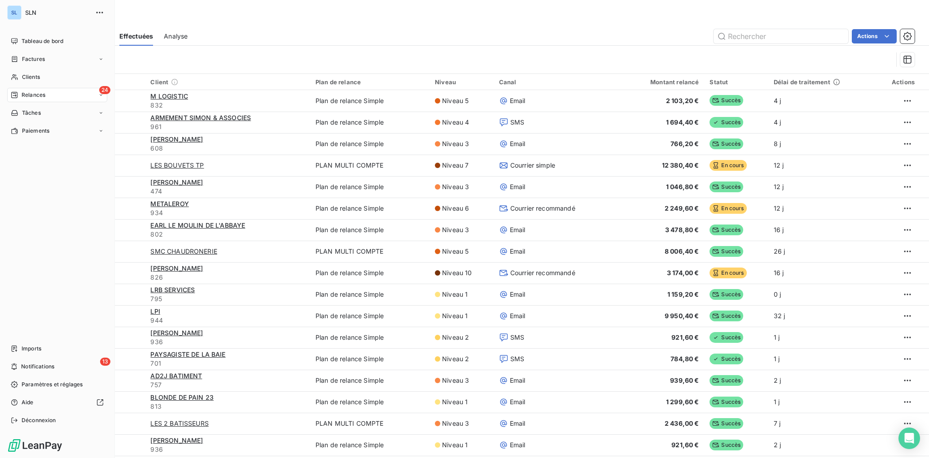
click at [30, 94] on span "Relances" at bounding box center [34, 95] width 24 height 8
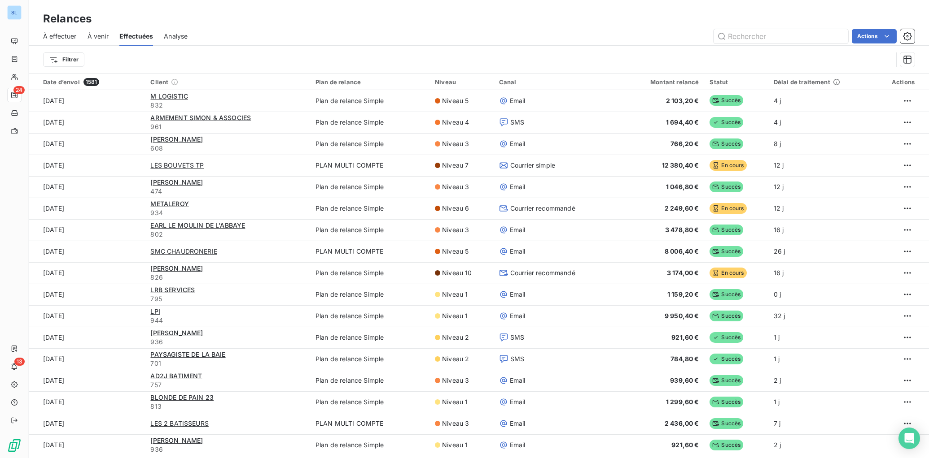
click at [61, 35] on span "À effectuer" at bounding box center [60, 36] width 34 height 9
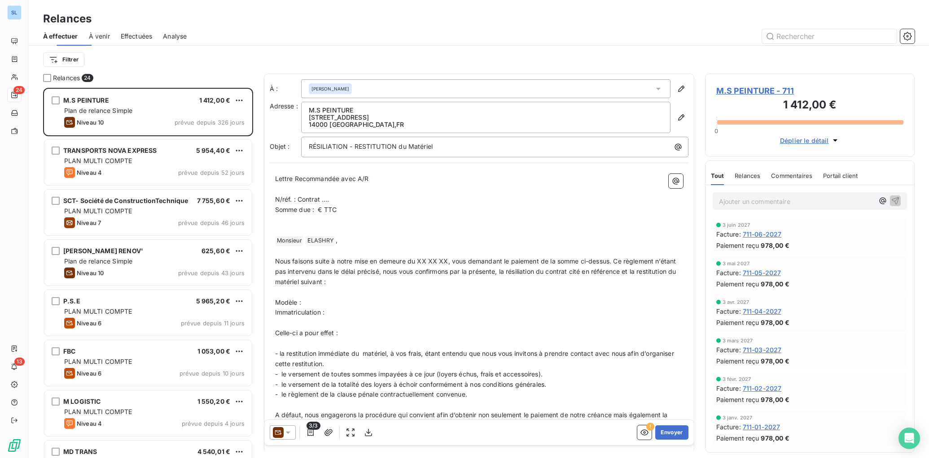
scroll to position [371, 209]
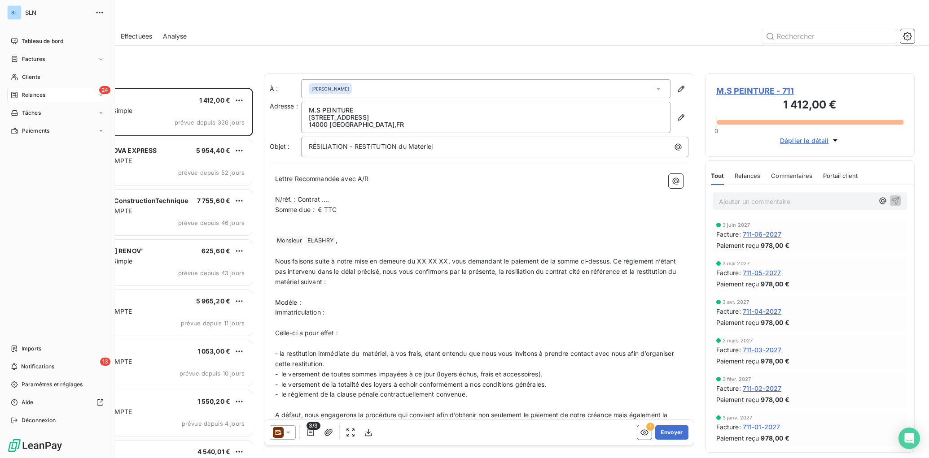
click at [24, 96] on span "Relances" at bounding box center [34, 95] width 24 height 8
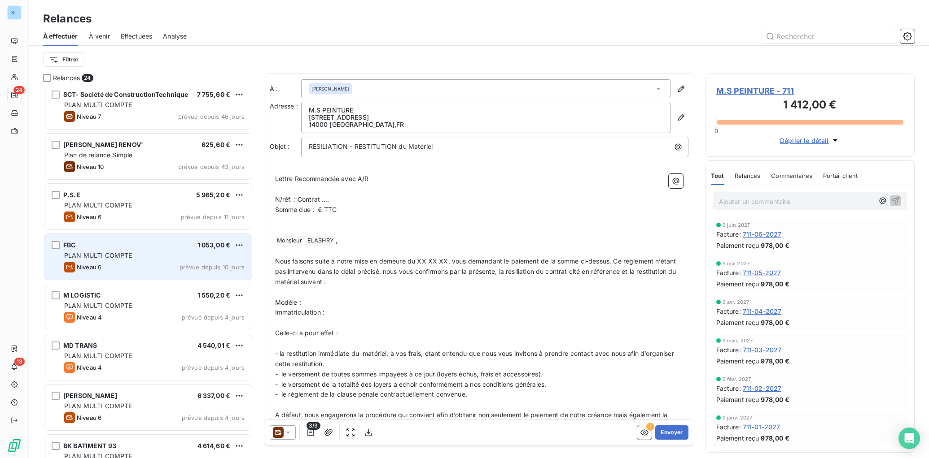
scroll to position [113, 0]
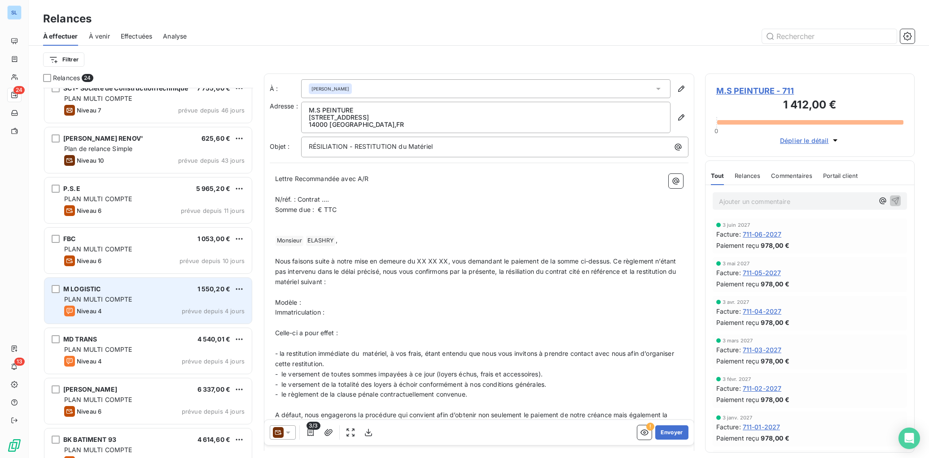
click at [167, 304] on div "M LOGISTIC 1 550,20 € PLAN MULTI COMPTE Niveau 4 prévue depuis 4 jours" at bounding box center [147, 301] width 207 height 46
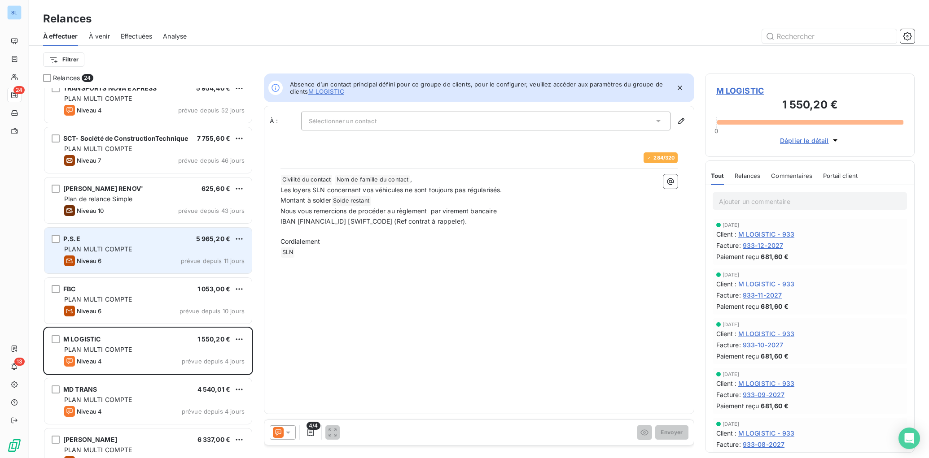
scroll to position [64, 0]
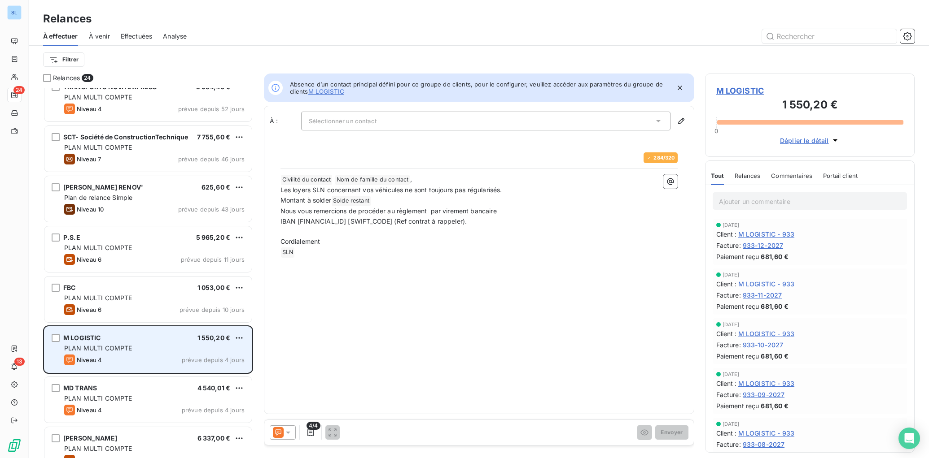
click at [137, 361] on div "Niveau 4 prévue depuis 4 jours" at bounding box center [154, 360] width 180 height 11
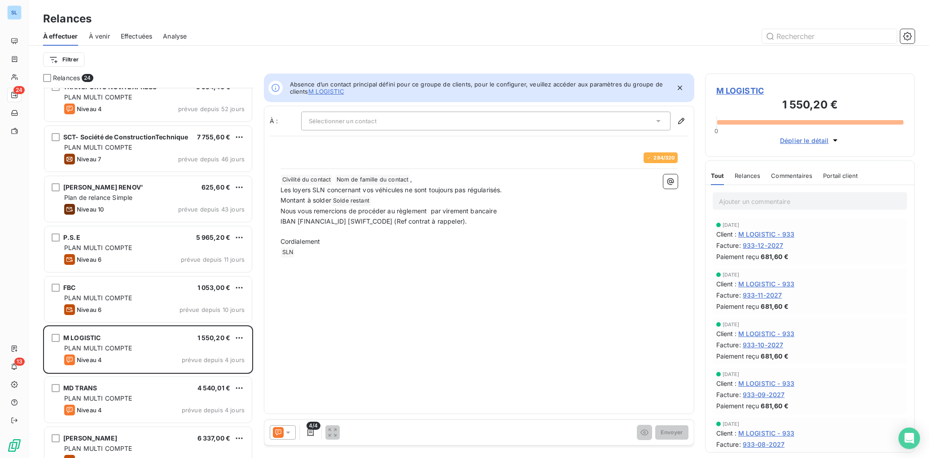
click at [287, 433] on icon at bounding box center [288, 433] width 4 height 2
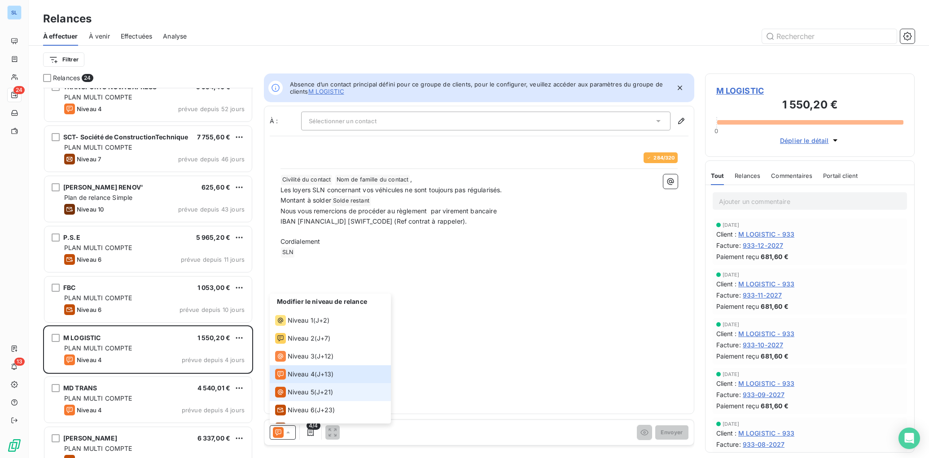
click at [298, 399] on li "Niveau 5 ( J+21 )" at bounding box center [330, 393] width 121 height 18
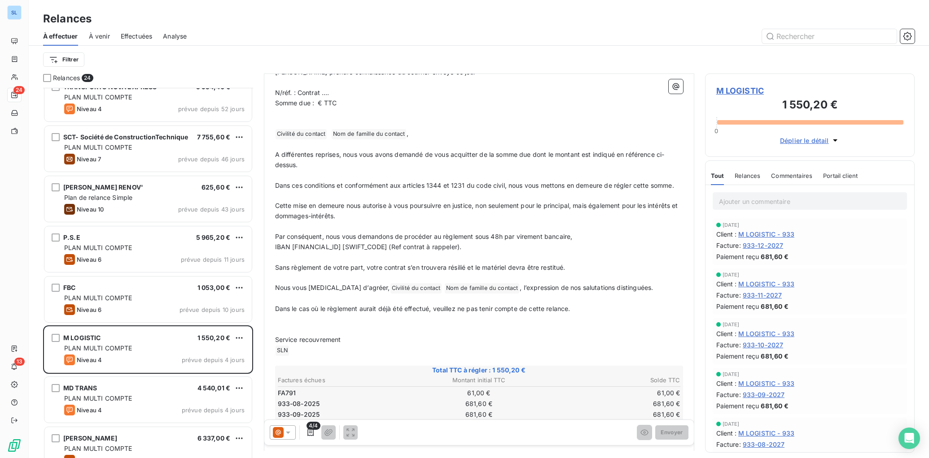
scroll to position [141, 0]
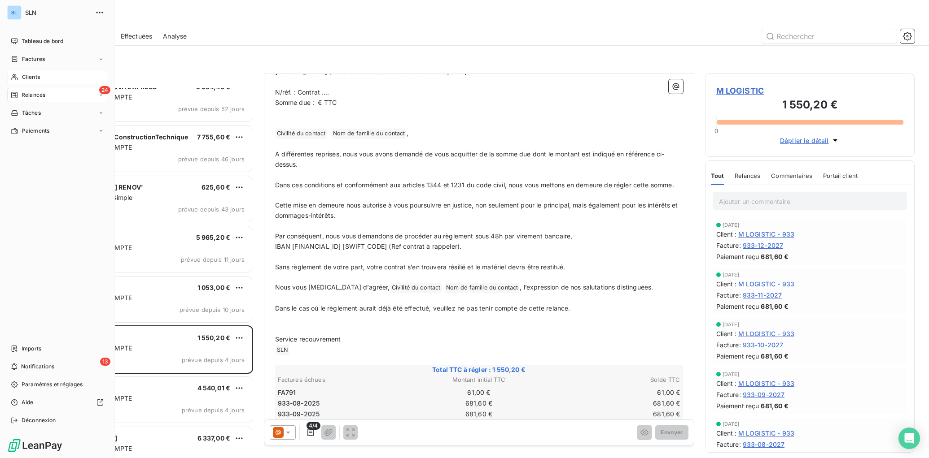
click at [32, 80] on span "Clients" at bounding box center [31, 77] width 18 height 8
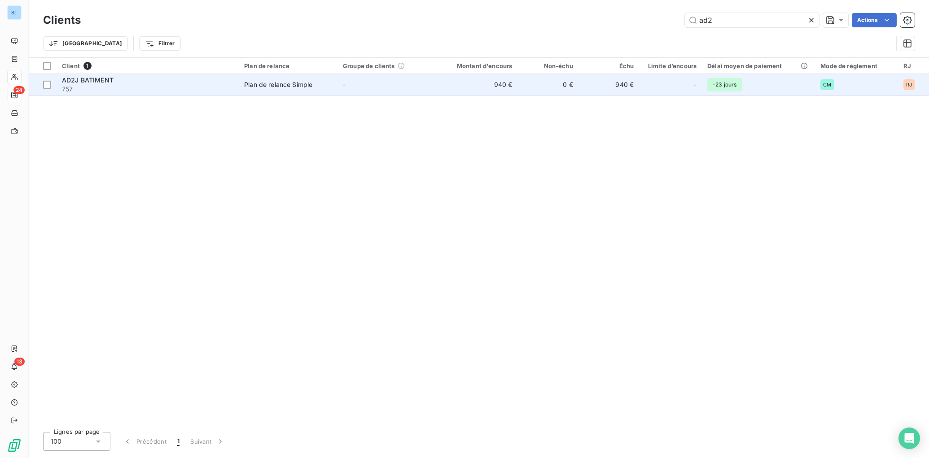
type input "ad2"
click at [188, 88] on span "757" at bounding box center [147, 89] width 171 height 9
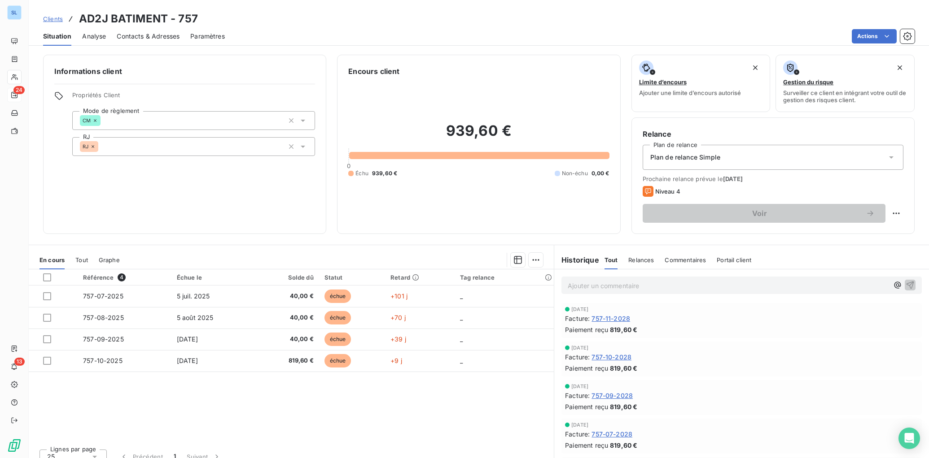
scroll to position [8, 0]
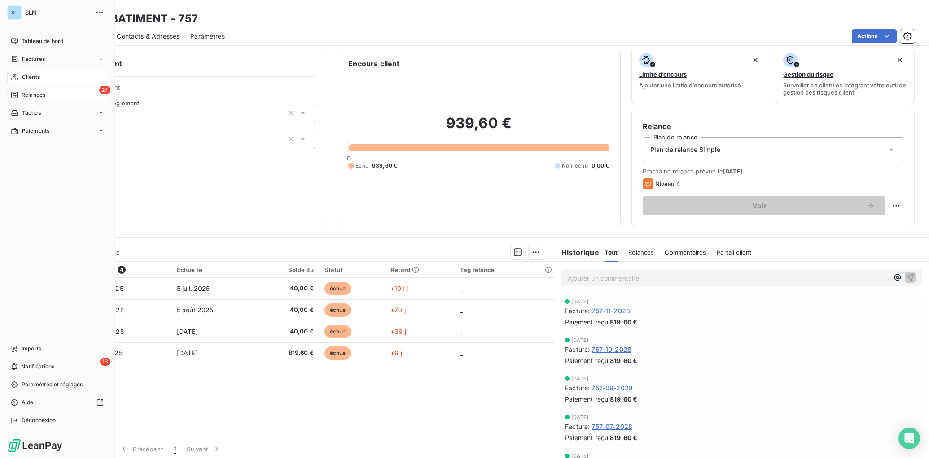
click at [27, 75] on span "Clients" at bounding box center [31, 77] width 18 height 8
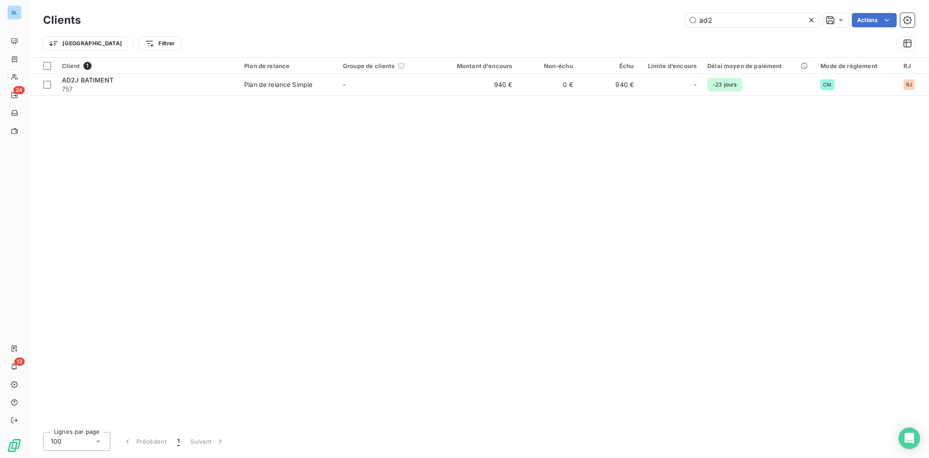
drag, startPoint x: 742, startPoint y: 21, endPoint x: 671, endPoint y: 16, distance: 71.1
click at [672, 16] on div "ad2 Actions" at bounding box center [503, 20] width 823 height 14
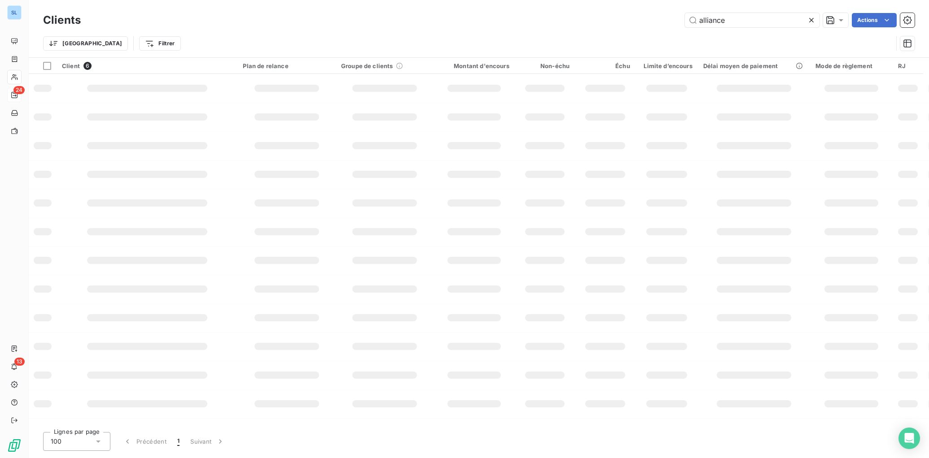
type input "alliance"
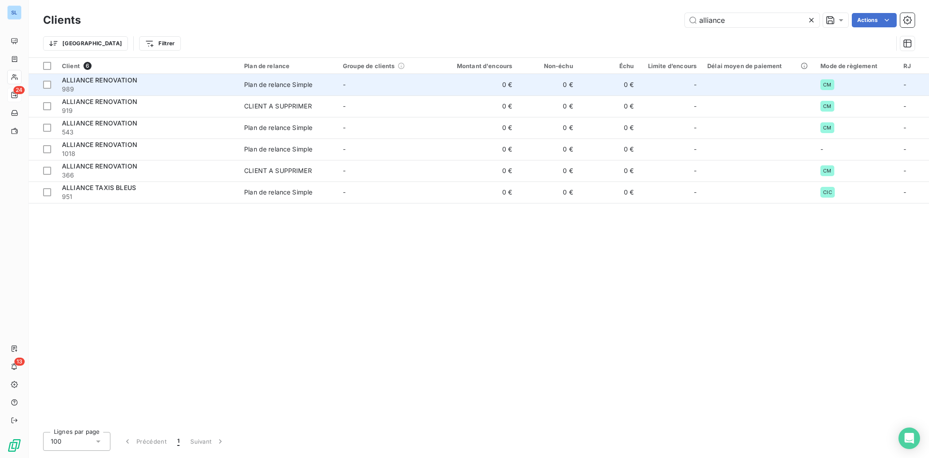
click at [216, 84] on div "ALLIANCE RENOVATION" at bounding box center [147, 80] width 171 height 9
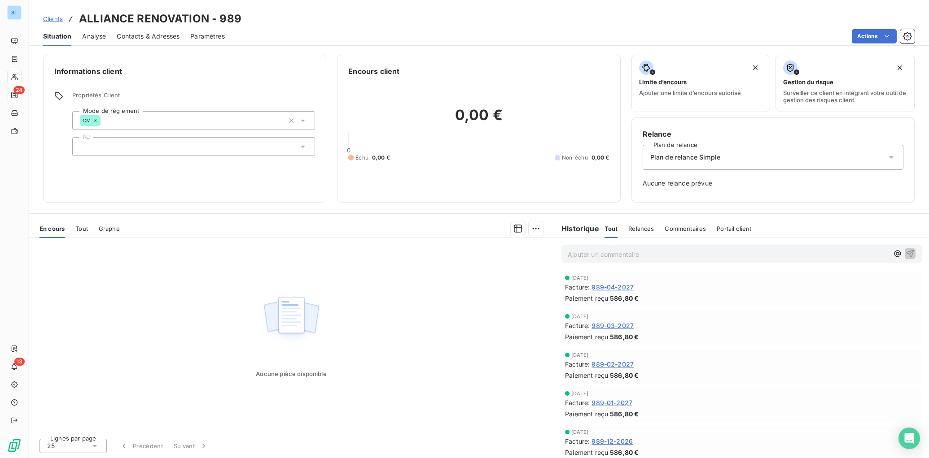
click at [54, 19] on span "Clients" at bounding box center [53, 18] width 20 height 7
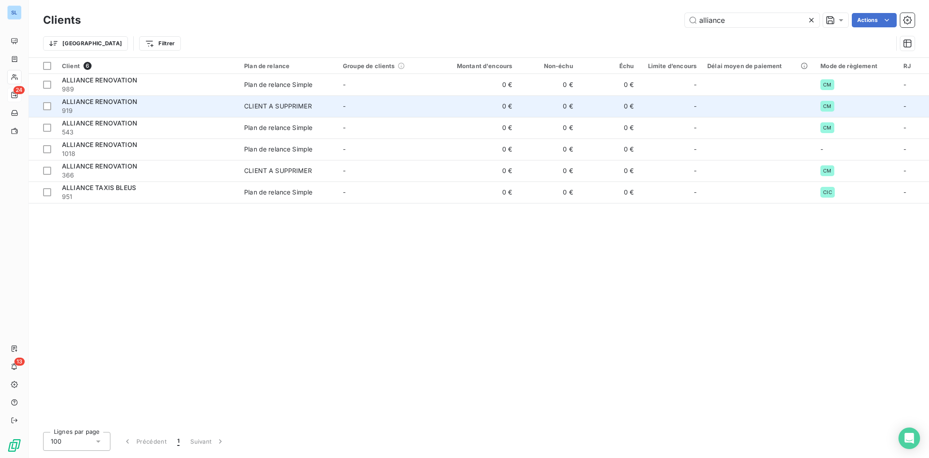
click at [99, 105] on span "ALLIANCE RENOVATION" at bounding box center [99, 102] width 75 height 8
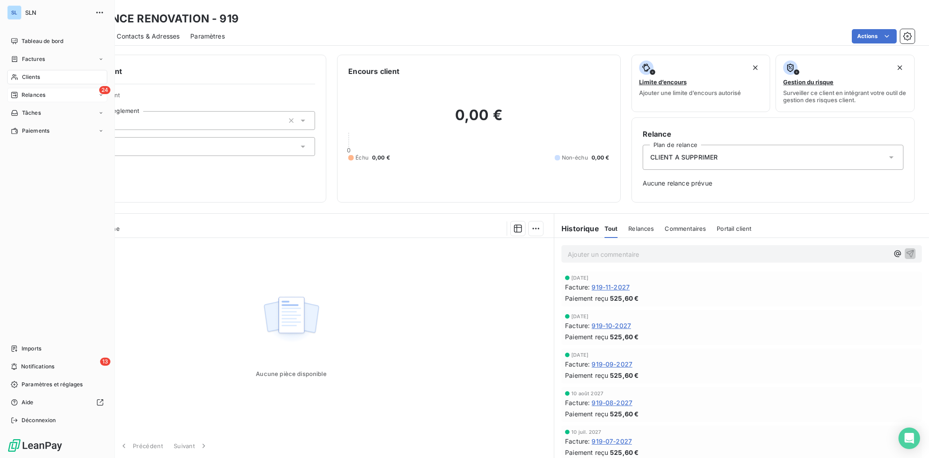
click at [31, 74] on span "Clients" at bounding box center [31, 77] width 18 height 8
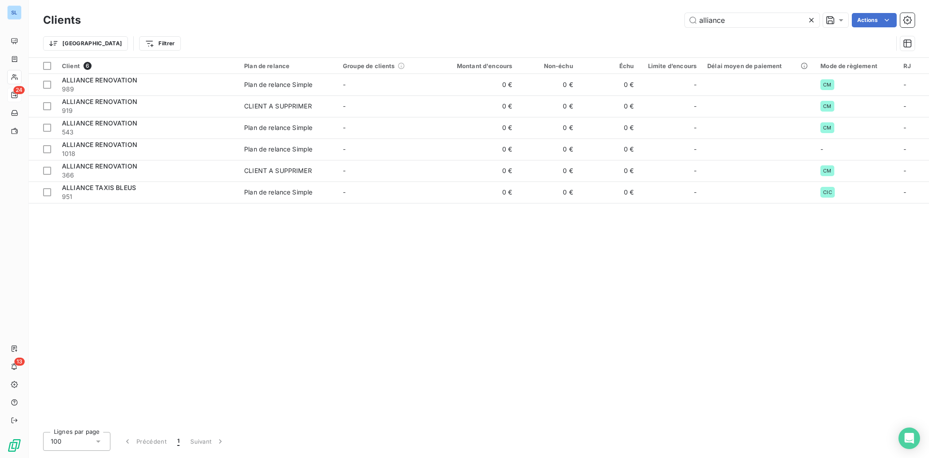
drag, startPoint x: 733, startPoint y: 21, endPoint x: 670, endPoint y: 19, distance: 62.8
click at [670, 19] on div "alliance Actions" at bounding box center [503, 20] width 823 height 14
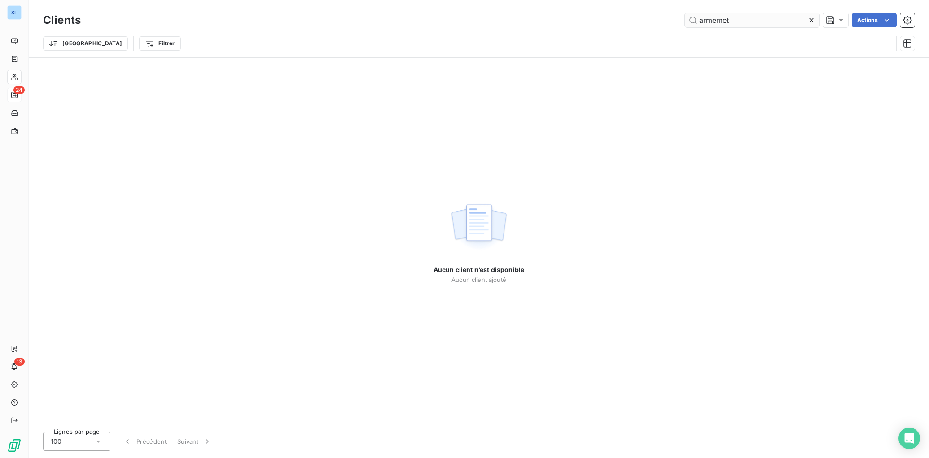
click at [724, 22] on input "armemet" at bounding box center [752, 20] width 135 height 14
drag, startPoint x: 725, startPoint y: 20, endPoint x: 731, endPoint y: 26, distance: 8.6
click at [725, 20] on input "armemet" at bounding box center [752, 20] width 135 height 14
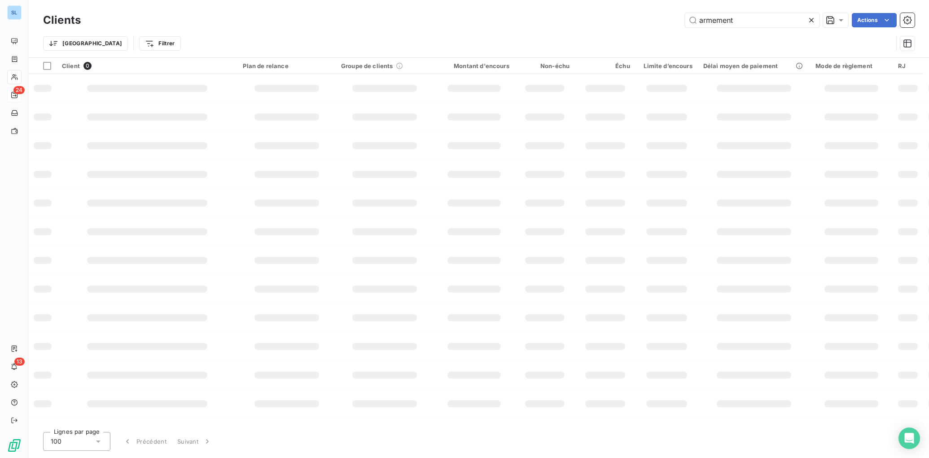
type input "armement"
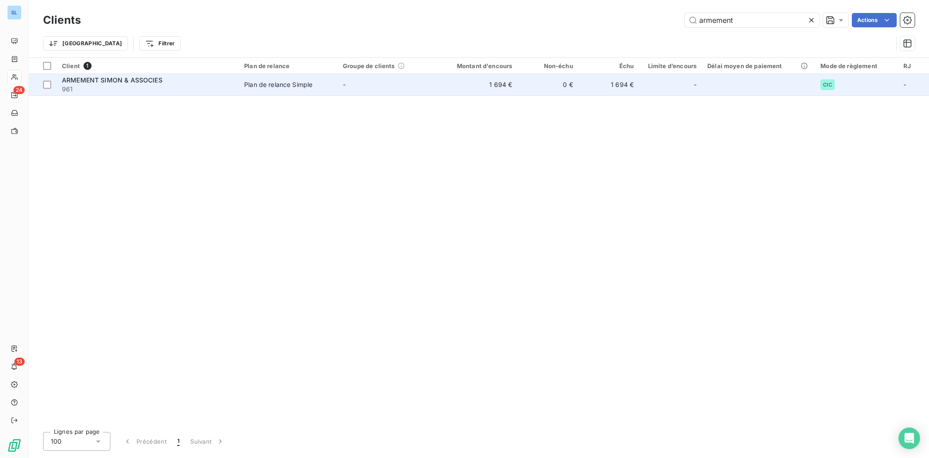
click at [166, 91] on span "961" at bounding box center [147, 89] width 171 height 9
